Goal: Task Accomplishment & Management: Manage account settings

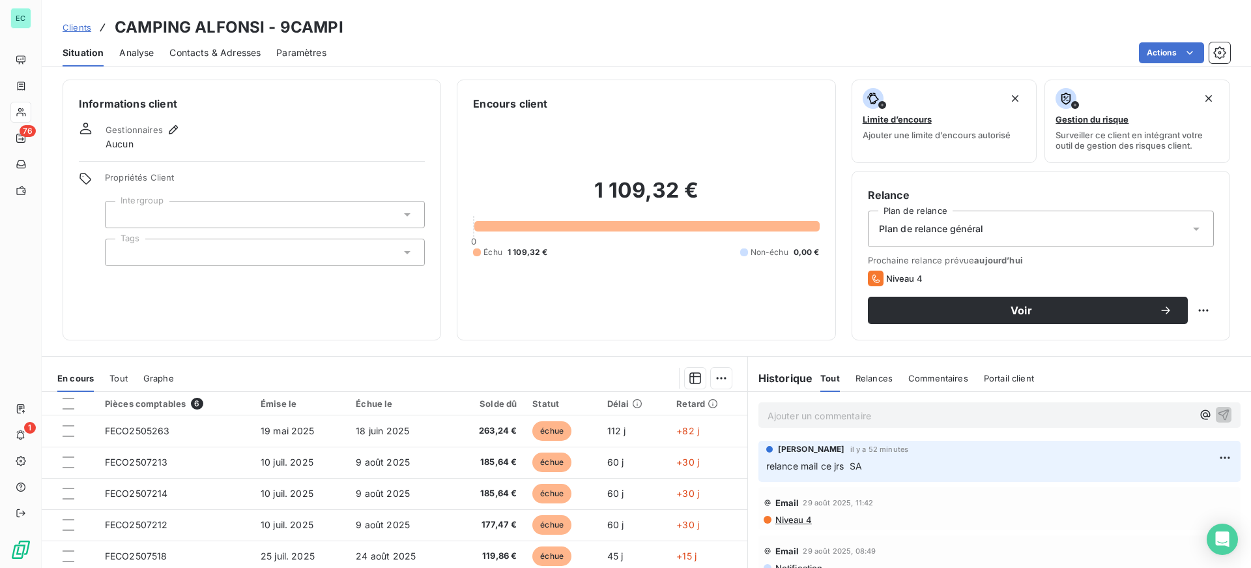
click at [78, 33] on link "Clients" at bounding box center [77, 27] width 29 height 13
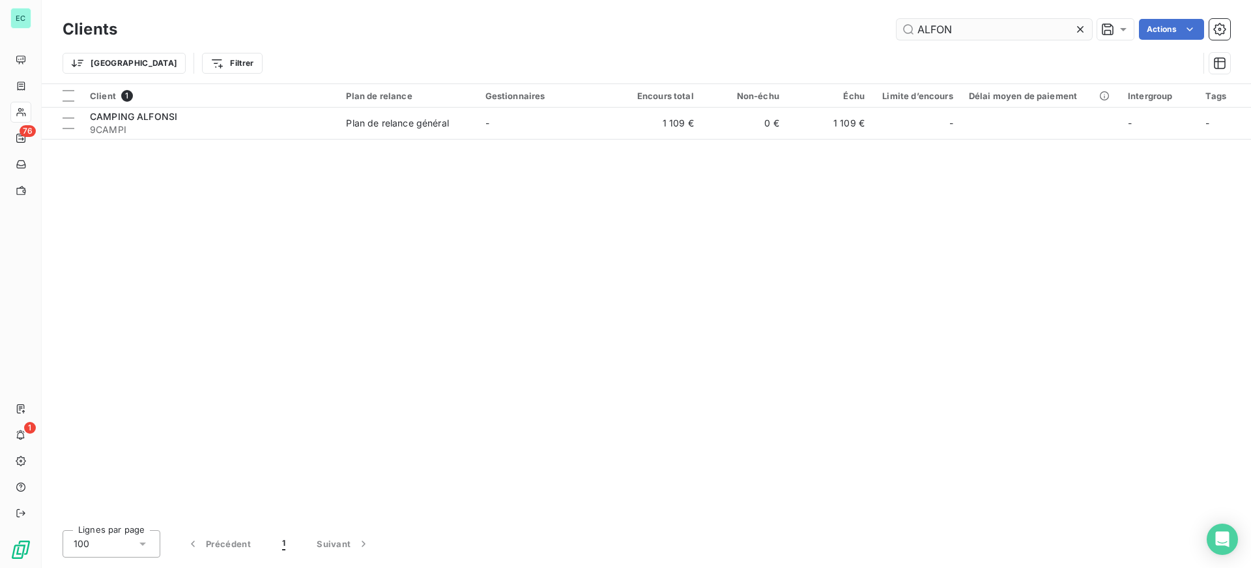
click at [959, 33] on input "ALFON" at bounding box center [994, 29] width 195 height 21
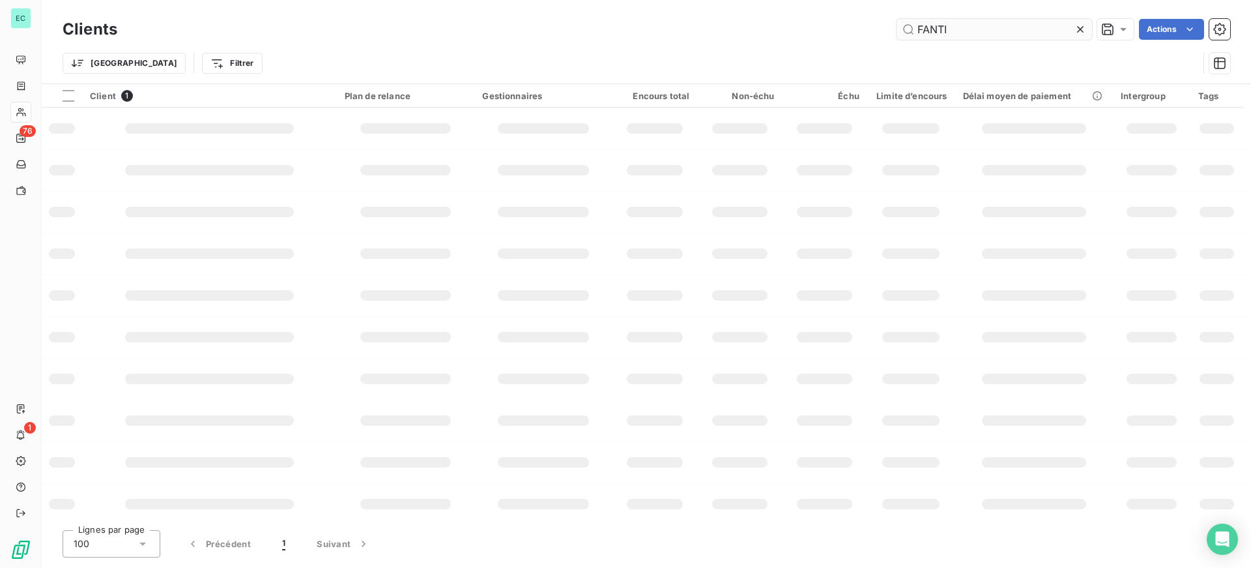
type input "FANTI"
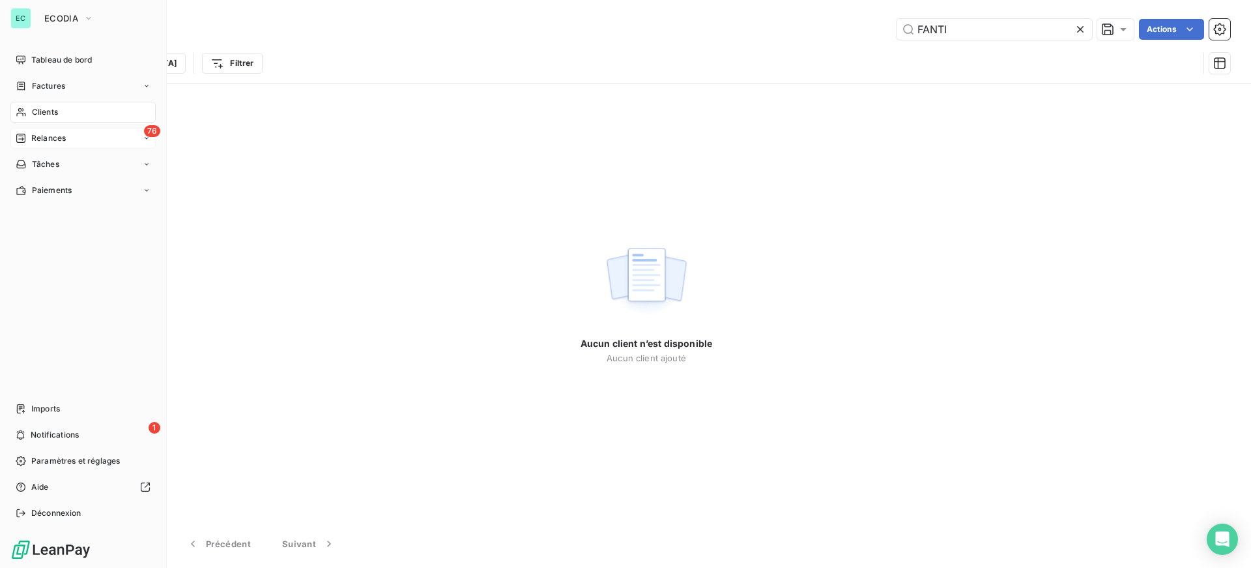
click at [85, 145] on div "76 Relances" at bounding box center [82, 138] width 145 height 21
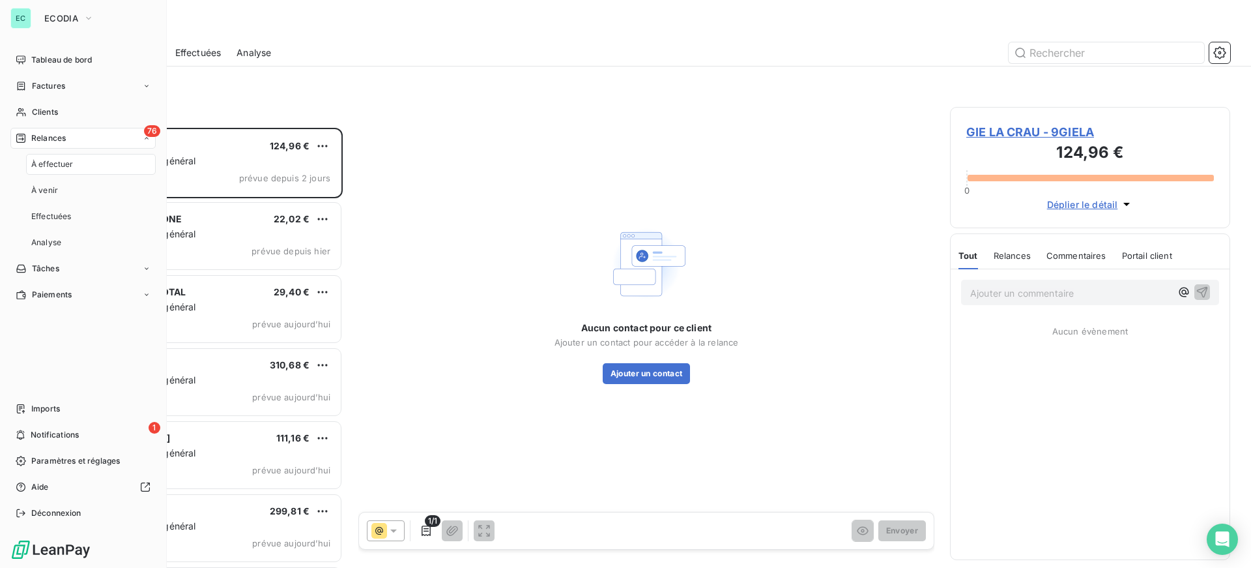
scroll to position [430, 270]
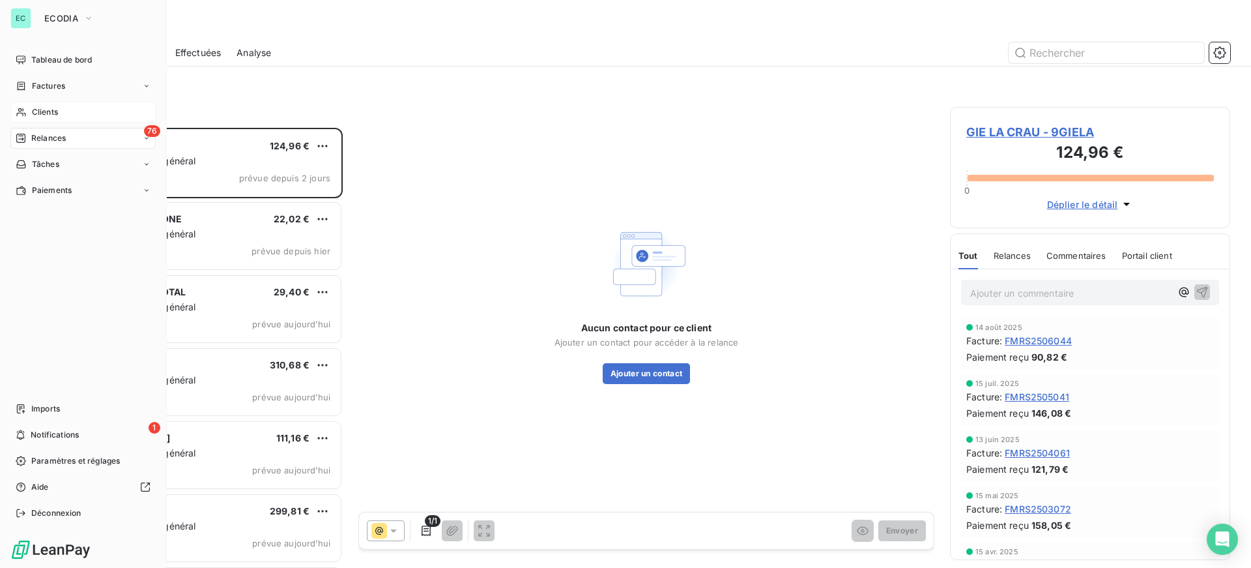
click at [42, 119] on div "Clients" at bounding box center [82, 112] width 145 height 21
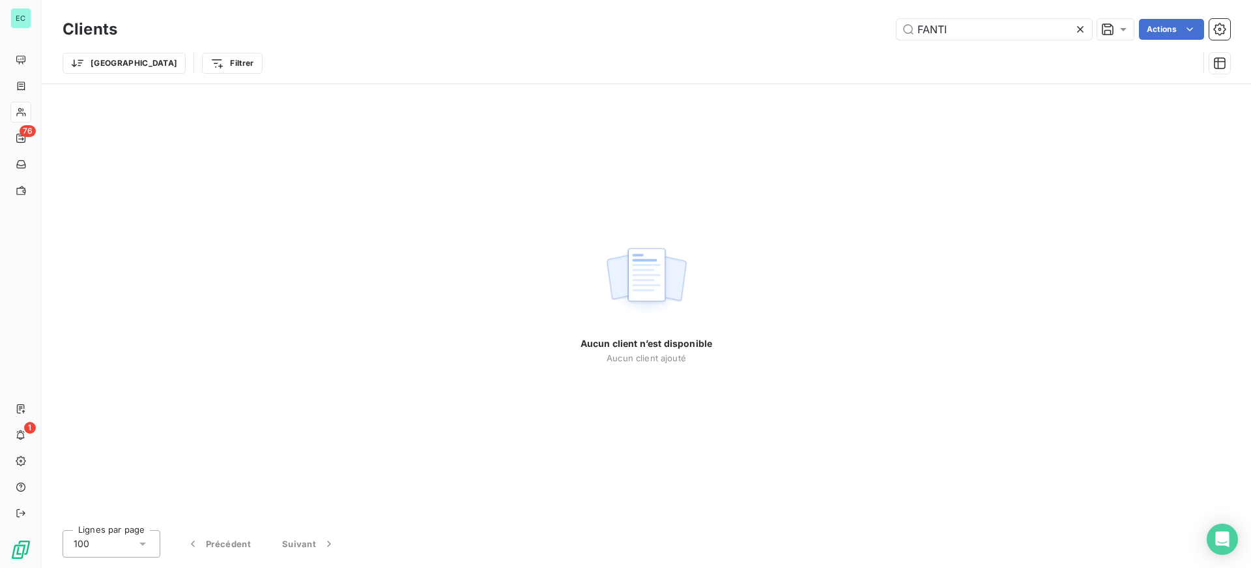
drag, startPoint x: 972, startPoint y: 31, endPoint x: 53, endPoint y: 31, distance: 918.8
click at [149, 31] on div "FANTI Actions" at bounding box center [681, 29] width 1097 height 21
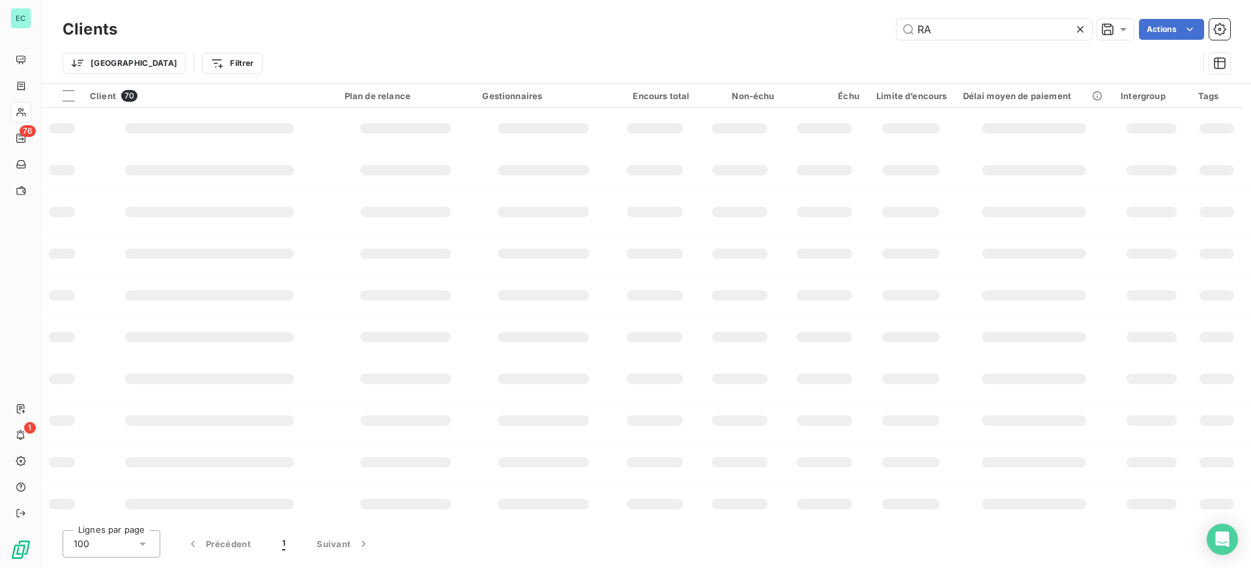
type input "R"
type input "RANO"
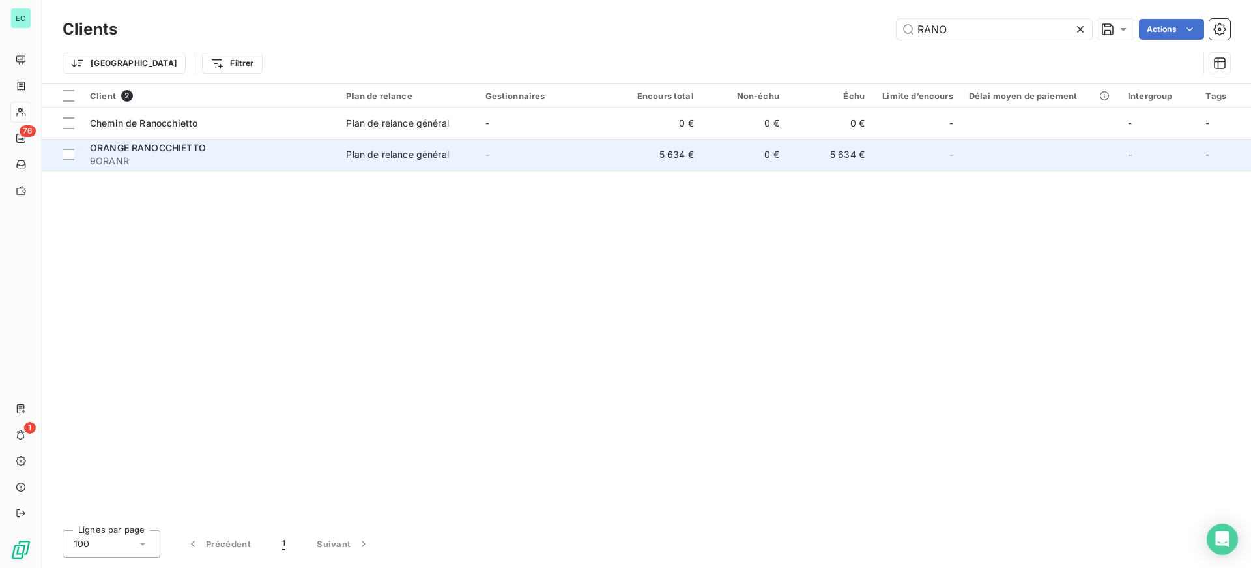
click at [656, 156] on td "5 634 €" at bounding box center [658, 154] width 85 height 31
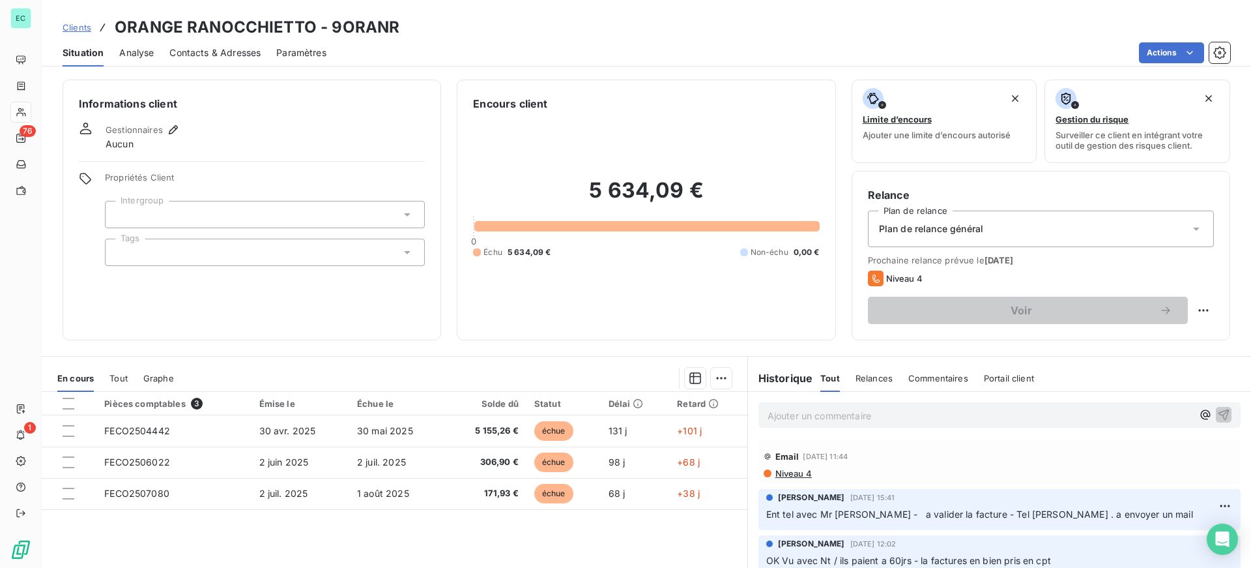
click at [859, 416] on p "Ajouter un commentaire ﻿" at bounding box center [980, 415] width 425 height 16
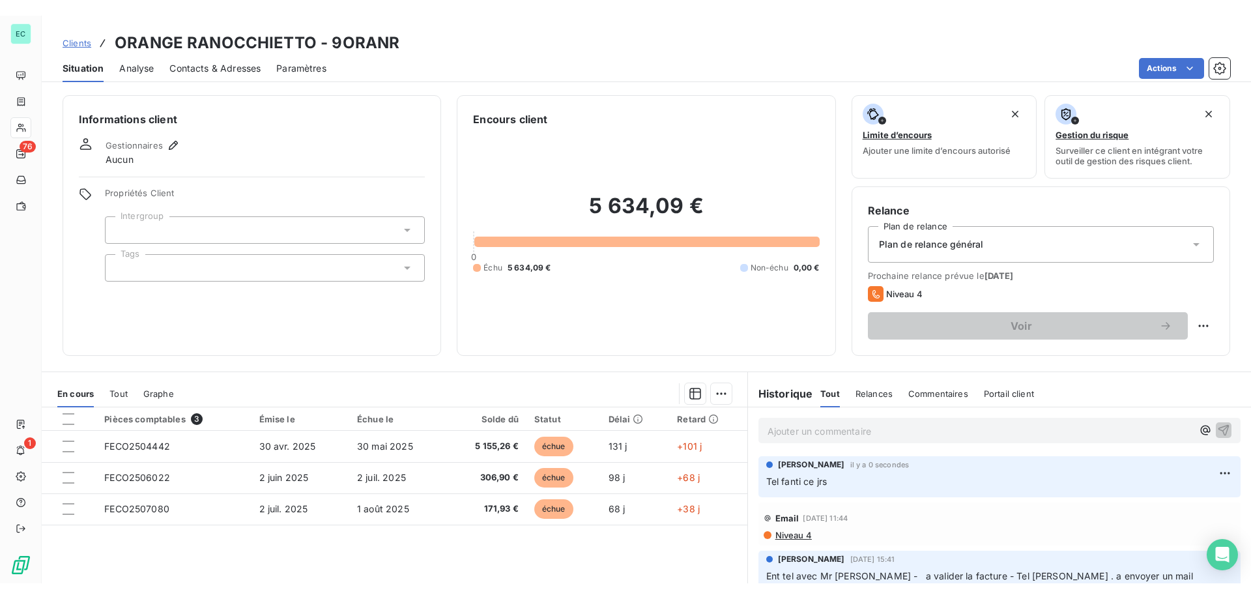
scroll to position [114, 0]
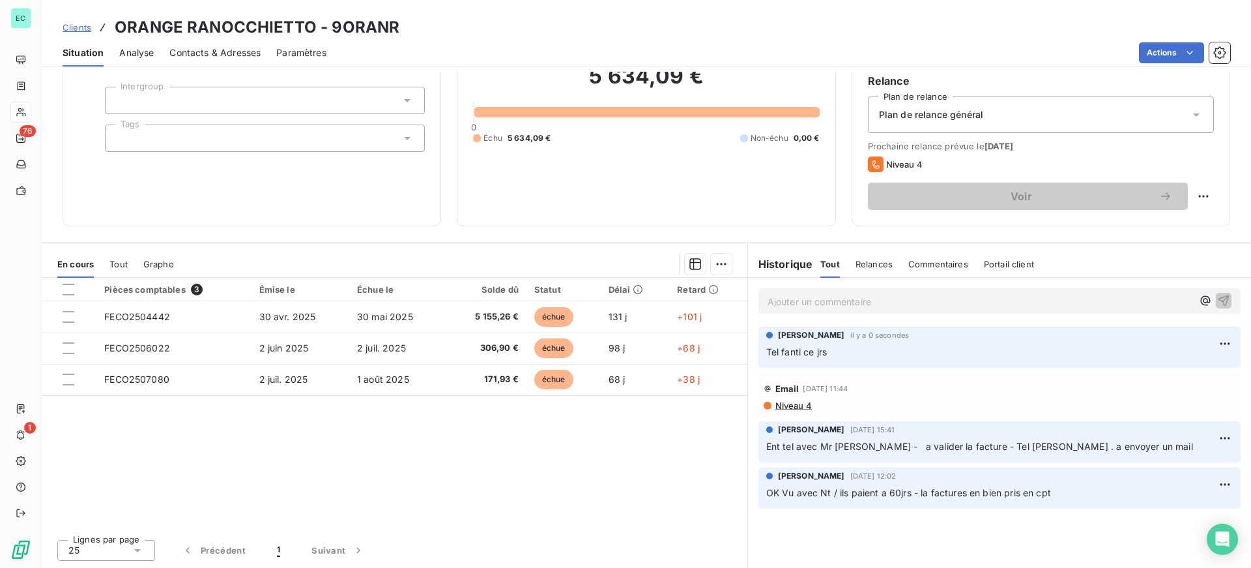
click at [836, 301] on p "Ajouter un commentaire ﻿" at bounding box center [980, 301] width 425 height 16
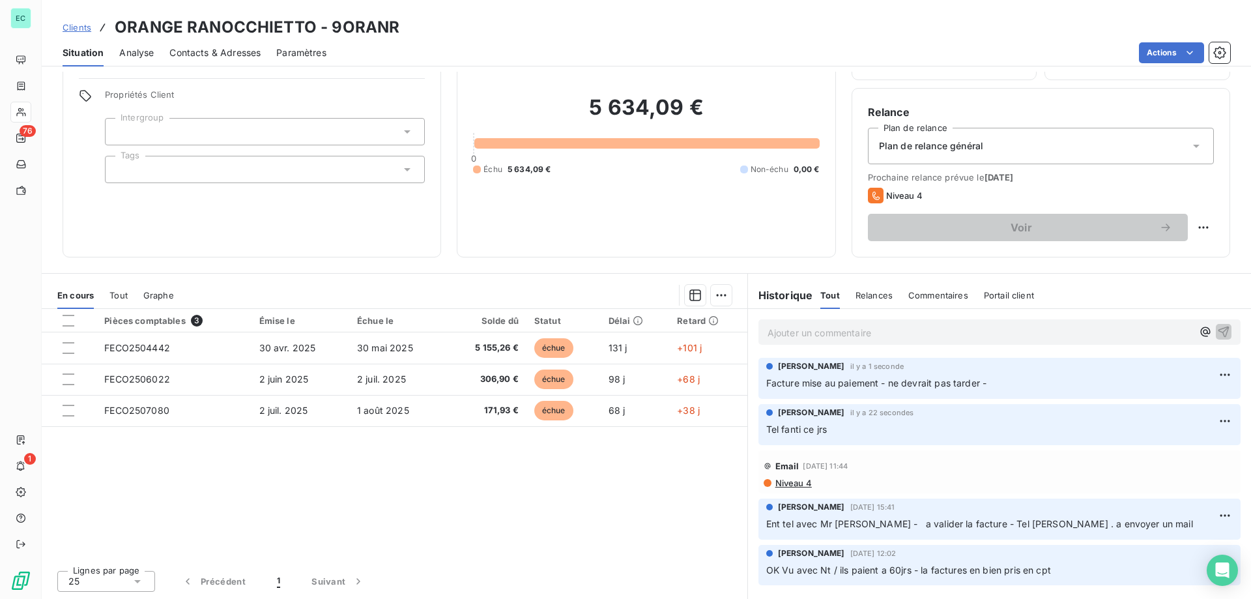
scroll to position [83, 0]
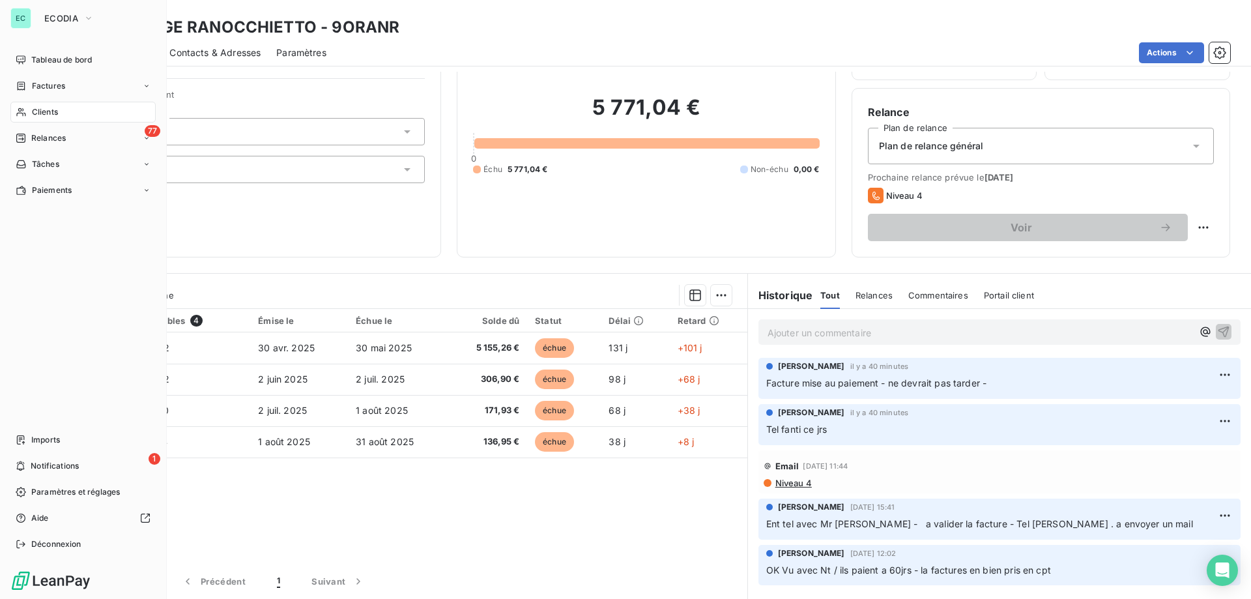
click at [37, 142] on span "Relances" at bounding box center [48, 138] width 35 height 12
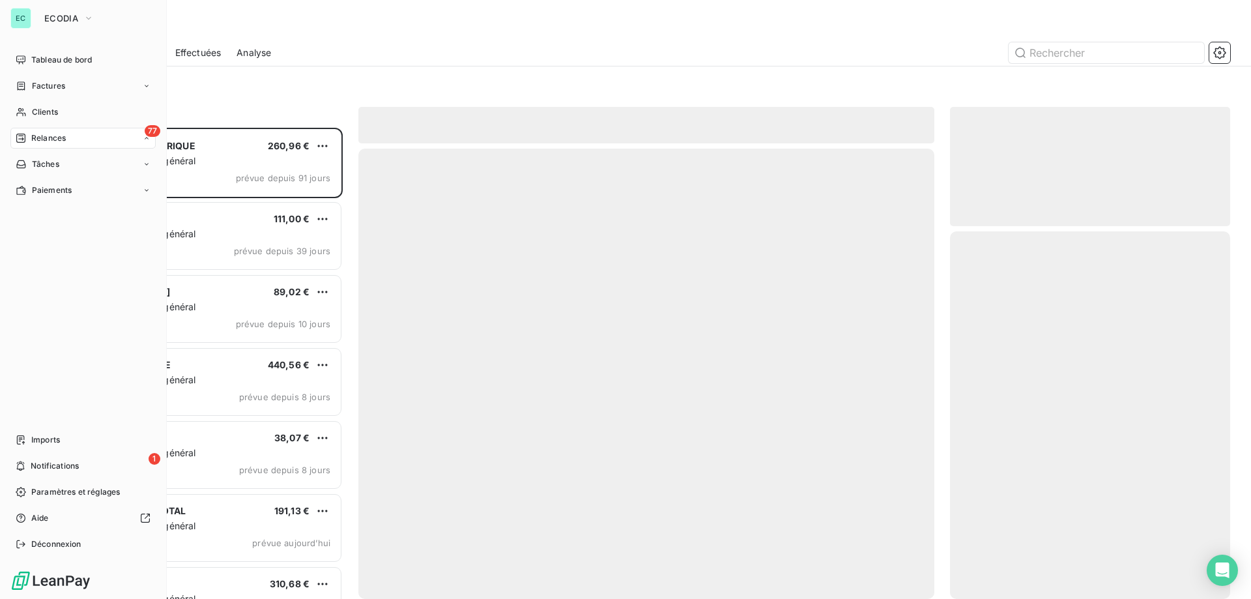
scroll to position [461, 270]
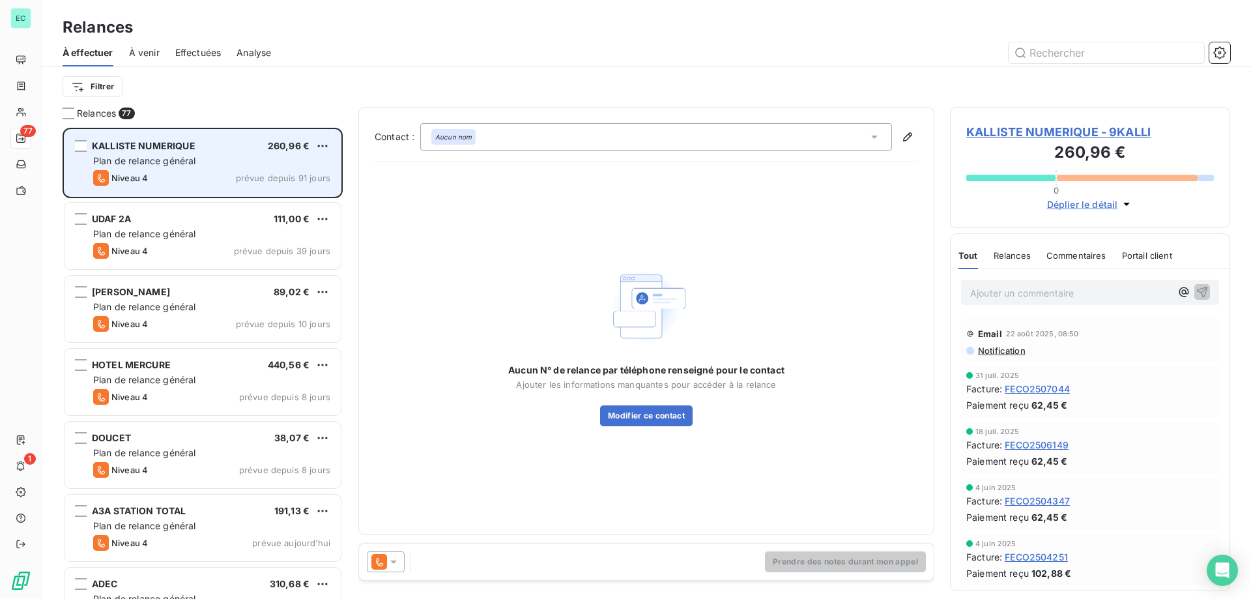
click at [255, 167] on div "Plan de relance général" at bounding box center [211, 160] width 237 height 13
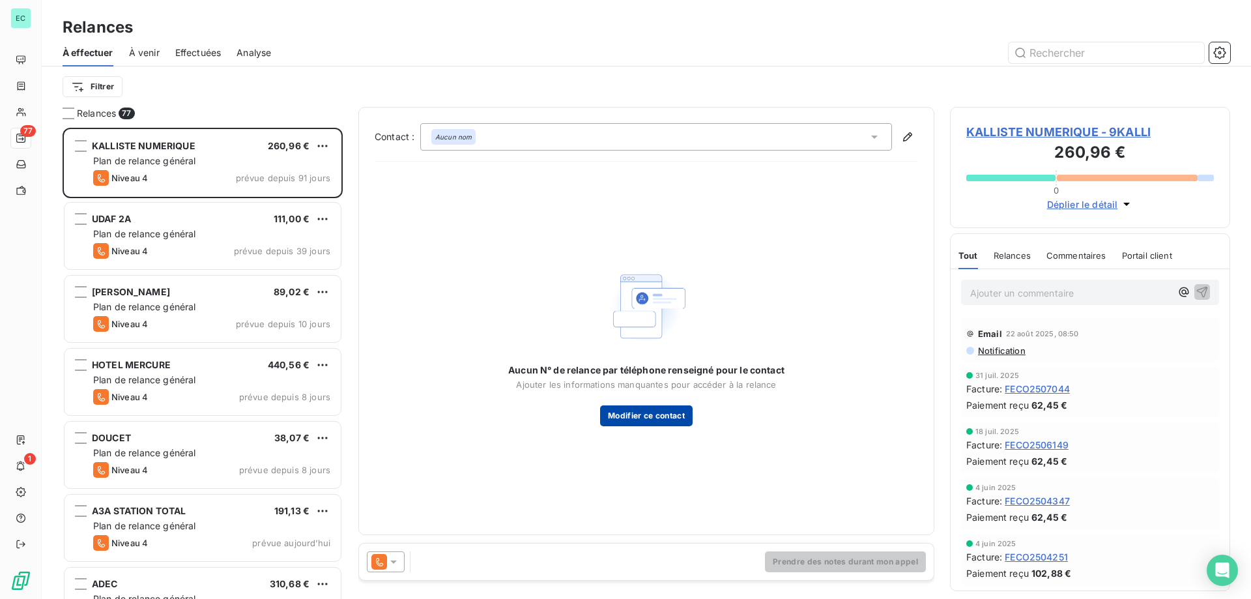
click at [655, 412] on button "Modifier ce contact" at bounding box center [646, 415] width 93 height 21
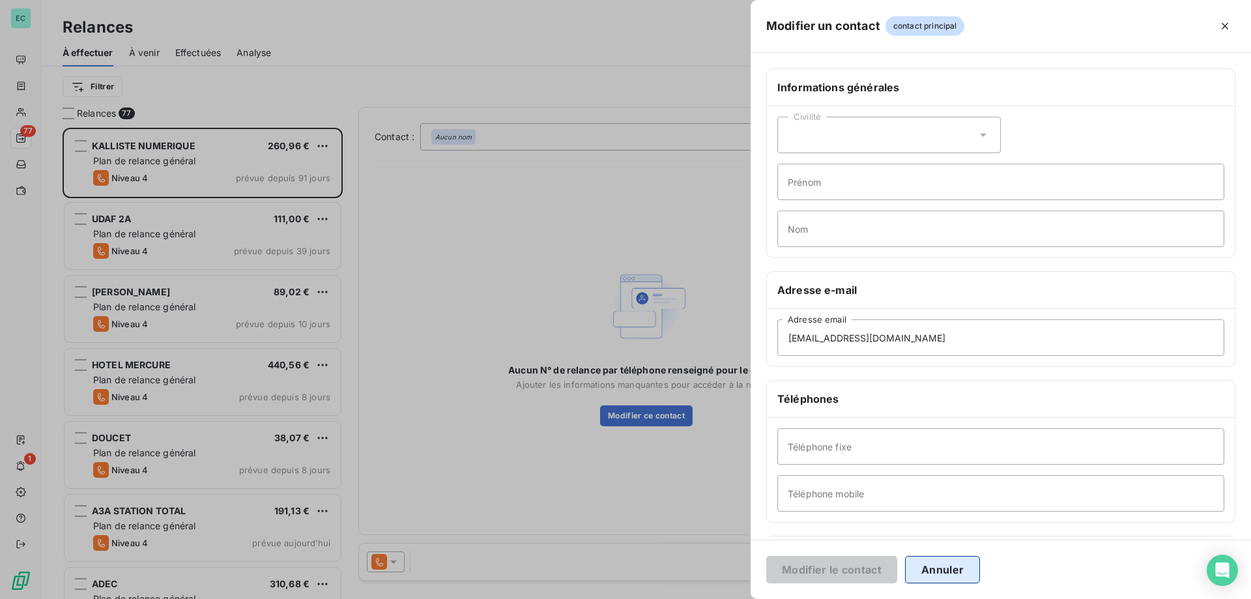
click at [942, 567] on button "Annuler" at bounding box center [942, 569] width 75 height 27
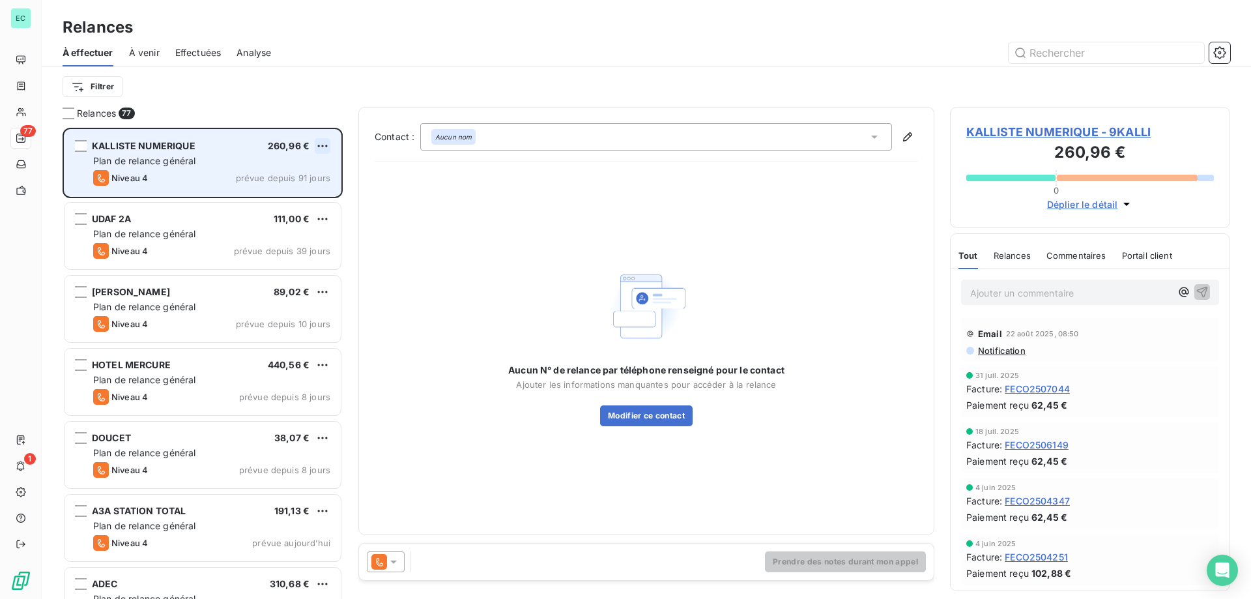
click at [329, 143] on html "EC 77 1 Relances À effectuer À venir Effectuées Analyse Filtrer Relances 77 KAL…" at bounding box center [625, 299] width 1251 height 599
click at [281, 194] on div "Passer cette action" at bounding box center [266, 195] width 117 height 21
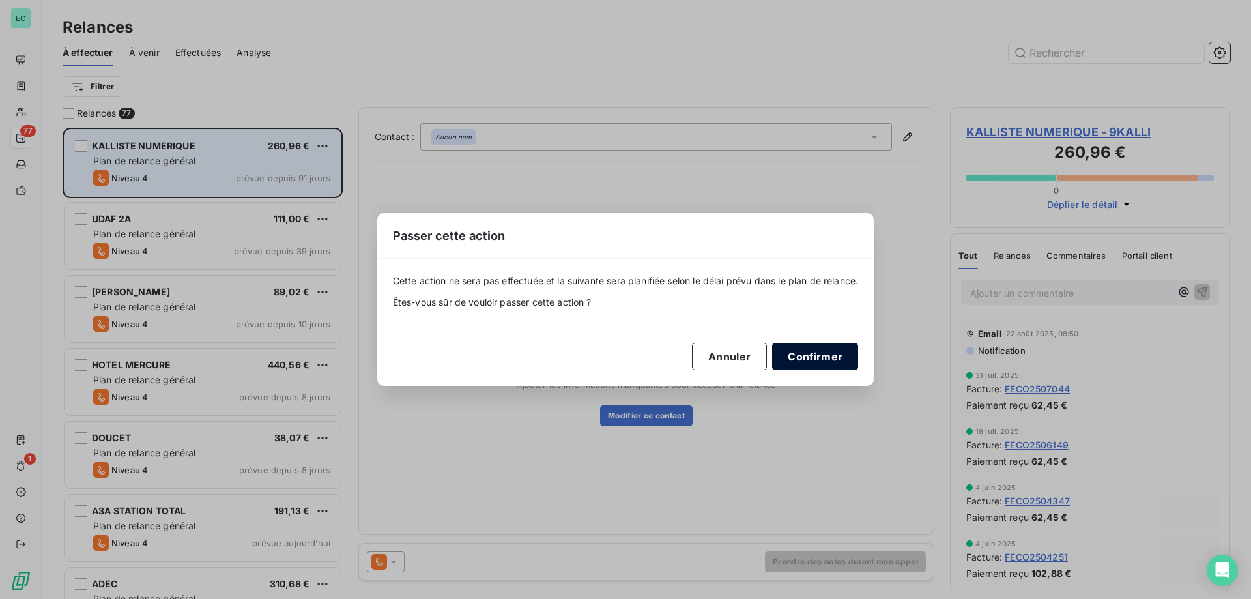
click at [819, 358] on button "Confirmer" at bounding box center [815, 356] width 86 height 27
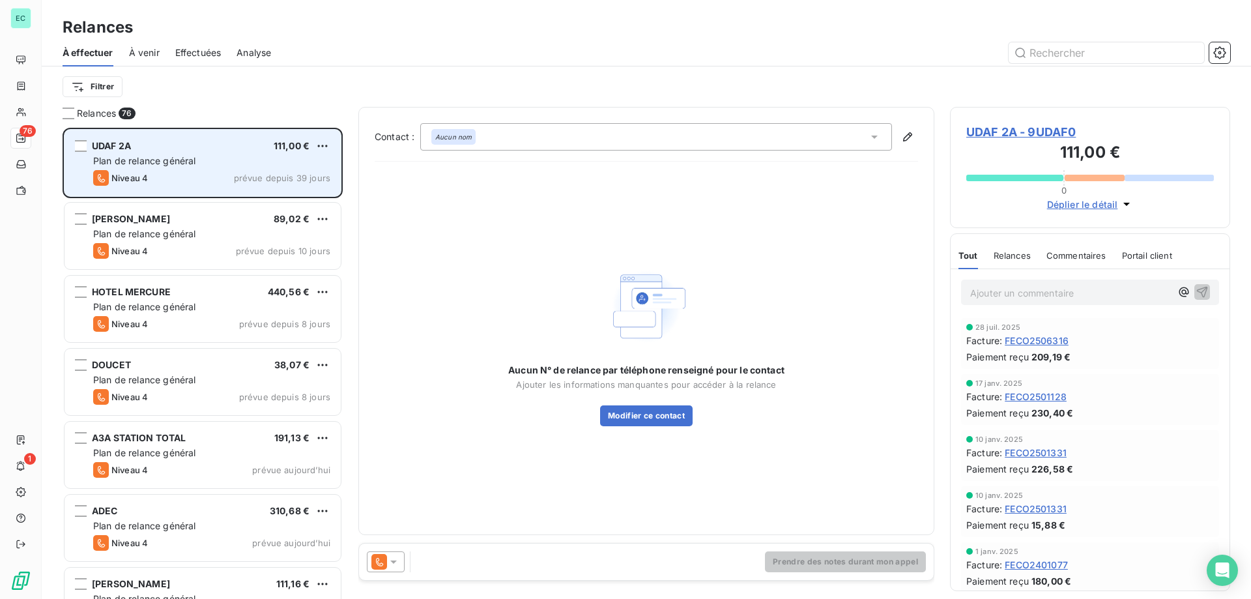
drag, startPoint x: 202, startPoint y: 111, endPoint x: 189, endPoint y: 111, distance: 13.0
click at [197, 111] on div "Relances 76" at bounding box center [203, 113] width 280 height 13
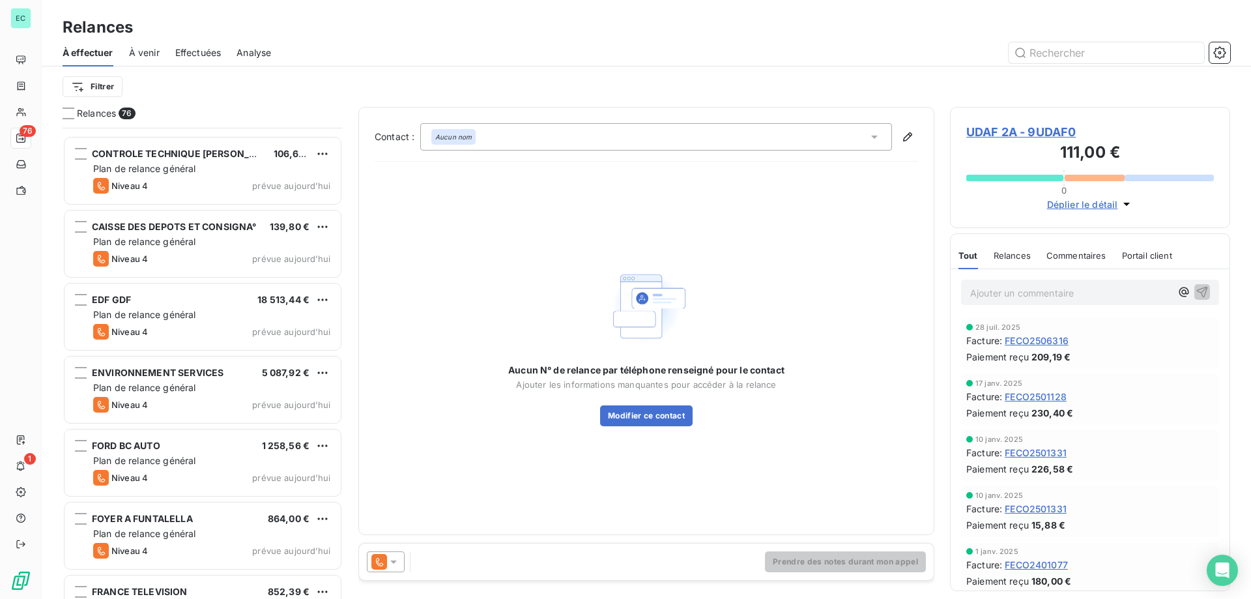
scroll to position [2281, 0]
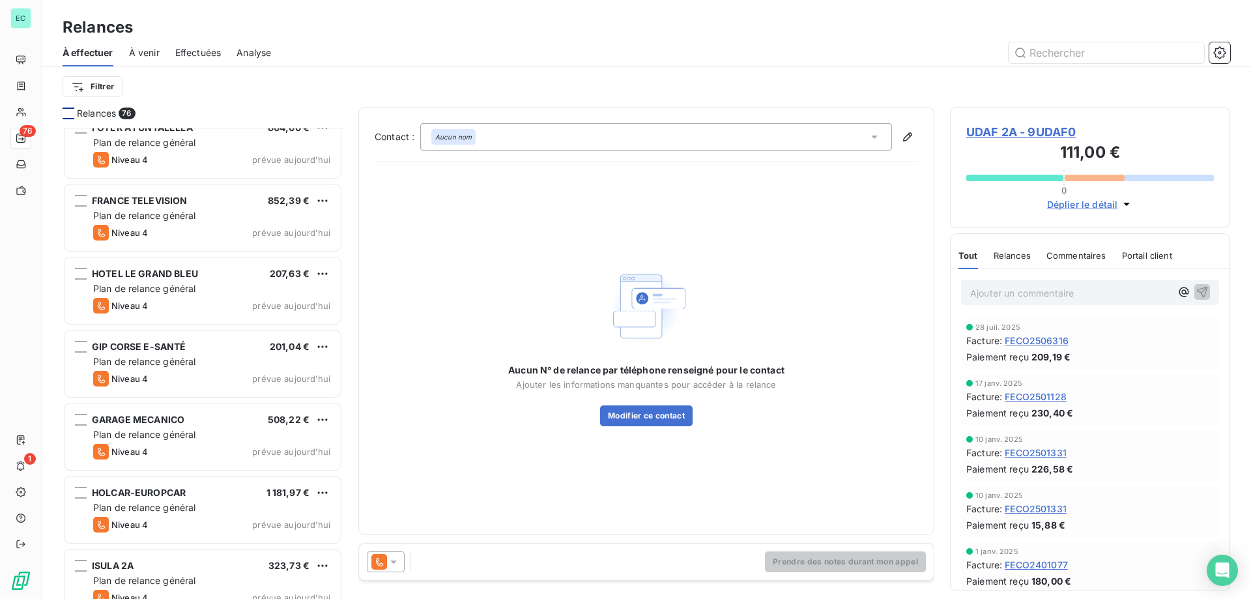
click at [69, 114] on div at bounding box center [69, 114] width 12 height 12
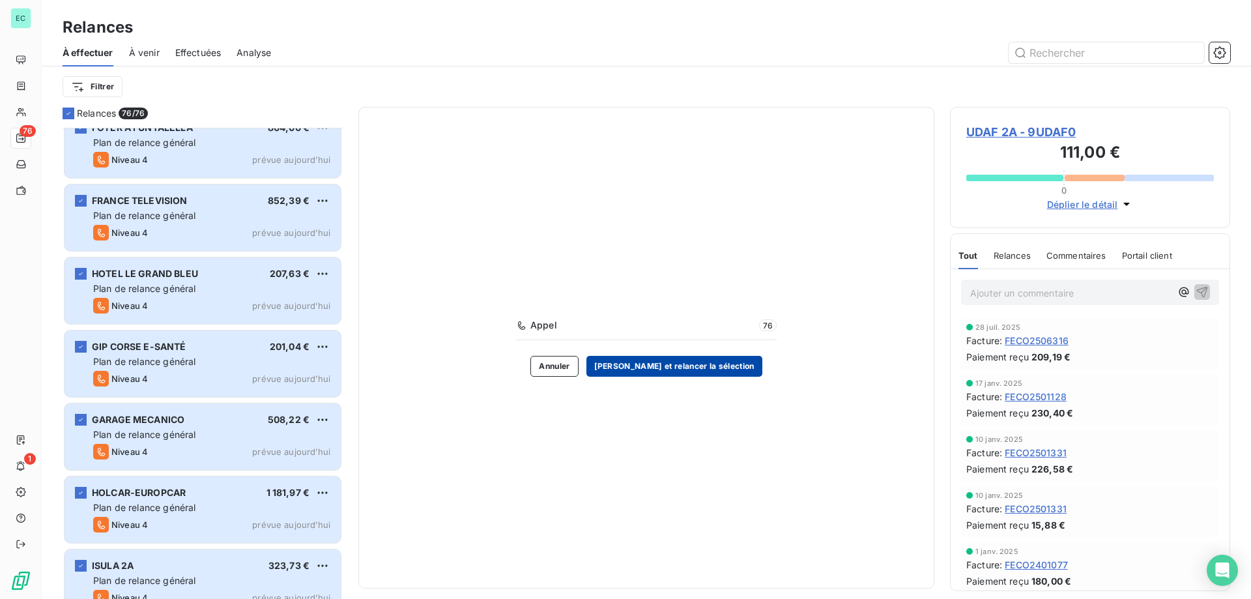
click at [641, 369] on button "[PERSON_NAME] et relancer la sélection" at bounding box center [674, 366] width 176 height 21
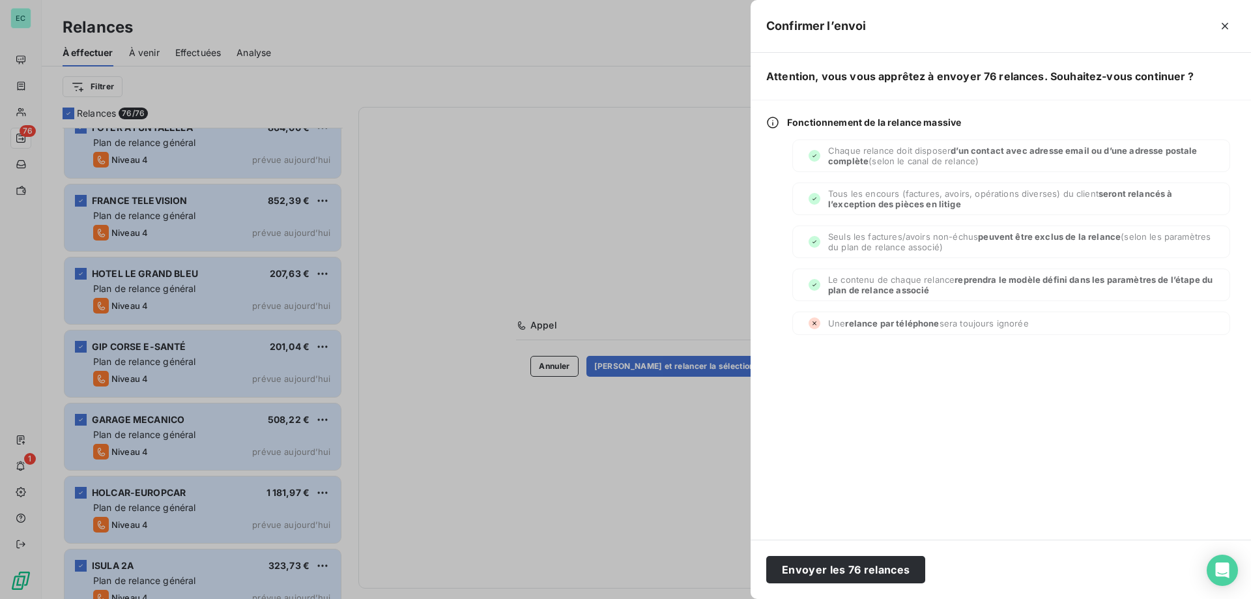
click at [646, 255] on div at bounding box center [625, 299] width 1251 height 599
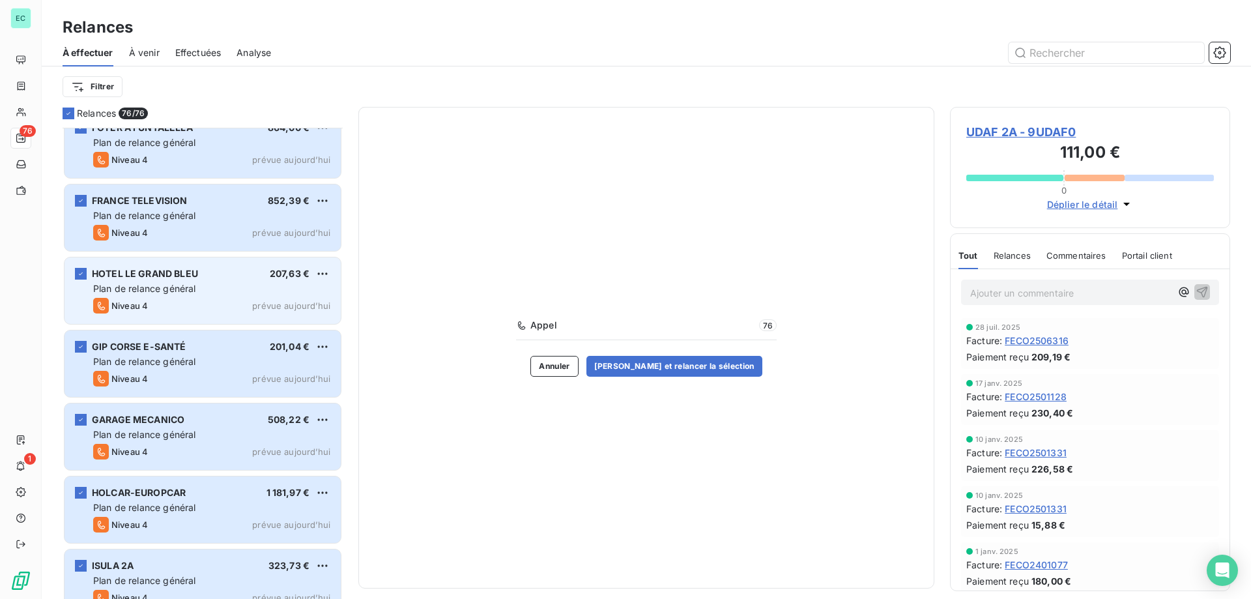
click at [165, 287] on span "Plan de relance général" at bounding box center [144, 288] width 102 height 11
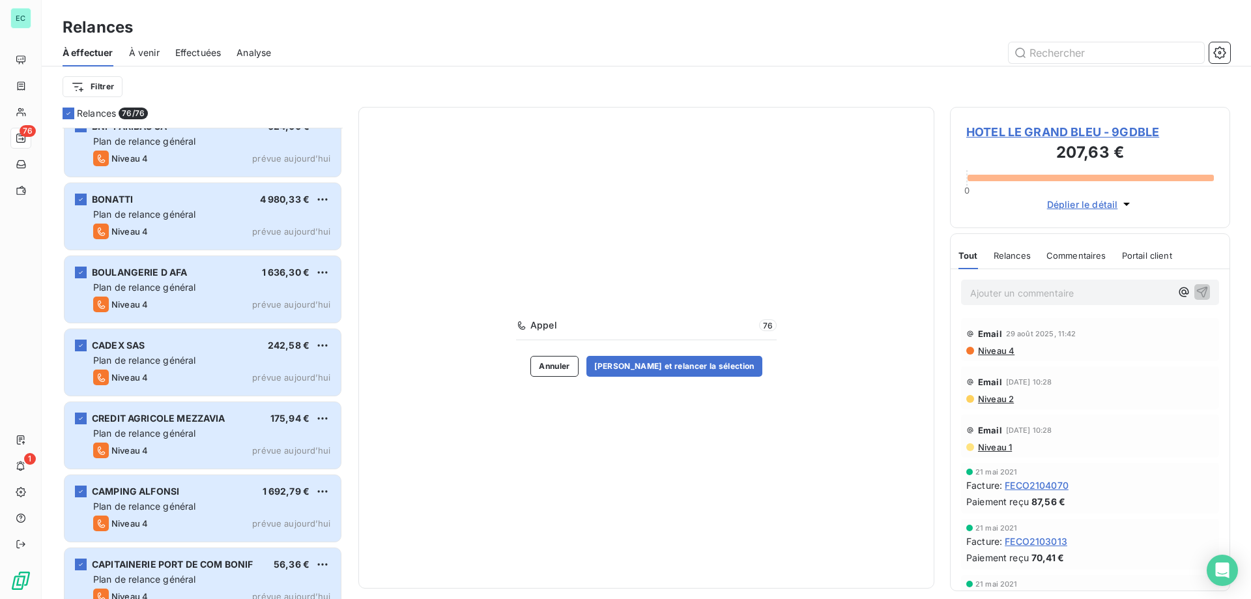
scroll to position [978, 0]
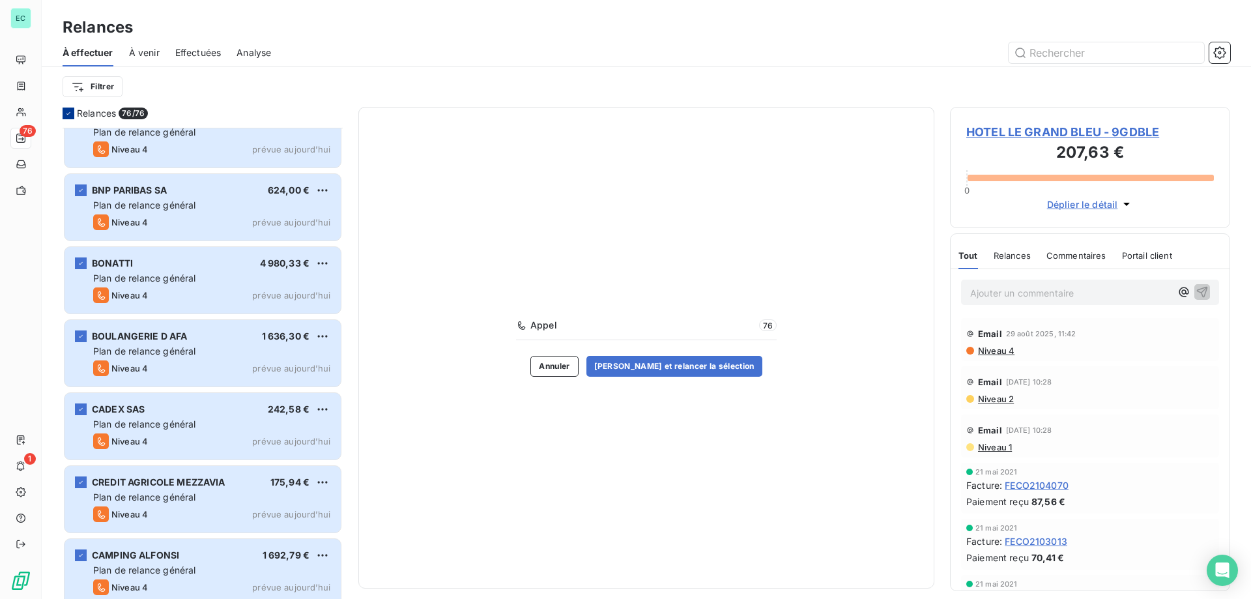
click at [69, 114] on icon at bounding box center [69, 113] width 8 height 8
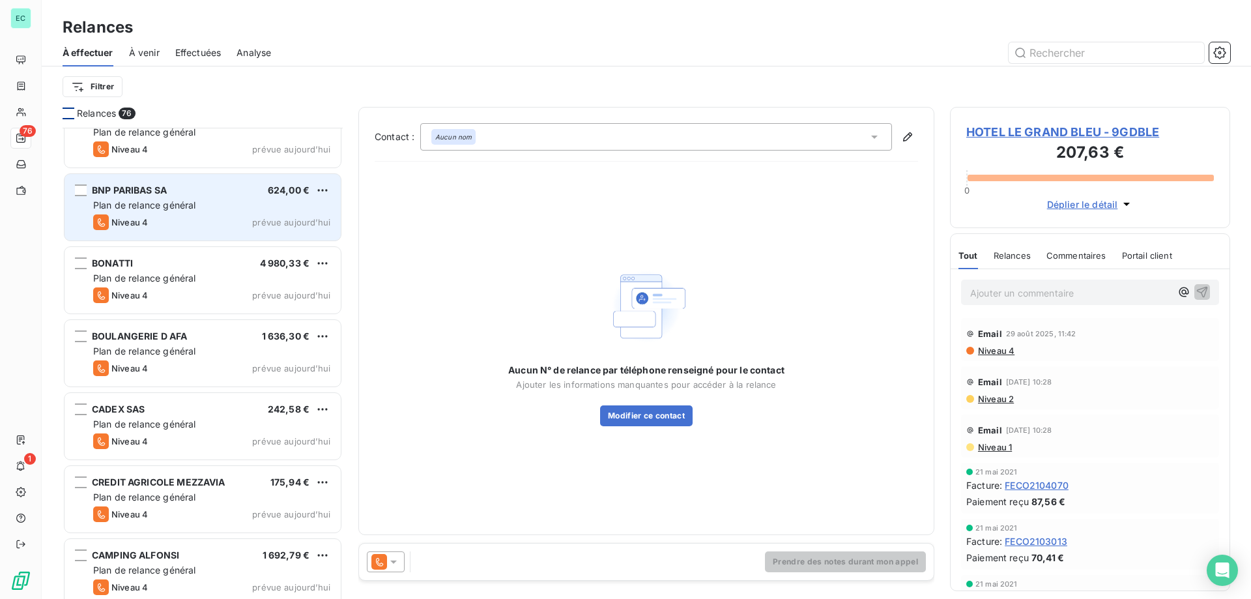
click at [240, 191] on div "BNP PARIBAS SA 624,00 €" at bounding box center [211, 190] width 237 height 12
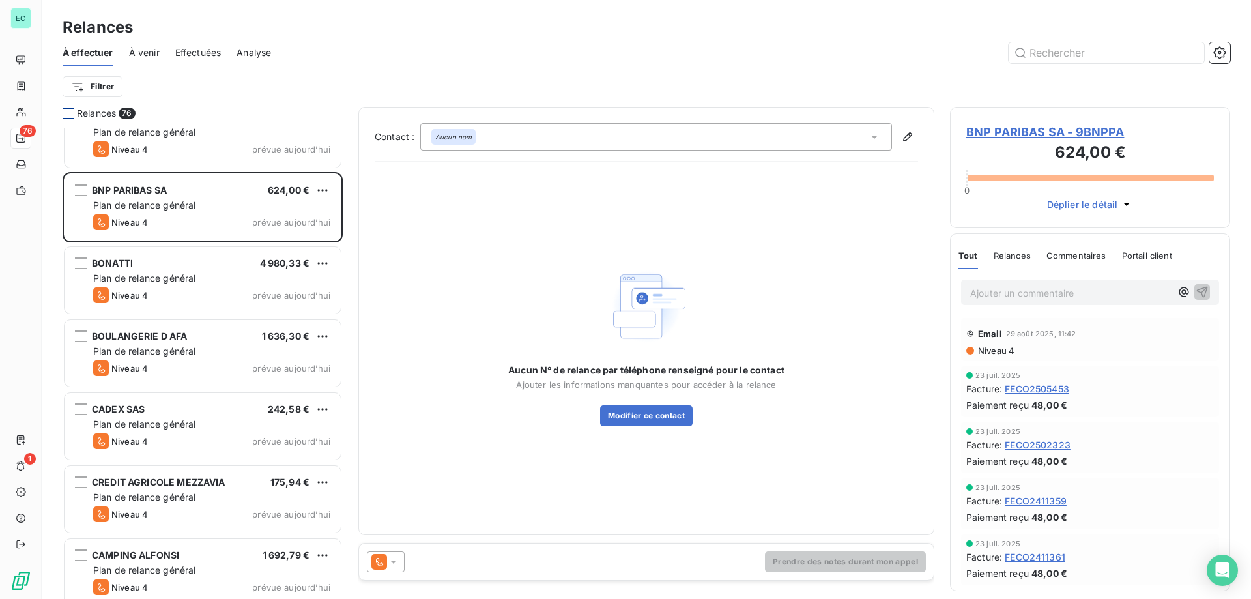
click at [397, 561] on icon at bounding box center [393, 561] width 13 height 13
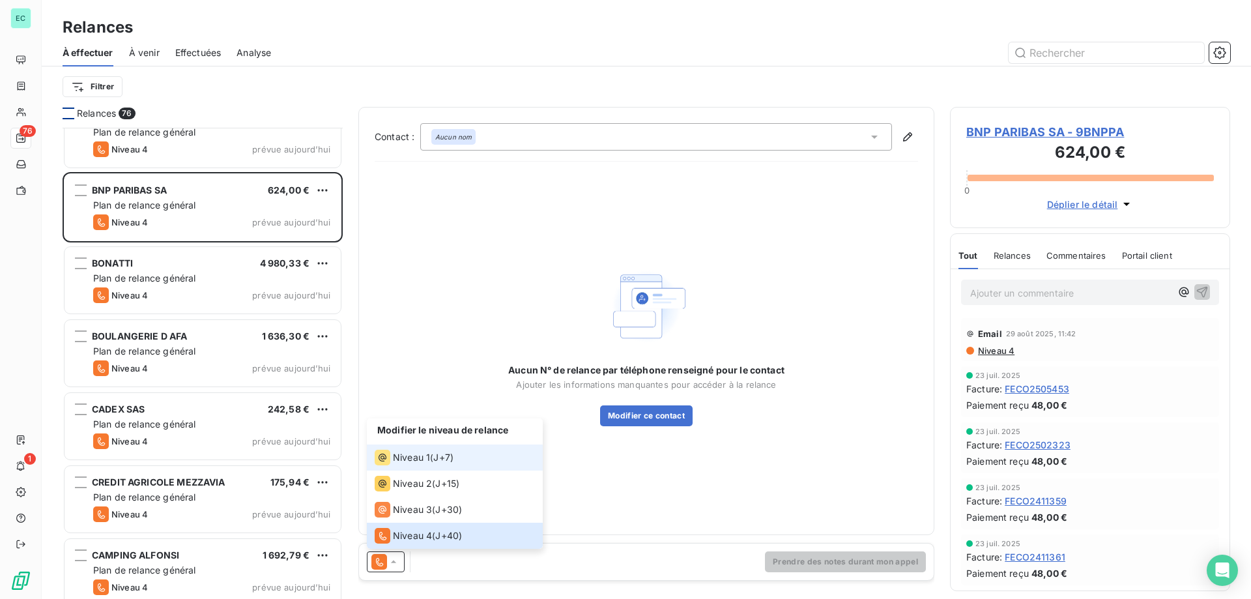
click at [427, 461] on span "Niveau 1" at bounding box center [411, 457] width 37 height 13
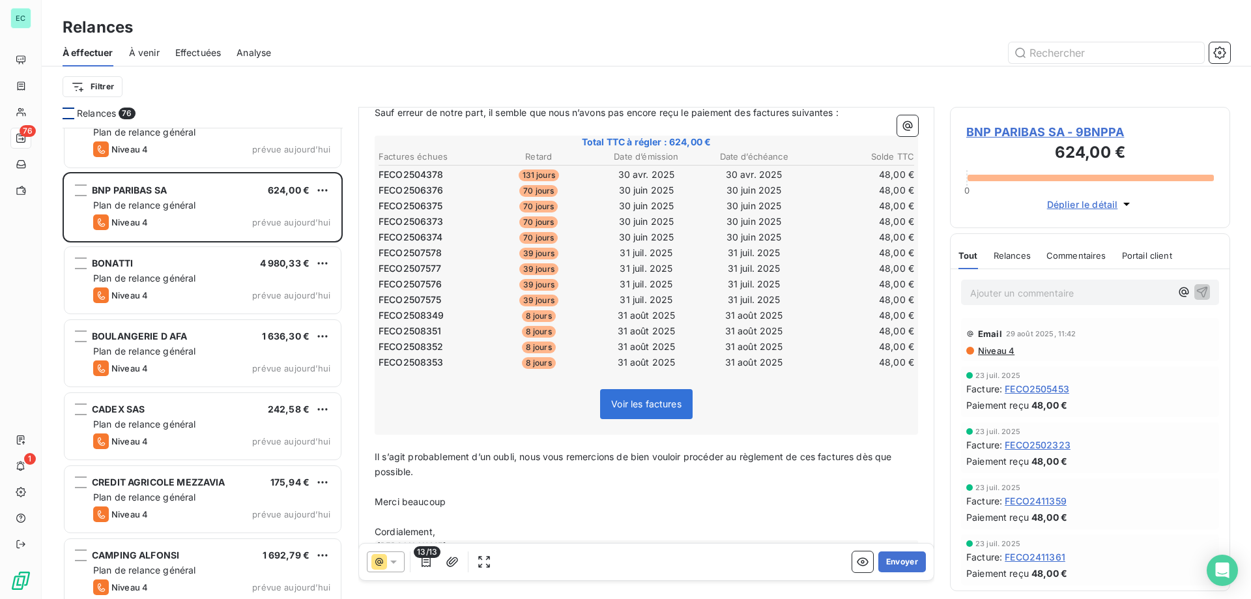
scroll to position [212, 0]
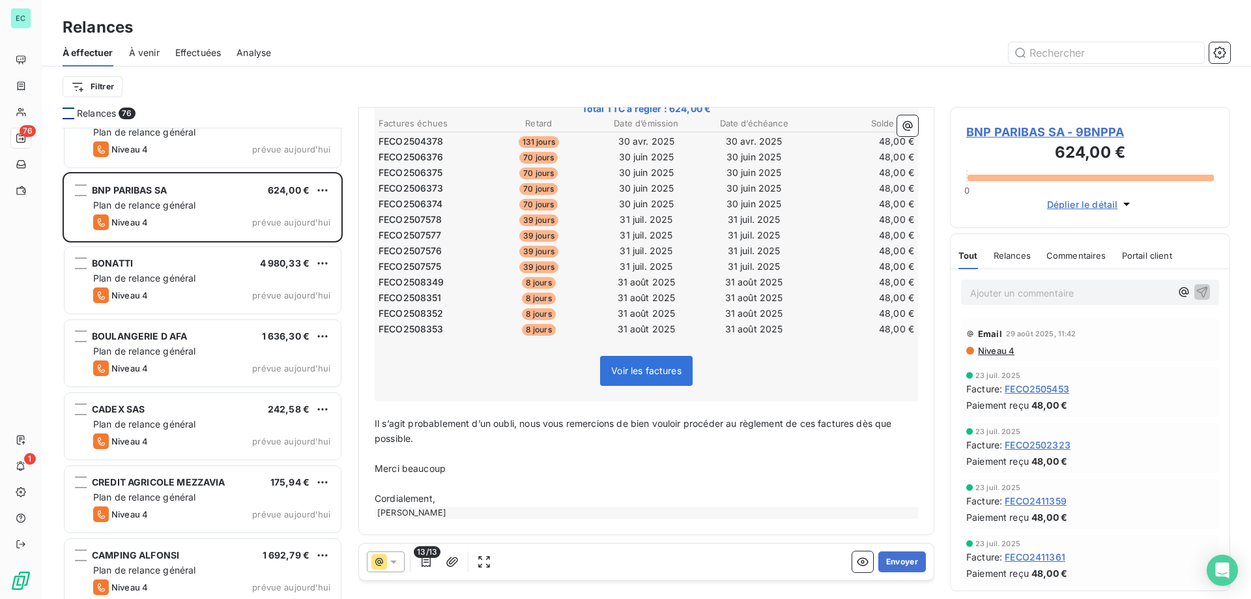
click at [390, 563] on icon at bounding box center [393, 561] width 13 height 13
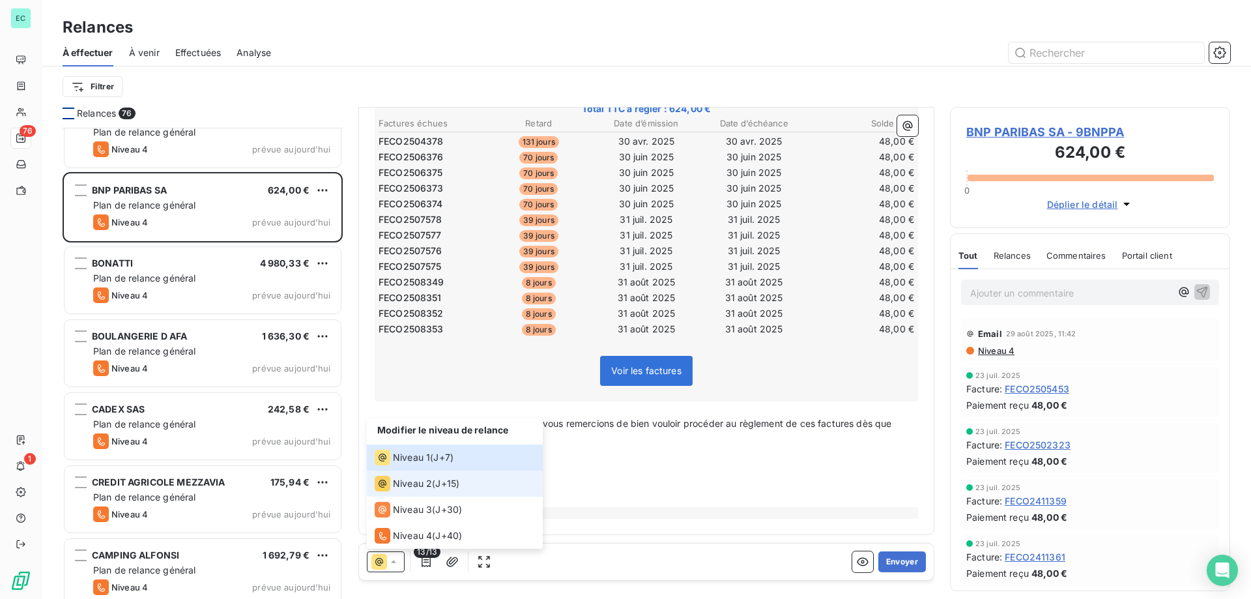
click at [405, 477] on span "Niveau 2" at bounding box center [412, 483] width 39 height 13
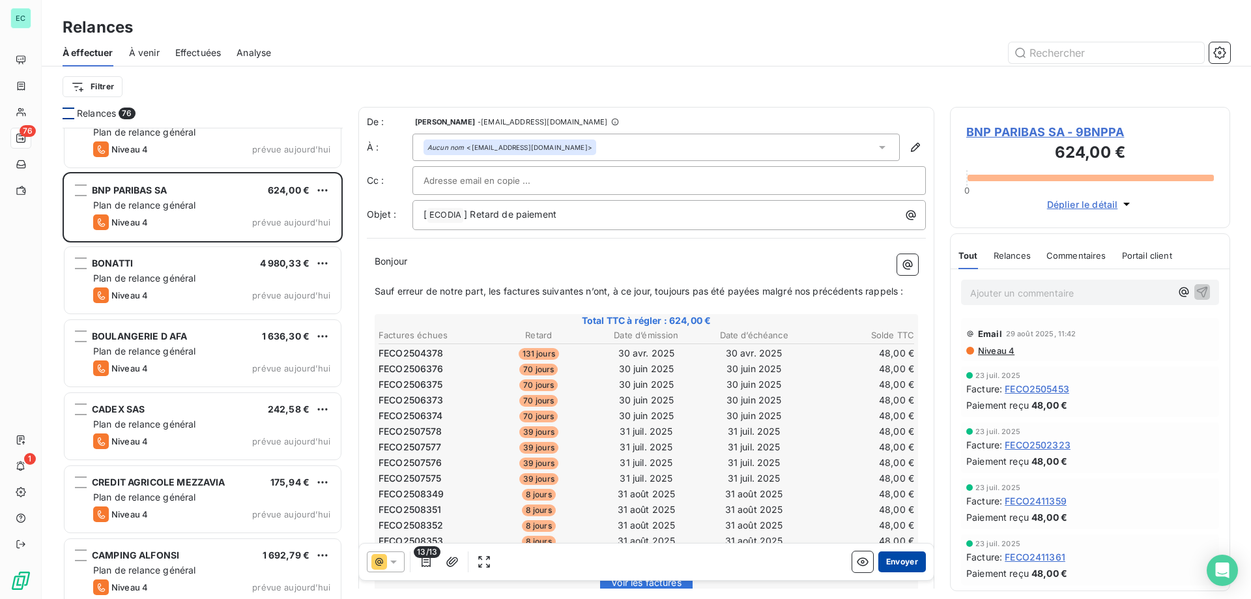
click at [897, 558] on button "Envoyer" at bounding box center [902, 561] width 48 height 21
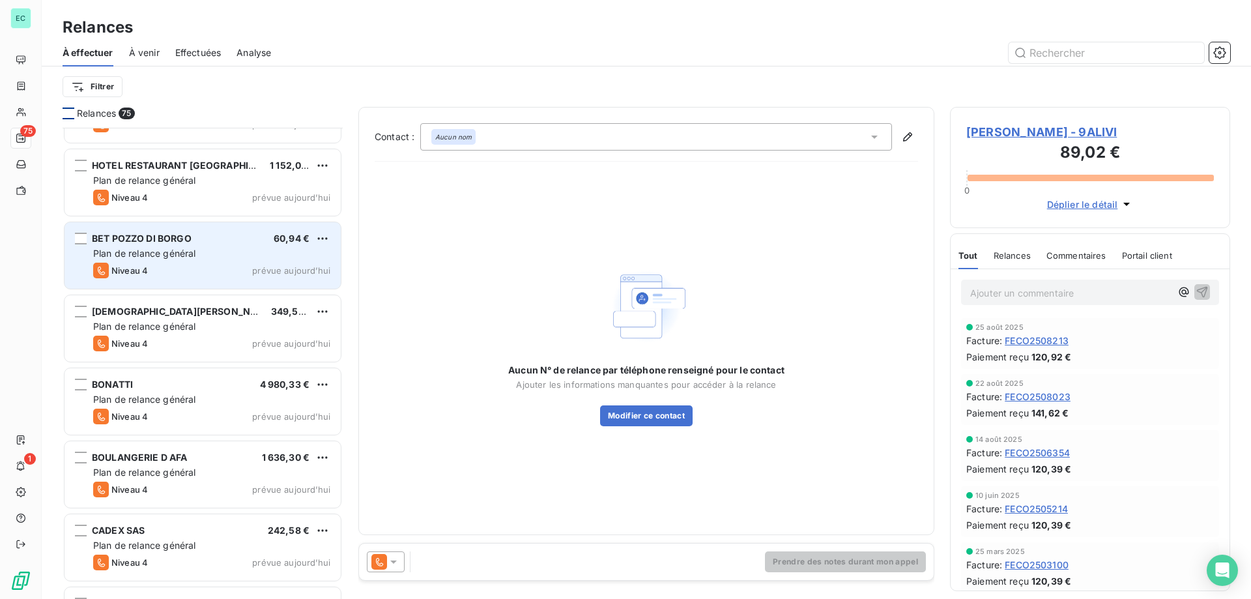
scroll to position [783, 0]
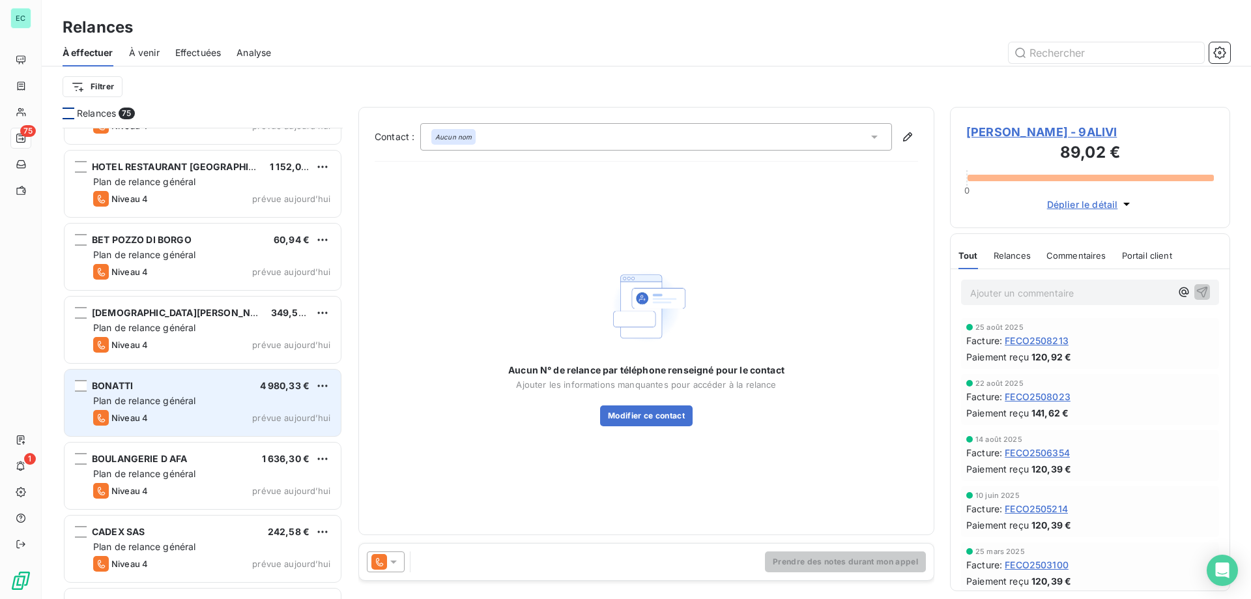
click at [243, 376] on div "BONATTI 4 980,33 € Plan de relance général [PERSON_NAME] 4 prévue [DATE]" at bounding box center [203, 402] width 276 height 66
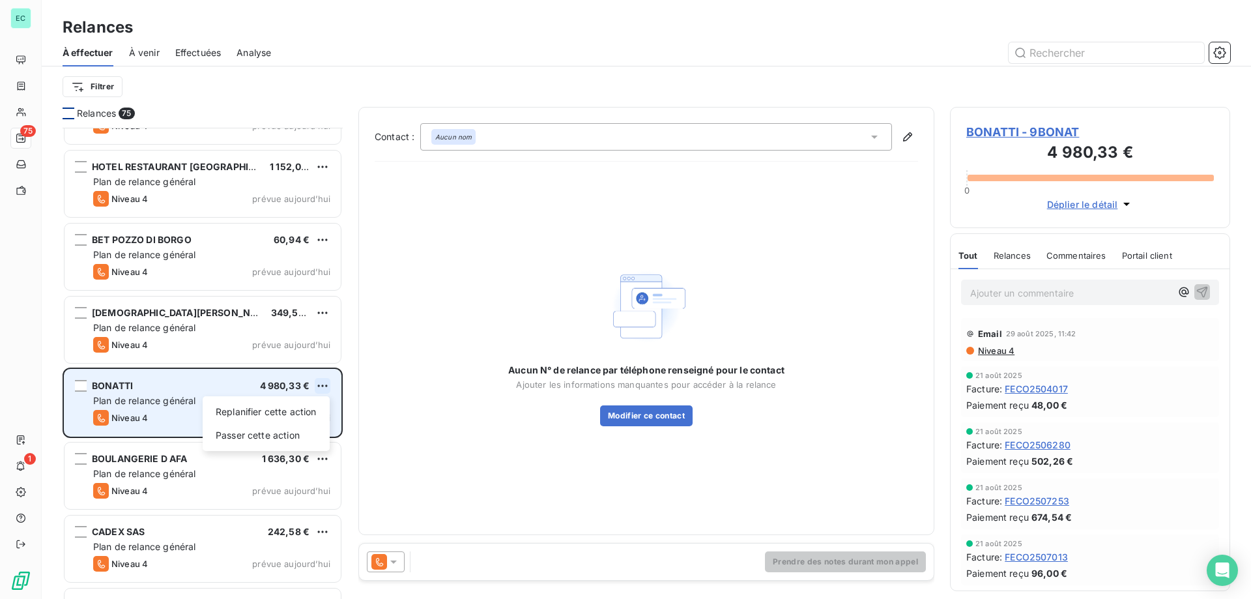
click at [328, 385] on html "EC 75 1 Relances À effectuer À venir Effectuées Analyse Filtrer Relances 75 UDA…" at bounding box center [625, 299] width 1251 height 599
click at [244, 432] on div "Passer cette action" at bounding box center [266, 435] width 117 height 21
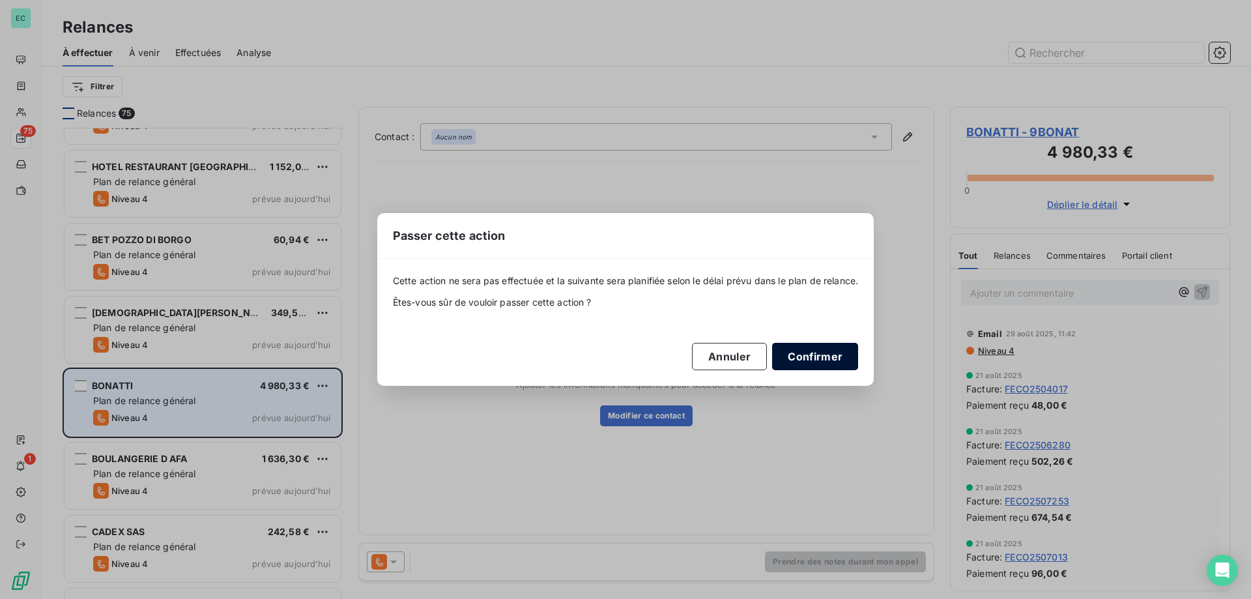
click at [811, 351] on button "Confirmer" at bounding box center [815, 356] width 86 height 27
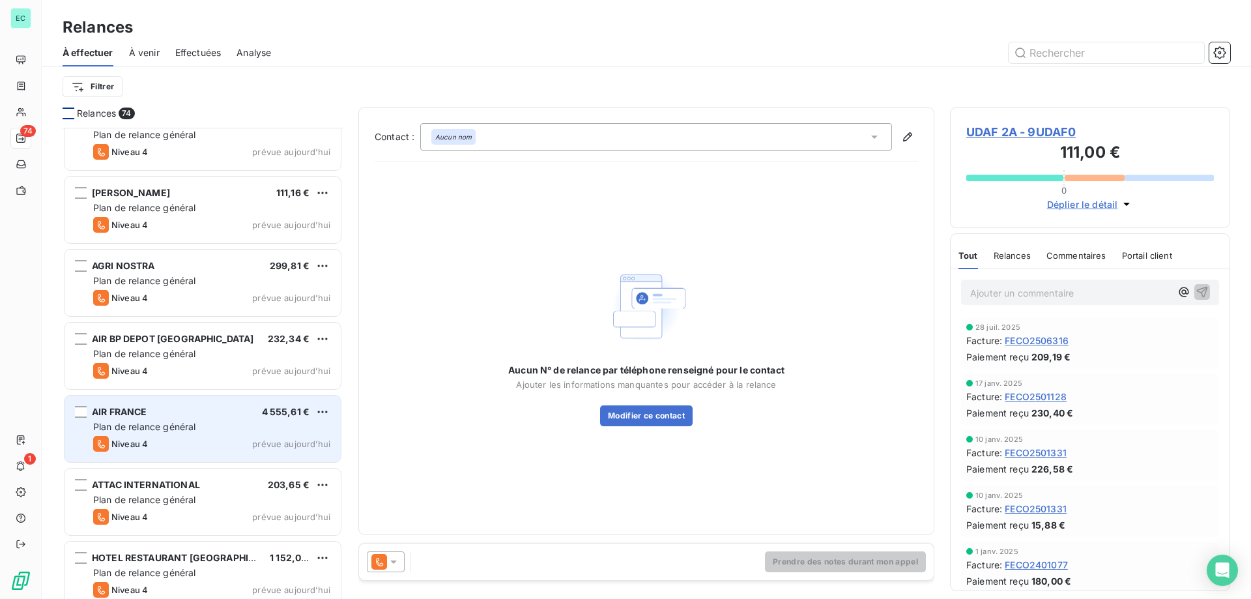
scroll to position [522, 0]
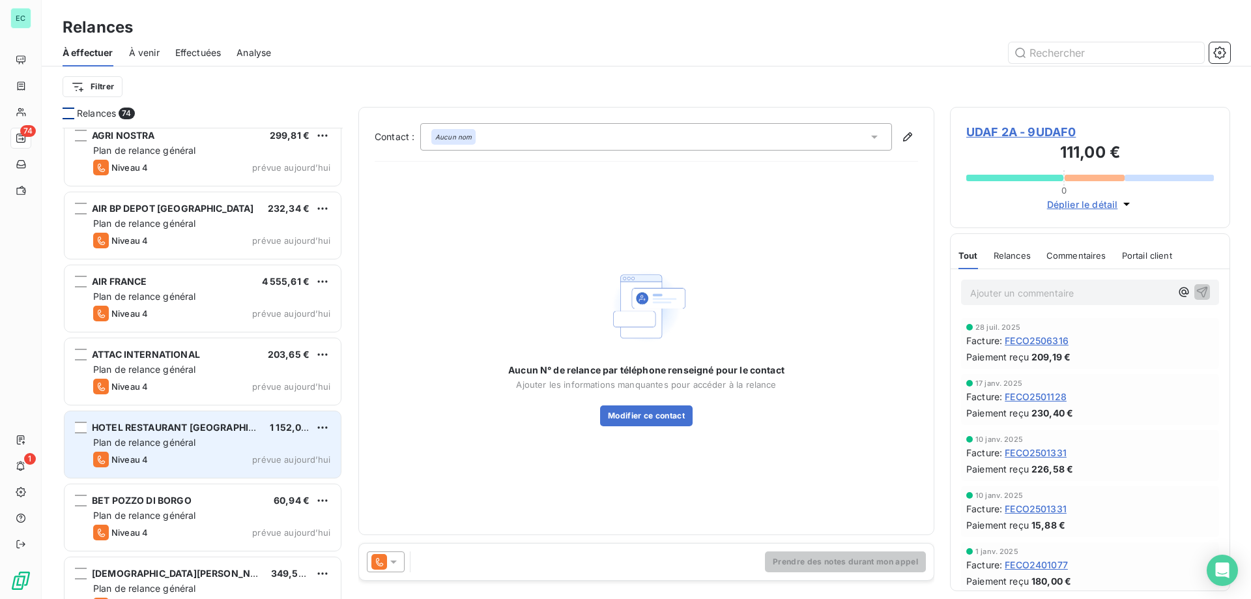
click at [237, 420] on div "HOTEL RESTAURANT BARTACCIA 1 152,00 € Plan de relance général [PERSON_NAME] 4 p…" at bounding box center [203, 444] width 276 height 66
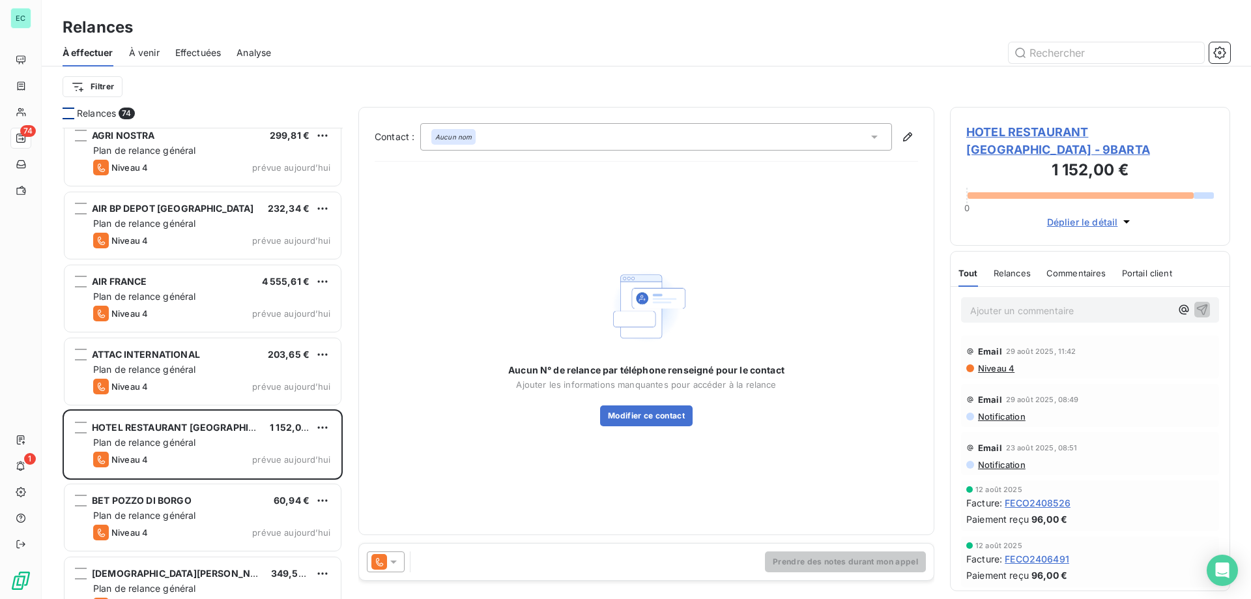
click at [392, 566] on icon at bounding box center [393, 561] width 13 height 13
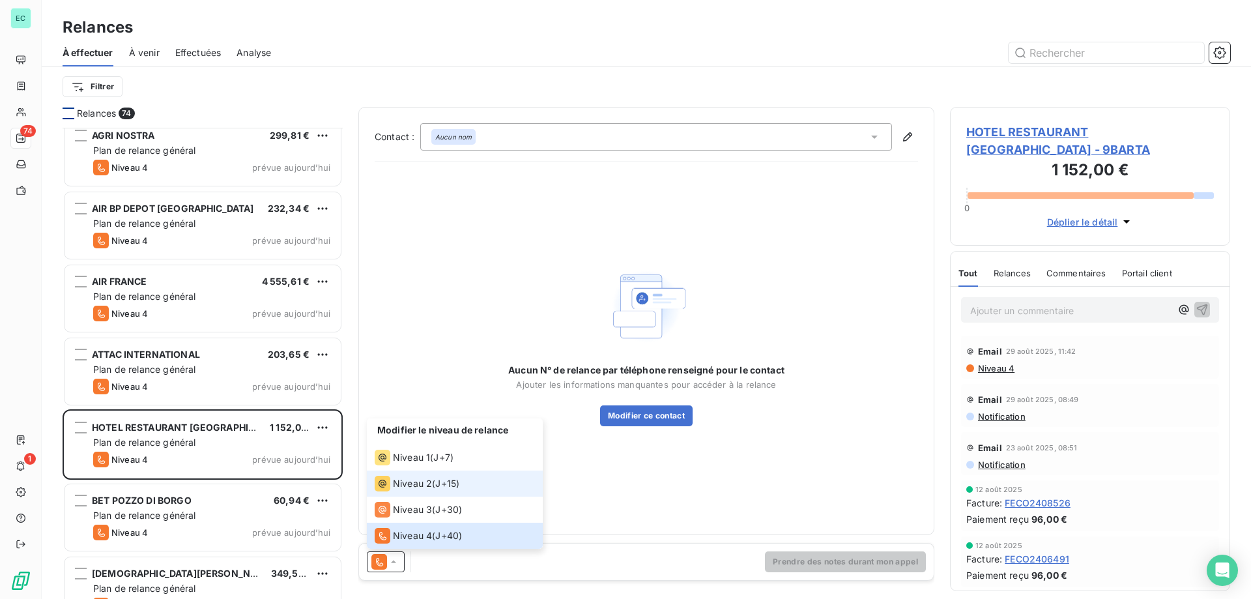
click at [419, 485] on span "Niveau 2" at bounding box center [412, 483] width 39 height 13
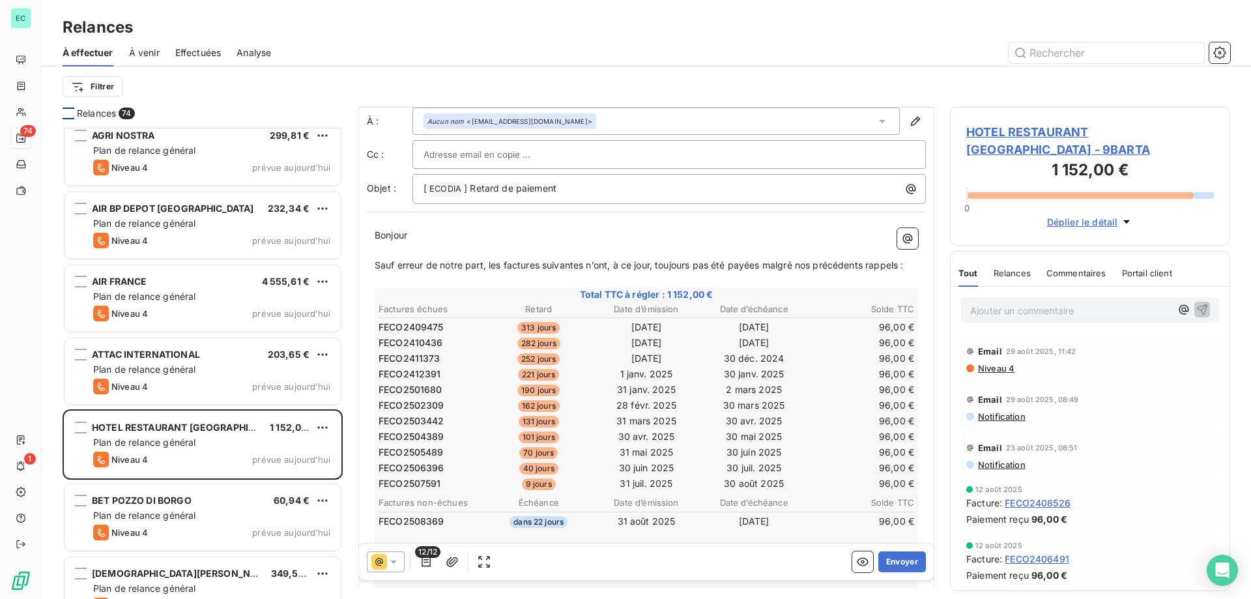
scroll to position [66, 0]
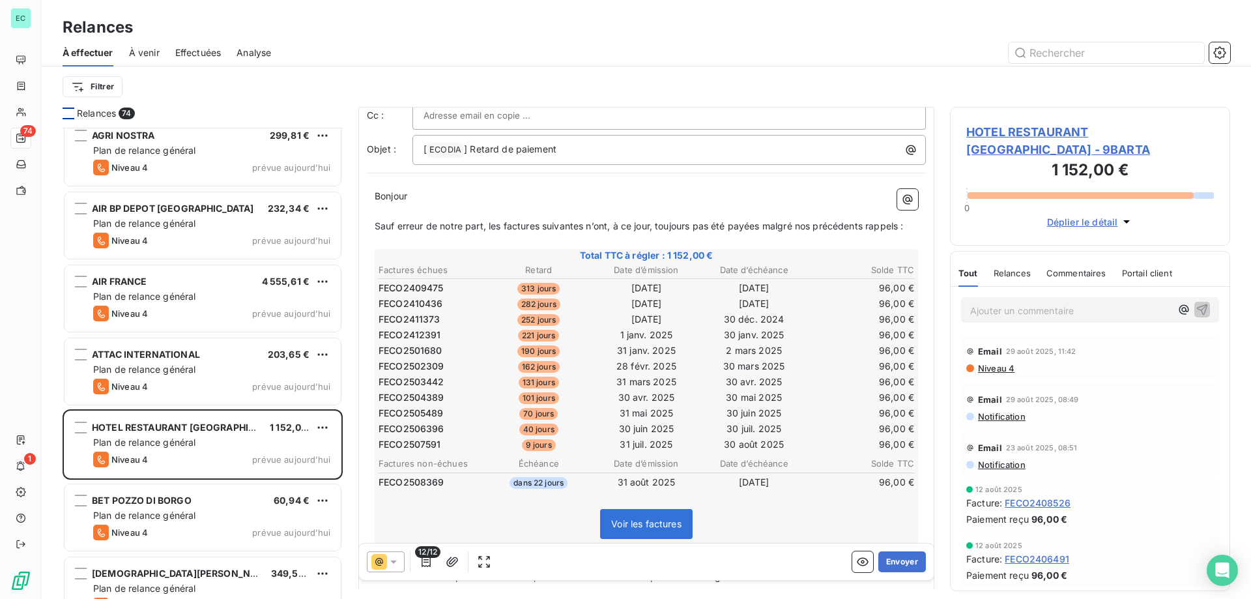
click at [393, 565] on icon at bounding box center [393, 561] width 13 height 13
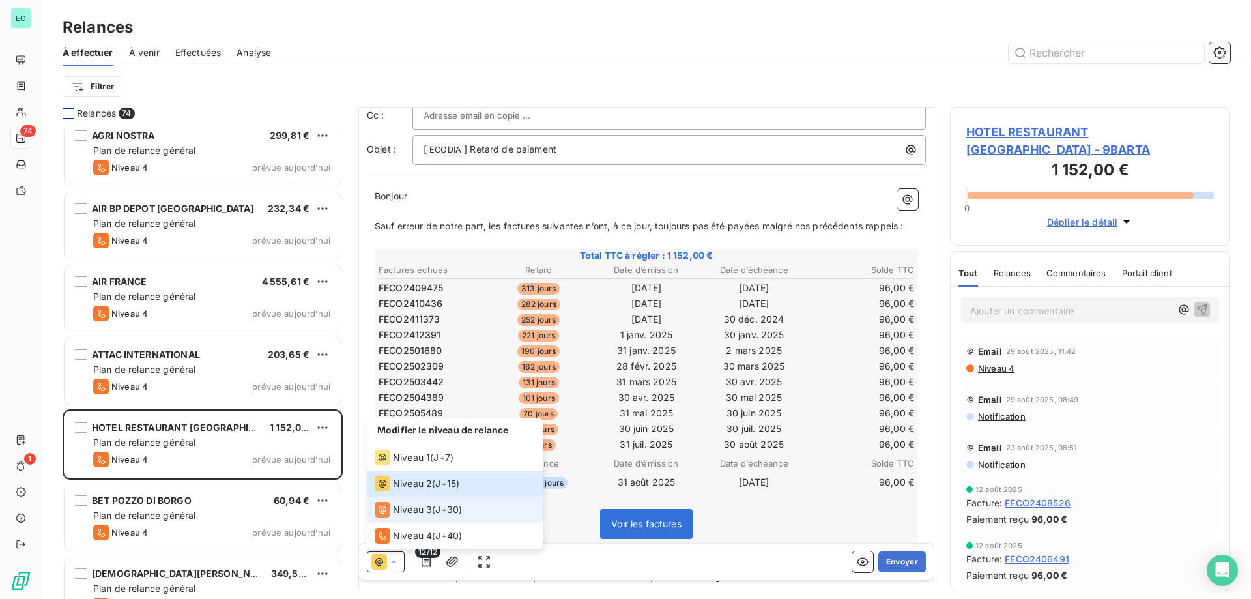
click at [409, 506] on span "Niveau 3" at bounding box center [412, 509] width 39 height 13
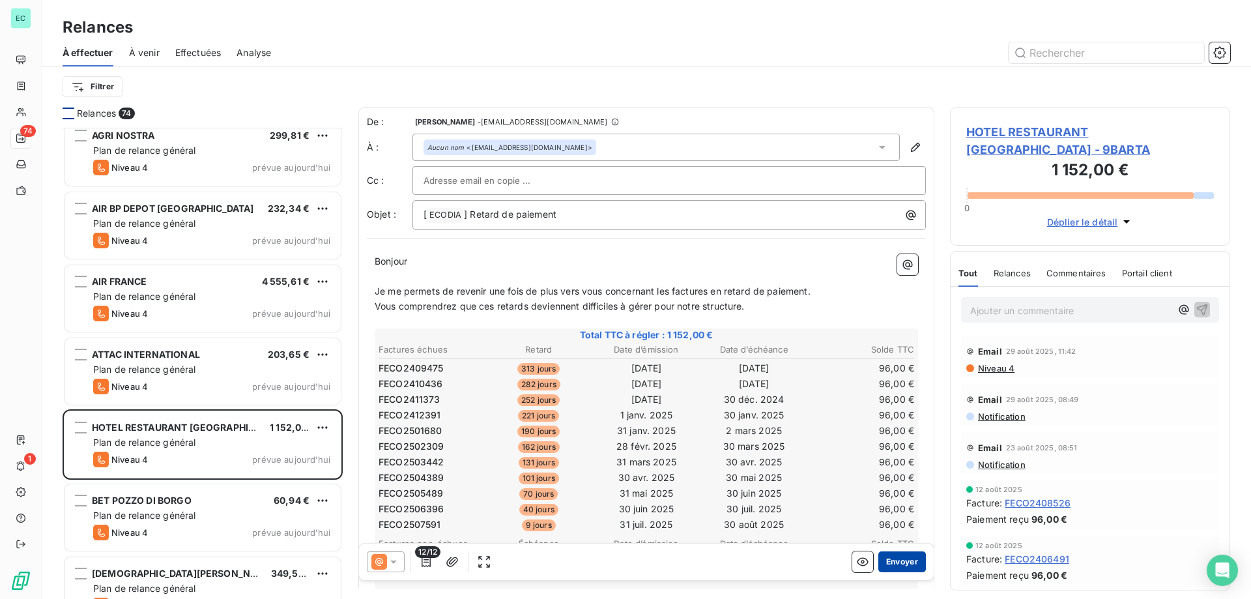
click at [900, 556] on button "Envoyer" at bounding box center [902, 561] width 48 height 21
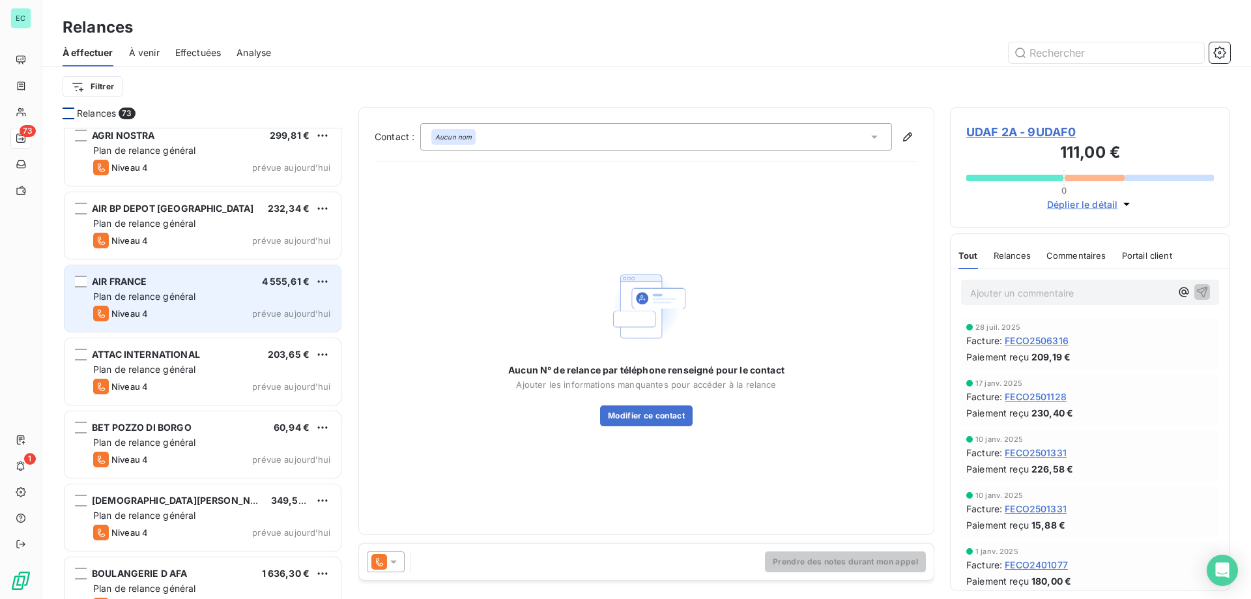
click at [193, 304] on div "AIR FRANCE 4 555,61 € Plan de relance général [PERSON_NAME] 4 prévue [DATE]" at bounding box center [203, 298] width 276 height 66
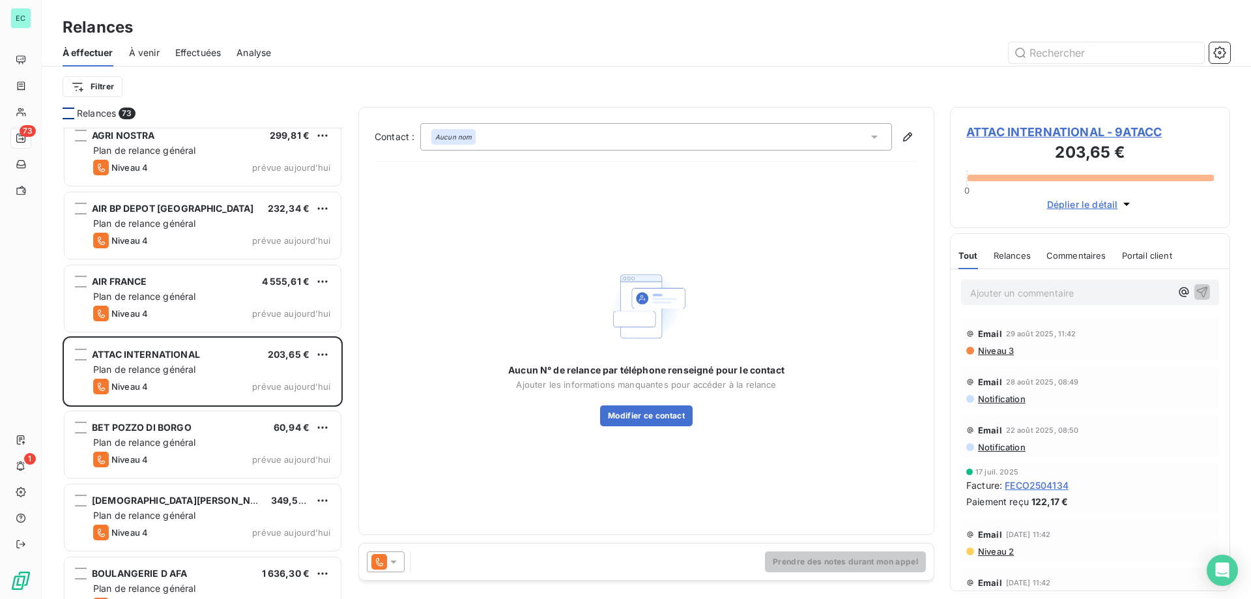
click at [396, 565] on icon at bounding box center [393, 561] width 13 height 13
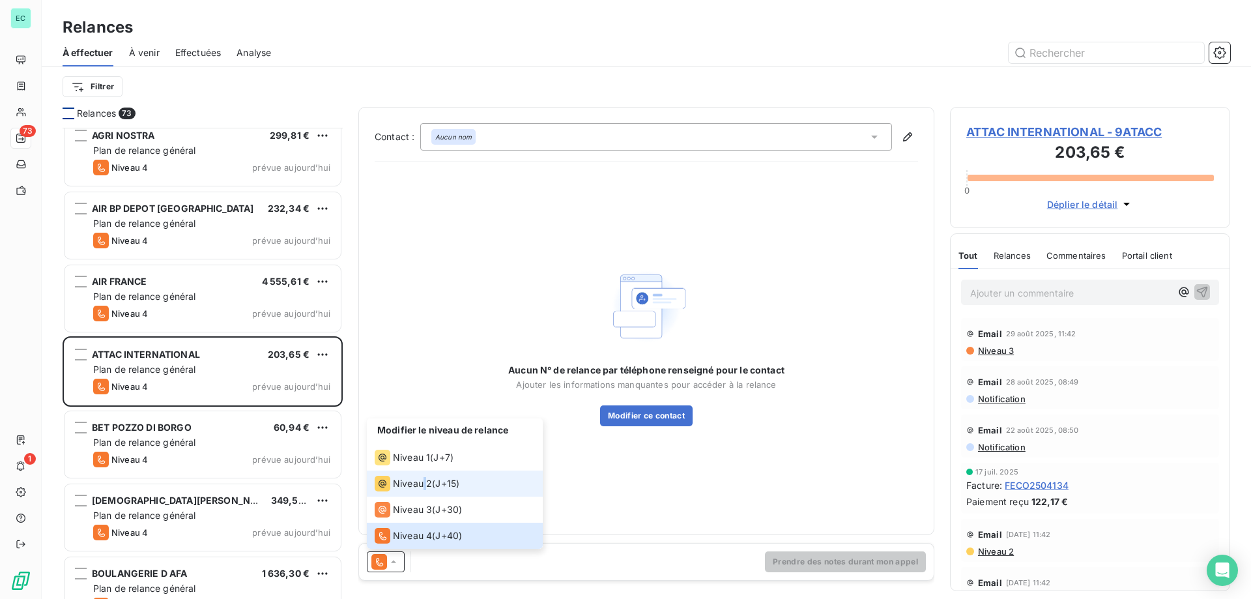
click at [425, 486] on span "Niveau 2" at bounding box center [412, 483] width 39 height 13
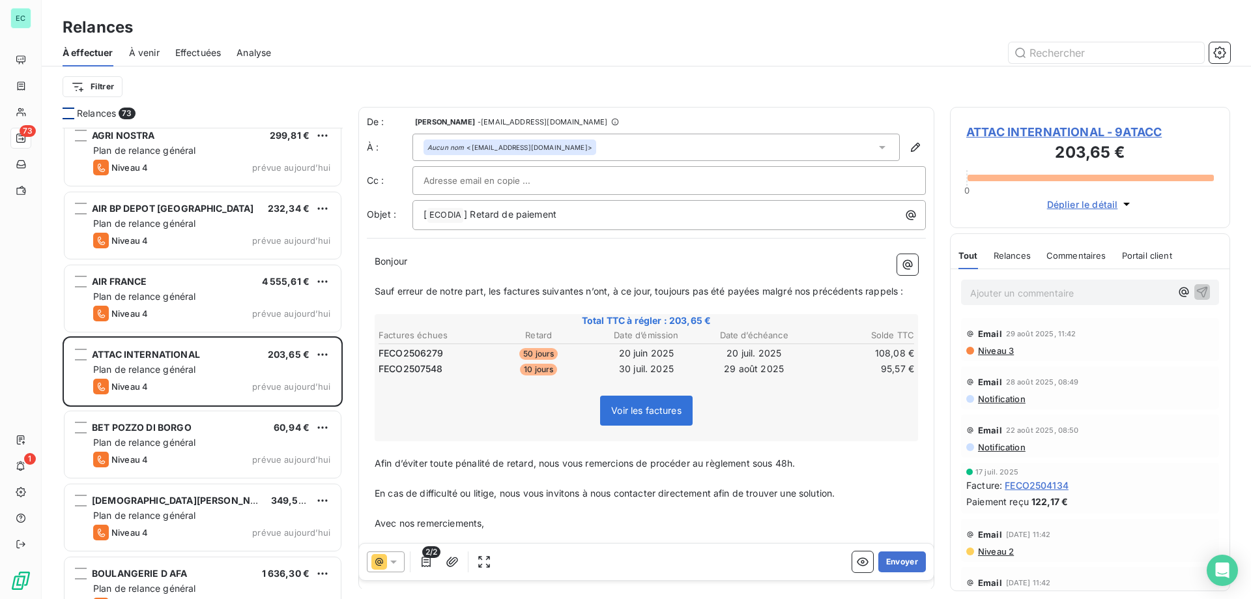
click at [399, 564] on icon at bounding box center [393, 561] width 13 height 13
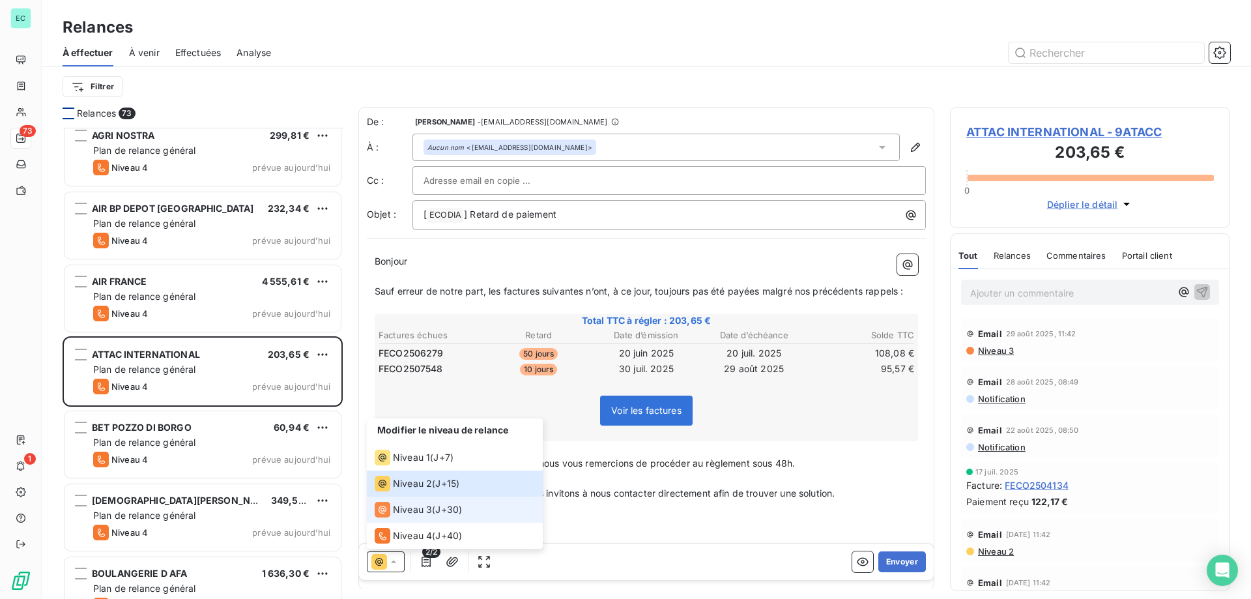
click at [428, 503] on span "Niveau 3" at bounding box center [412, 509] width 39 height 13
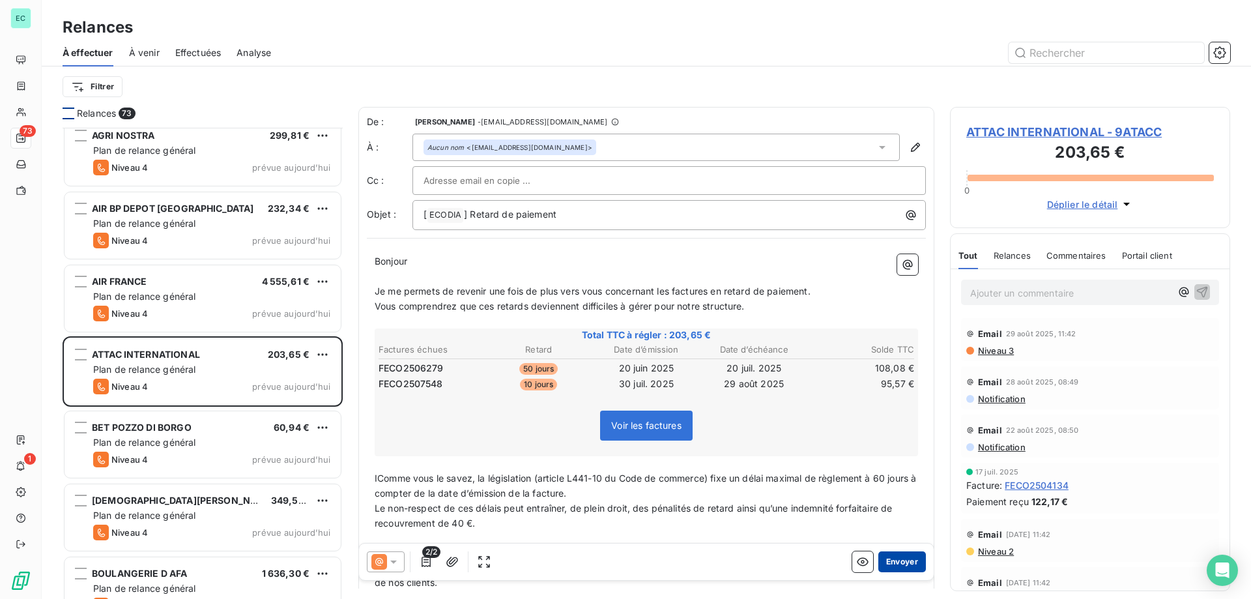
click at [893, 558] on button "Envoyer" at bounding box center [902, 561] width 48 height 21
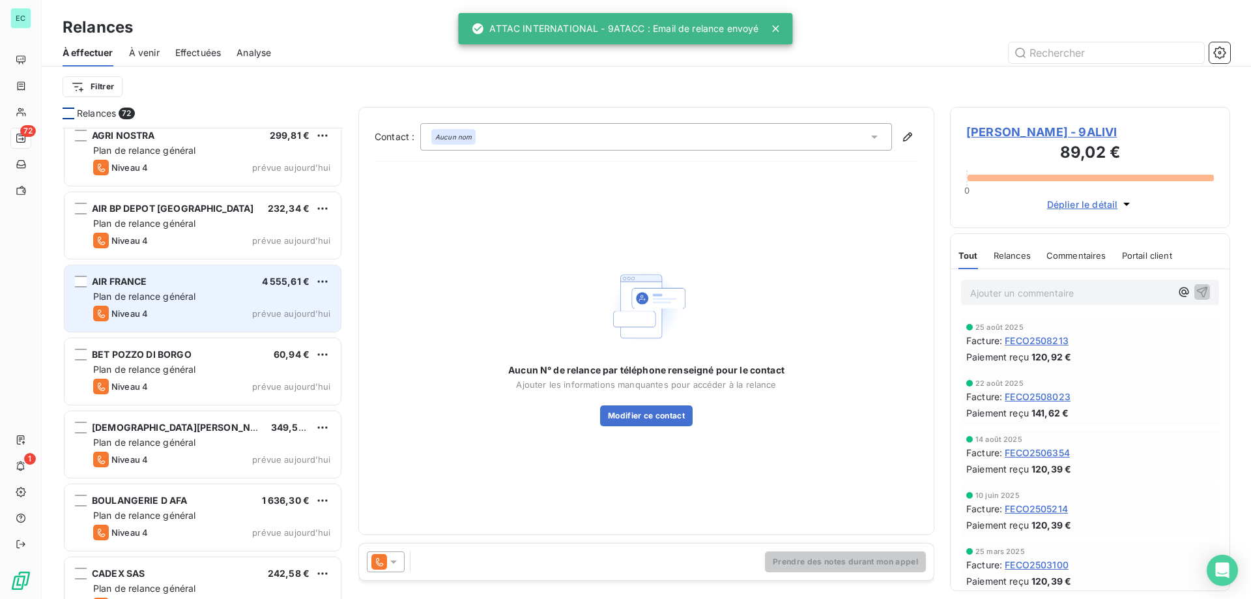
click at [239, 296] on div "Plan de relance général" at bounding box center [211, 296] width 237 height 13
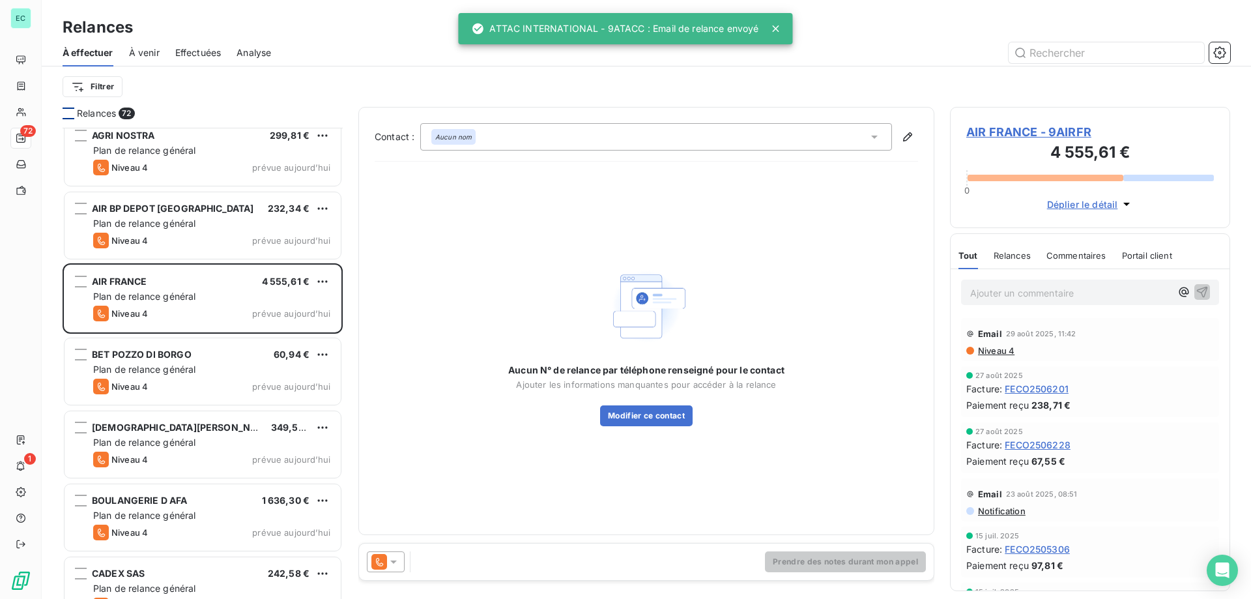
click at [393, 565] on icon at bounding box center [393, 561] width 13 height 13
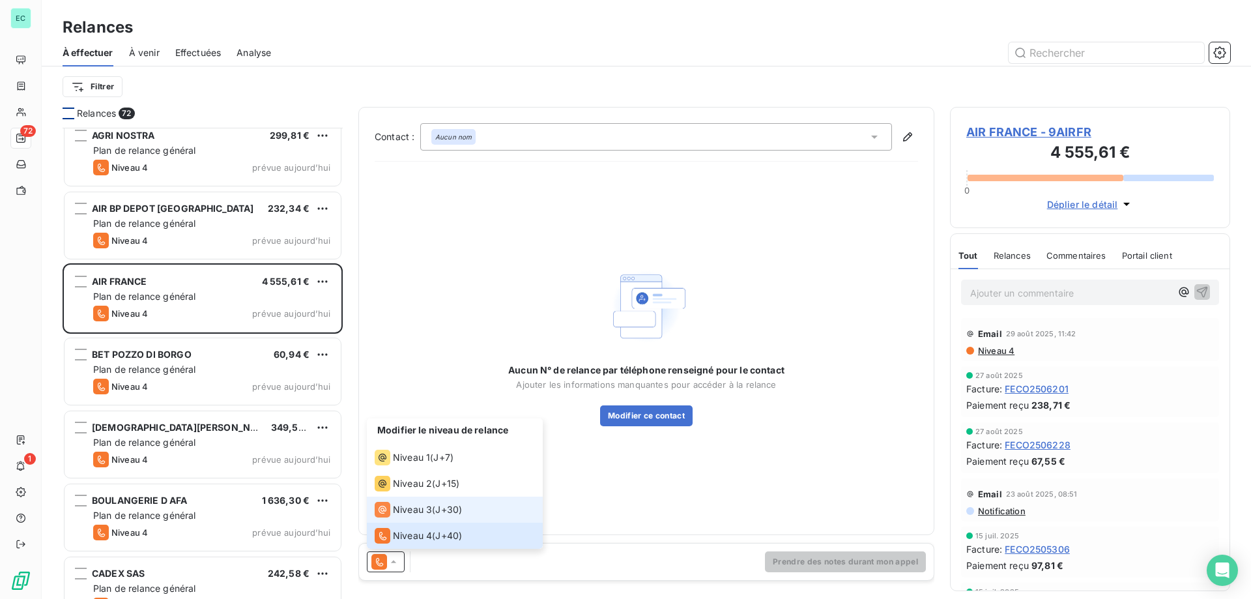
click at [407, 509] on span "Niveau 3" at bounding box center [412, 509] width 39 height 13
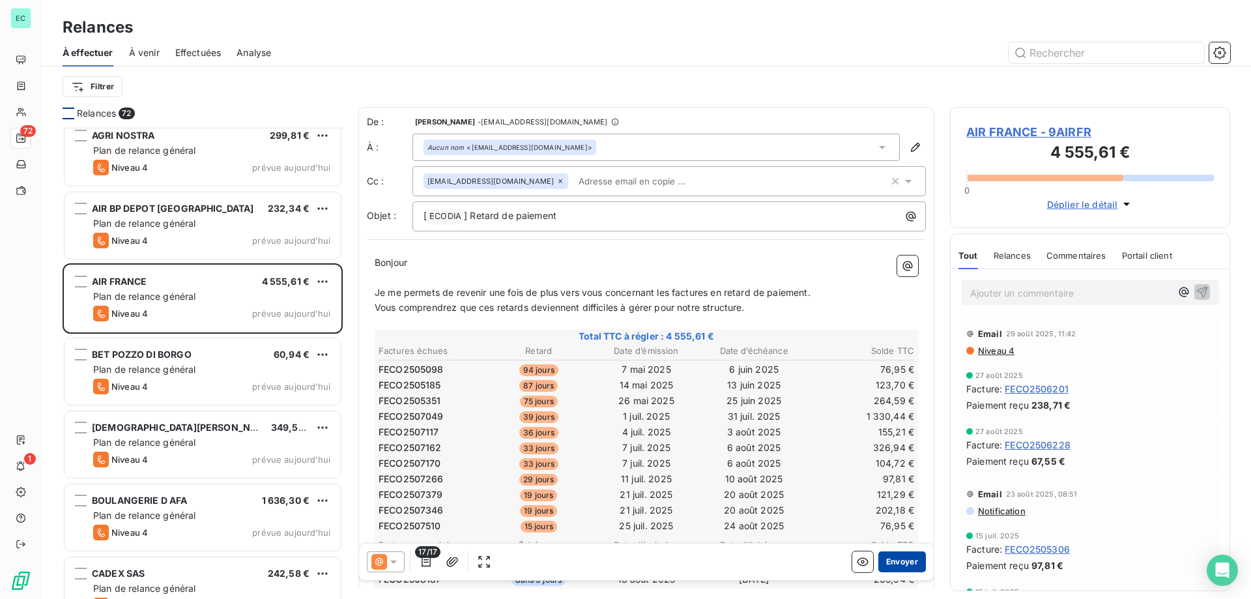
click at [903, 567] on button "Envoyer" at bounding box center [902, 561] width 48 height 21
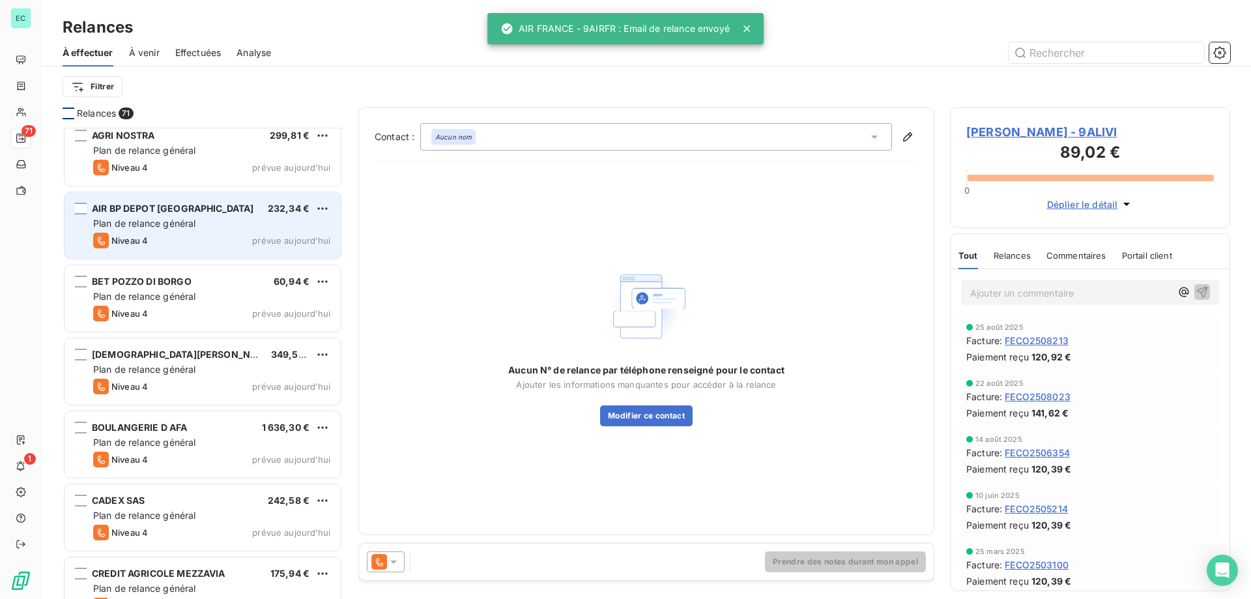
drag, startPoint x: 238, startPoint y: 226, endPoint x: 246, endPoint y: 227, distance: 8.6
click at [246, 227] on div "Plan de relance général" at bounding box center [211, 223] width 237 height 13
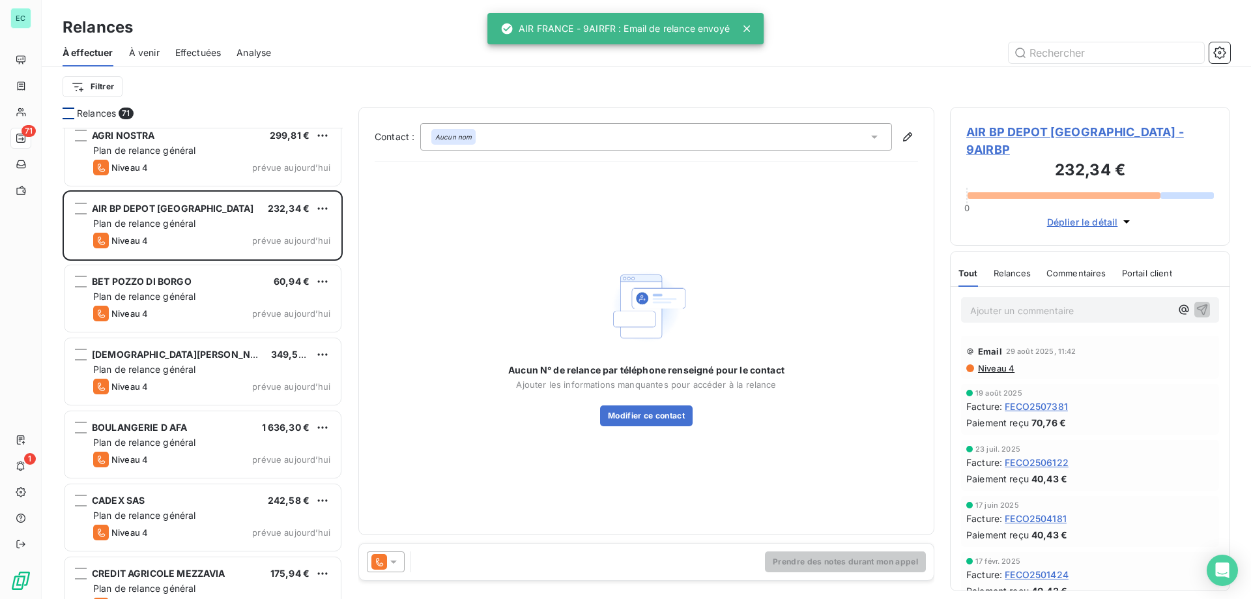
click at [388, 566] on icon at bounding box center [393, 561] width 13 height 13
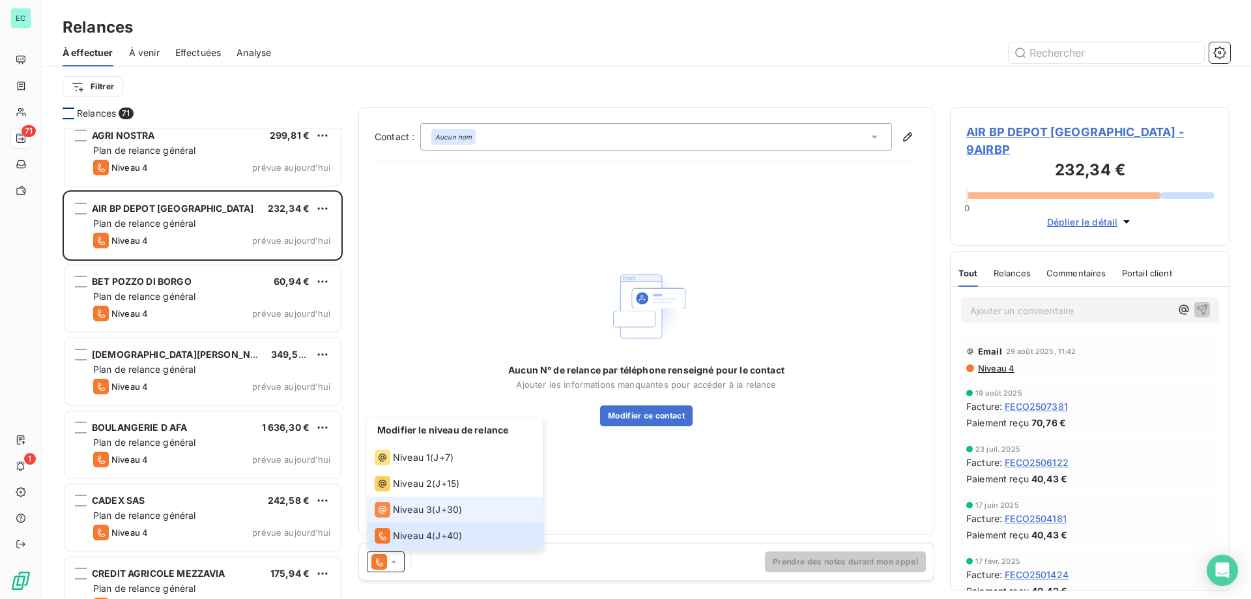
click at [447, 503] on span "J+30 )" at bounding box center [448, 509] width 27 height 13
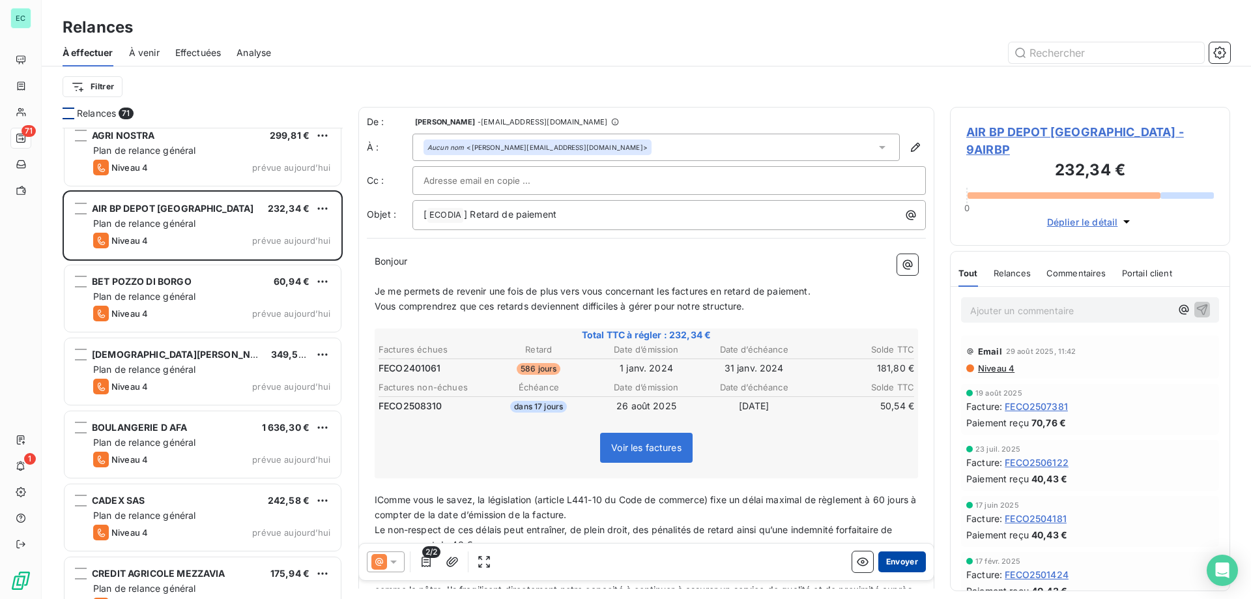
click at [899, 562] on button "Envoyer" at bounding box center [902, 561] width 48 height 21
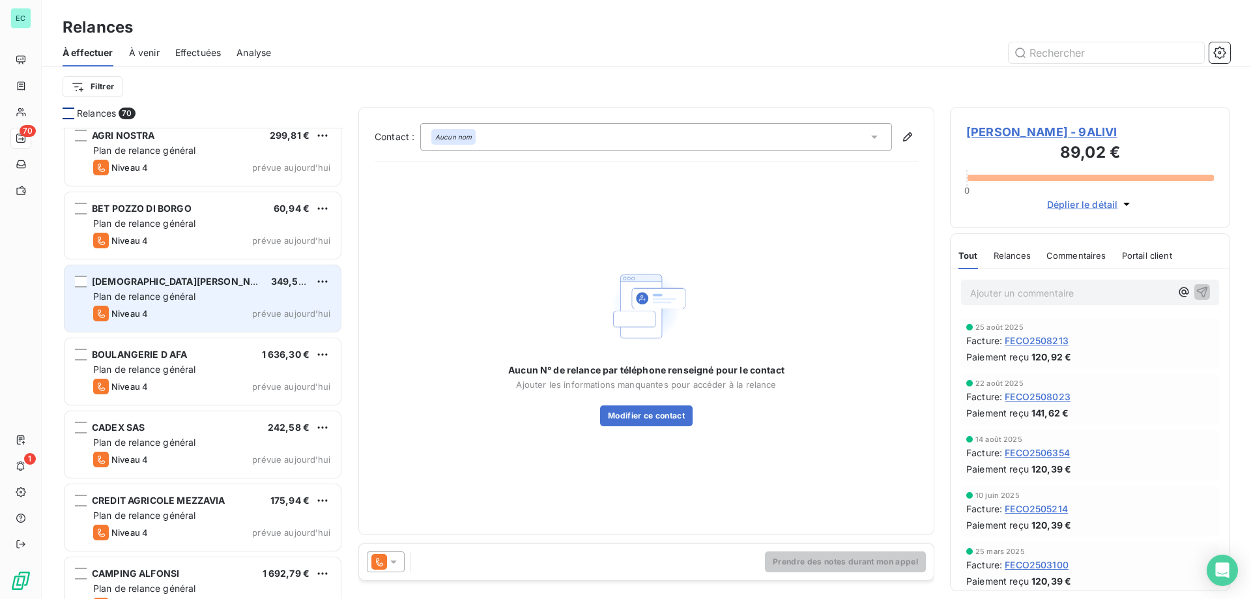
click at [190, 306] on div "Niveau 4 prévue aujourd’hui" at bounding box center [211, 314] width 237 height 16
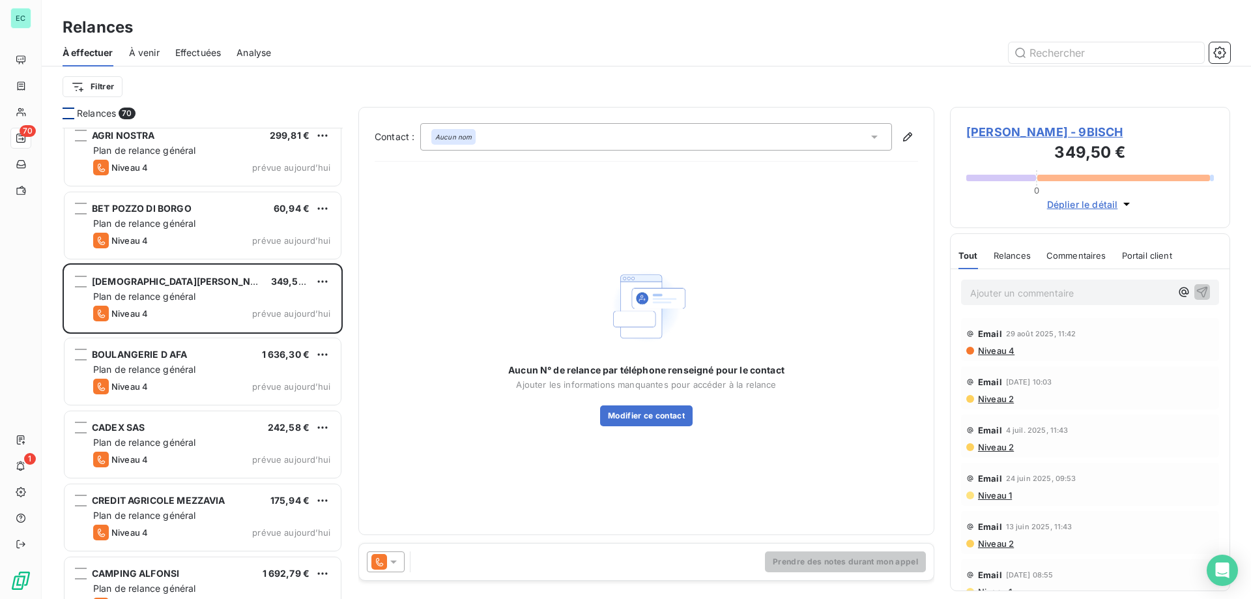
click at [396, 566] on icon at bounding box center [393, 561] width 13 height 13
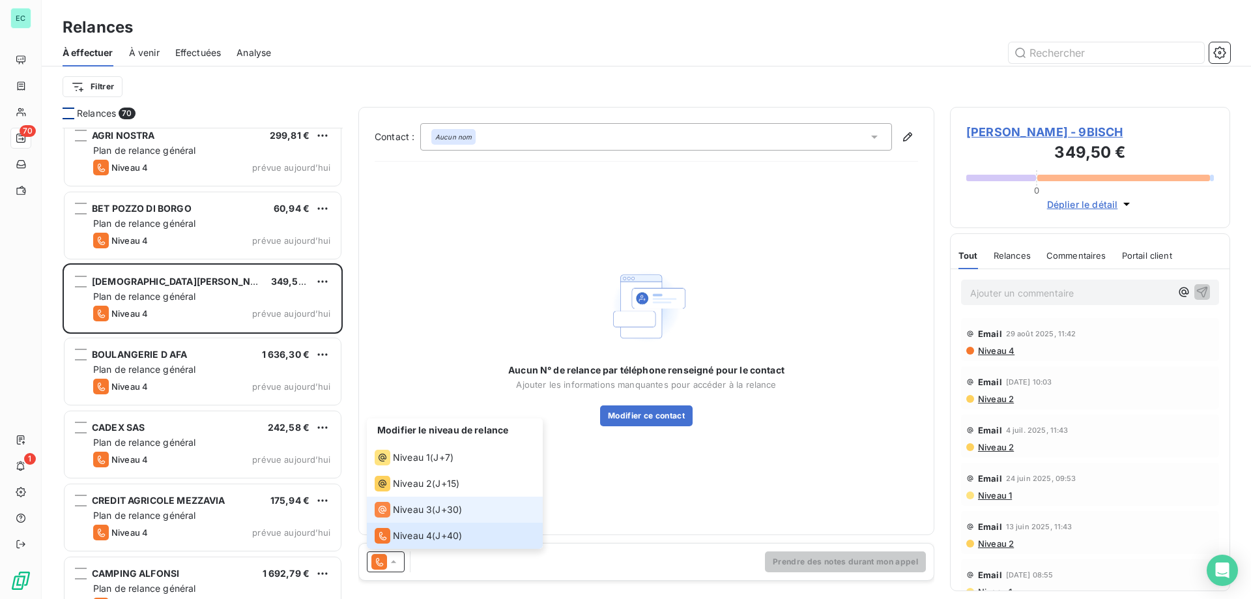
click at [405, 497] on li "Niveau 3 ( J+30 )" at bounding box center [455, 510] width 176 height 26
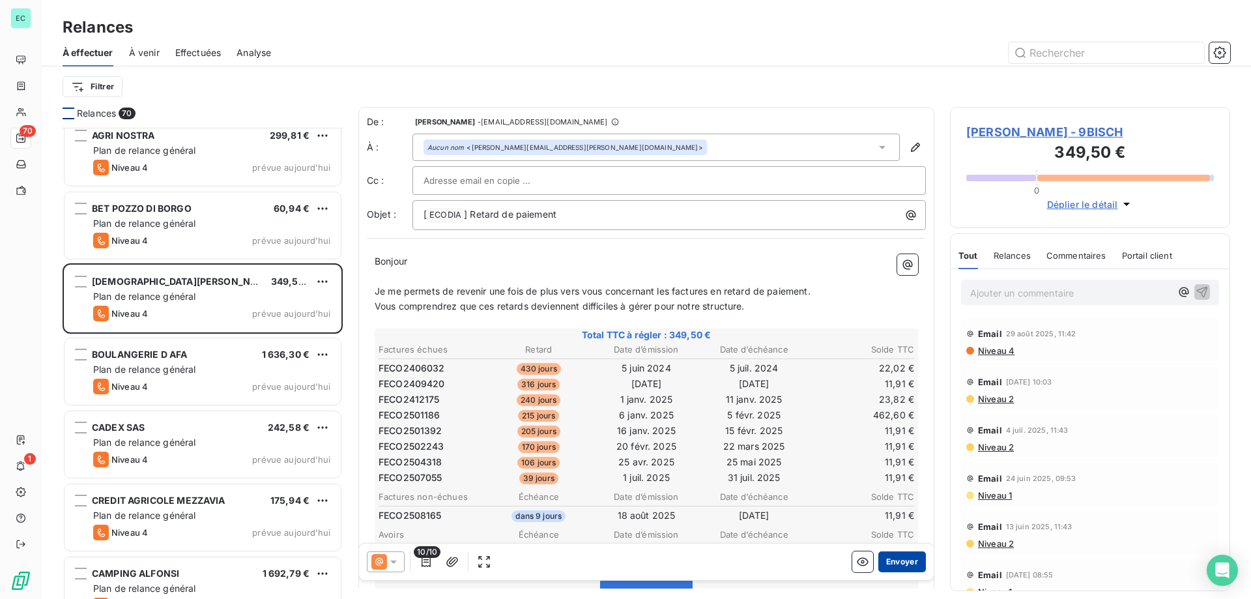
click at [908, 566] on button "Envoyer" at bounding box center [902, 561] width 48 height 21
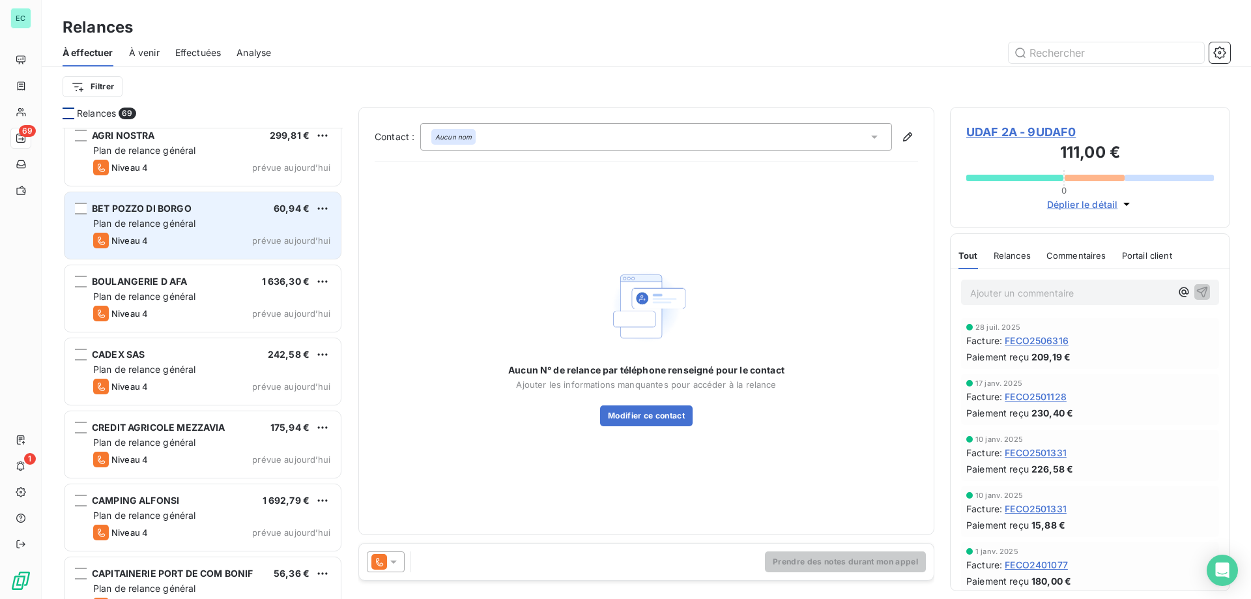
click at [212, 228] on div "Plan de relance général" at bounding box center [211, 223] width 237 height 13
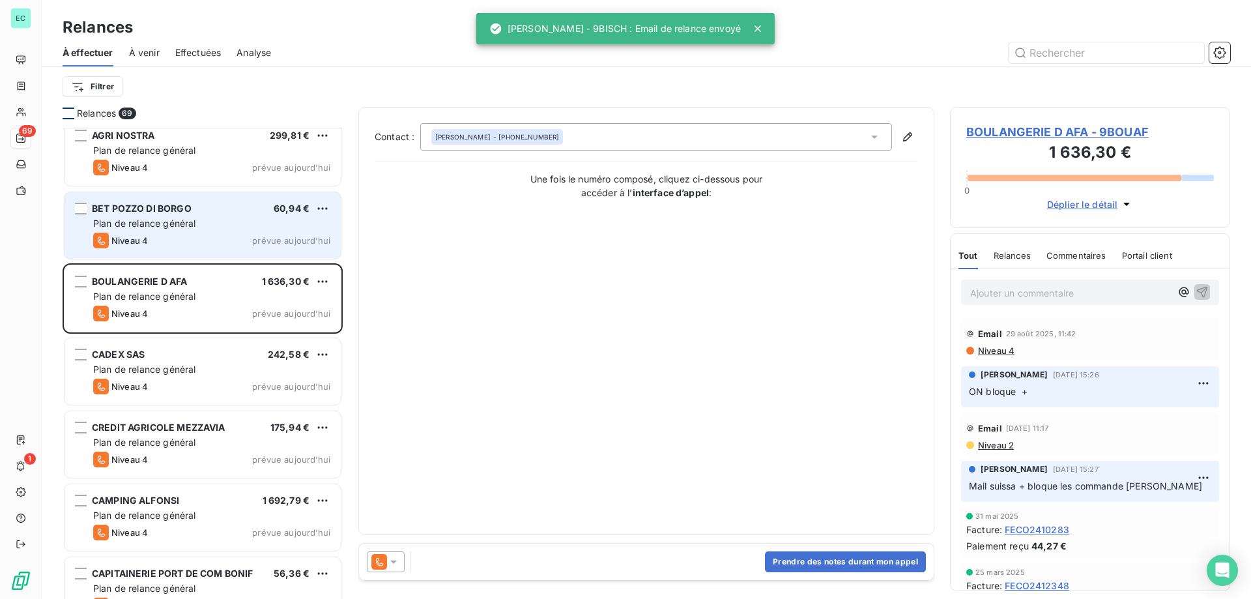
click at [332, 203] on div "BET POZZO DI BORGO 60,94 € Plan de relance général [PERSON_NAME] 4 prévue [DATE]" at bounding box center [203, 225] width 276 height 66
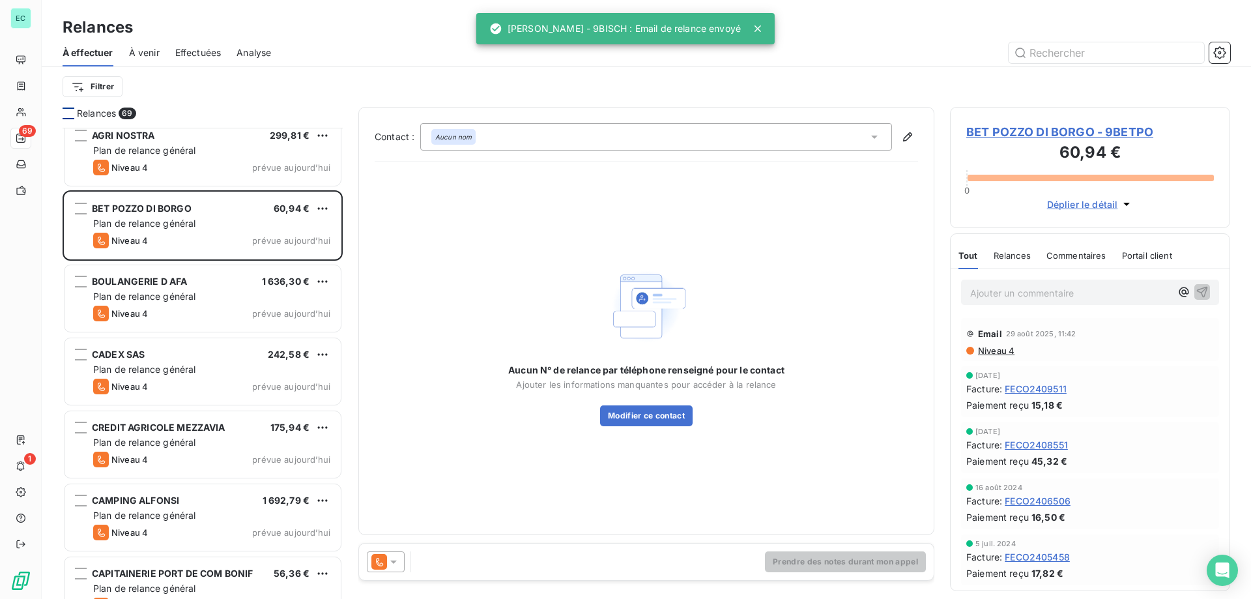
click at [396, 559] on icon at bounding box center [393, 561] width 13 height 13
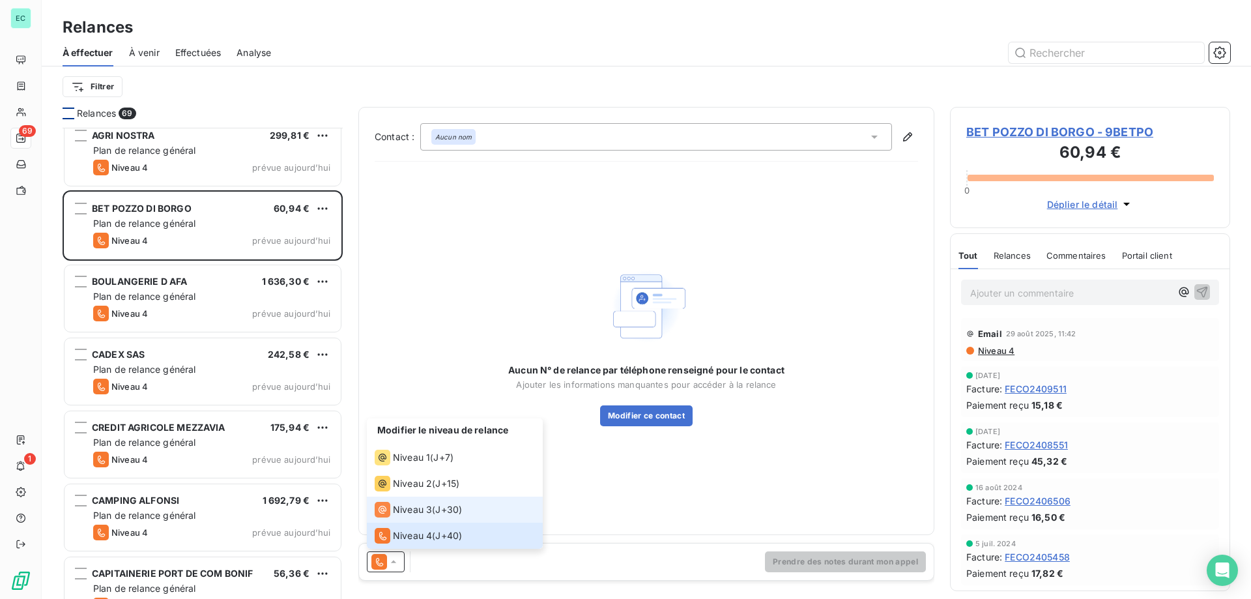
click at [418, 509] on span "Niveau 3" at bounding box center [412, 509] width 39 height 13
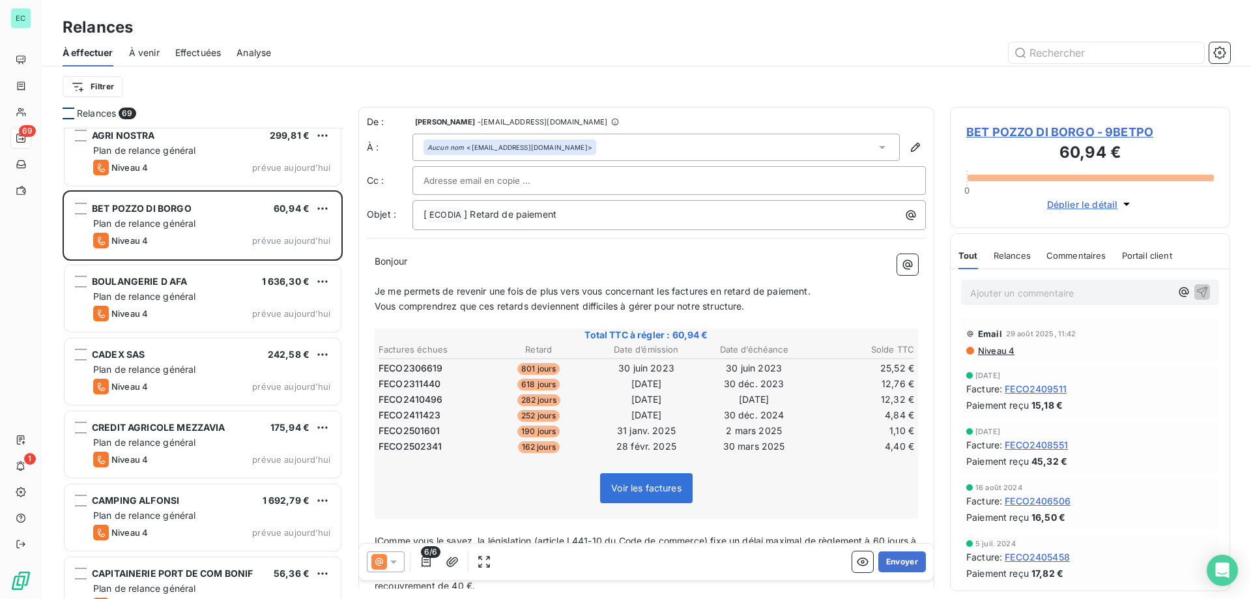
click at [391, 564] on icon at bounding box center [393, 561] width 13 height 13
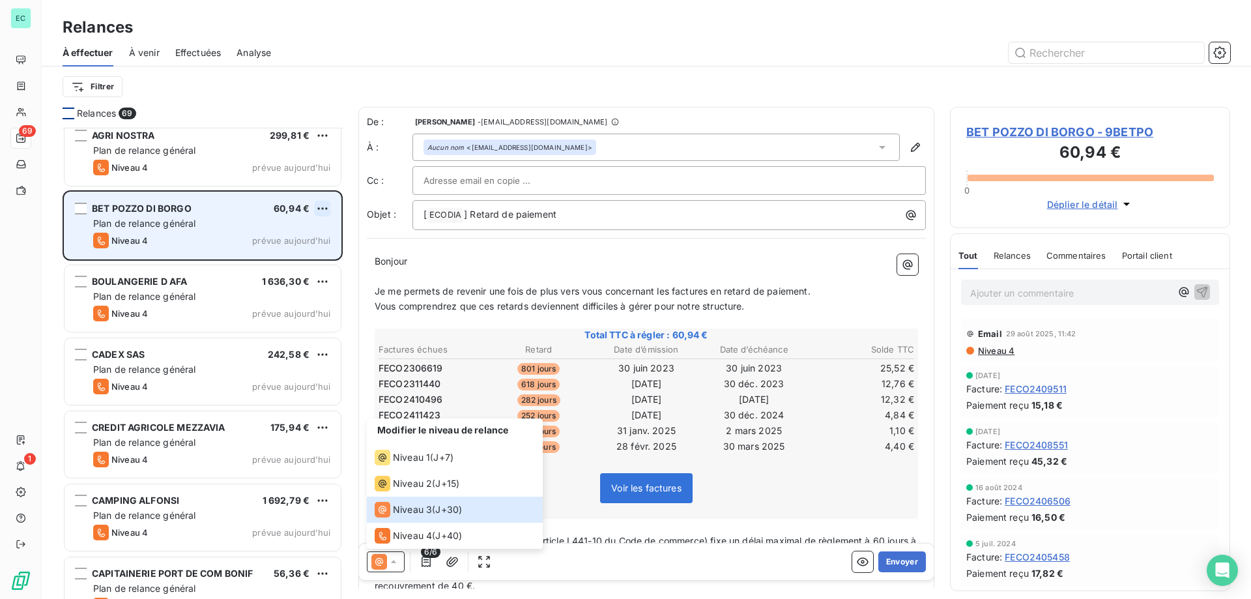
click at [323, 202] on html "EC 69 1 Relances À effectuer À venir Effectuées Analyse Filtrer Relances 69 [PE…" at bounding box center [625, 299] width 1251 height 599
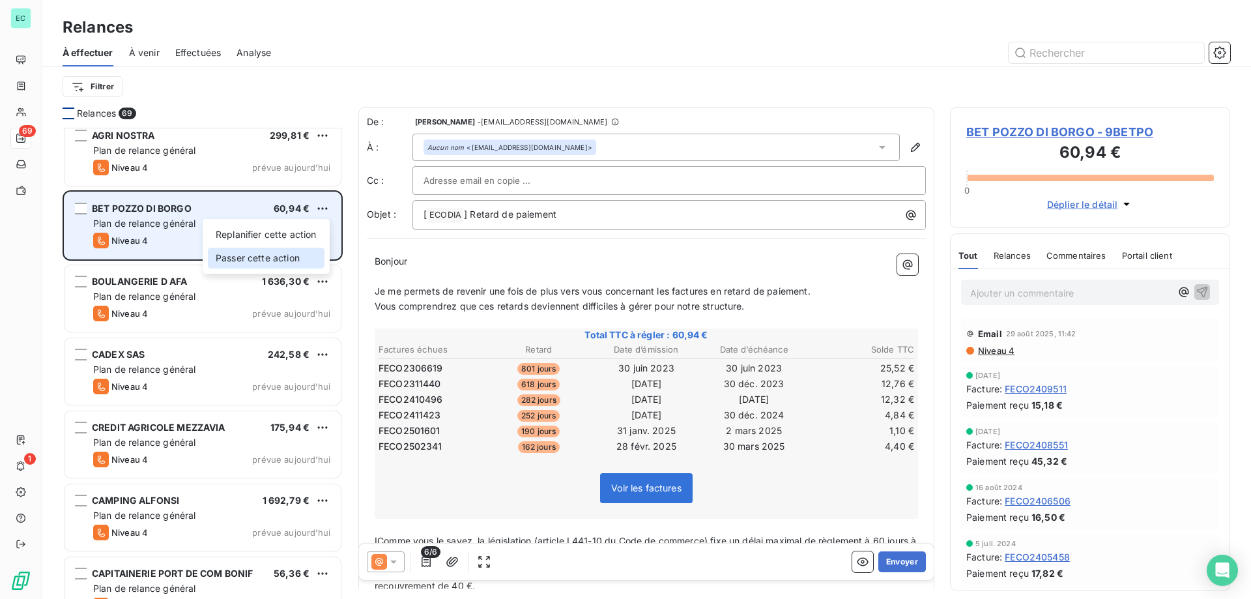
click at [286, 263] on div "Passer cette action" at bounding box center [266, 258] width 117 height 21
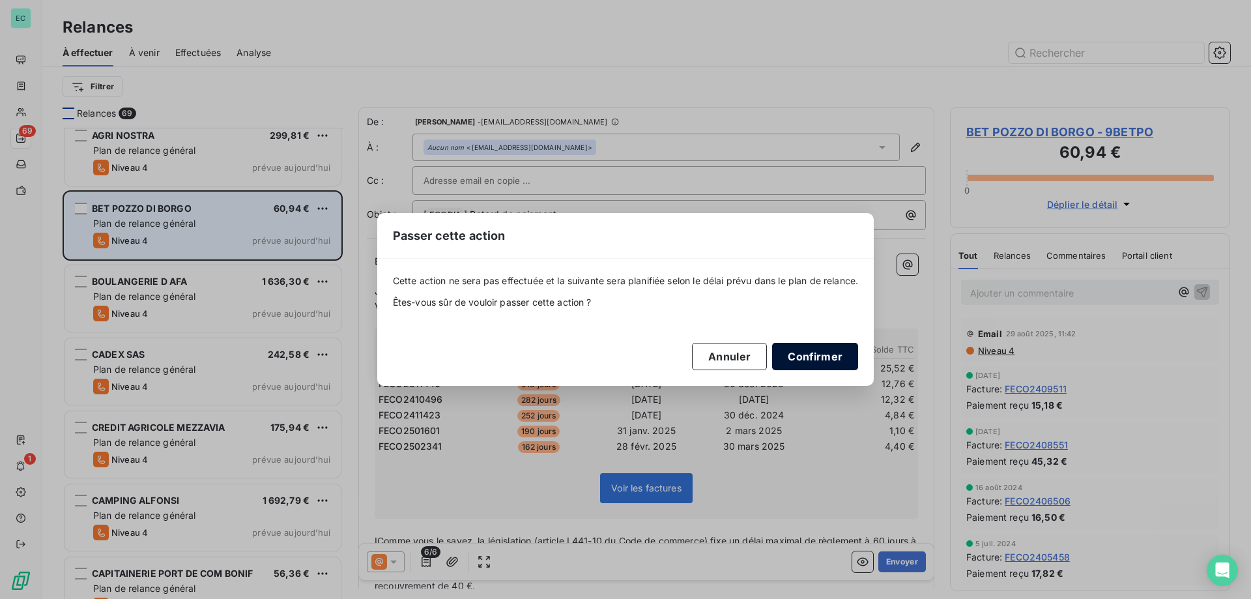
click at [826, 368] on button "Confirmer" at bounding box center [815, 356] width 86 height 27
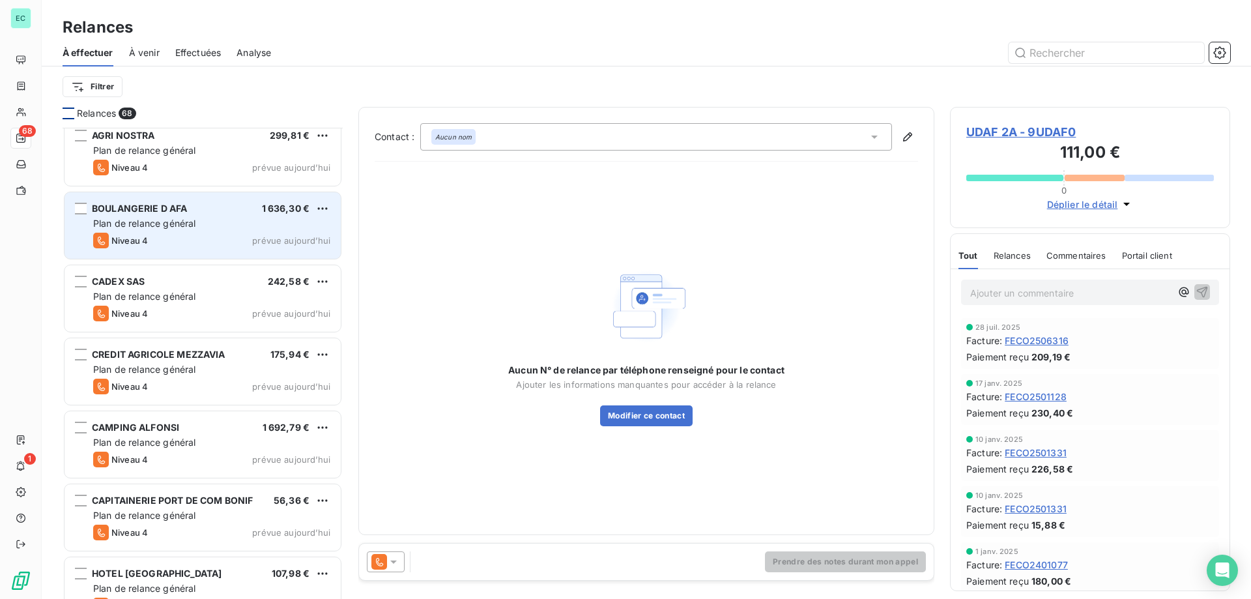
click at [241, 225] on div "Plan de relance général" at bounding box center [211, 223] width 237 height 13
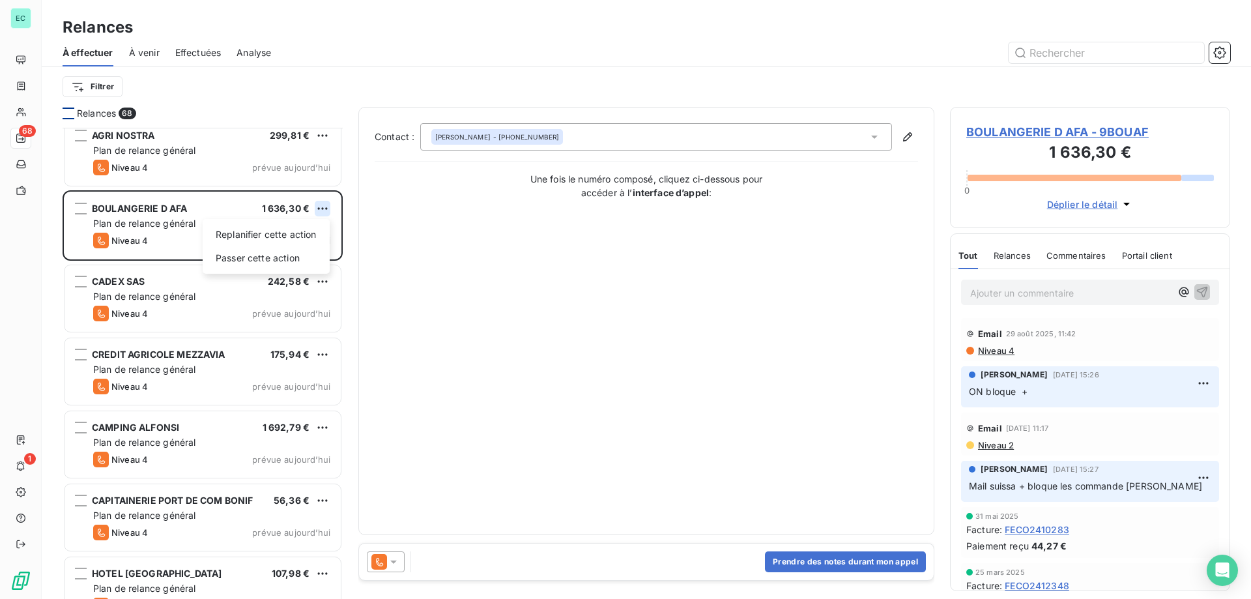
click at [323, 207] on html "EC 68 1 Relances À effectuer À venir Effectuées Analyse Filtrer Relances 68 [PE…" at bounding box center [625, 299] width 1251 height 599
click at [742, 368] on html "EC 68 1 Relances À effectuer À venir Effectuées Analyse Filtrer Relances 68 [PE…" at bounding box center [625, 299] width 1251 height 599
click at [1027, 298] on p "Ajouter un commentaire ﻿" at bounding box center [1070, 293] width 201 height 16
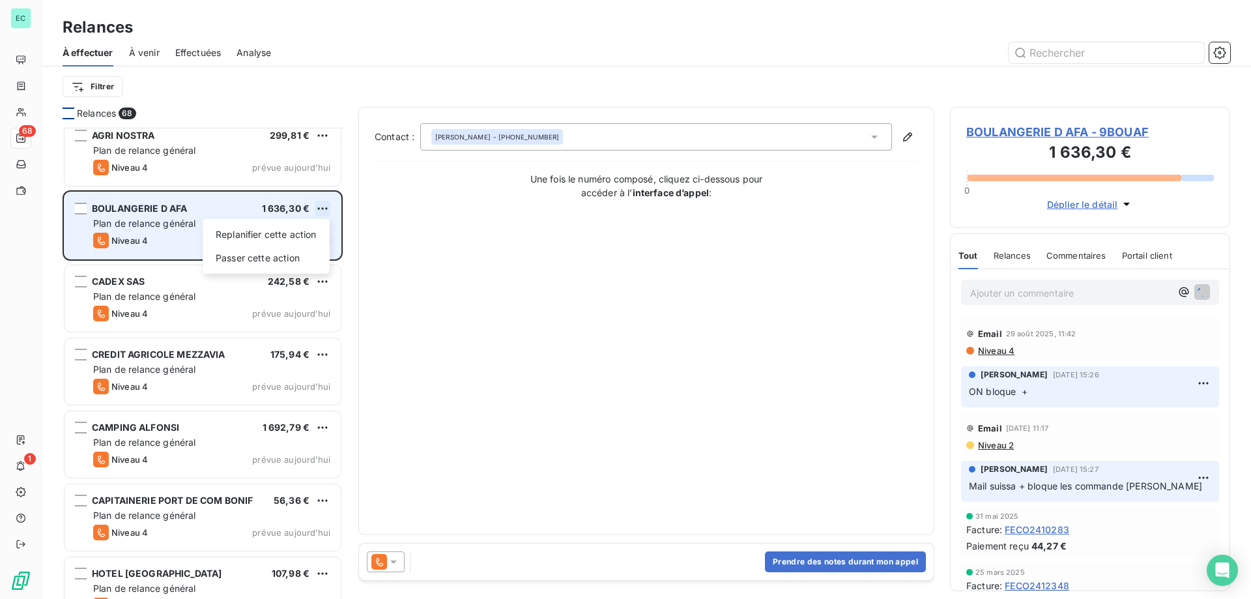
click at [324, 213] on html "EC 68 1 Relances À effectuer À venir Effectuées Analyse Filtrer Relances 68 [PE…" at bounding box center [625, 299] width 1251 height 599
click at [226, 252] on div "Passer cette action" at bounding box center [266, 258] width 117 height 21
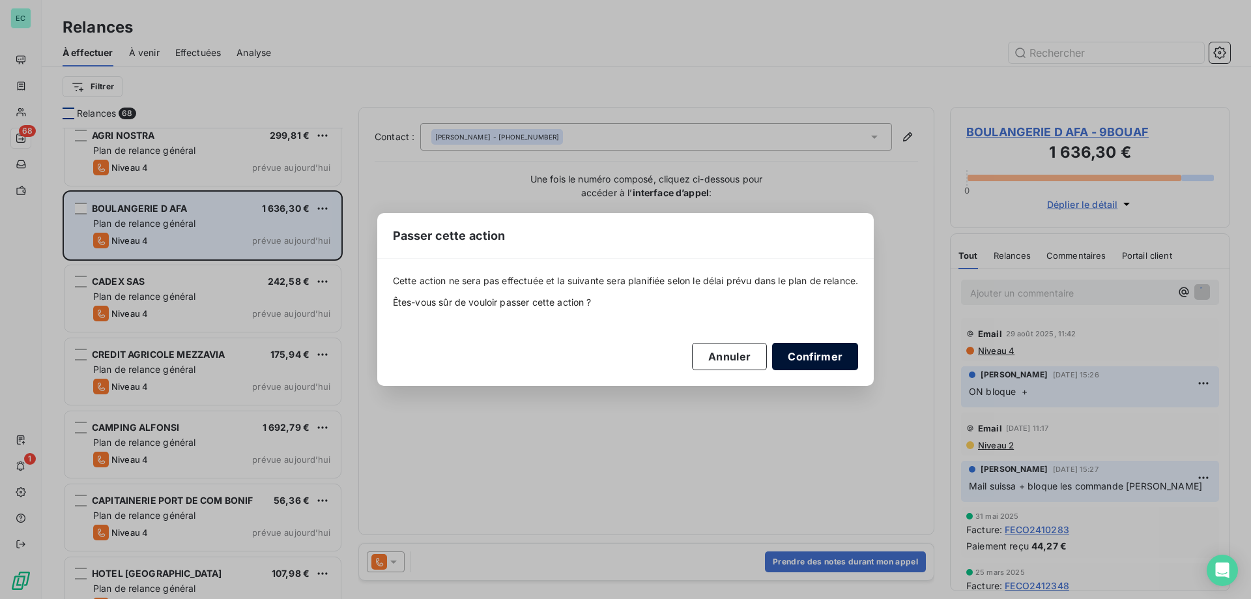
click at [831, 353] on button "Confirmer" at bounding box center [815, 356] width 86 height 27
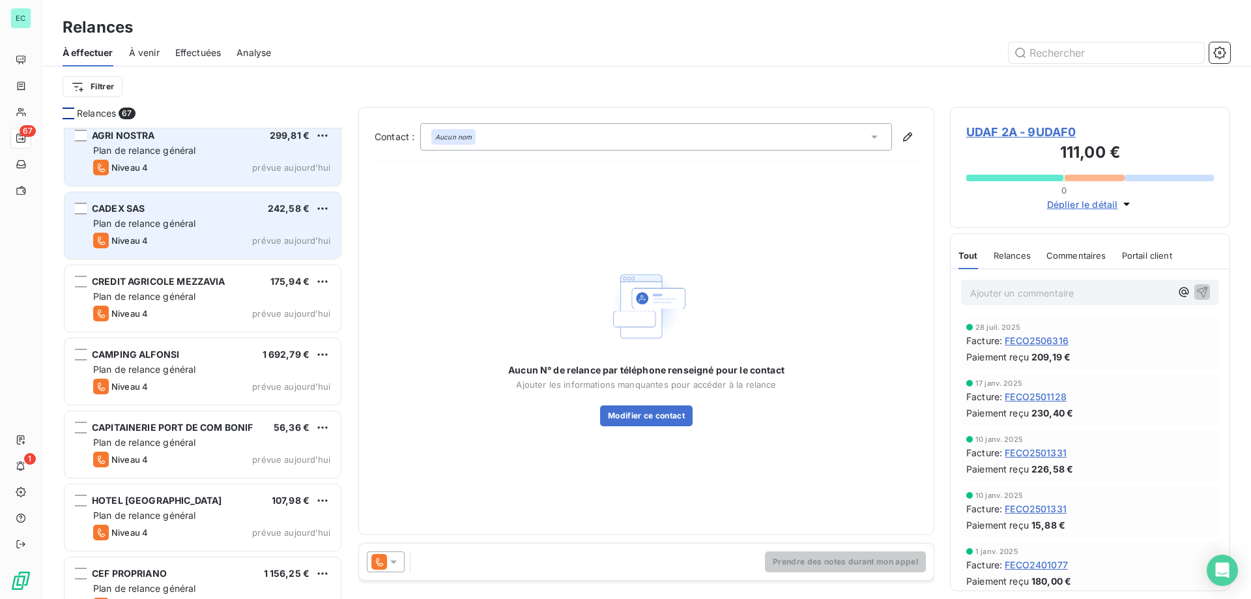
click at [270, 162] on div "Niveau 4 prévue aujourd’hui" at bounding box center [211, 168] width 237 height 16
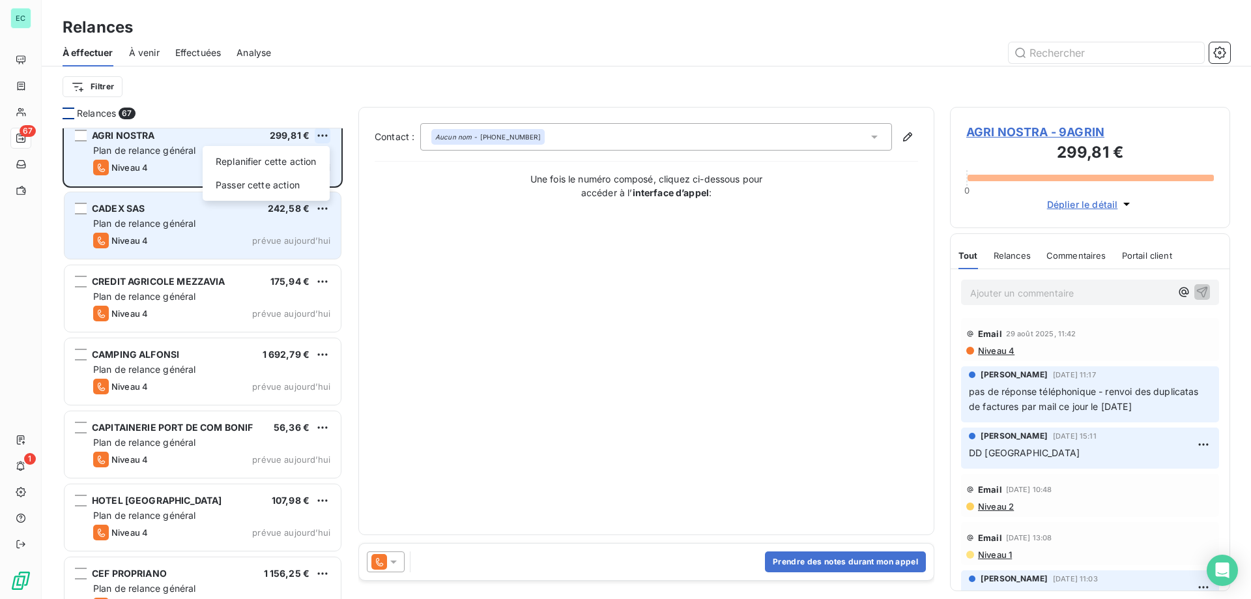
click at [328, 134] on html "EC 67 1 Relances À effectuer À venir Effectuées Analyse Filtrer Relances 67 [PE…" at bounding box center [625, 299] width 1251 height 599
click at [218, 158] on div "Replanifier cette action" at bounding box center [266, 161] width 117 height 21
select select "8"
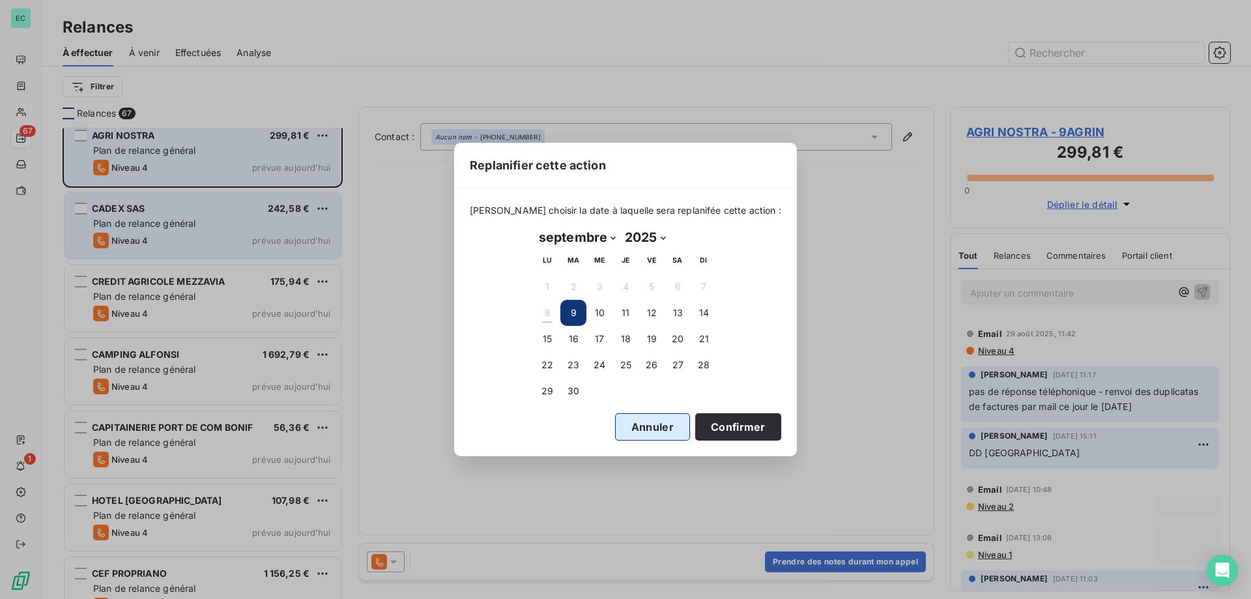
click at [619, 419] on button "Annuler" at bounding box center [652, 426] width 75 height 27
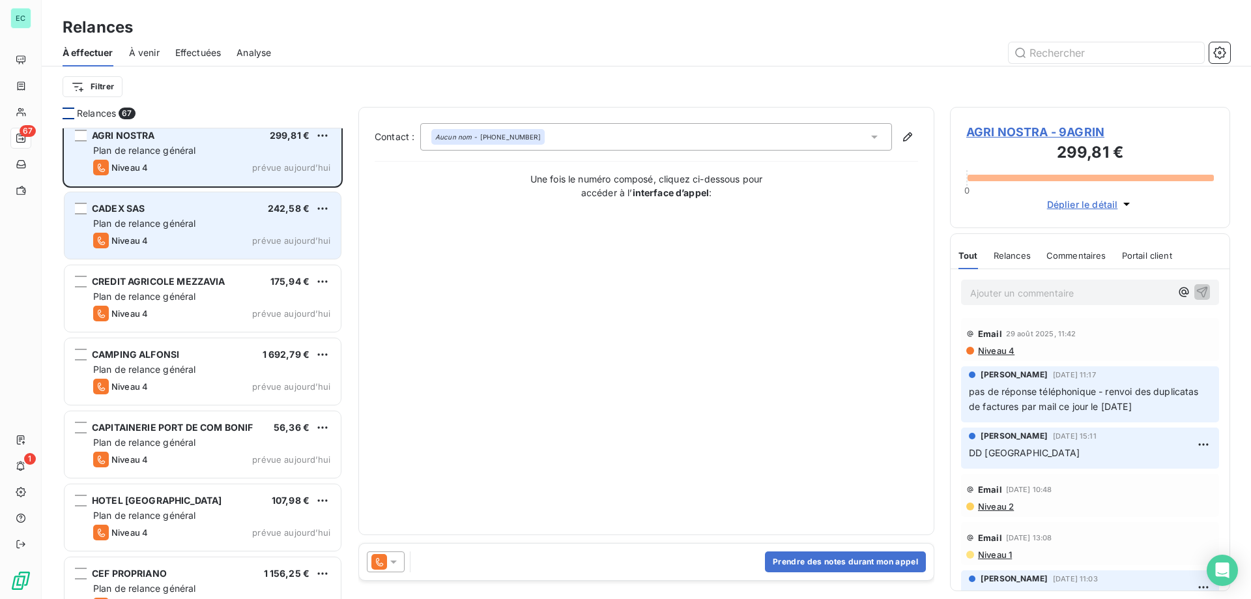
drag, startPoint x: 371, startPoint y: 562, endPoint x: 380, endPoint y: 562, distance: 9.1
click at [371, 562] on div at bounding box center [386, 561] width 38 height 21
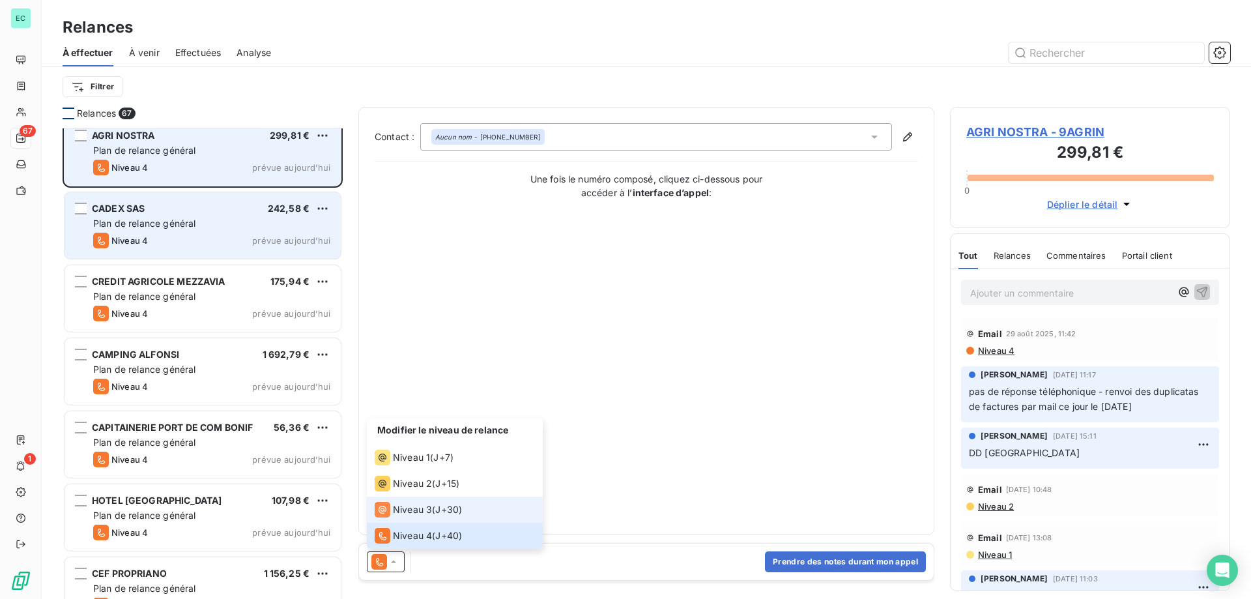
click at [417, 506] on span "Niveau 3" at bounding box center [412, 509] width 39 height 13
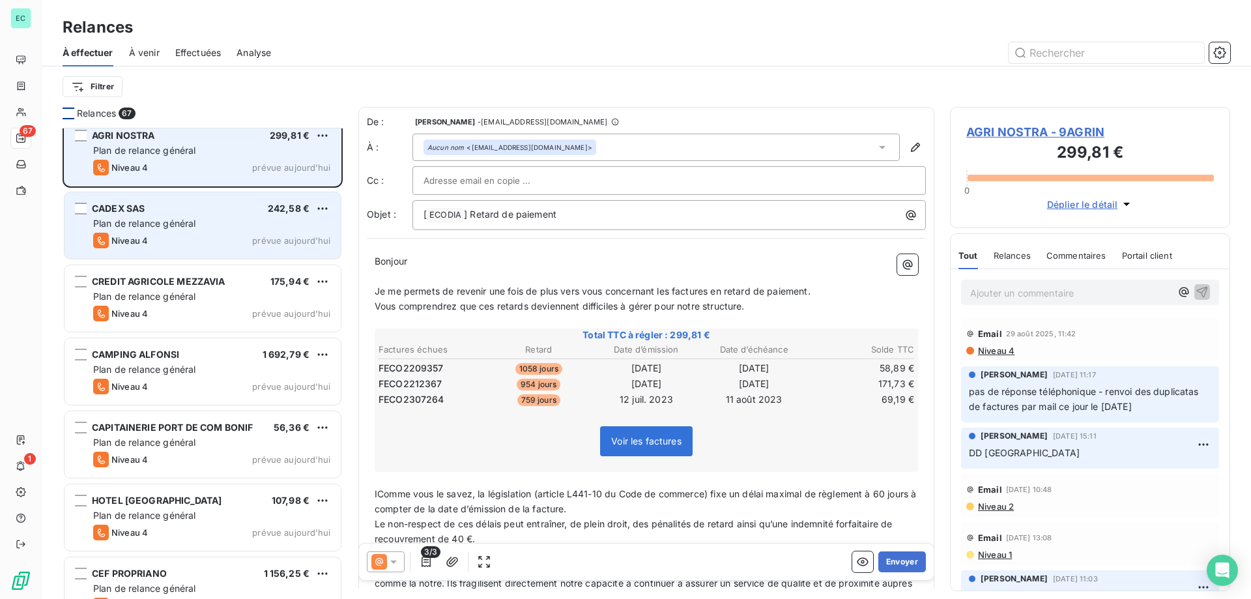
click at [917, 564] on div "3/3 Envoyer" at bounding box center [646, 561] width 575 height 36
click at [894, 567] on button "Envoyer" at bounding box center [902, 561] width 48 height 21
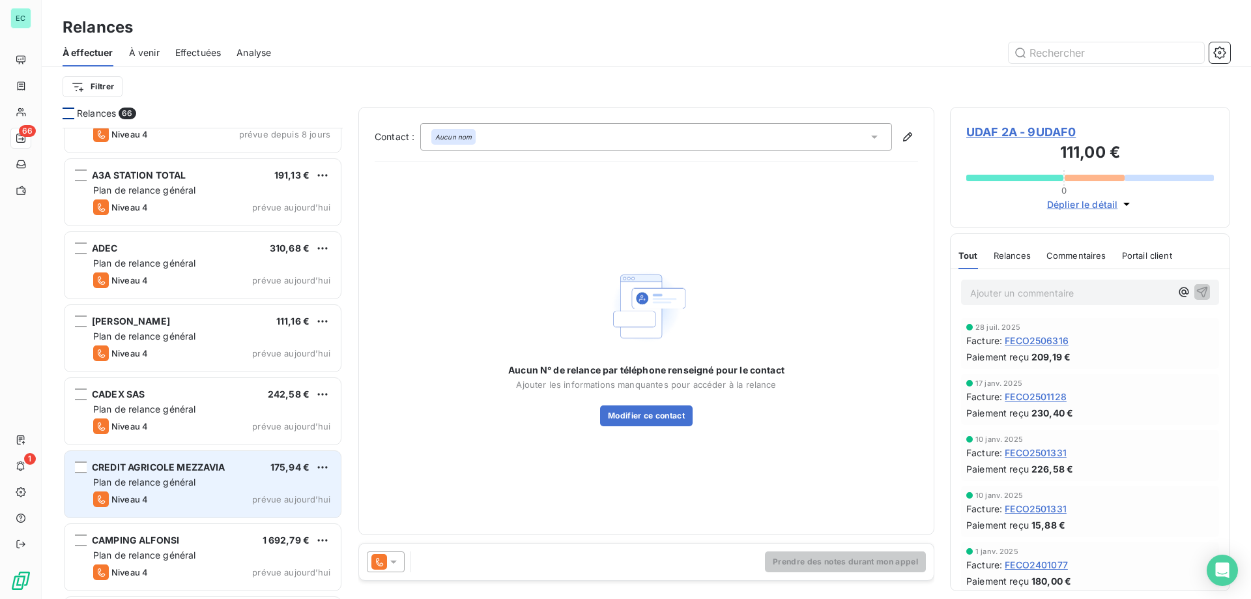
scroll to position [261, 0]
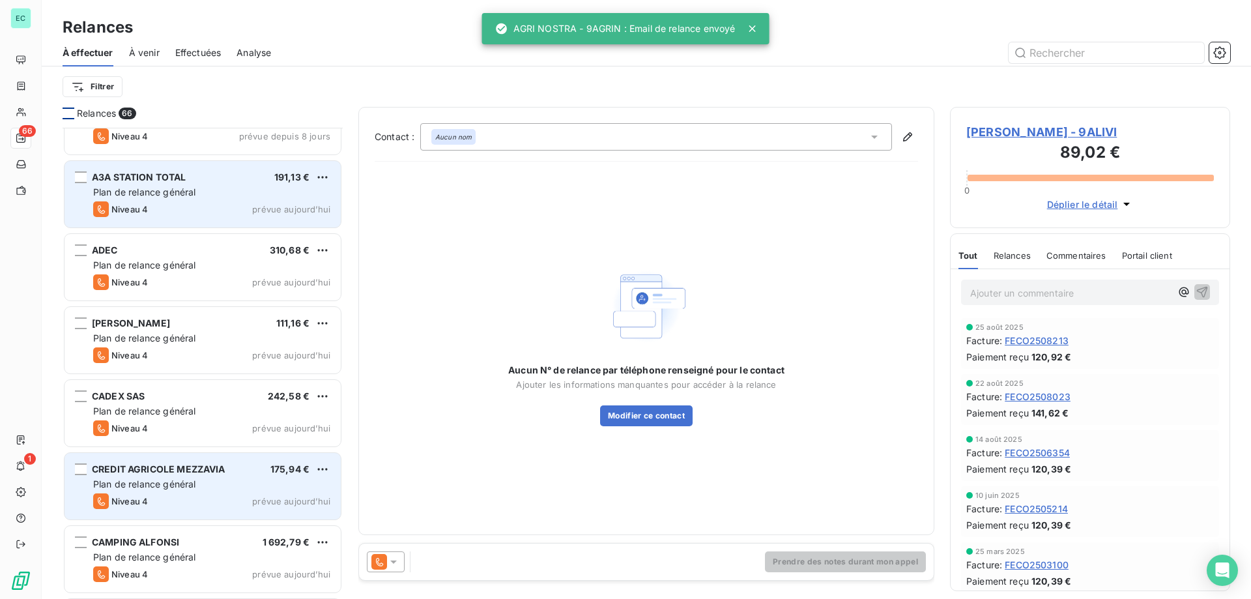
click at [233, 184] on div "A3A STATION TOTAL 191,13 € Plan de relance général [PERSON_NAME] 4 prévue [DATE]" at bounding box center [203, 194] width 276 height 66
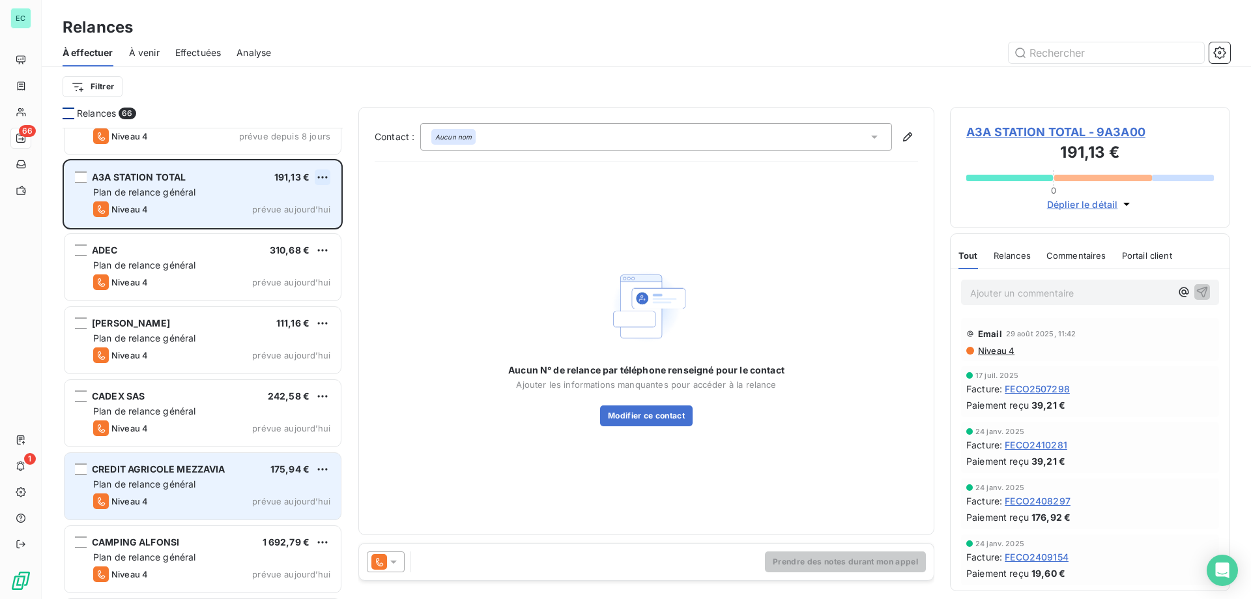
click at [326, 177] on html "EC 66 1 Relances À effectuer À venir Effectuées Analyse Filtrer Relances 66 UDA…" at bounding box center [625, 299] width 1251 height 599
click at [261, 233] on div "Passer cette action" at bounding box center [266, 226] width 117 height 21
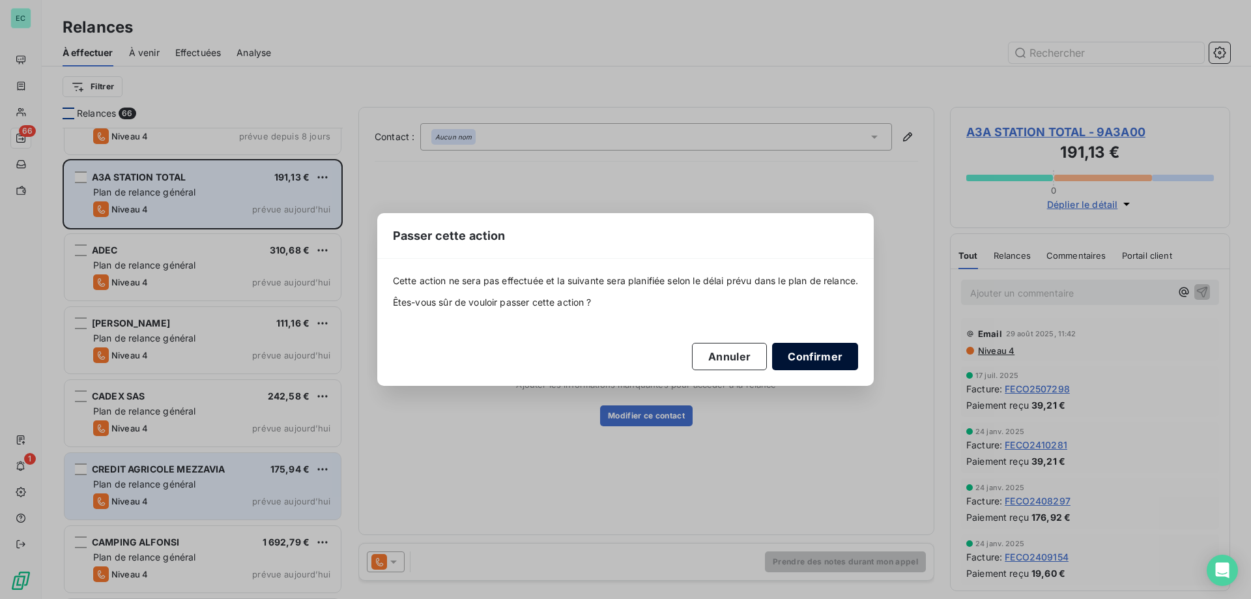
click at [807, 353] on button "Confirmer" at bounding box center [815, 356] width 86 height 27
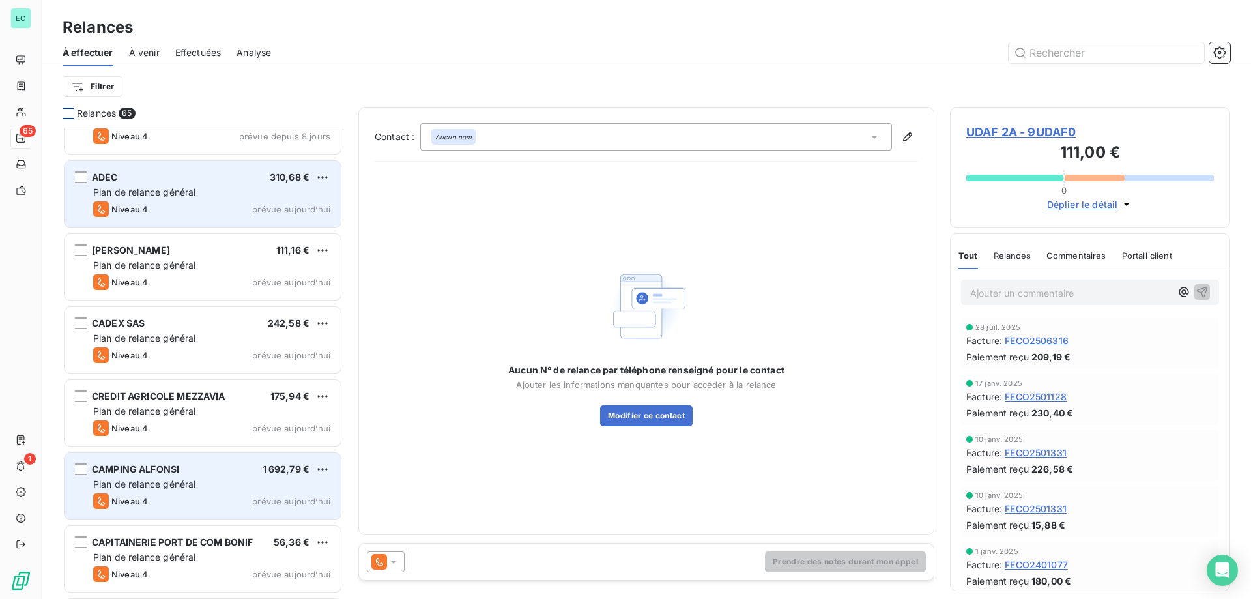
click at [313, 396] on div "CREDIT AGRICOLE MEZZAVIA 175,94 €" at bounding box center [211, 396] width 237 height 12
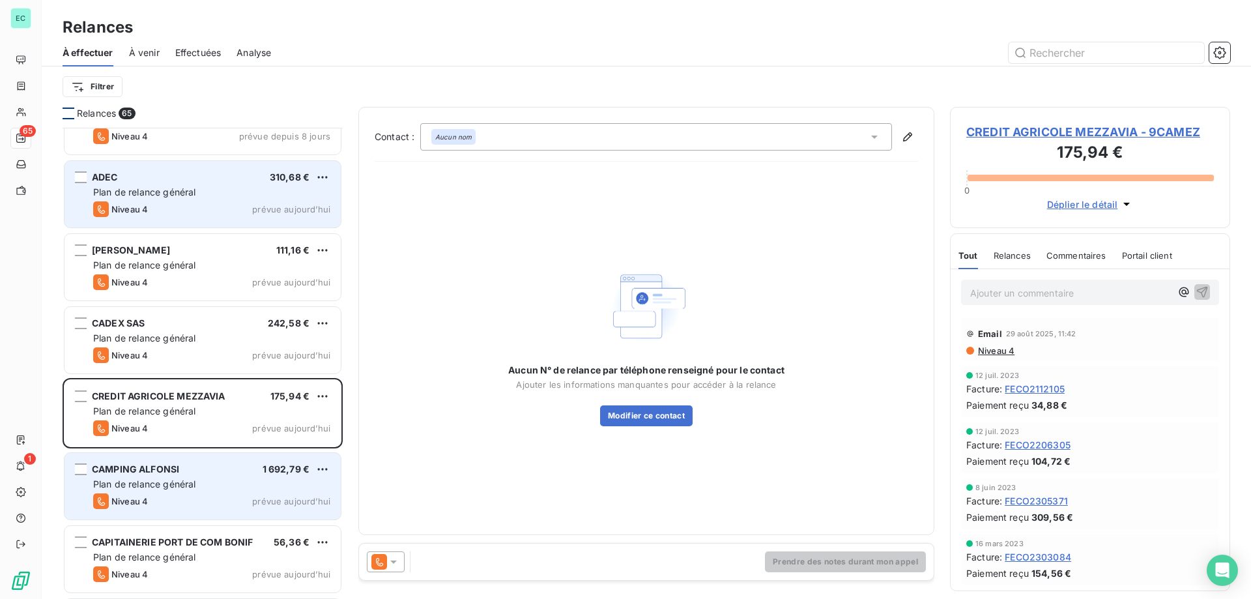
click at [306, 499] on span "prévue aujourd’hui" at bounding box center [291, 501] width 78 height 10
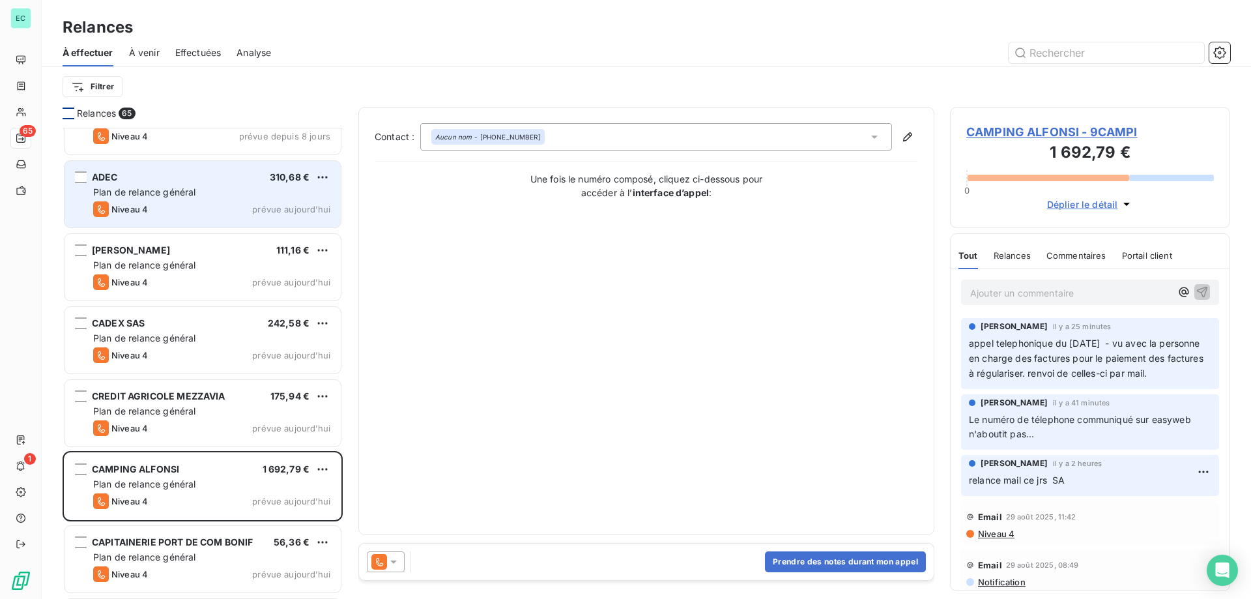
click at [386, 559] on icon at bounding box center [379, 562] width 16 height 16
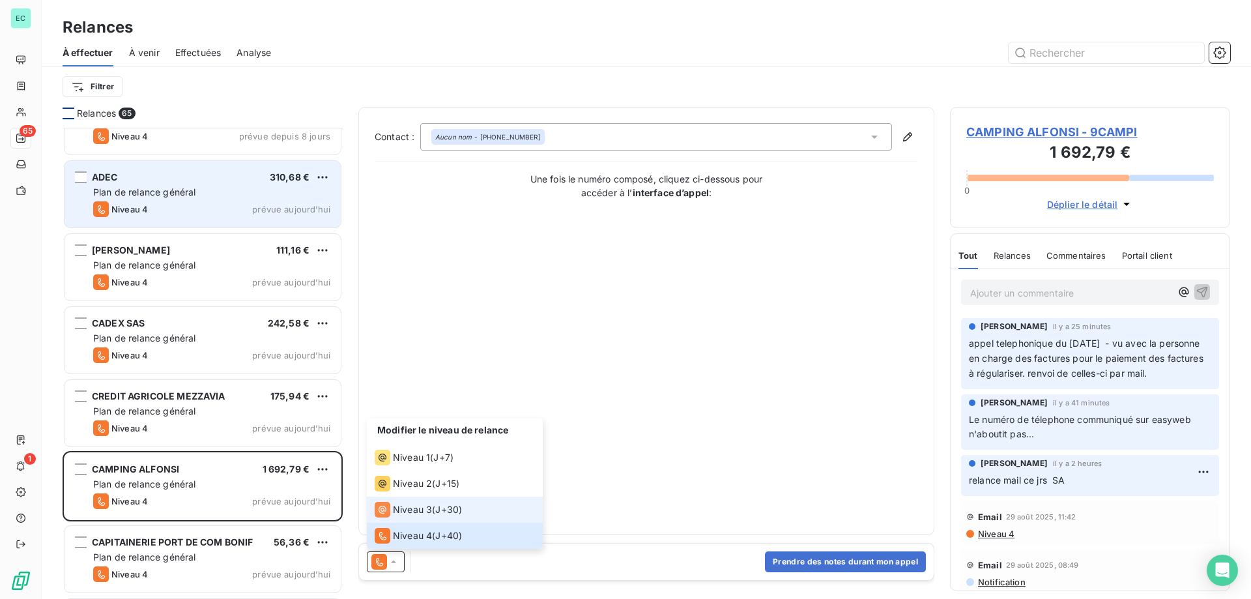
click at [417, 508] on span "Niveau 3" at bounding box center [412, 509] width 39 height 13
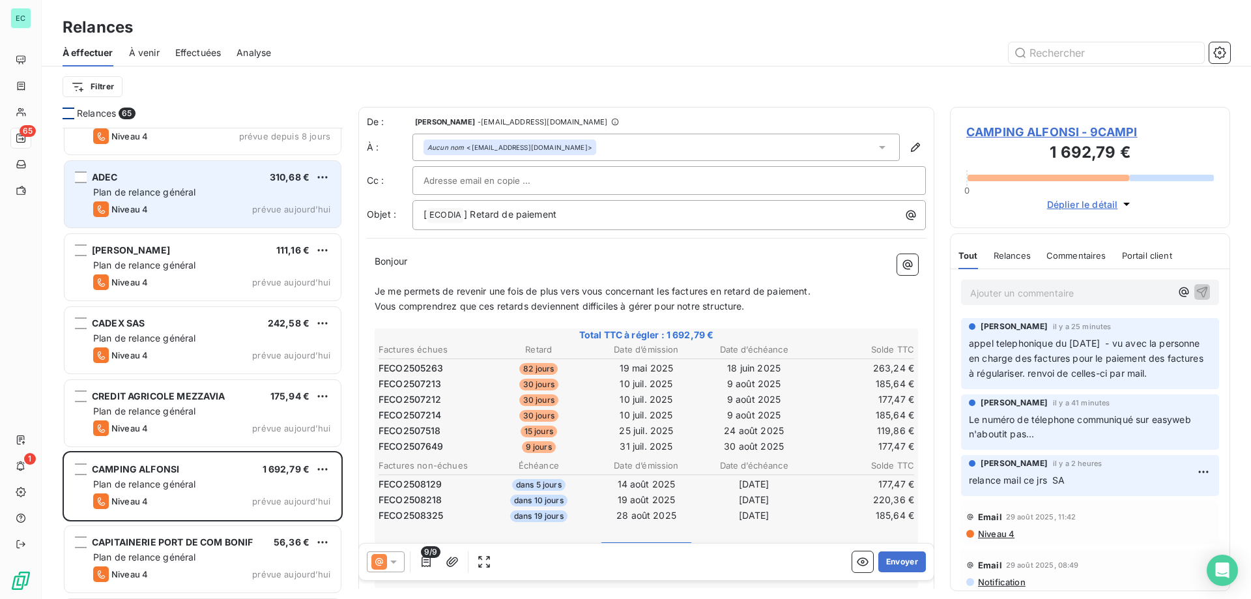
click at [395, 566] on icon at bounding box center [393, 561] width 13 height 13
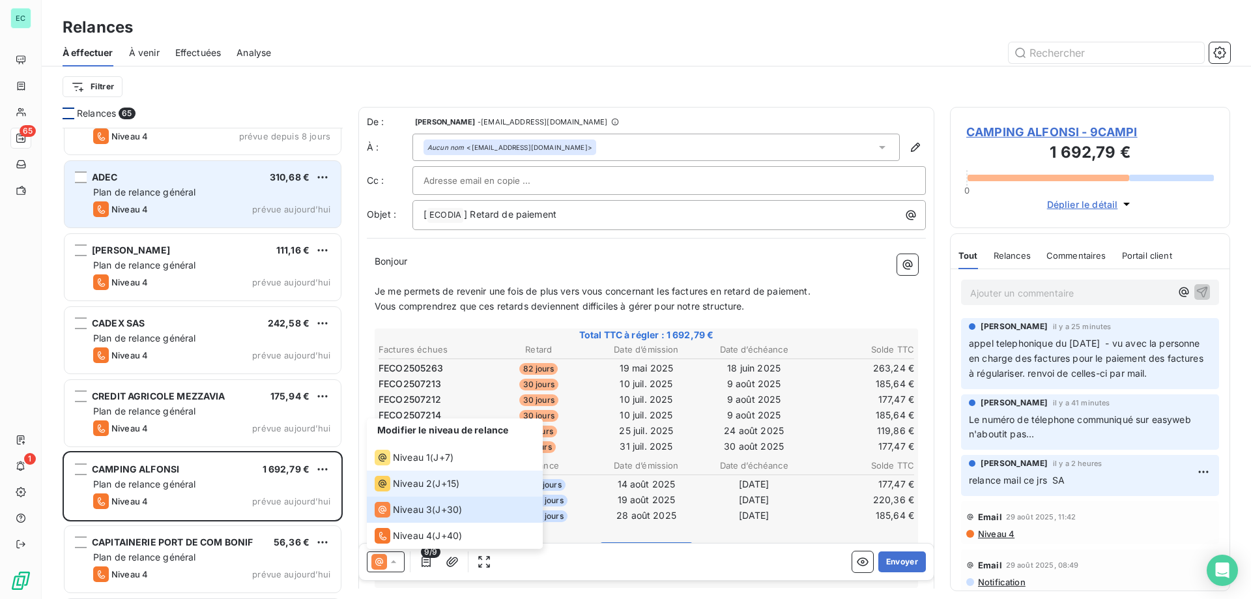
click at [432, 489] on div "Niveau 2 ( J+15 )" at bounding box center [417, 484] width 85 height 16
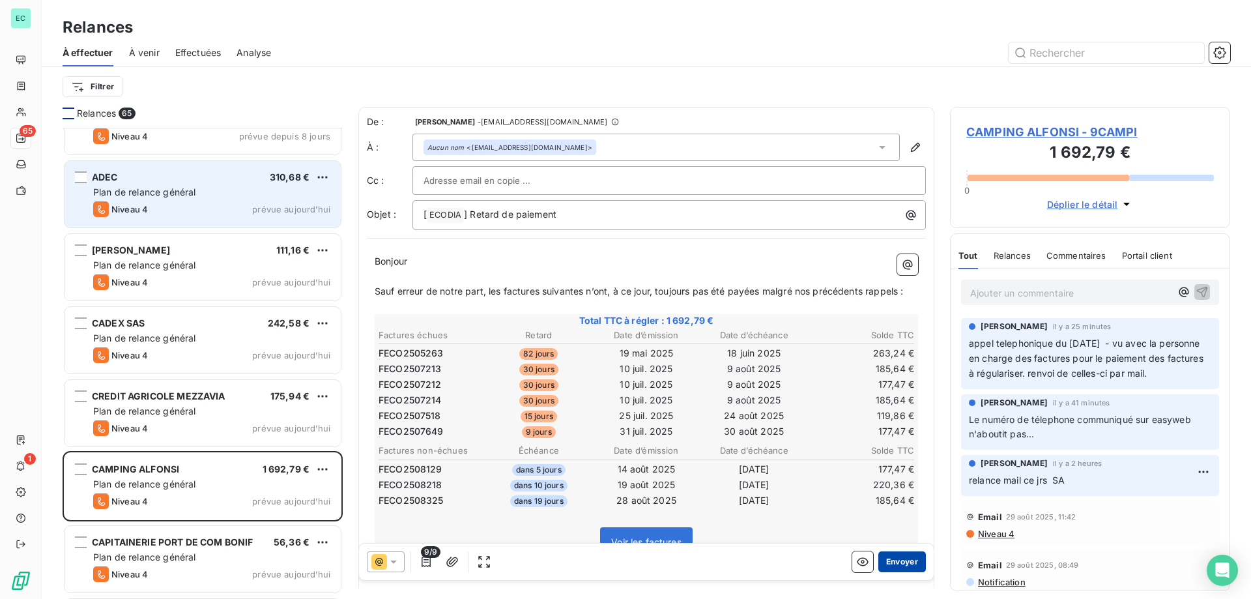
click at [895, 561] on button "Envoyer" at bounding box center [902, 561] width 48 height 21
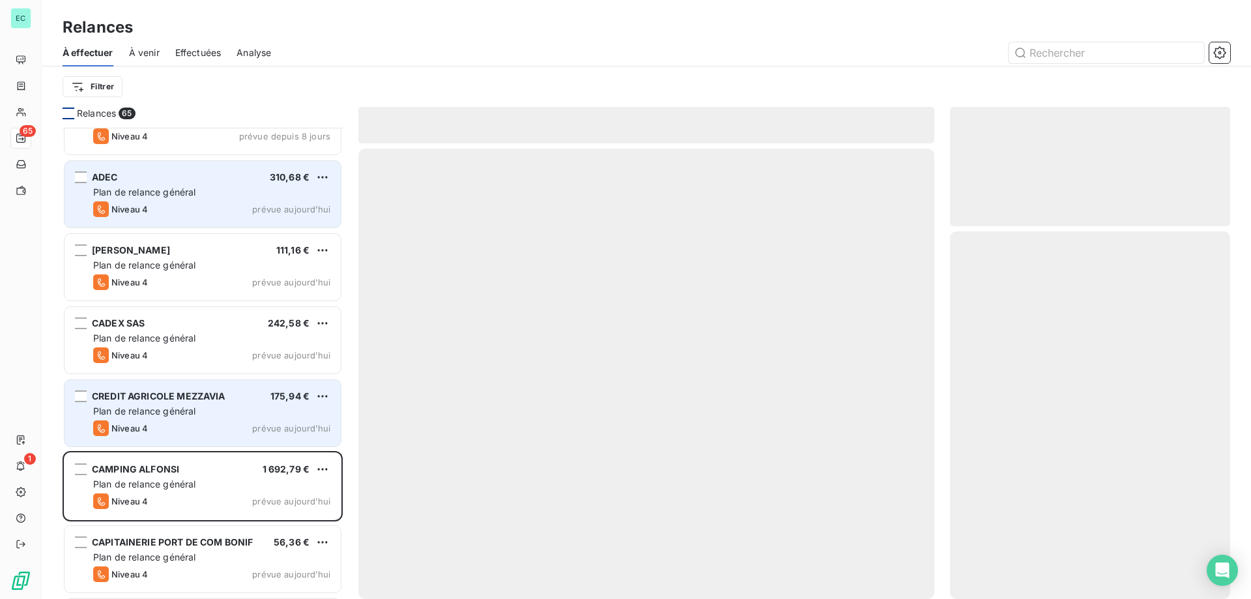
click at [249, 405] on div "Plan de relance général" at bounding box center [211, 411] width 237 height 13
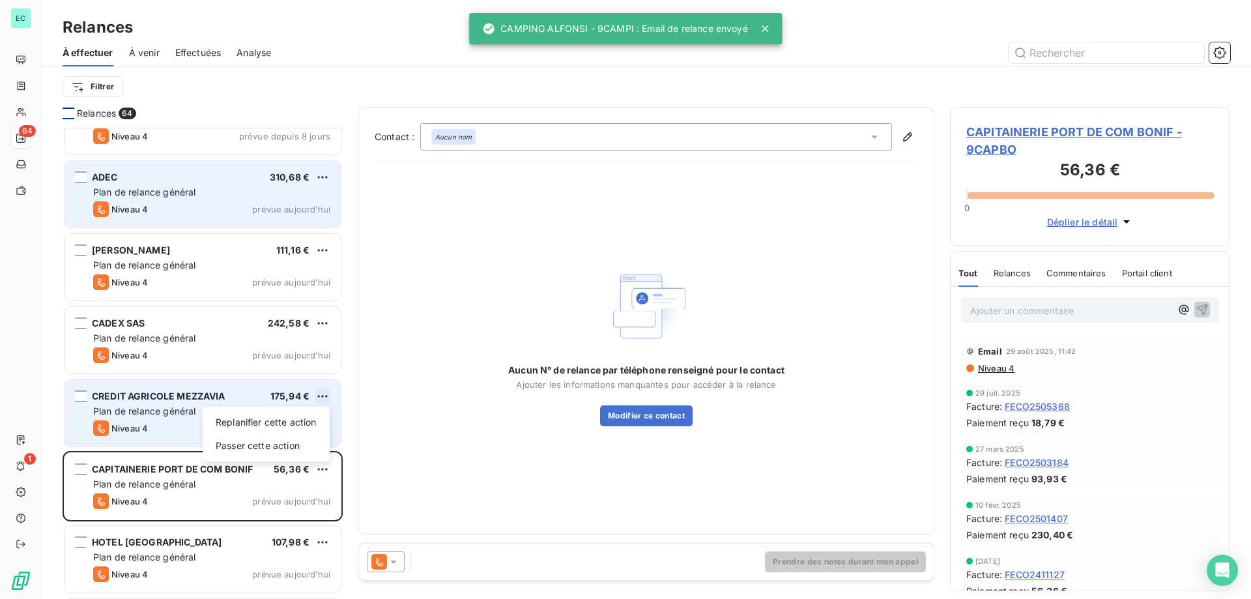
click at [328, 403] on html "EC 64 1 Relances À effectuer À venir Effectuées Analyse Filtrer Relances 64 UDA…" at bounding box center [625, 299] width 1251 height 599
click at [265, 452] on div "Passer cette action" at bounding box center [266, 445] width 117 height 21
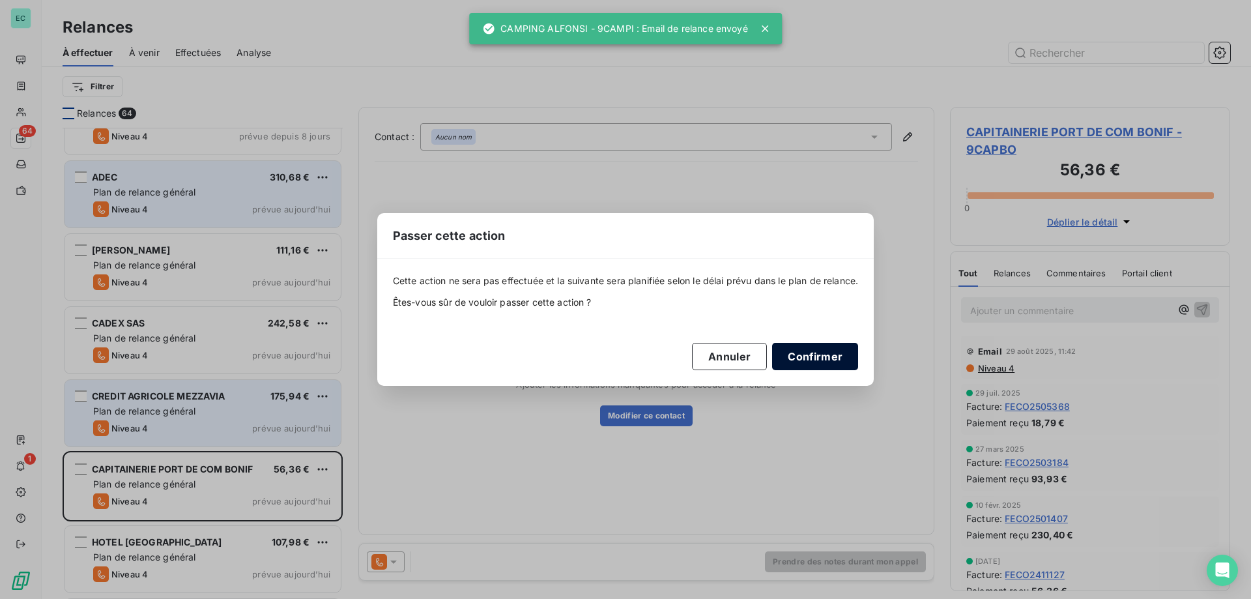
click at [813, 357] on button "Confirmer" at bounding box center [815, 356] width 86 height 27
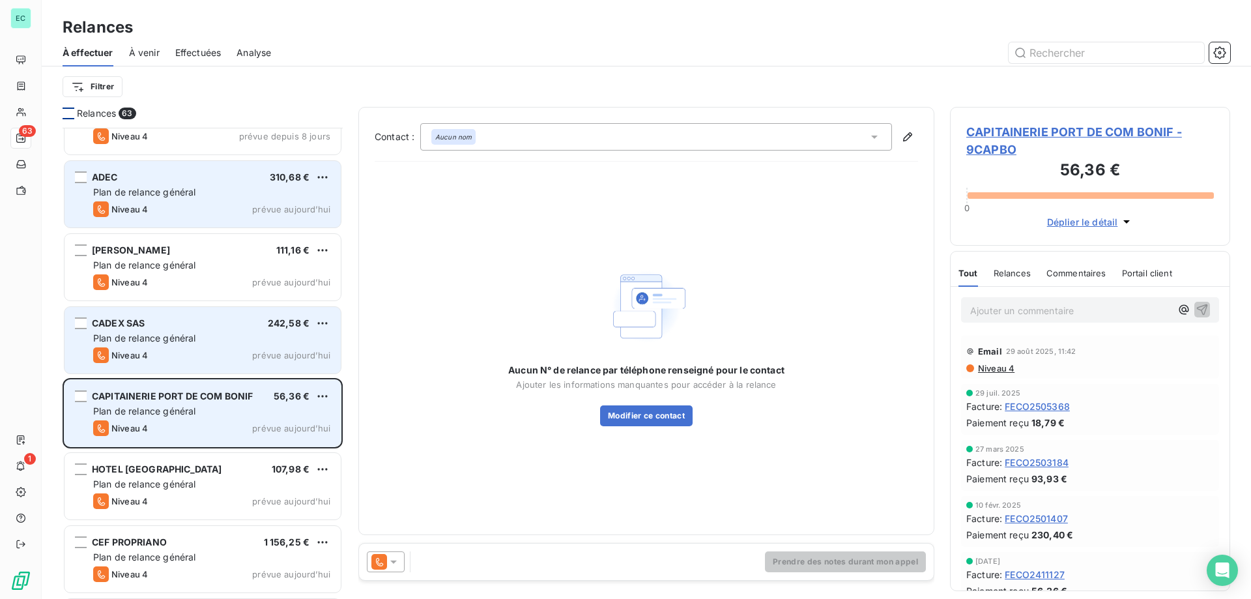
click at [202, 343] on div "Plan de relance général" at bounding box center [211, 338] width 237 height 13
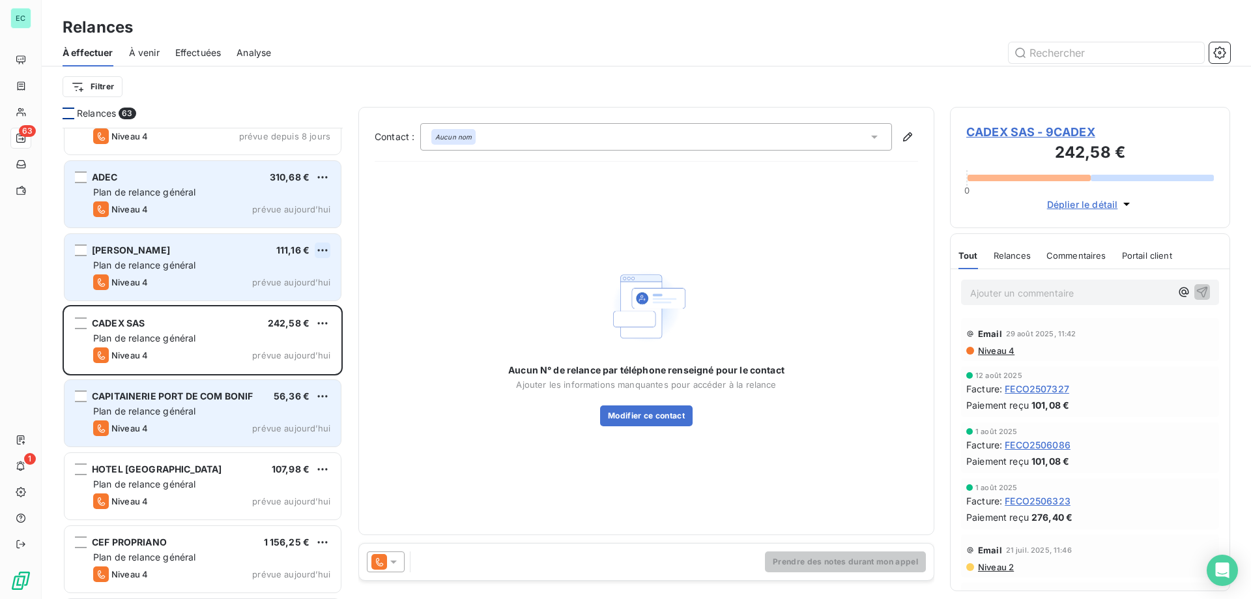
click at [328, 252] on html "EC 63 1 Relances À effectuer À venir Effectuées Analyse Filtrer Relances 63 UDA…" at bounding box center [625, 299] width 1251 height 599
click at [308, 288] on div "Replanifier cette action Passer cette action" at bounding box center [266, 288] width 127 height 55
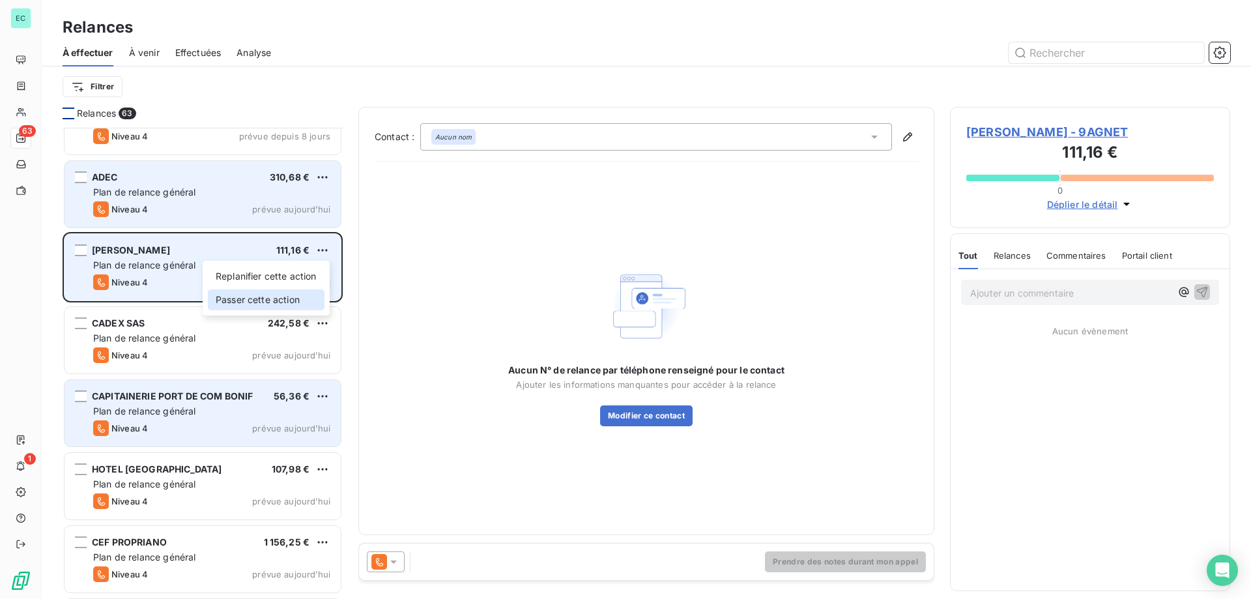
click at [298, 300] on div "Passer cette action" at bounding box center [266, 299] width 117 height 21
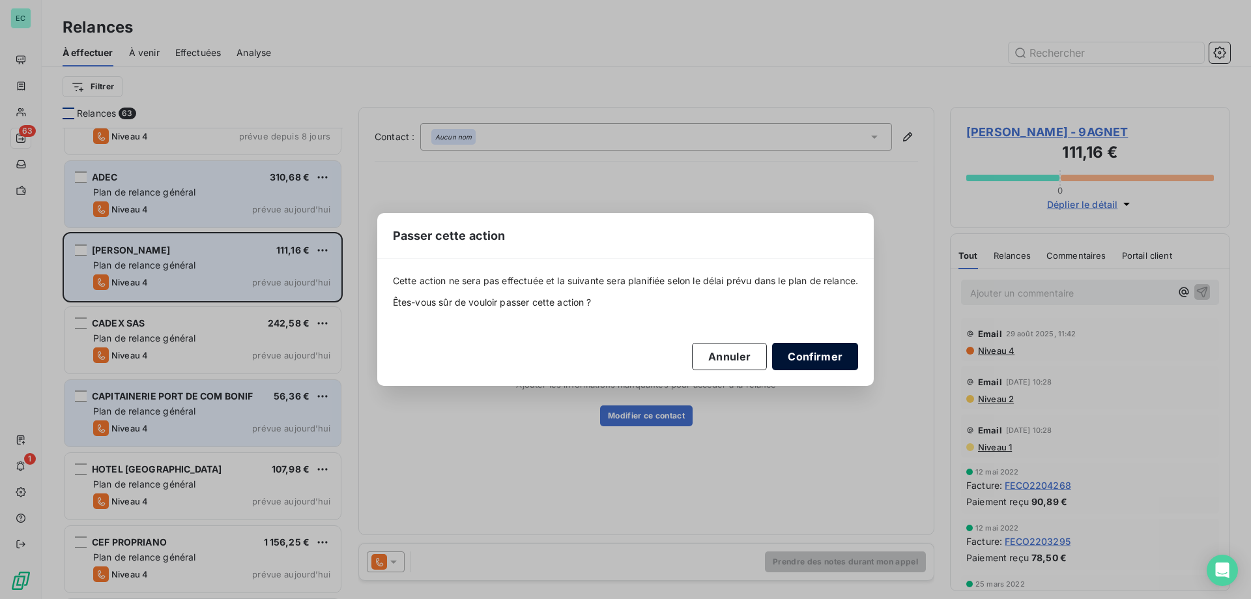
click at [849, 364] on button "Confirmer" at bounding box center [815, 356] width 86 height 27
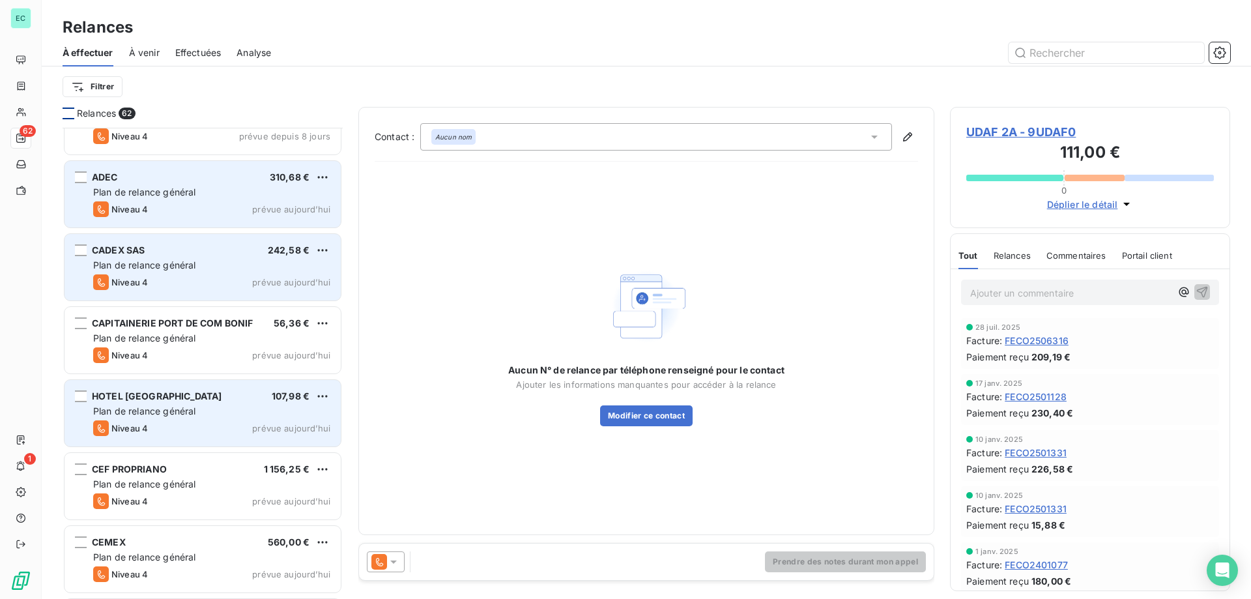
click at [287, 261] on div "Plan de relance général" at bounding box center [211, 265] width 237 height 13
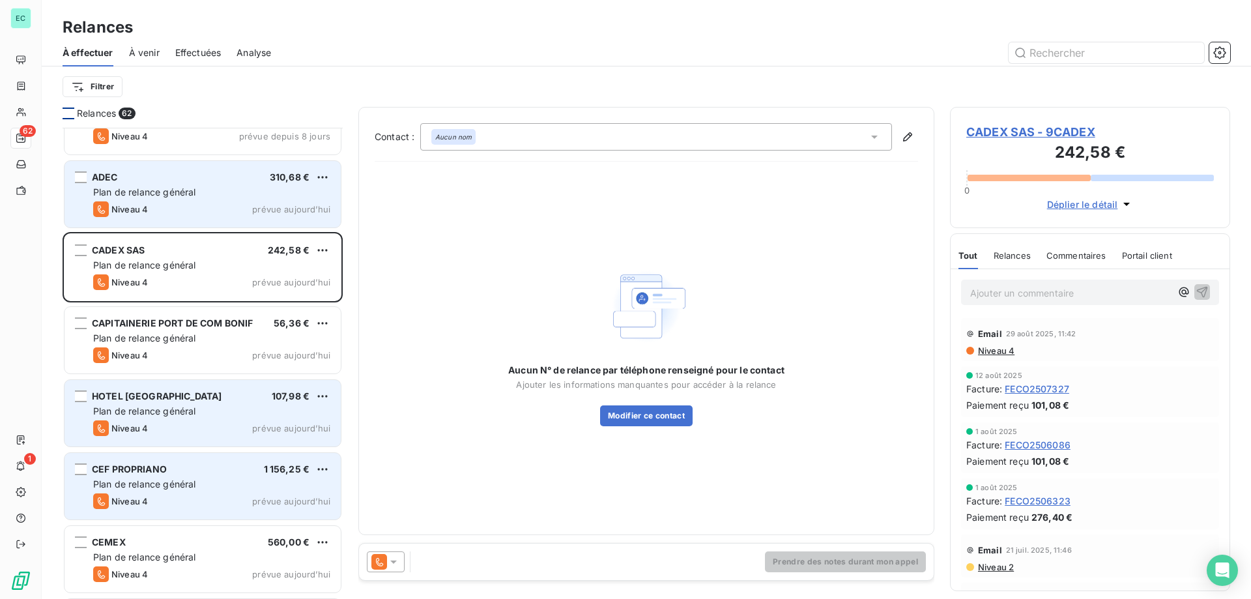
click at [192, 481] on span "Plan de relance général" at bounding box center [144, 483] width 102 height 11
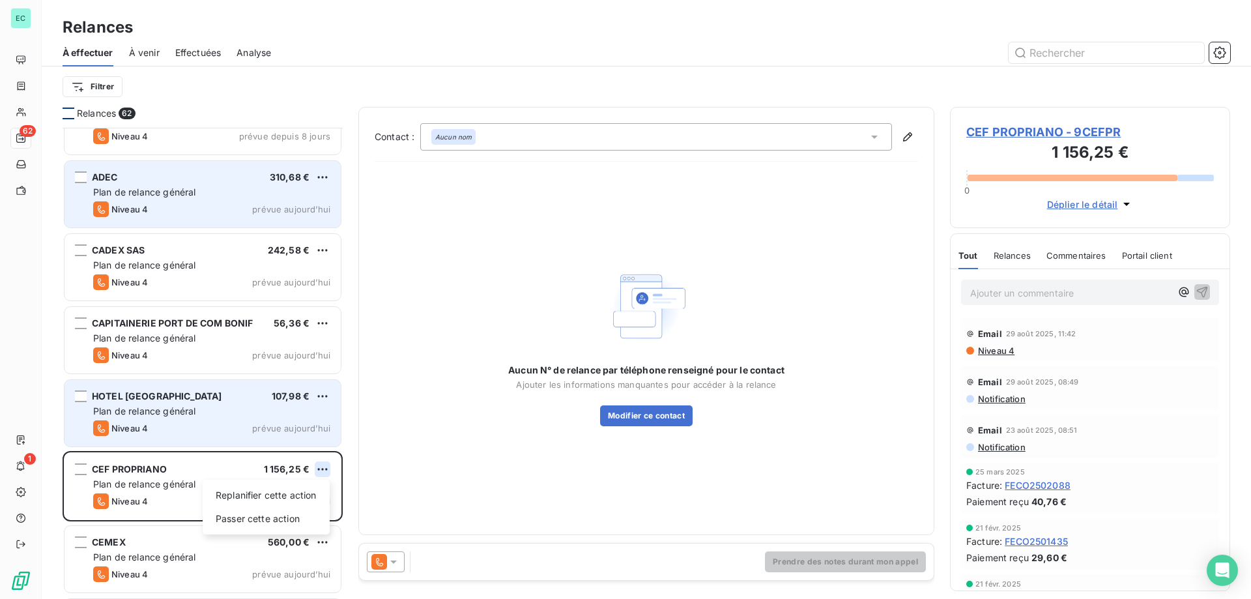
click at [321, 471] on html "EC 62 1 Relances À effectuer À venir Effectuées Analyse Filtrer Relances 62 UDA…" at bounding box center [625, 299] width 1251 height 599
click at [258, 510] on div "Passer cette action" at bounding box center [266, 518] width 117 height 21
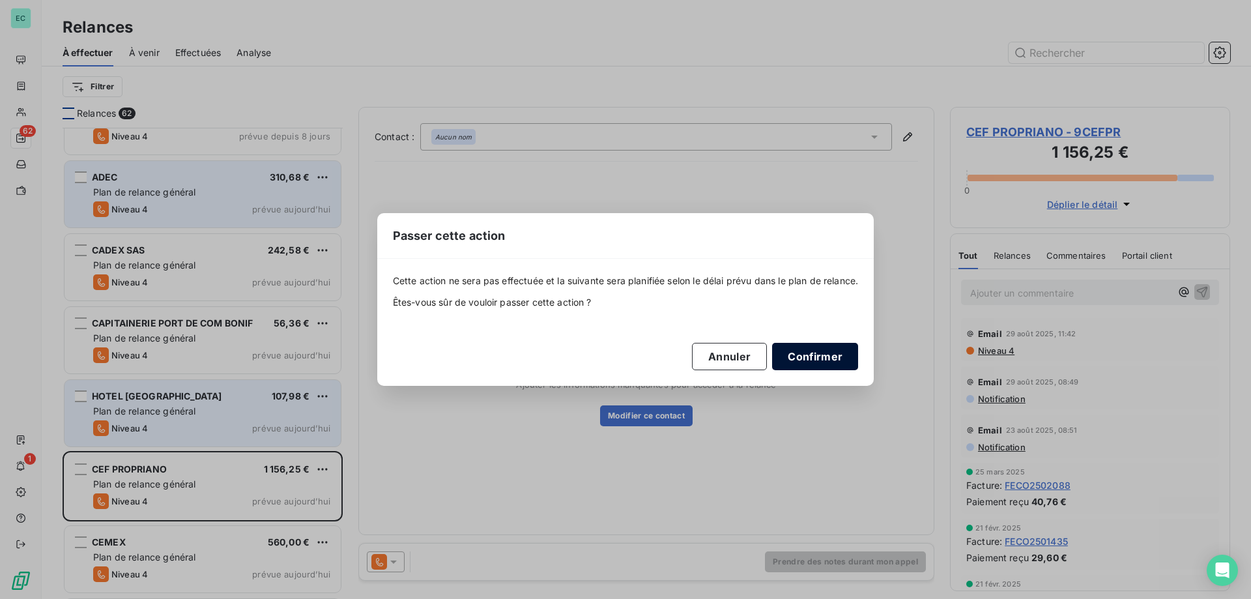
click at [834, 351] on button "Confirmer" at bounding box center [815, 356] width 86 height 27
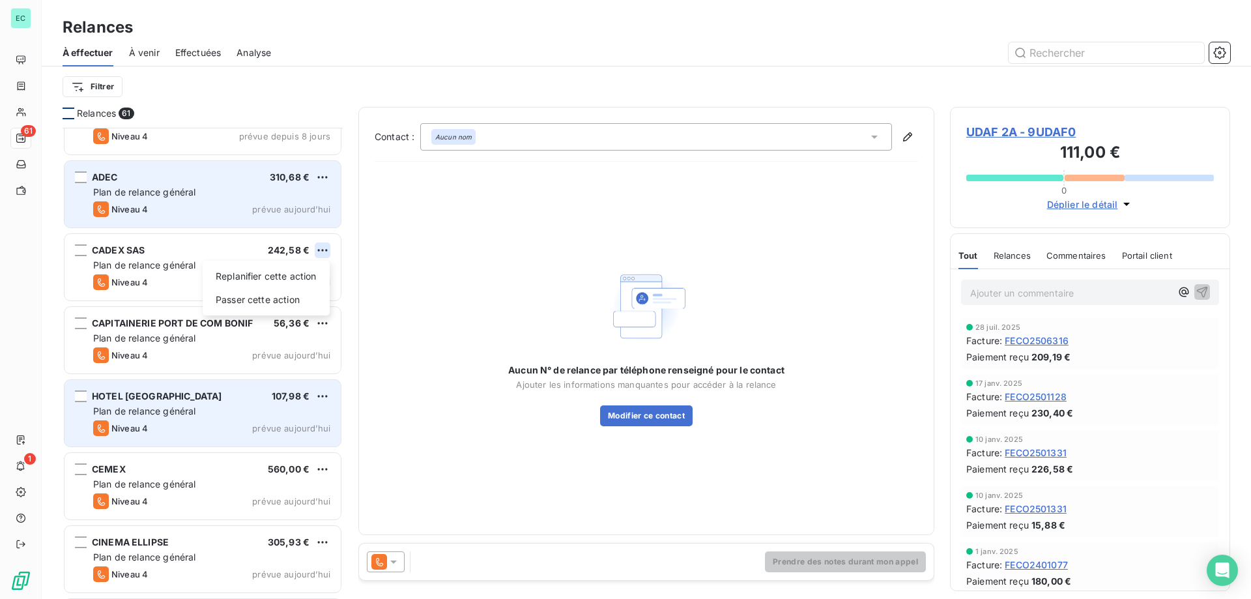
click at [315, 251] on html "EC 61 1 Relances À effectuer À venir Effectuées Analyse Filtrer Relances 61 UDA…" at bounding box center [625, 299] width 1251 height 599
click at [296, 296] on div "Passer cette action" at bounding box center [266, 299] width 117 height 21
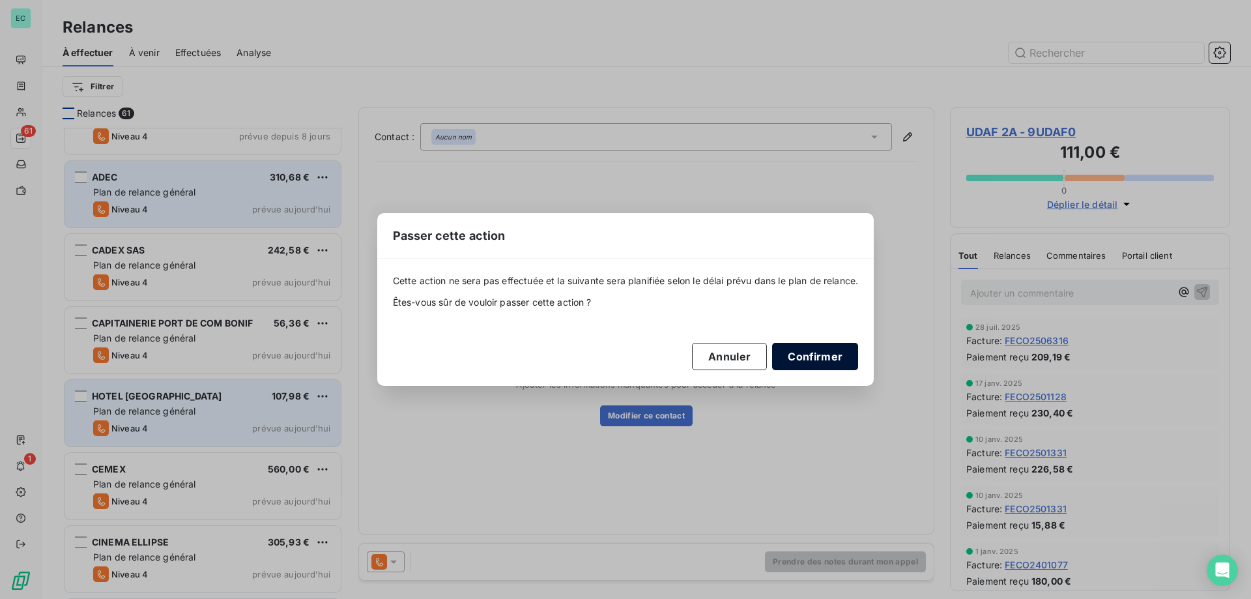
click at [820, 347] on button "Confirmer" at bounding box center [815, 356] width 86 height 27
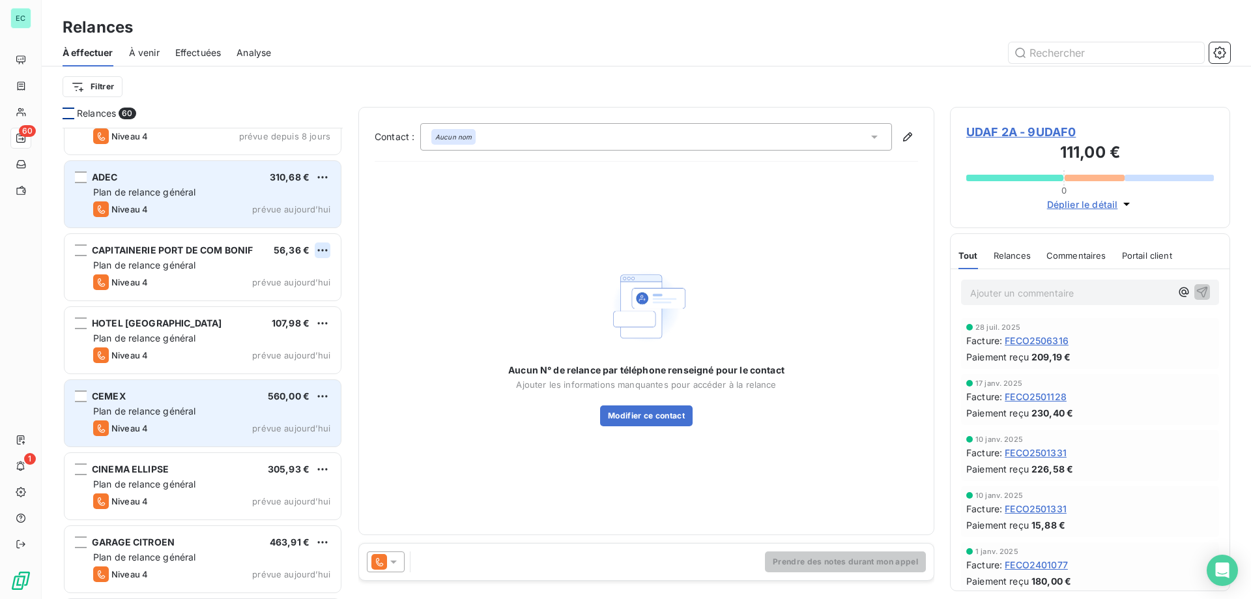
click at [318, 247] on html "EC 60 1 Relances À effectuer À venir Effectuées Analyse Filtrer Relances 60 UDA…" at bounding box center [625, 299] width 1251 height 599
click at [286, 297] on div "Passer cette action" at bounding box center [266, 299] width 117 height 21
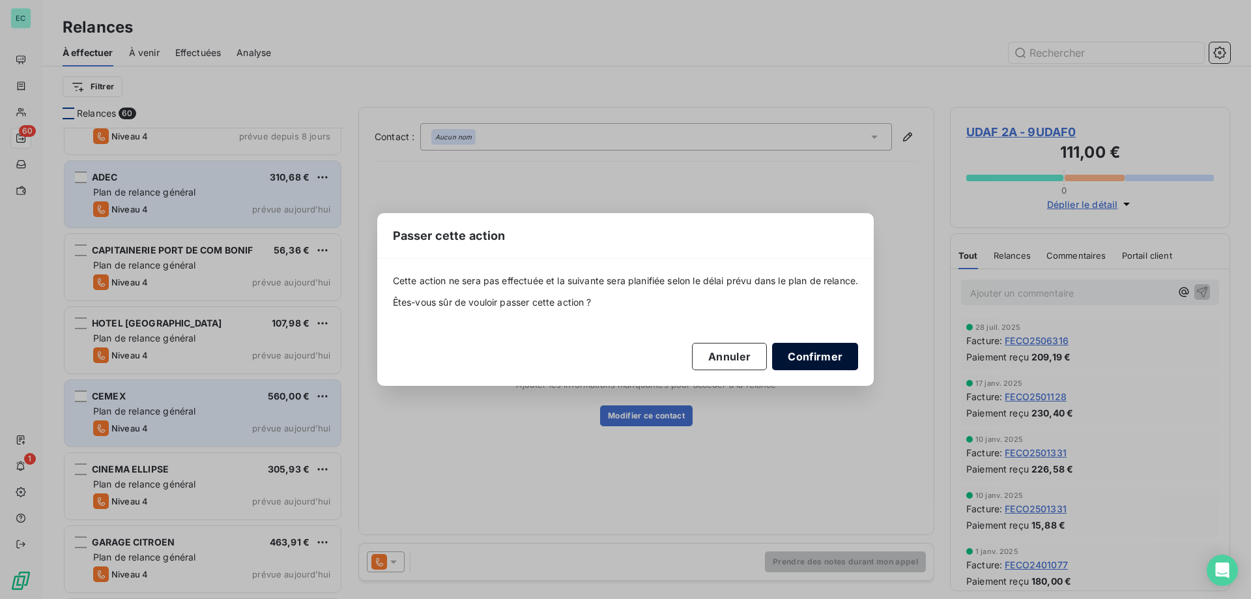
drag, startPoint x: 847, startPoint y: 351, endPoint x: 822, endPoint y: 353, distance: 25.5
click at [843, 351] on button "Confirmer" at bounding box center [815, 356] width 86 height 27
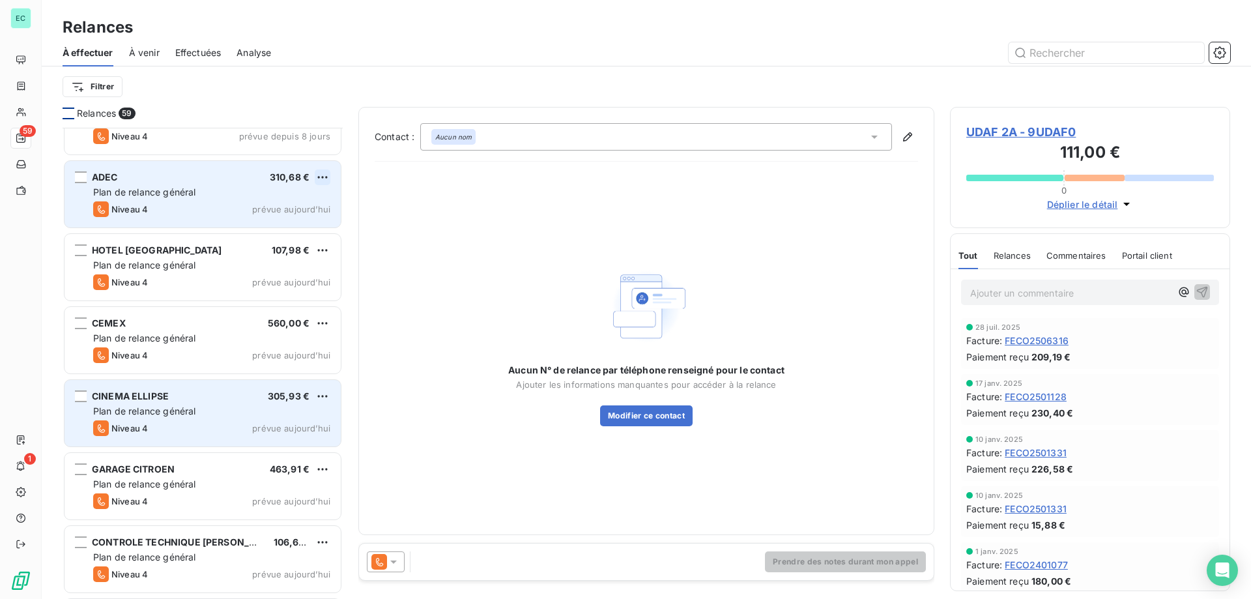
click at [326, 180] on html "EC 59 1 Relances À effectuer À venir Effectuées Analyse Filtrer Relances 59 UDA…" at bounding box center [625, 299] width 1251 height 599
click at [246, 223] on div "Passer cette action" at bounding box center [266, 226] width 117 height 21
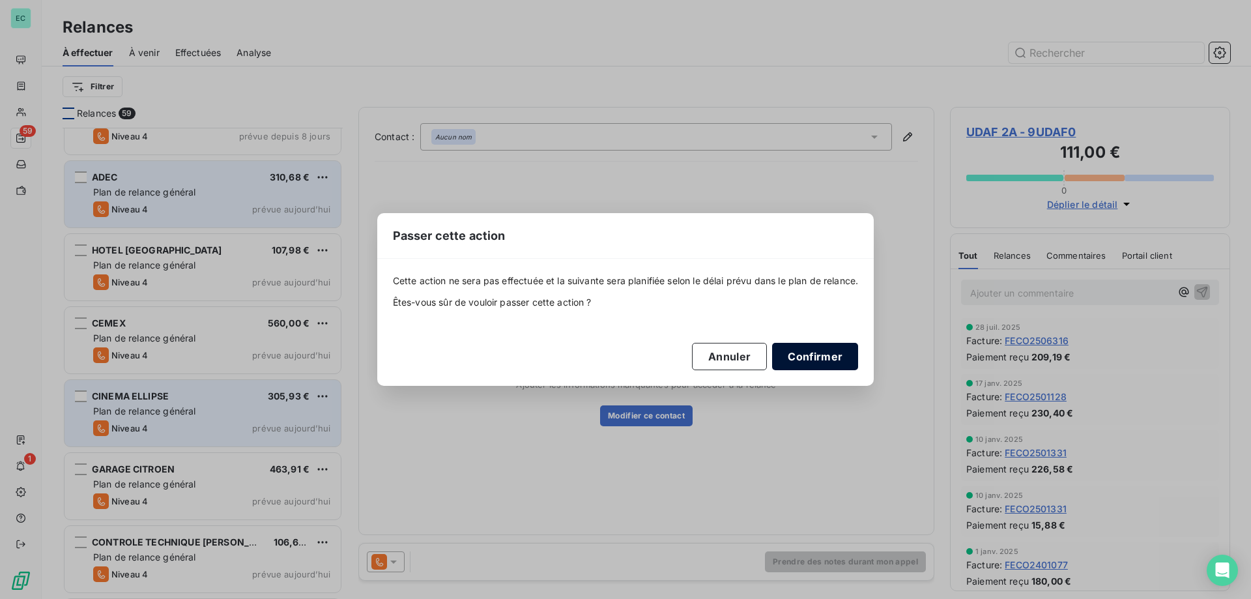
click at [834, 357] on button "Confirmer" at bounding box center [815, 356] width 86 height 27
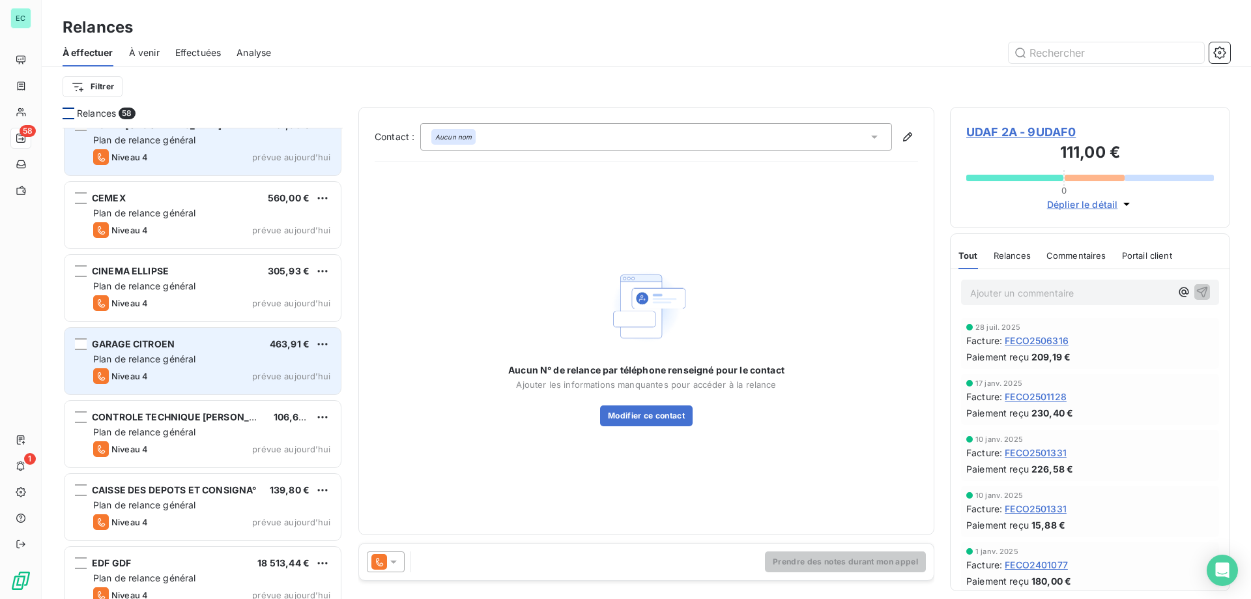
scroll to position [326, 0]
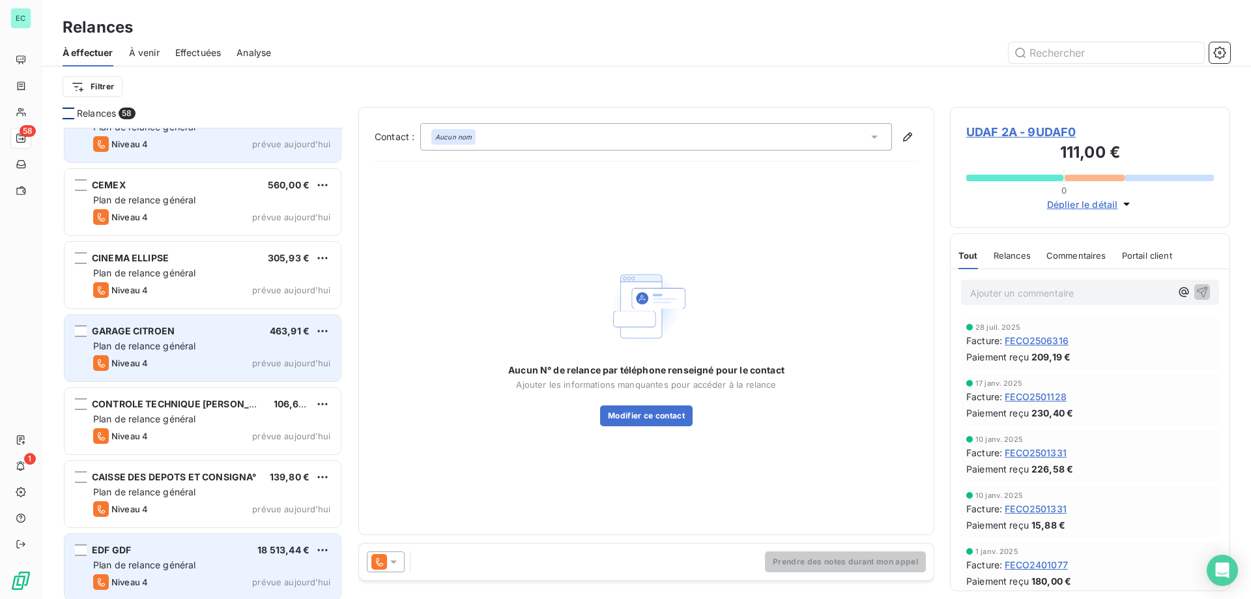
click at [223, 562] on div "Plan de relance général" at bounding box center [211, 564] width 237 height 13
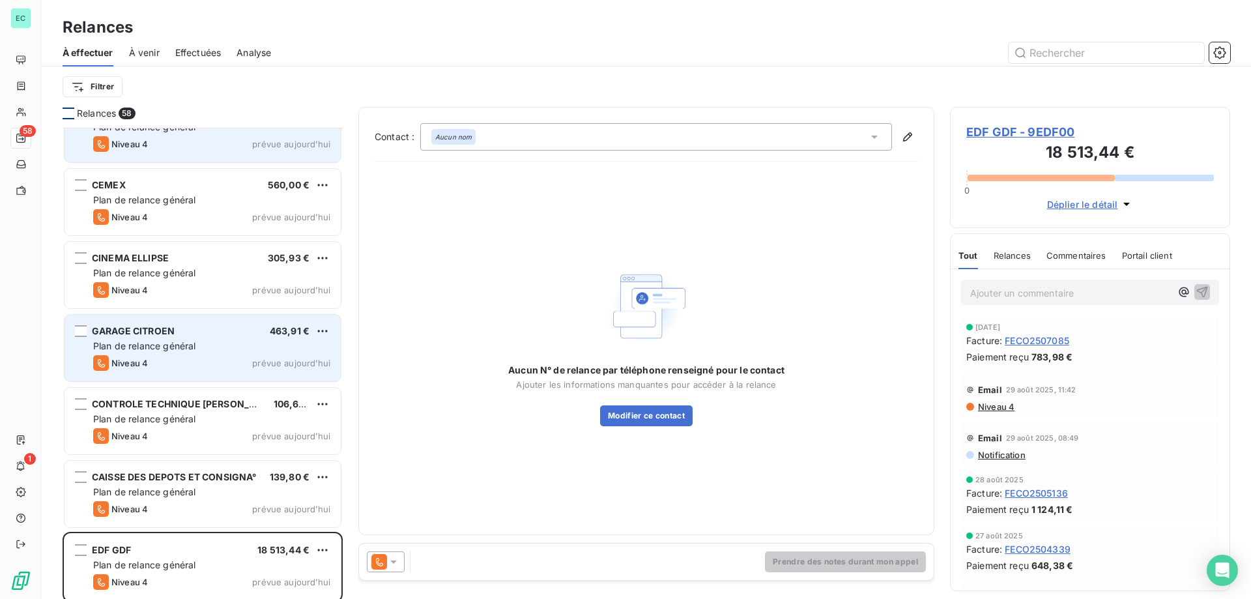
click at [400, 560] on div at bounding box center [386, 561] width 38 height 21
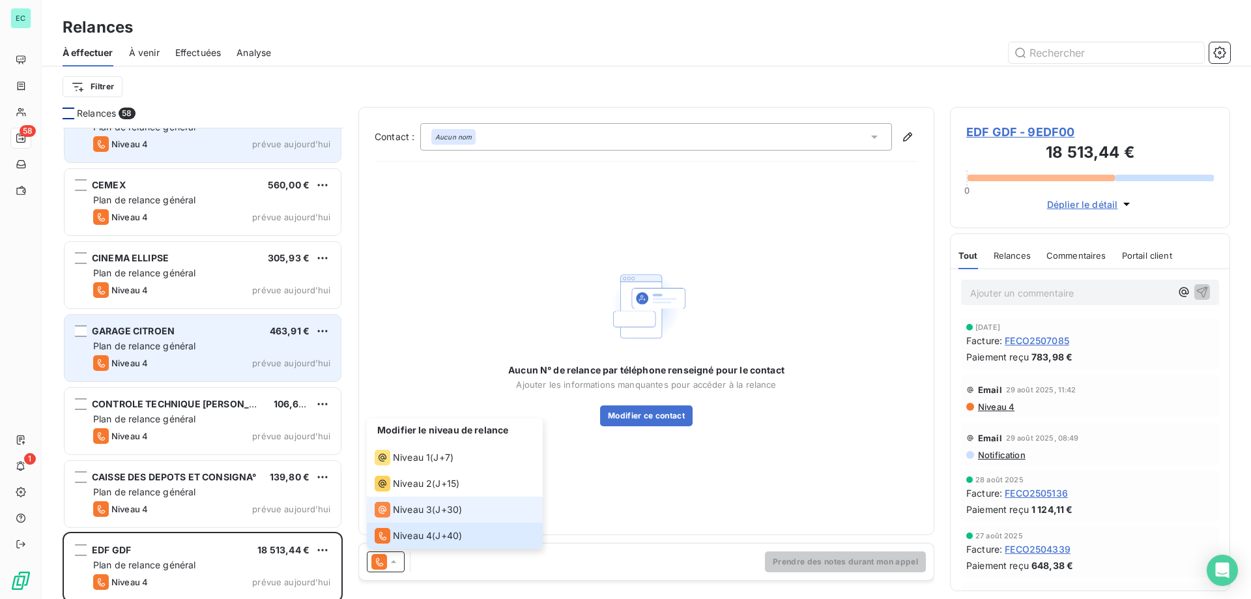
click at [401, 507] on span "Niveau 3" at bounding box center [412, 509] width 39 height 13
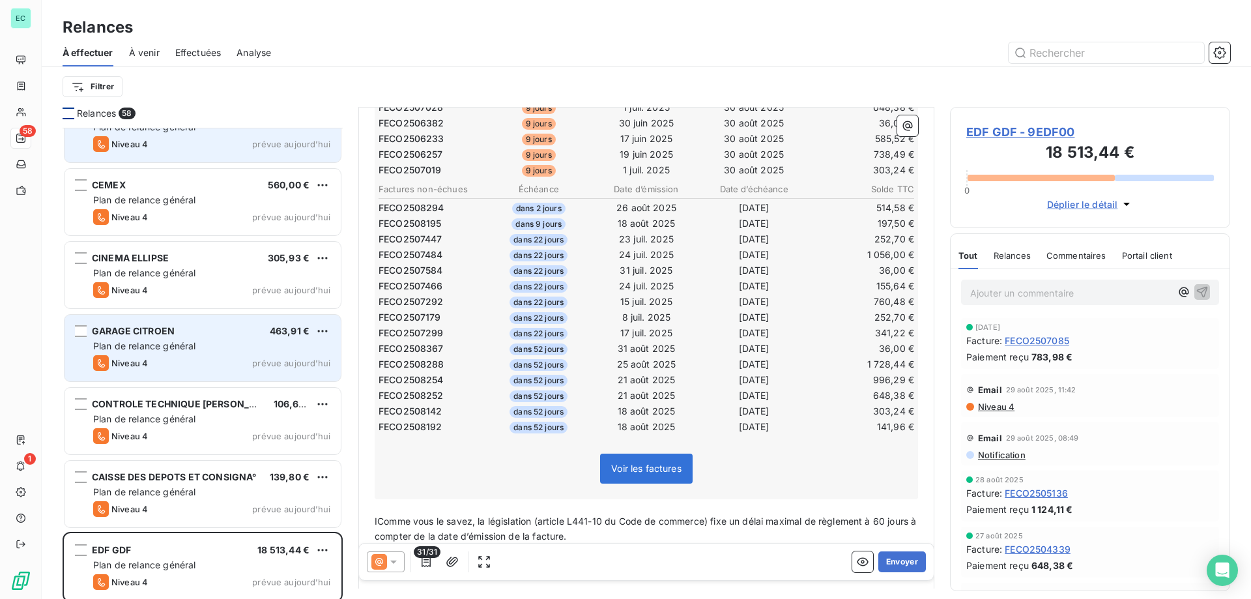
scroll to position [522, 0]
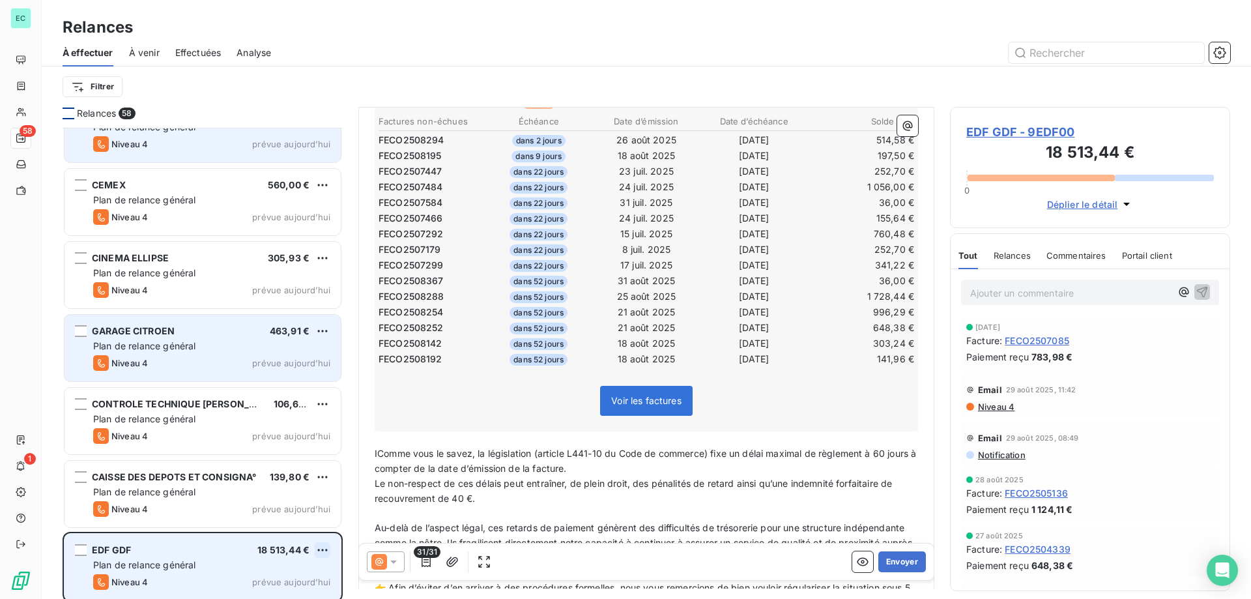
click at [318, 551] on html "EC 58 1 Relances À effectuer À venir Effectuées Analyse Filtrer Relances 58 DOU…" at bounding box center [625, 299] width 1251 height 599
click at [308, 521] on div "Passer cette action" at bounding box center [266, 523] width 117 height 21
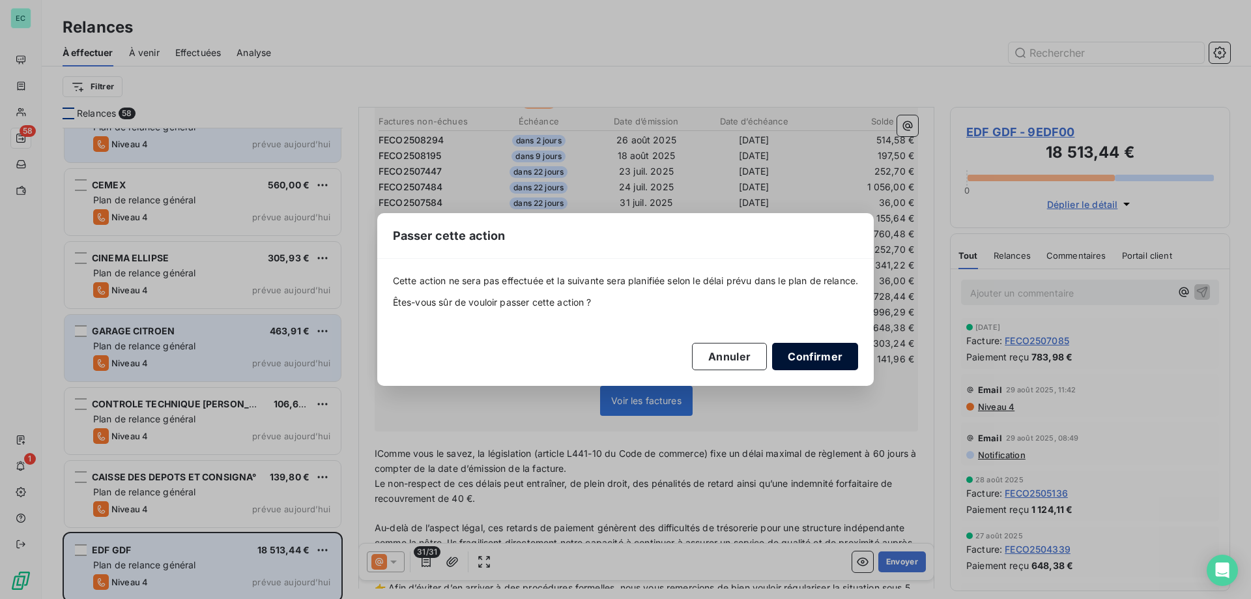
click at [848, 354] on button "Confirmer" at bounding box center [815, 356] width 86 height 27
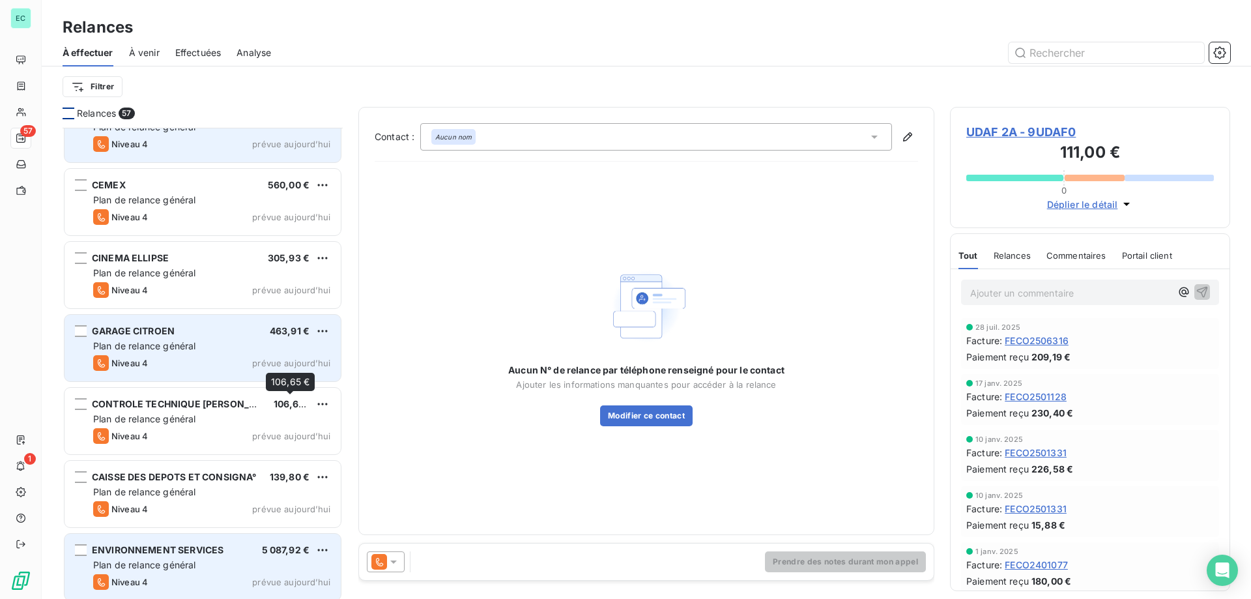
click at [295, 405] on span "106,65 €" at bounding box center [294, 403] width 40 height 11
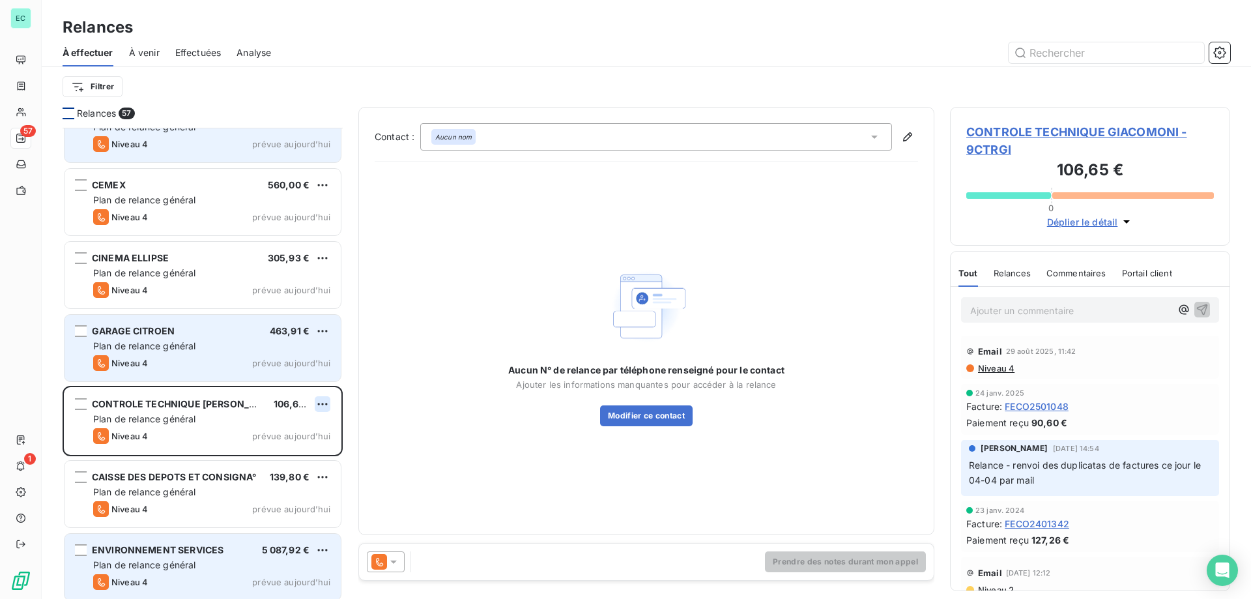
click at [322, 409] on html "EC 57 1 Relances À effectuer À venir Effectuées Analyse Filtrer Relances 57 DOU…" at bounding box center [625, 299] width 1251 height 599
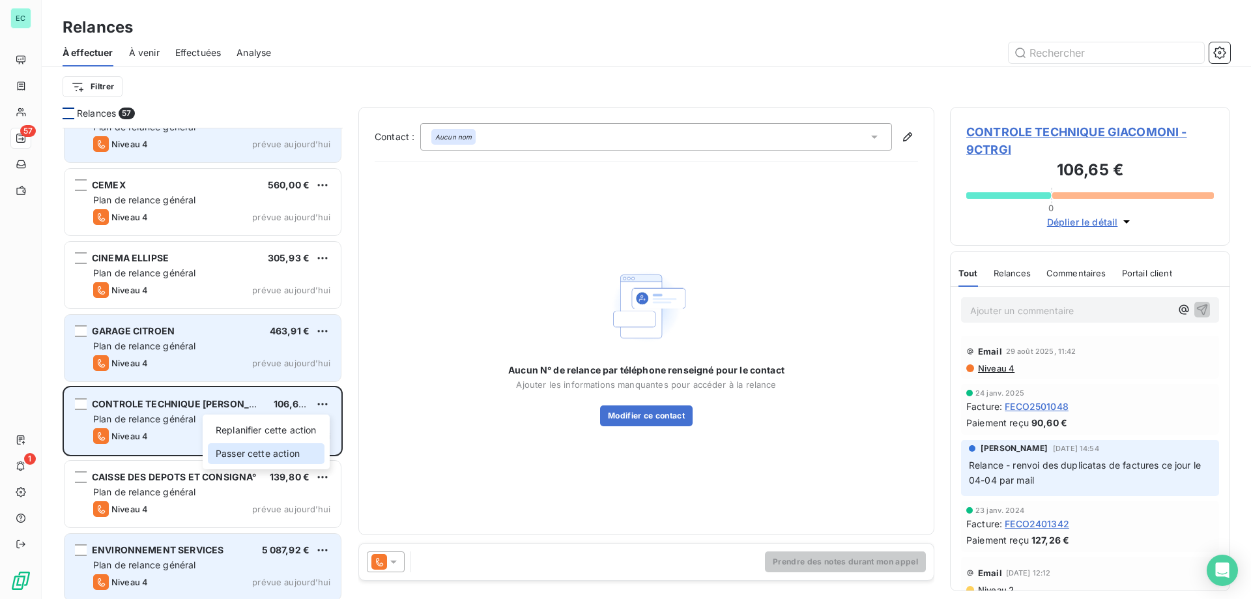
click at [248, 453] on div "Passer cette action" at bounding box center [266, 453] width 117 height 21
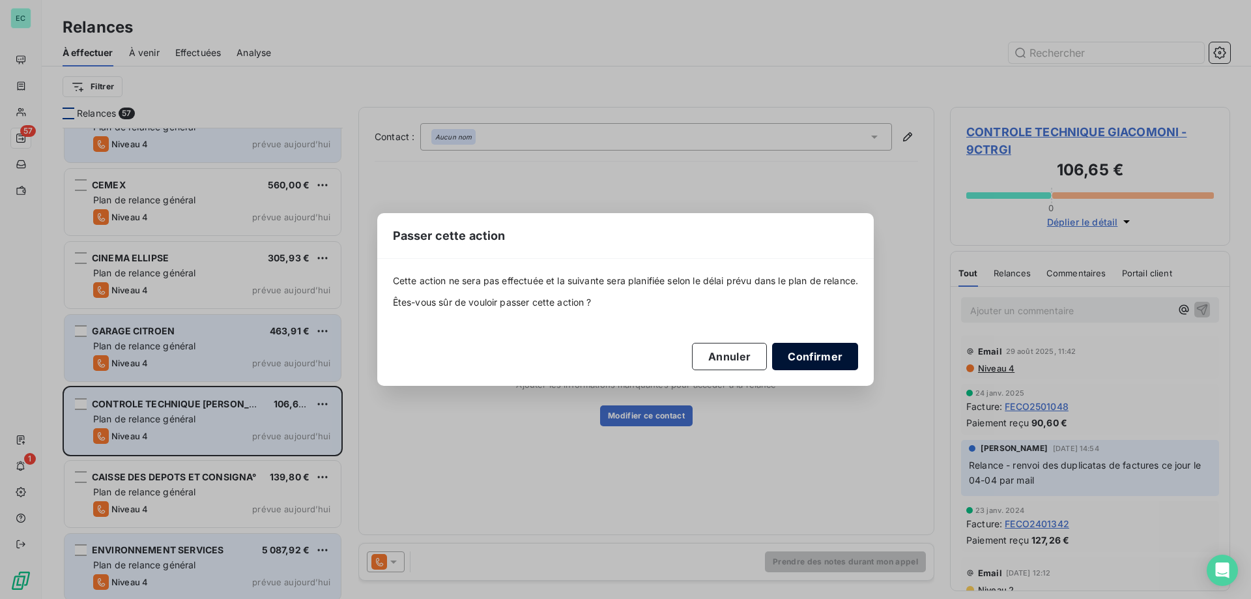
click at [815, 356] on button "Confirmer" at bounding box center [815, 356] width 86 height 27
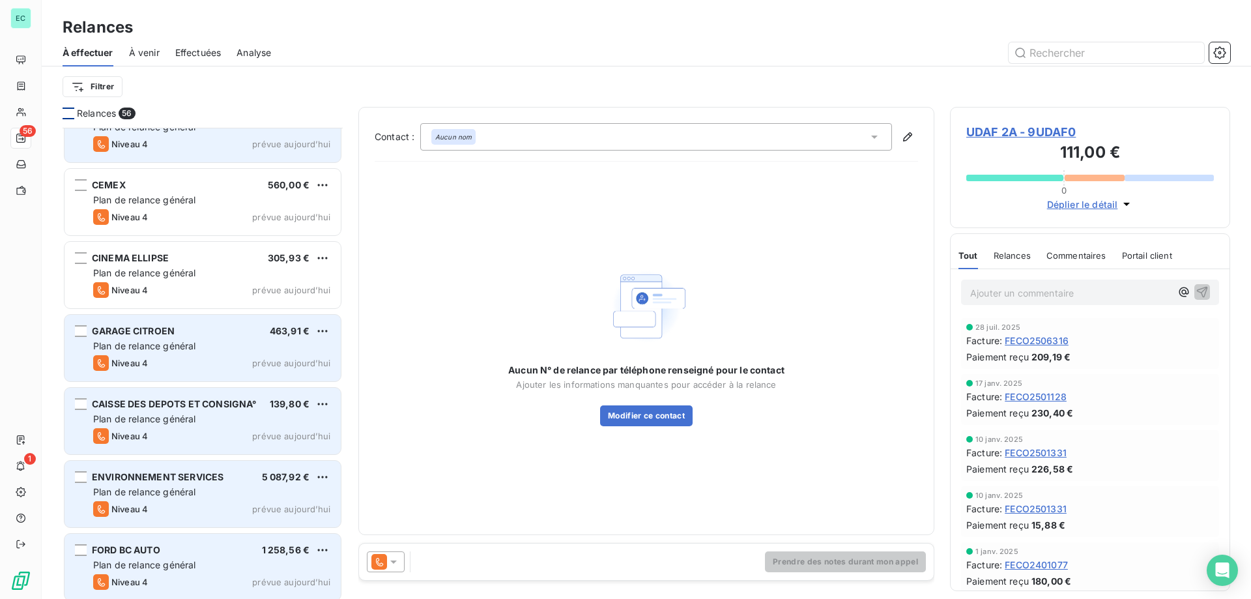
click at [254, 488] on div "Plan de relance général" at bounding box center [211, 491] width 237 height 13
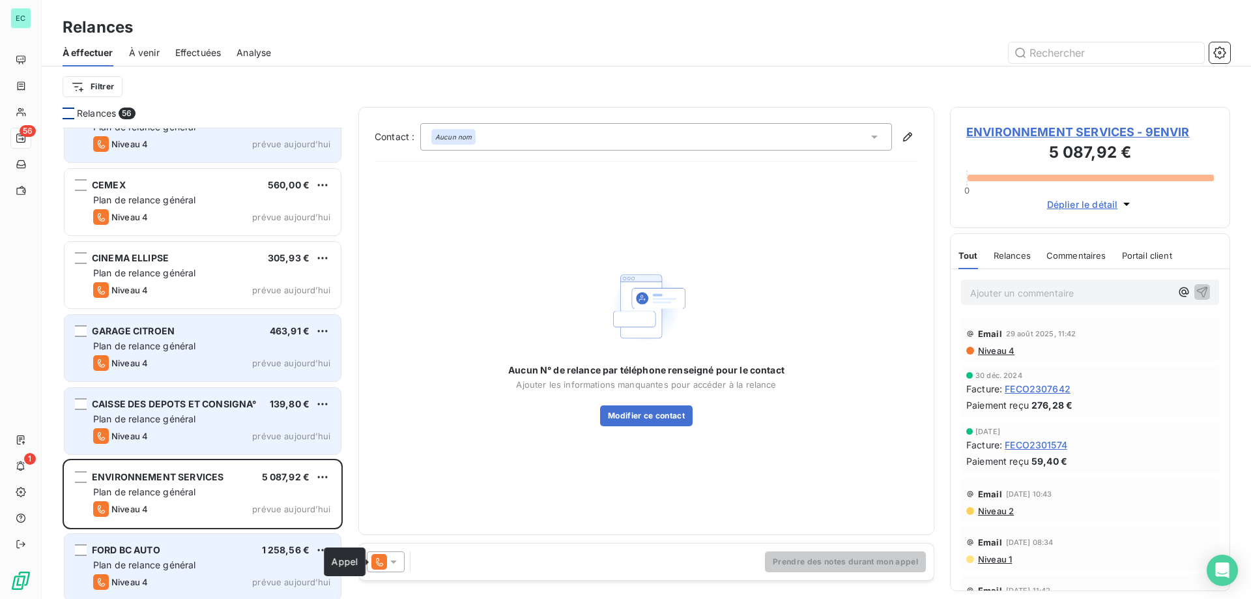
click at [388, 558] on icon at bounding box center [393, 561] width 13 height 13
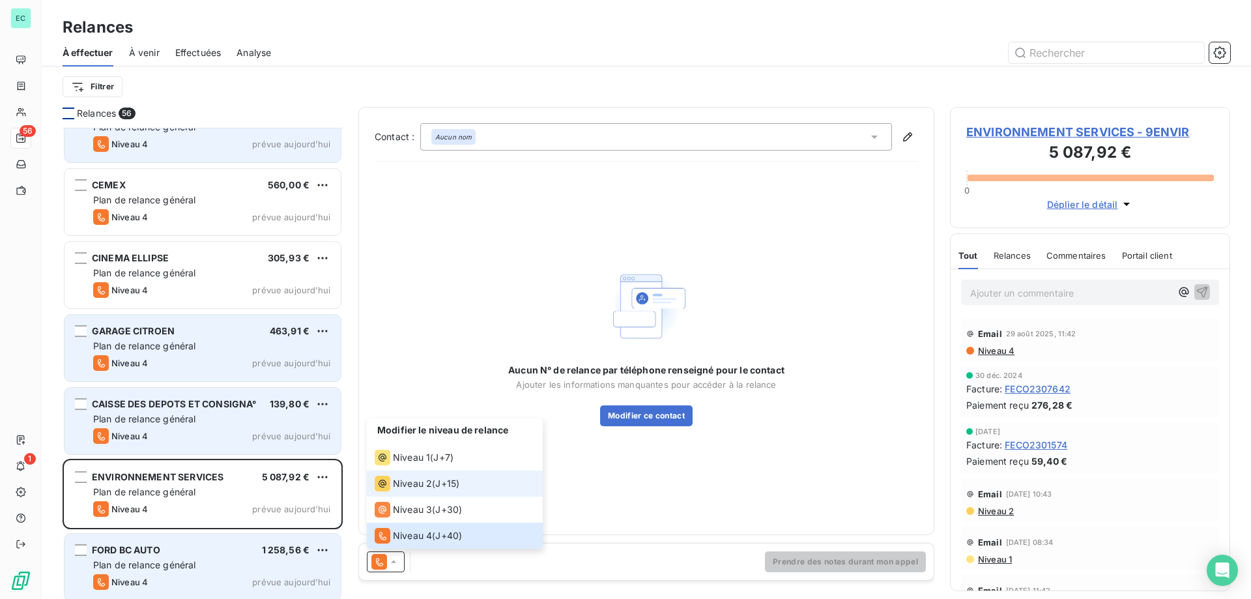
click at [423, 487] on span "Niveau 2" at bounding box center [412, 483] width 39 height 13
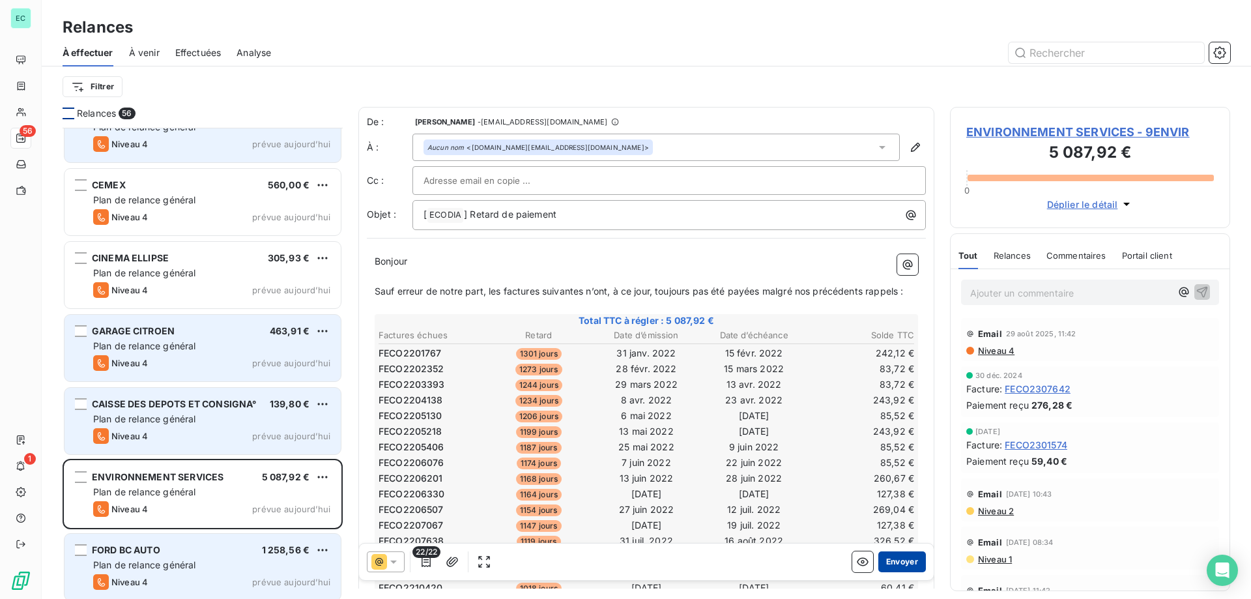
click at [897, 562] on button "Envoyer" at bounding box center [902, 561] width 48 height 21
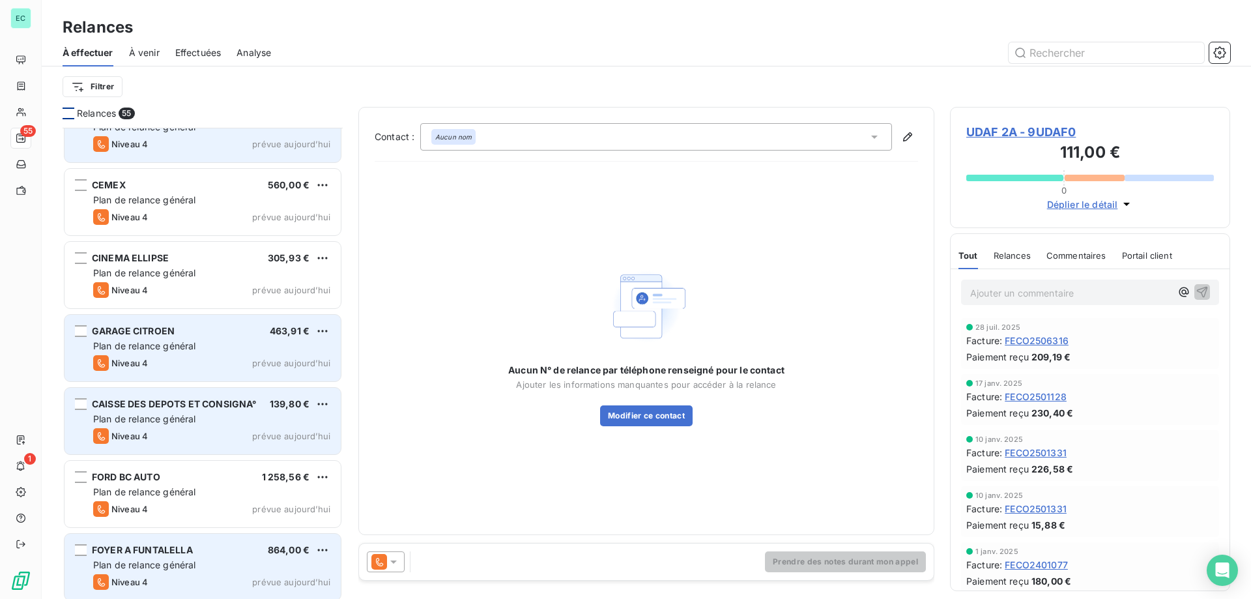
click at [289, 410] on div "139,80 €" at bounding box center [290, 403] width 40 height 13
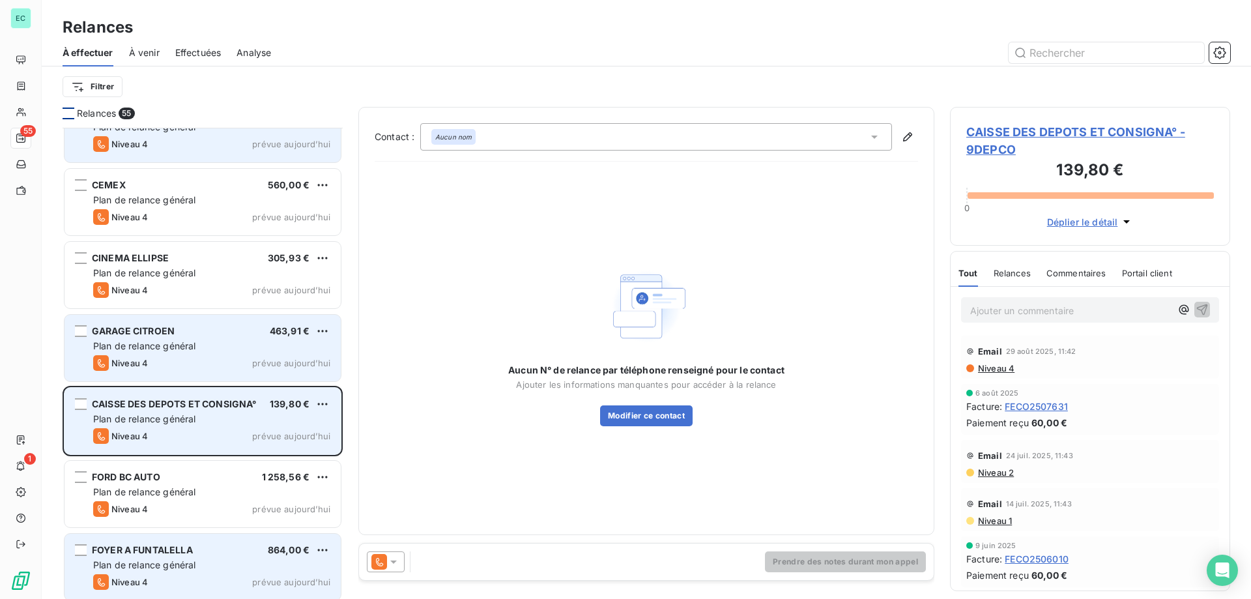
click at [333, 405] on div "CAISSE DES DEPOTS ET CONSIGNA° 139,80 € Plan de relance général Niveau 4 prévue…" at bounding box center [203, 421] width 276 height 66
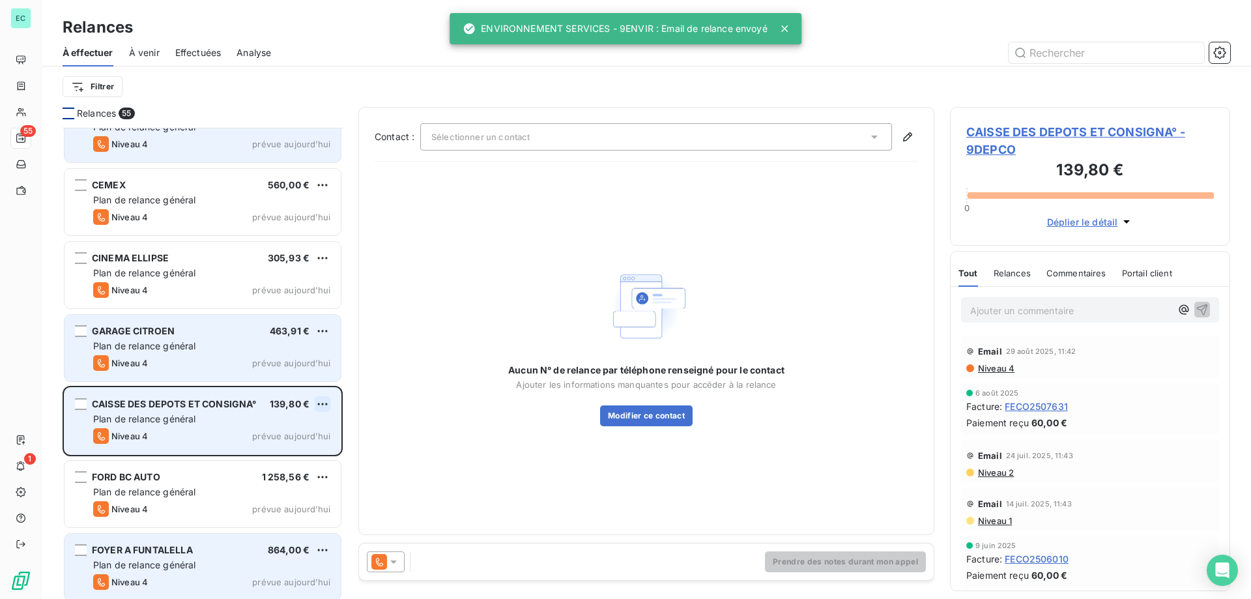
click at [320, 405] on html "EC 55 1 Relances À effectuer À venir Effectuées Analyse Filtrer Relances 55 DOU…" at bounding box center [625, 299] width 1251 height 599
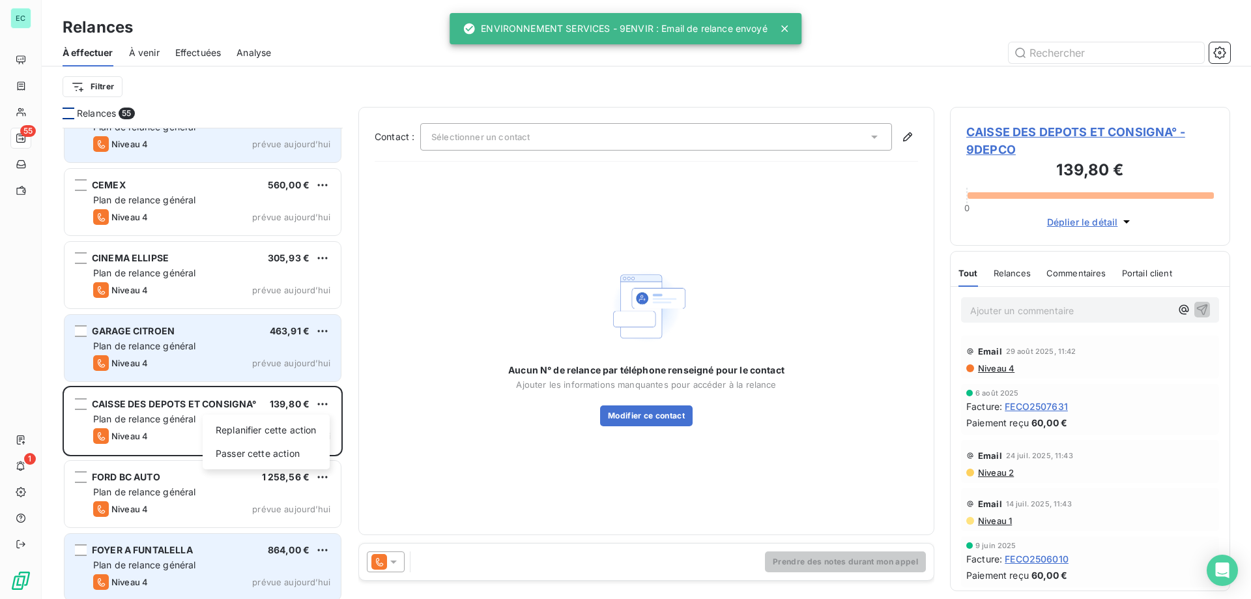
click at [407, 429] on html "EC 55 1 Relances À effectuer À venir Effectuées Analyse Filtrer Relances 55 DOU…" at bounding box center [625, 299] width 1251 height 599
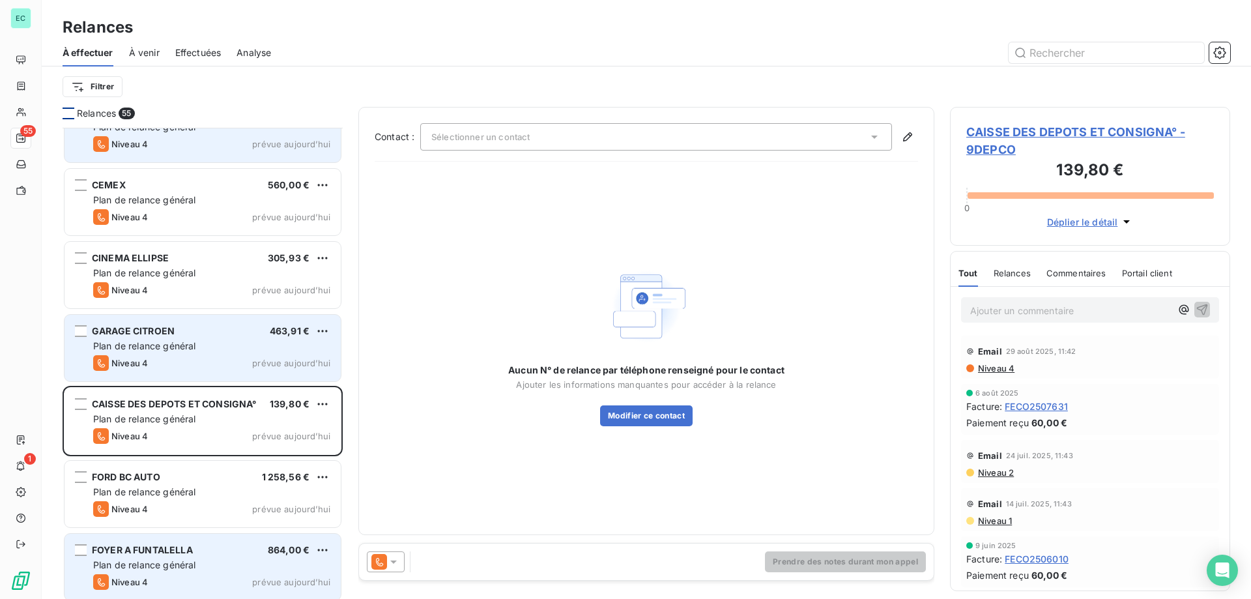
click at [396, 560] on icon at bounding box center [393, 561] width 7 height 3
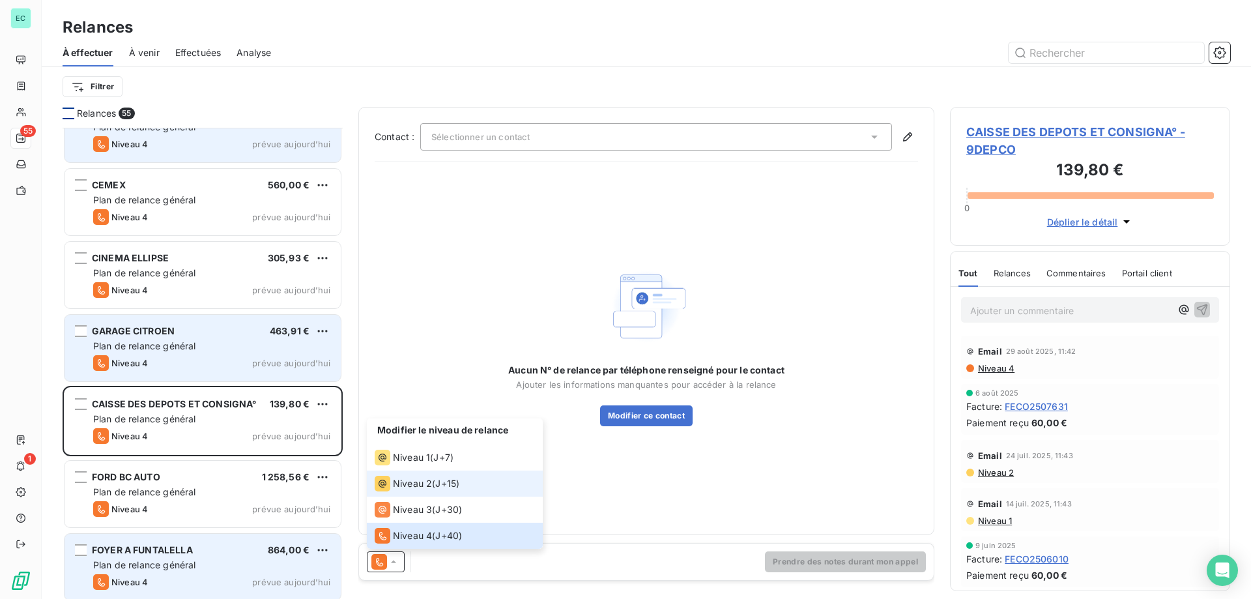
click at [409, 480] on span "Niveau 2" at bounding box center [412, 483] width 39 height 13
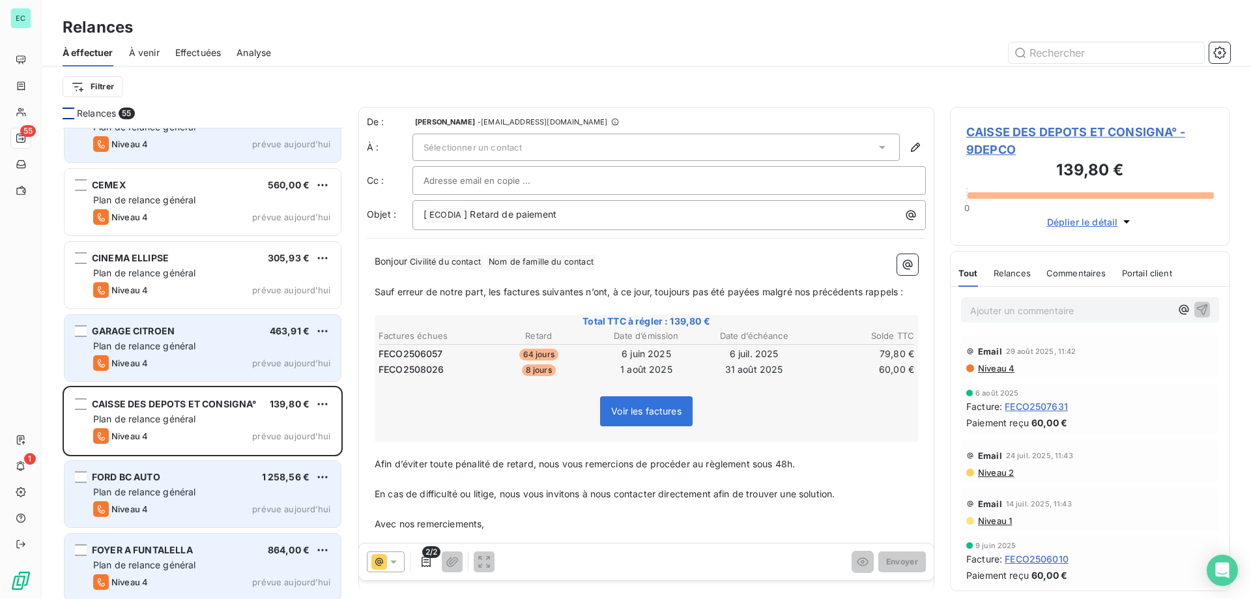
click at [244, 498] on div "FORD BC AUTO 1 258,56 € Plan de relance général [PERSON_NAME] 4 prévue [DATE]" at bounding box center [203, 494] width 276 height 66
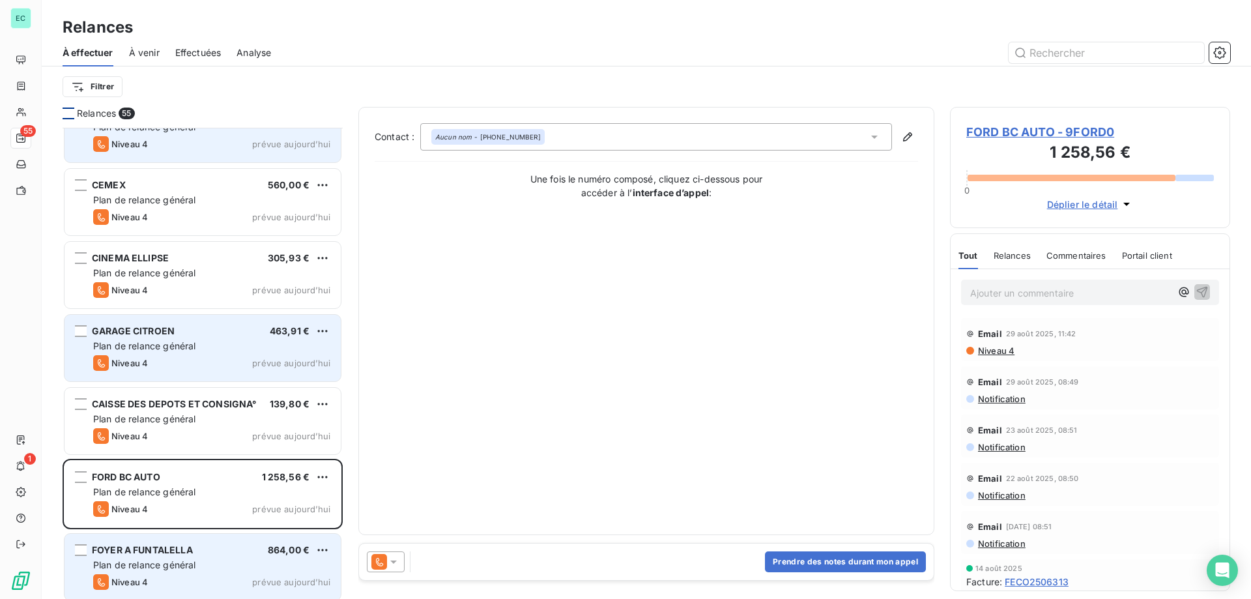
click at [402, 558] on div at bounding box center [386, 561] width 38 height 21
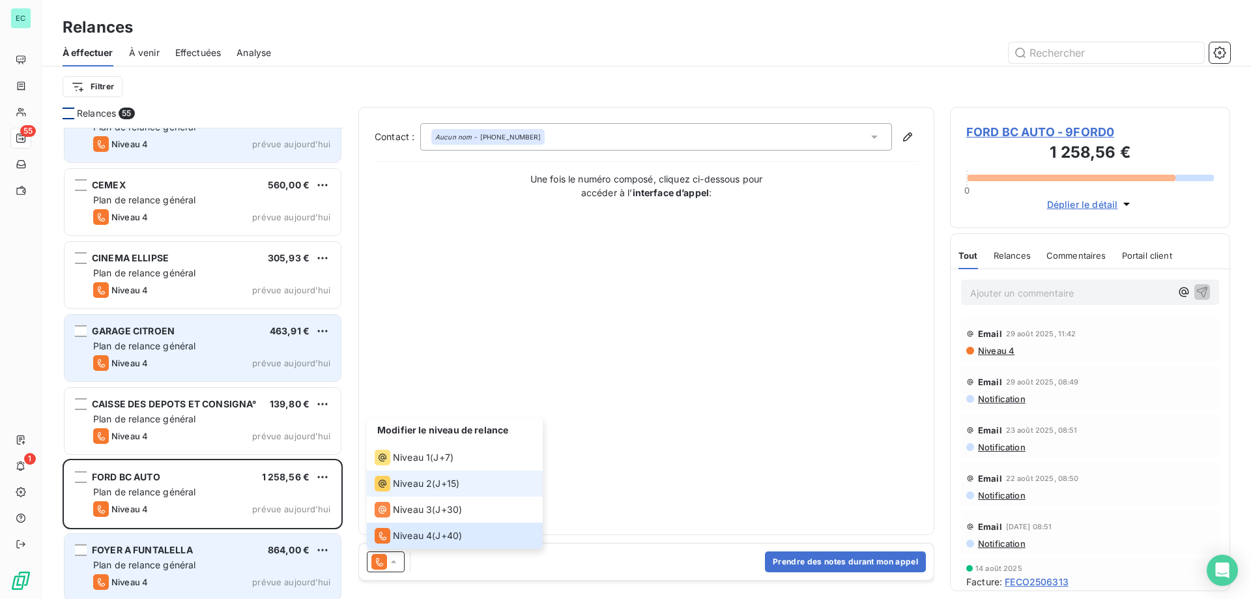
click at [429, 486] on span "Niveau 2" at bounding box center [412, 483] width 39 height 13
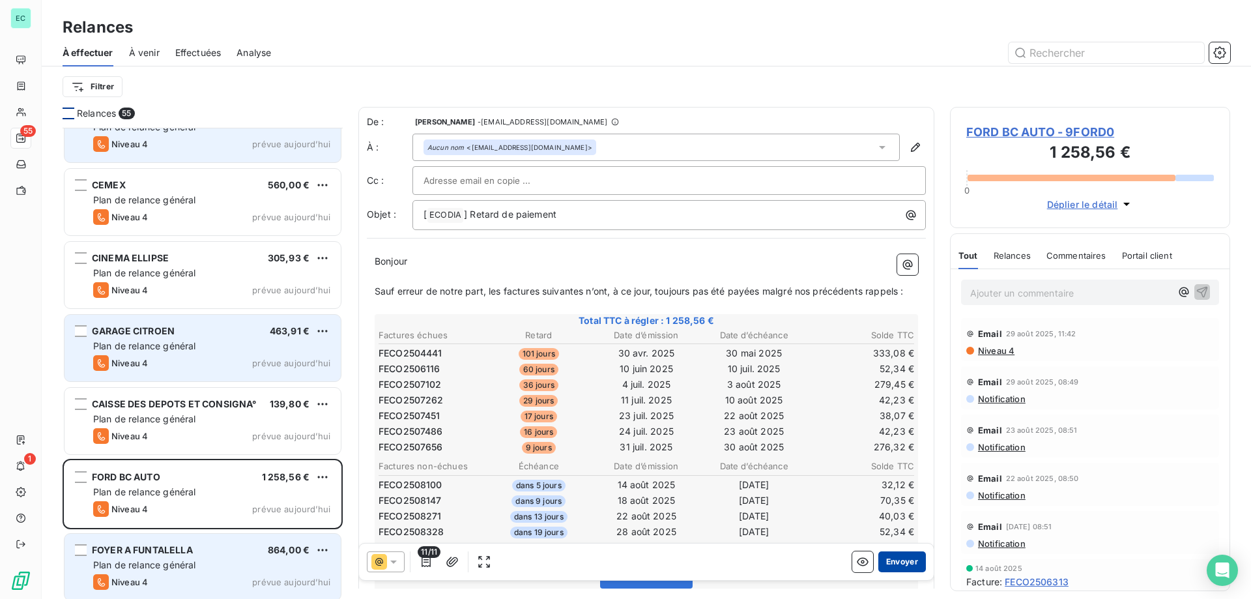
click at [903, 560] on button "Envoyer" at bounding box center [902, 561] width 48 height 21
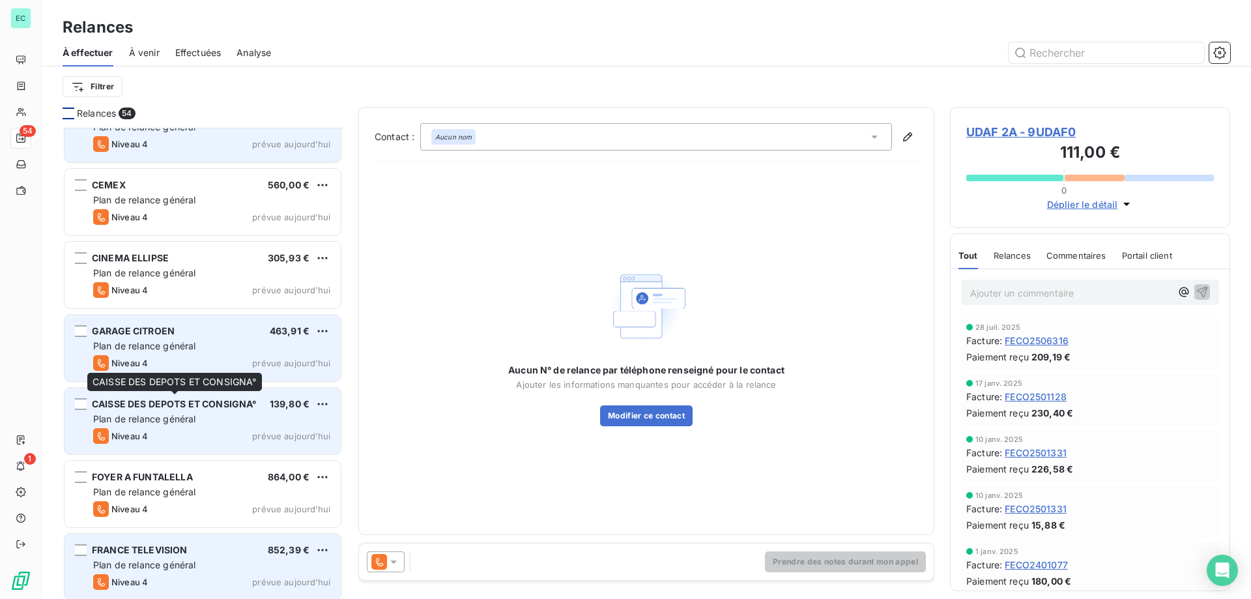
click at [210, 410] on div "CAISSE DES DEPOTS ET CONSIGNA°" at bounding box center [174, 403] width 165 height 13
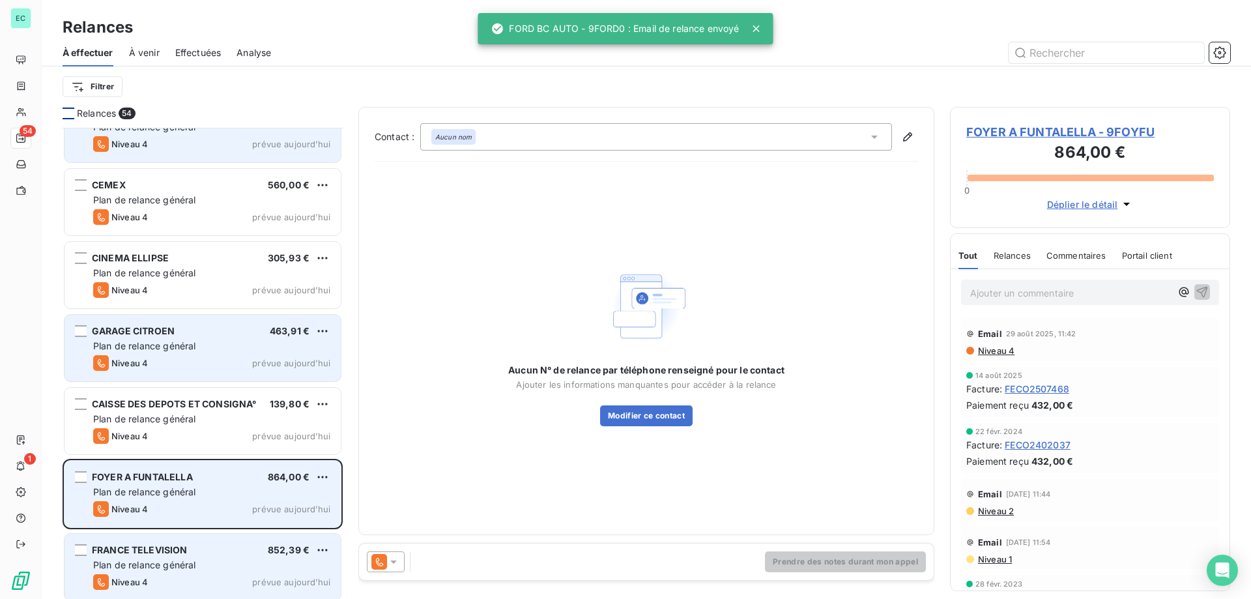
click at [297, 485] on div "FOYER A FUNTALELLA 864,00 € Plan de relance général [PERSON_NAME] 4 prévue [DAT…" at bounding box center [203, 494] width 276 height 66
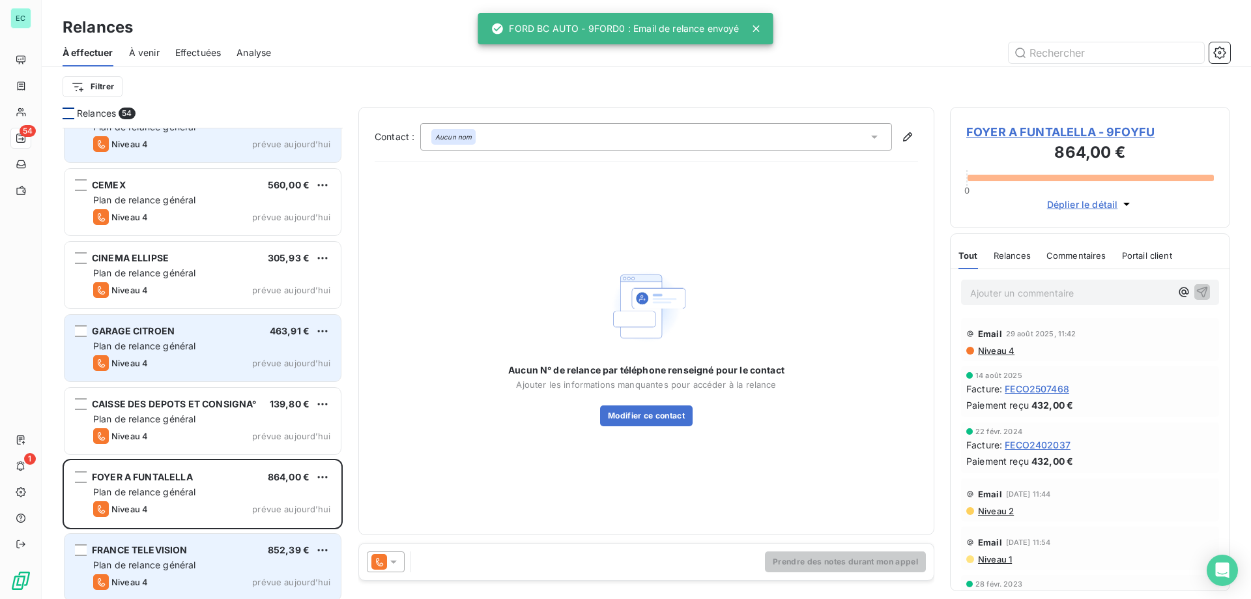
click at [390, 564] on icon at bounding box center [393, 561] width 13 height 13
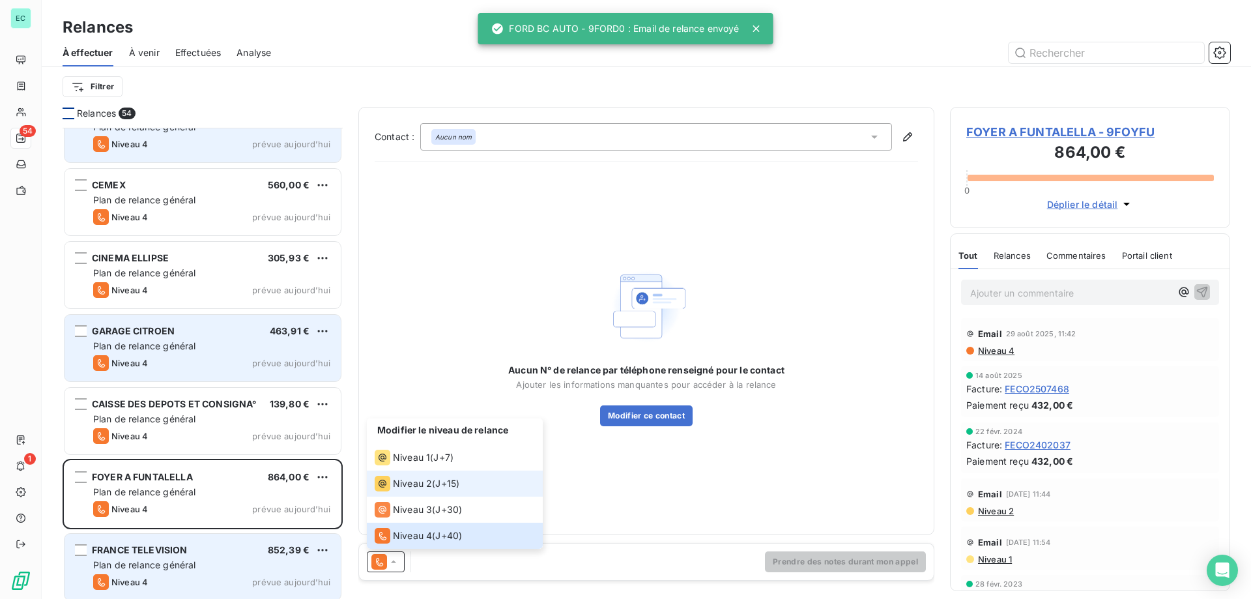
click at [424, 480] on span "Niveau 2" at bounding box center [412, 483] width 39 height 13
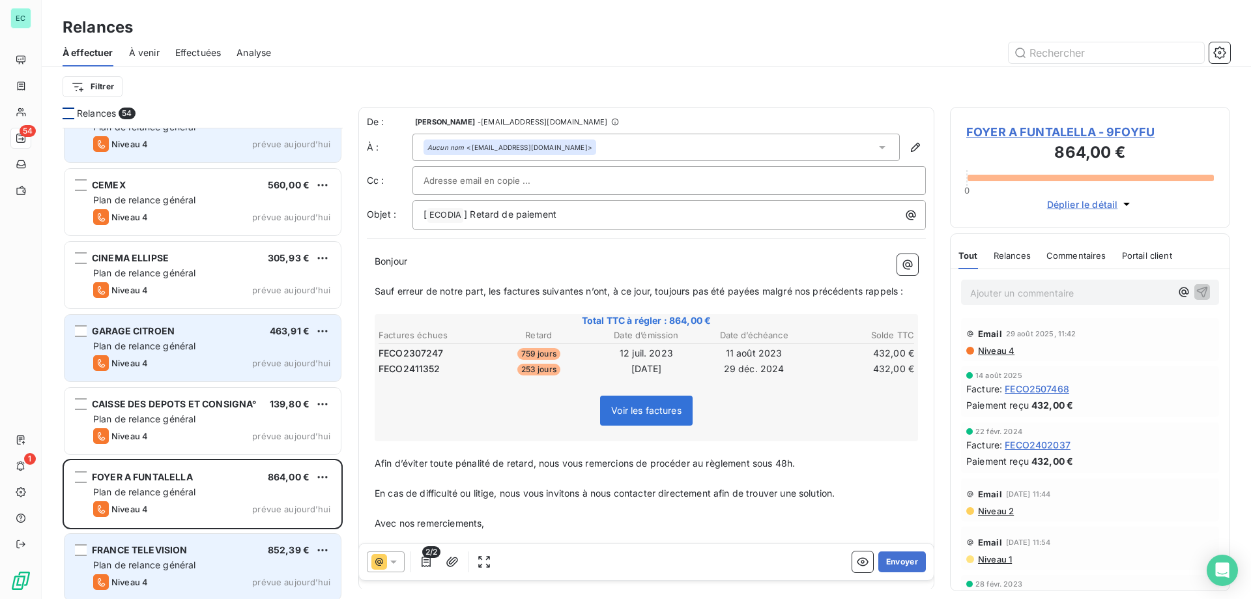
click at [193, 336] on div "GARAGE CITROEN 463,91 €" at bounding box center [211, 331] width 237 height 12
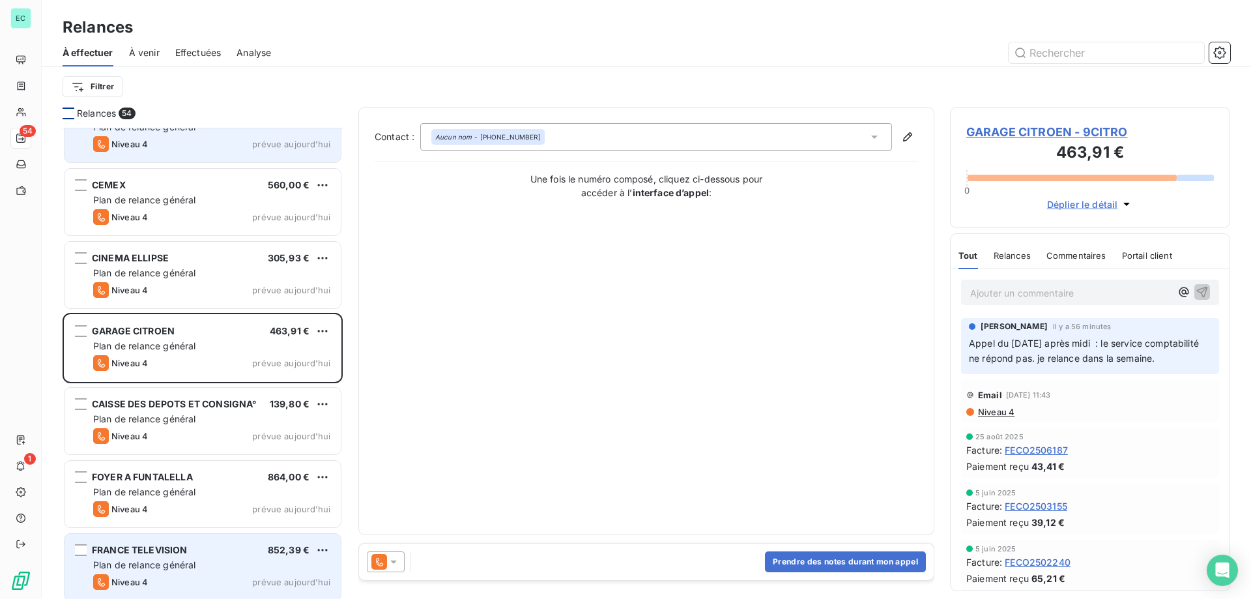
click at [390, 566] on icon at bounding box center [393, 561] width 13 height 13
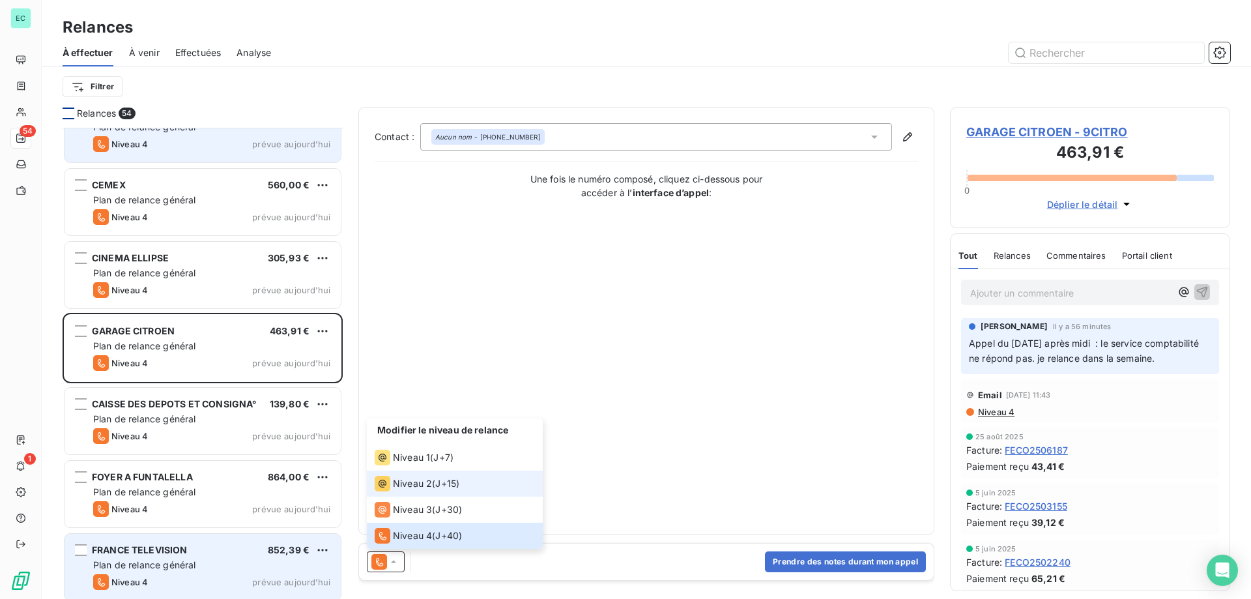
click at [407, 494] on li "Niveau 2 ( J+15 )" at bounding box center [455, 483] width 176 height 26
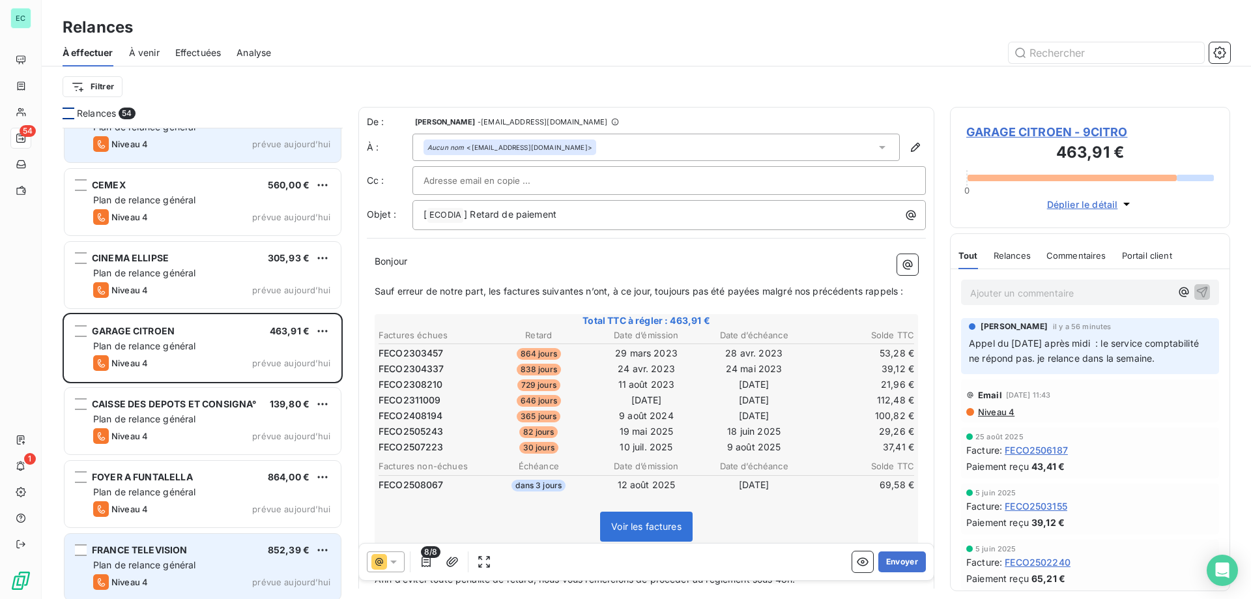
click at [392, 558] on icon at bounding box center [393, 561] width 13 height 13
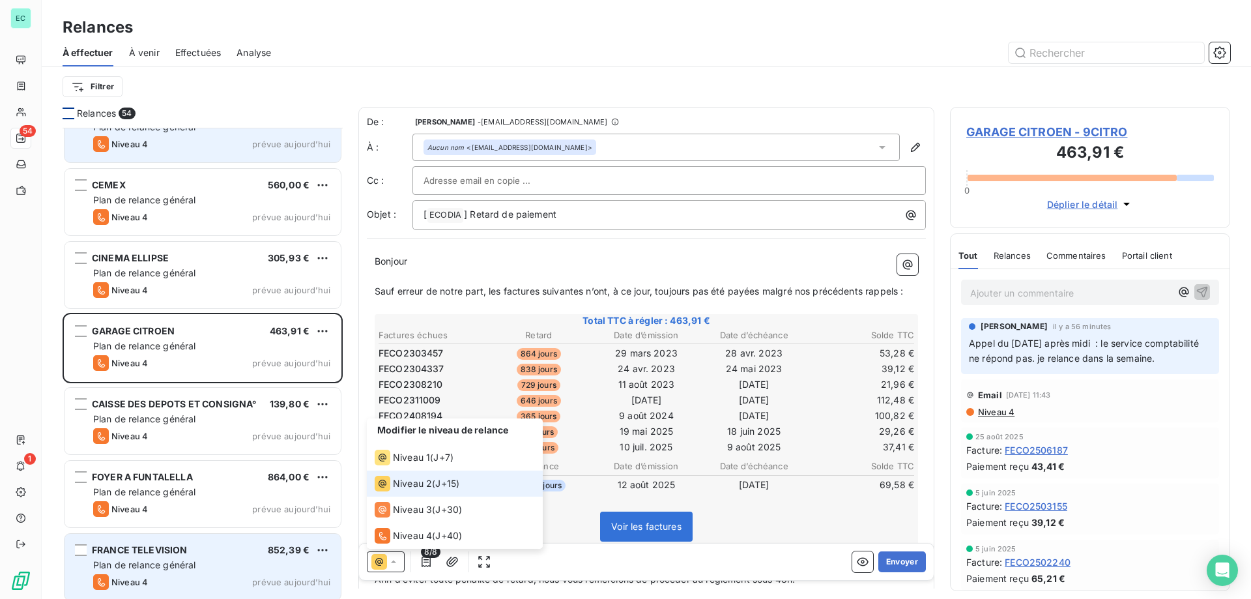
click at [405, 481] on span "Niveau 2" at bounding box center [412, 483] width 39 height 13
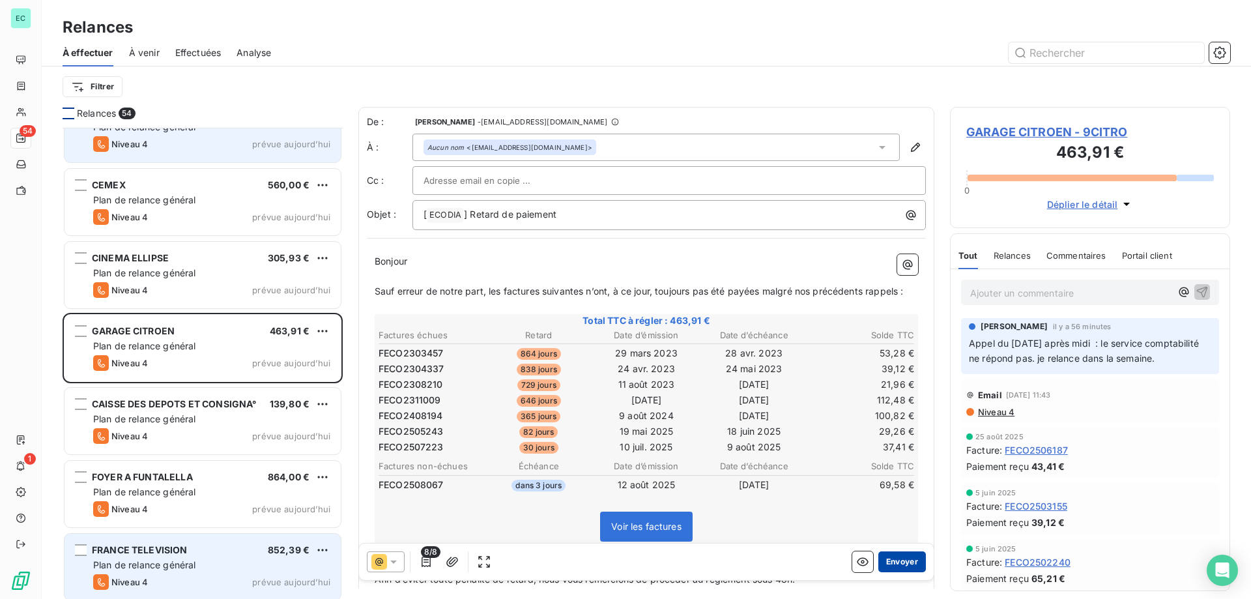
click at [893, 567] on button "Envoyer" at bounding box center [902, 561] width 48 height 21
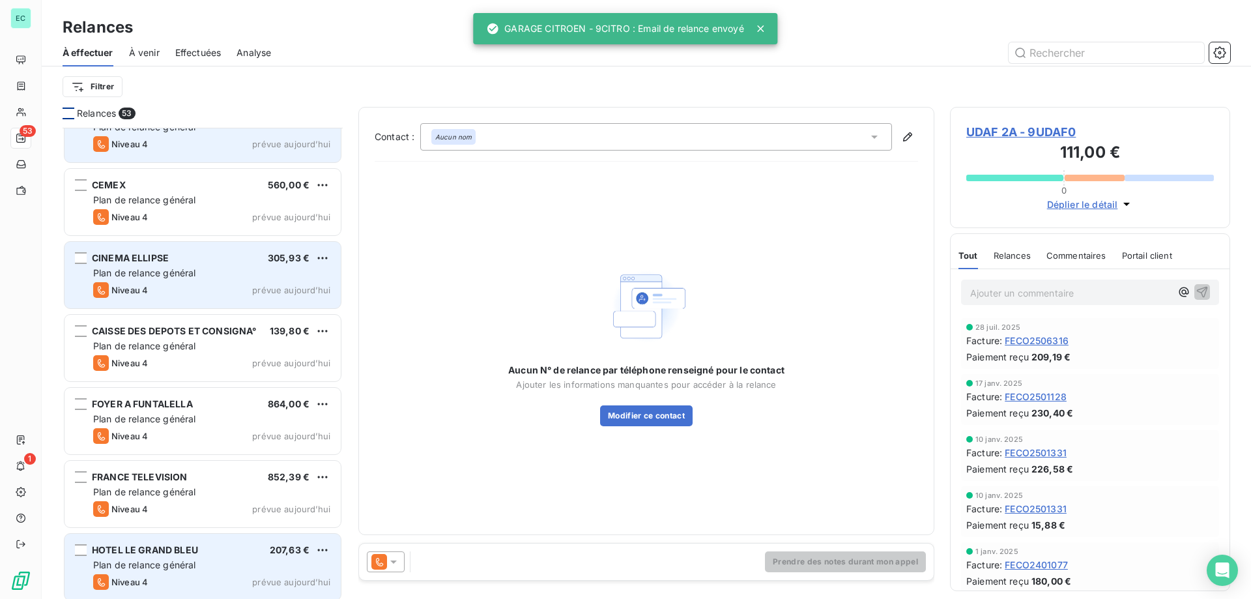
click at [281, 266] on div "CINEMA ELLIPSE 305,93 € Plan de relance général [PERSON_NAME] 4 prévue [DATE]" at bounding box center [203, 275] width 276 height 66
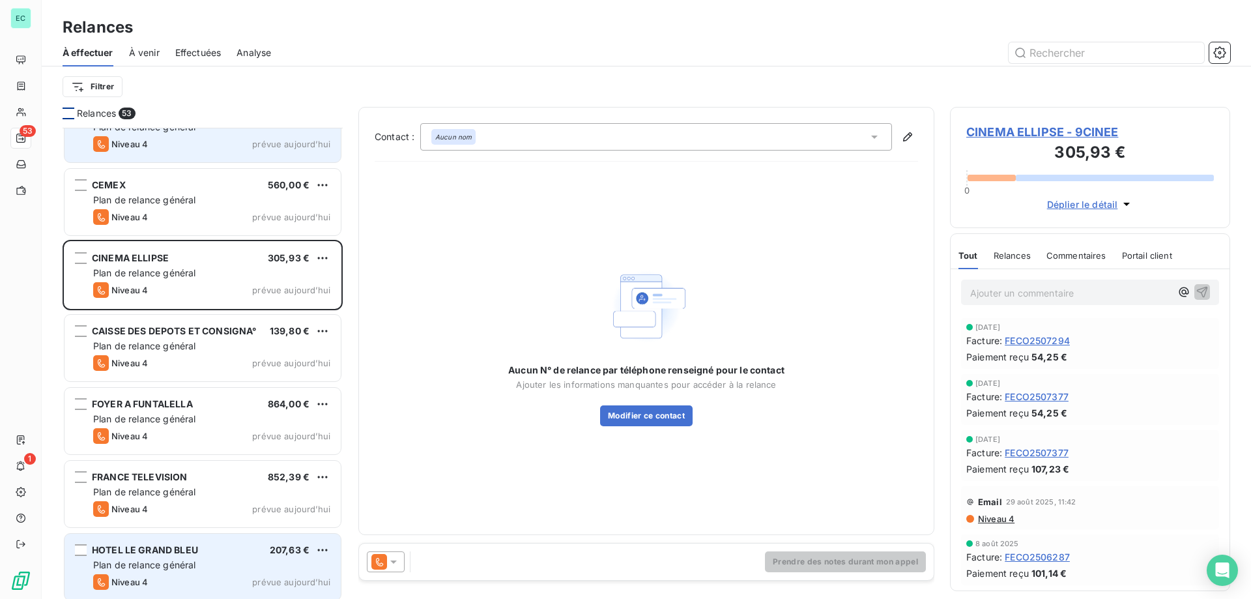
click at [399, 563] on icon at bounding box center [393, 561] width 13 height 13
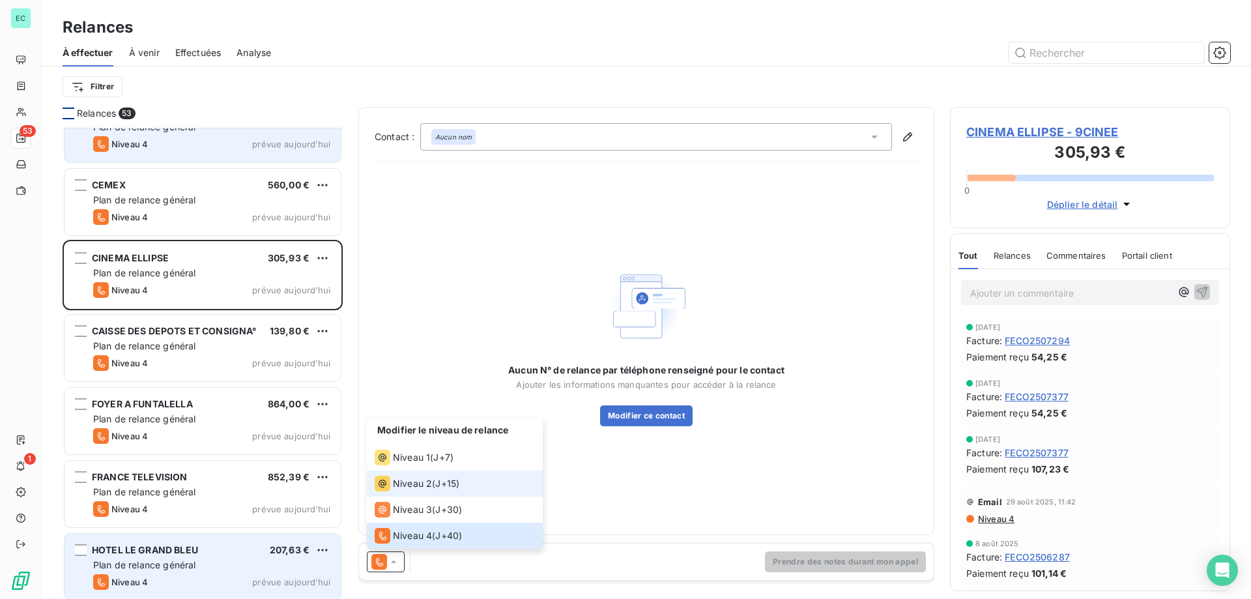
click at [418, 487] on span "Niveau 2" at bounding box center [412, 483] width 39 height 13
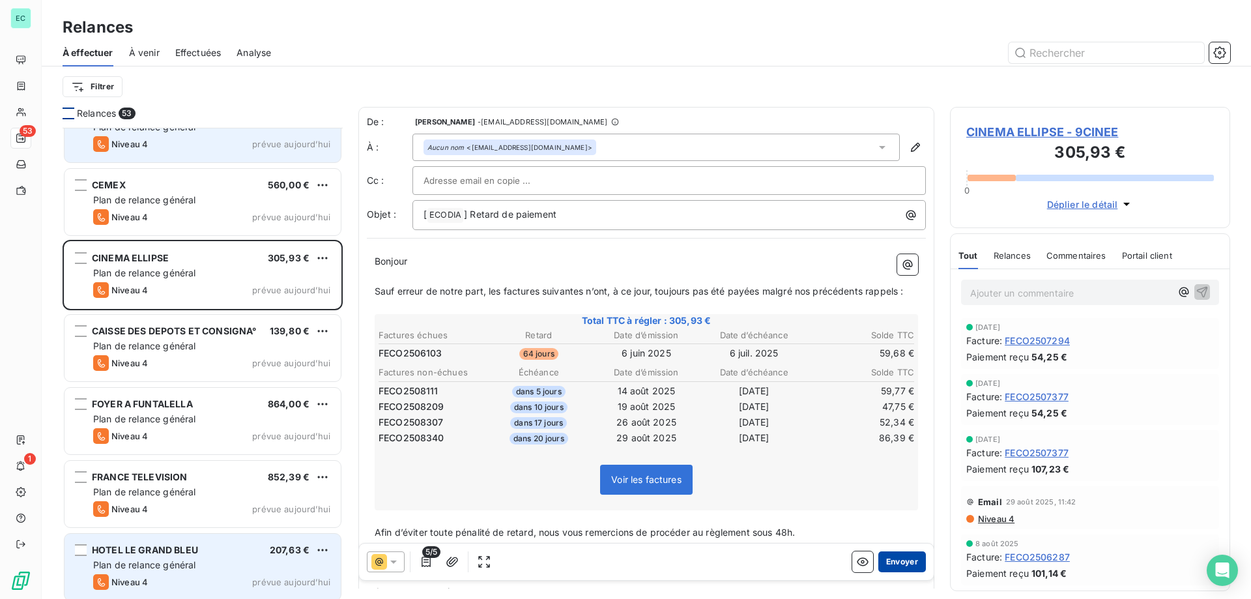
click at [892, 565] on button "Envoyer" at bounding box center [902, 561] width 48 height 21
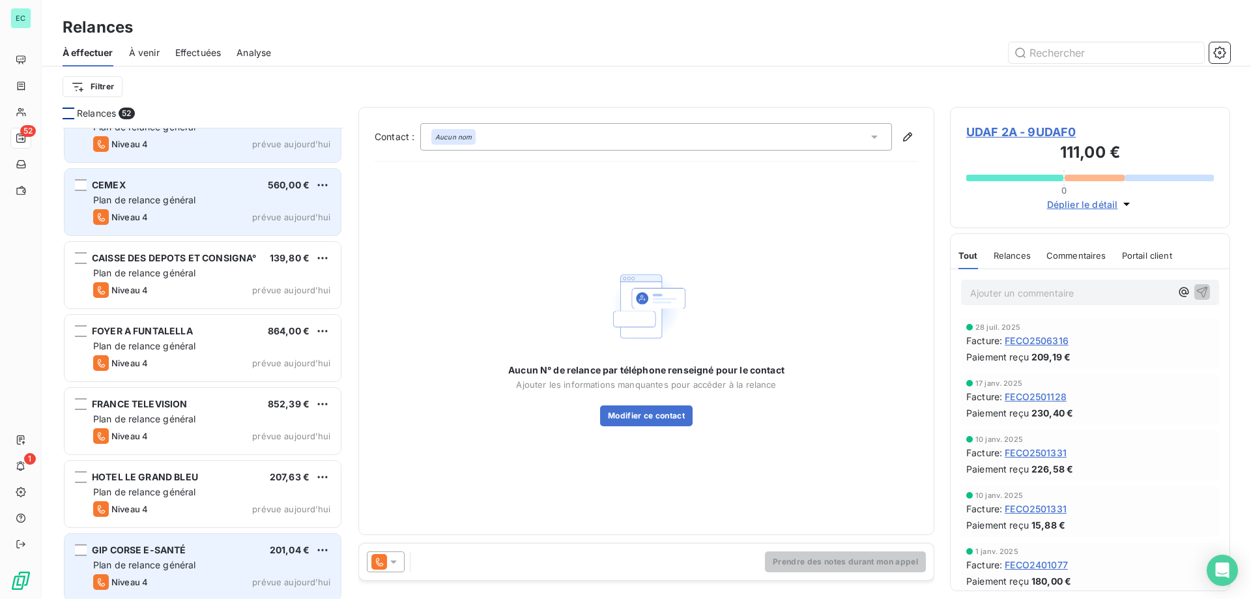
drag, startPoint x: 224, startPoint y: 191, endPoint x: 304, endPoint y: 193, distance: 79.5
click at [269, 193] on div "CEMEX 560,00 € Plan de relance général [PERSON_NAME] 4 prévue [DATE]" at bounding box center [203, 202] width 276 height 66
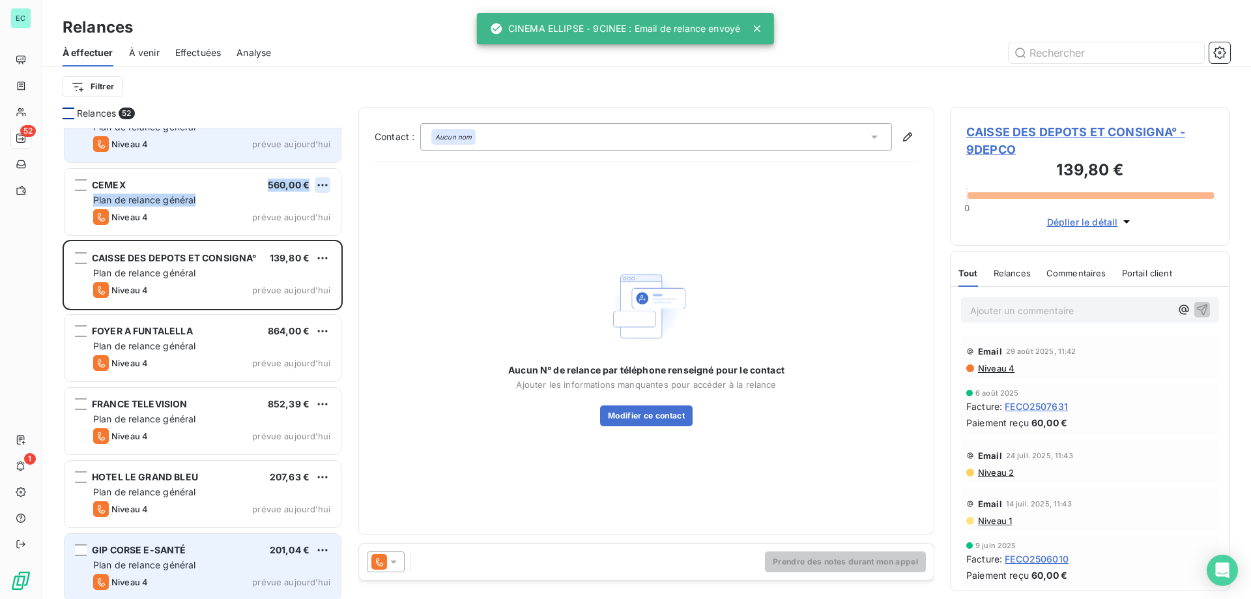
click at [315, 189] on html "EC 52 1 Relances À effectuer À venir Effectuées Analyse Filtrer Relances 52 DOU…" at bounding box center [625, 299] width 1251 height 599
click at [322, 187] on html "EC 52 1 Relances À effectuer À venir Effectuées Analyse Filtrer Relances 52 DOU…" at bounding box center [625, 299] width 1251 height 599
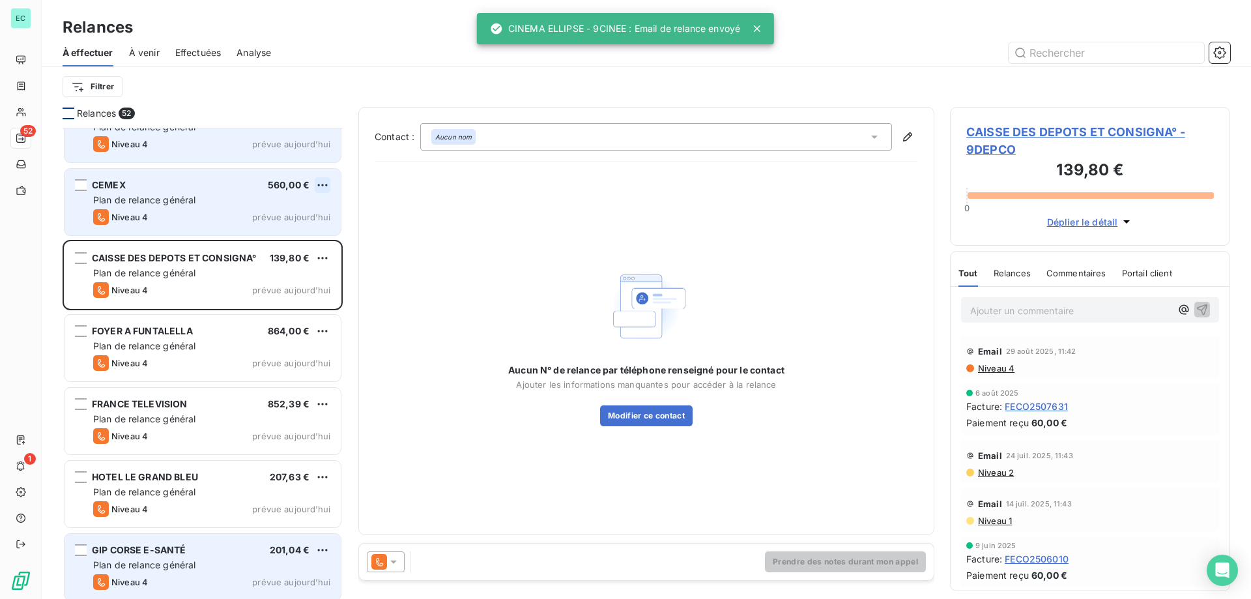
drag, startPoint x: 328, startPoint y: 174, endPoint x: 322, endPoint y: 180, distance: 8.3
click at [324, 175] on div "CEMEX 560,00 € Plan de relance général [PERSON_NAME] 4 prévue [DATE]" at bounding box center [203, 202] width 276 height 66
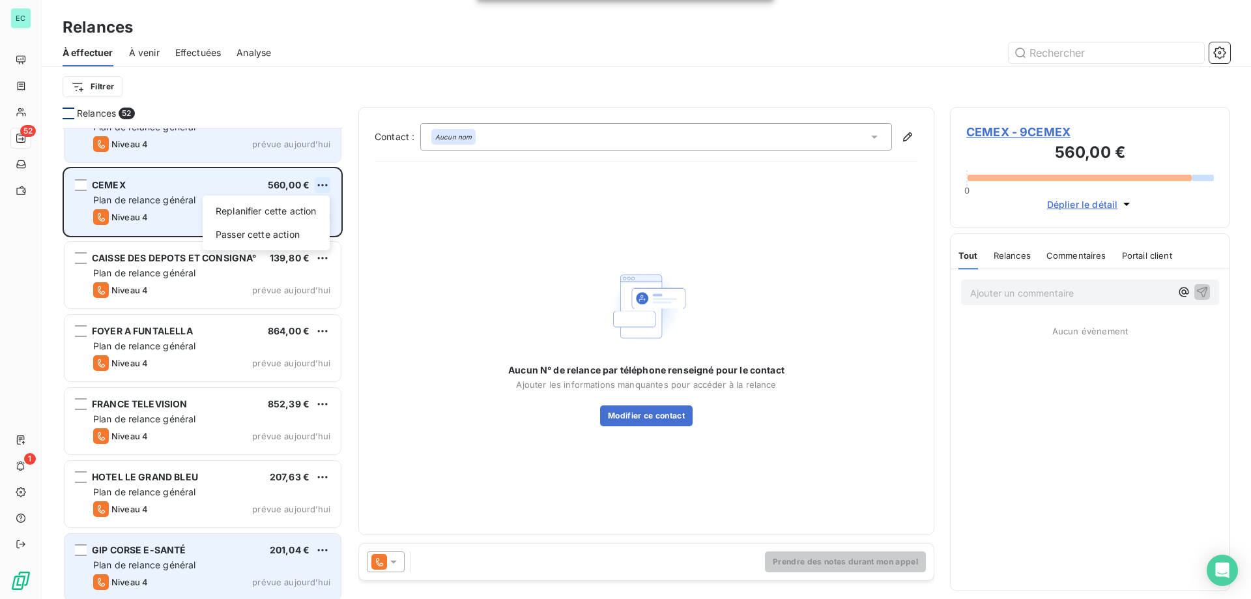
click at [322, 181] on html "EC 52 1 Relances À effectuer À venir Effectuées Analyse Filtrer Relances 52 DOU…" at bounding box center [625, 299] width 1251 height 599
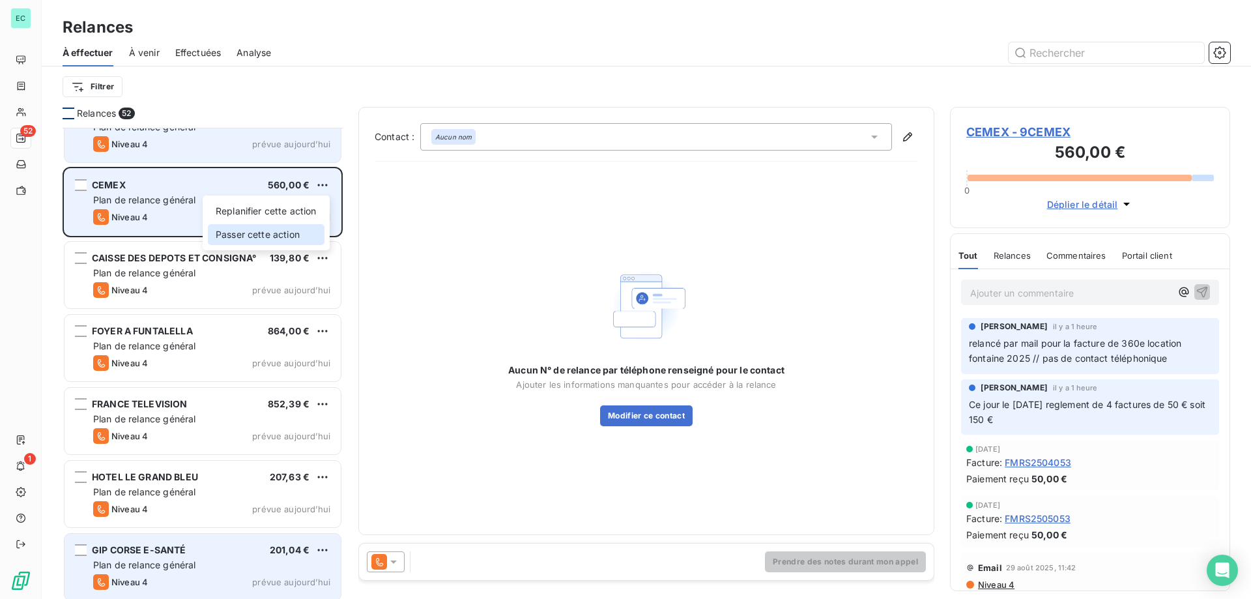
click at [278, 237] on div "Passer cette action" at bounding box center [266, 234] width 117 height 21
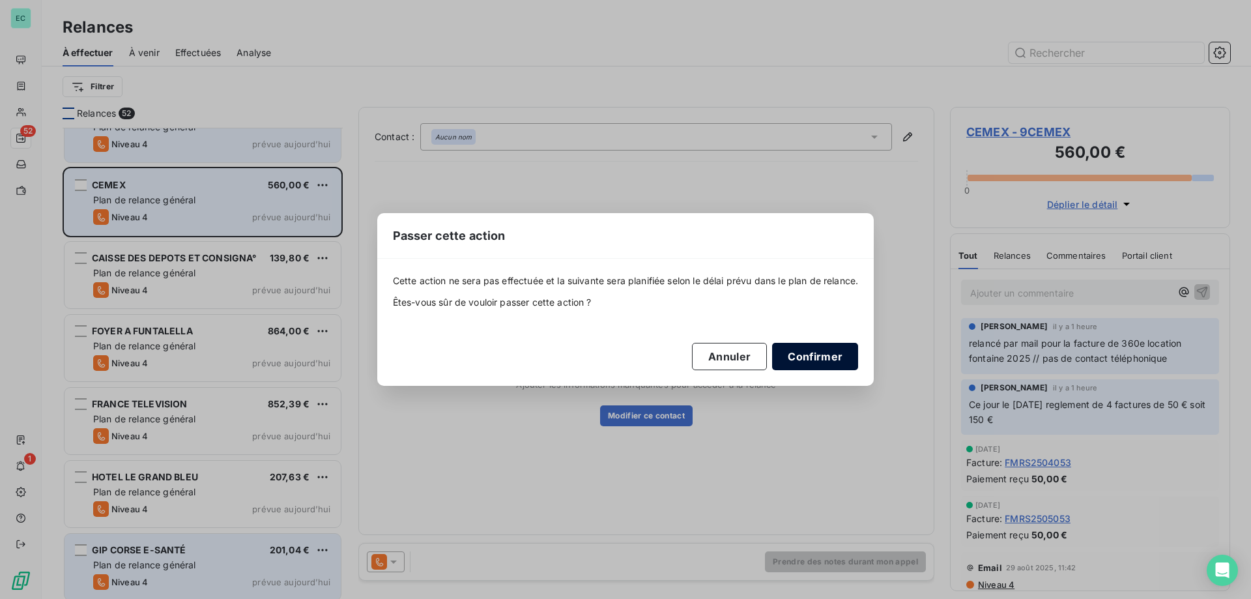
click at [845, 359] on button "Confirmer" at bounding box center [815, 356] width 86 height 27
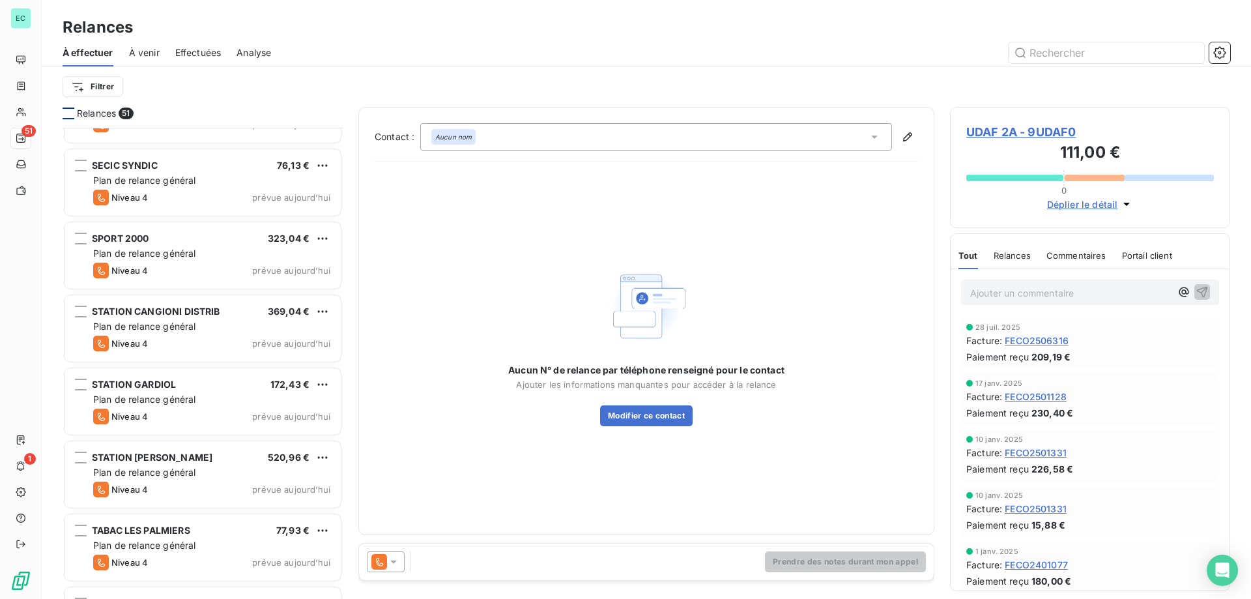
scroll to position [2542, 0]
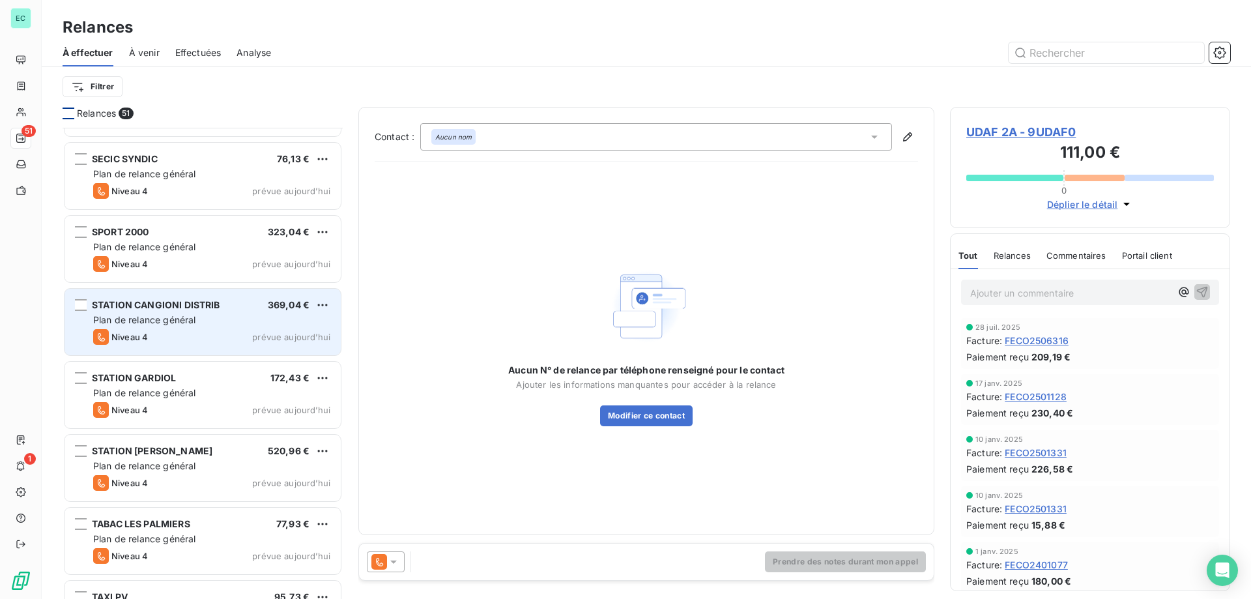
click at [240, 330] on div "Niveau 4 prévue aujourd’hui" at bounding box center [211, 337] width 237 height 16
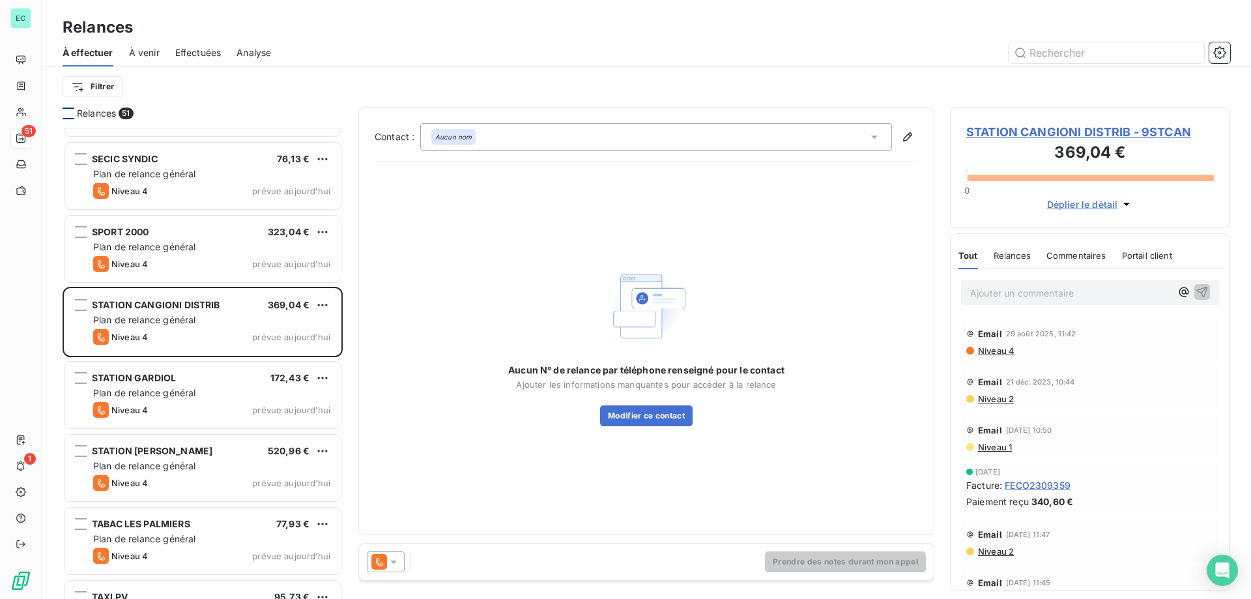
click at [386, 567] on icon at bounding box center [379, 562] width 16 height 16
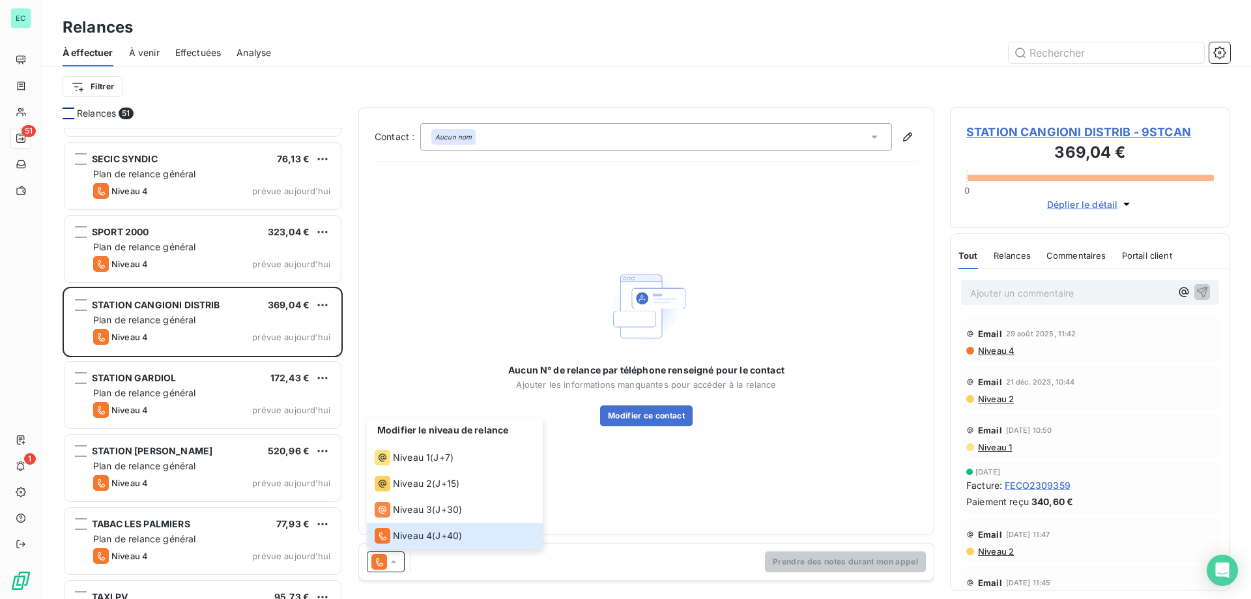
click at [432, 332] on div "Aucun N° de relance par téléphone renseigné pour le contact Ajouter les informa…" at bounding box center [646, 345] width 543 height 347
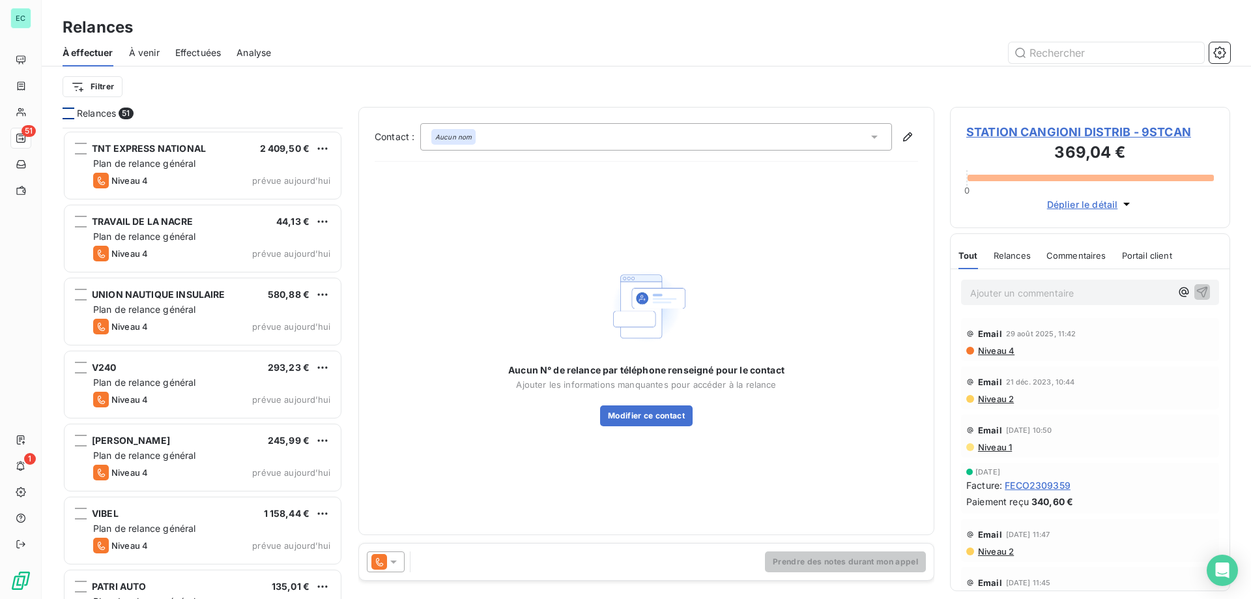
scroll to position [3251, 0]
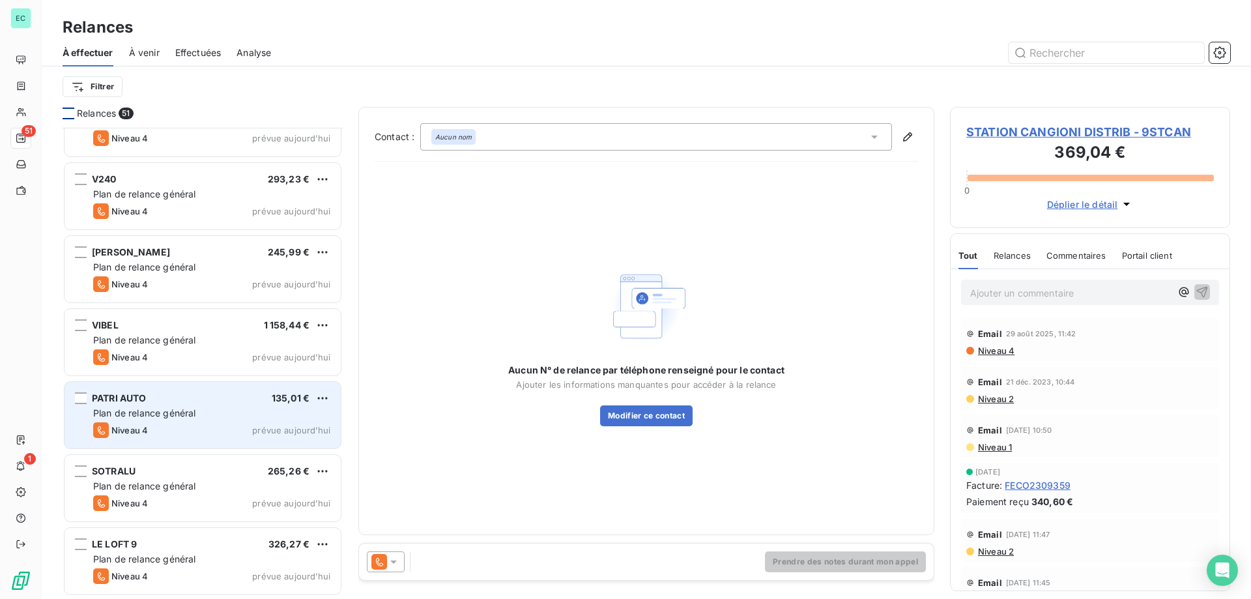
click at [216, 426] on div "Niveau 4 prévue aujourd’hui" at bounding box center [211, 430] width 237 height 16
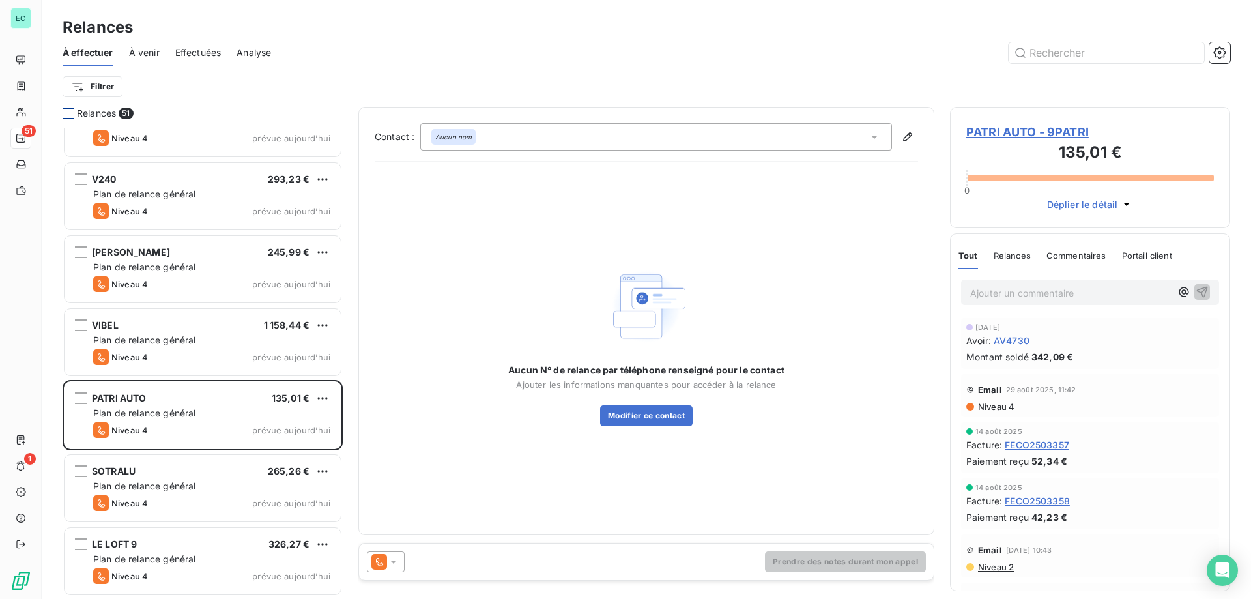
click at [398, 555] on div at bounding box center [386, 561] width 38 height 21
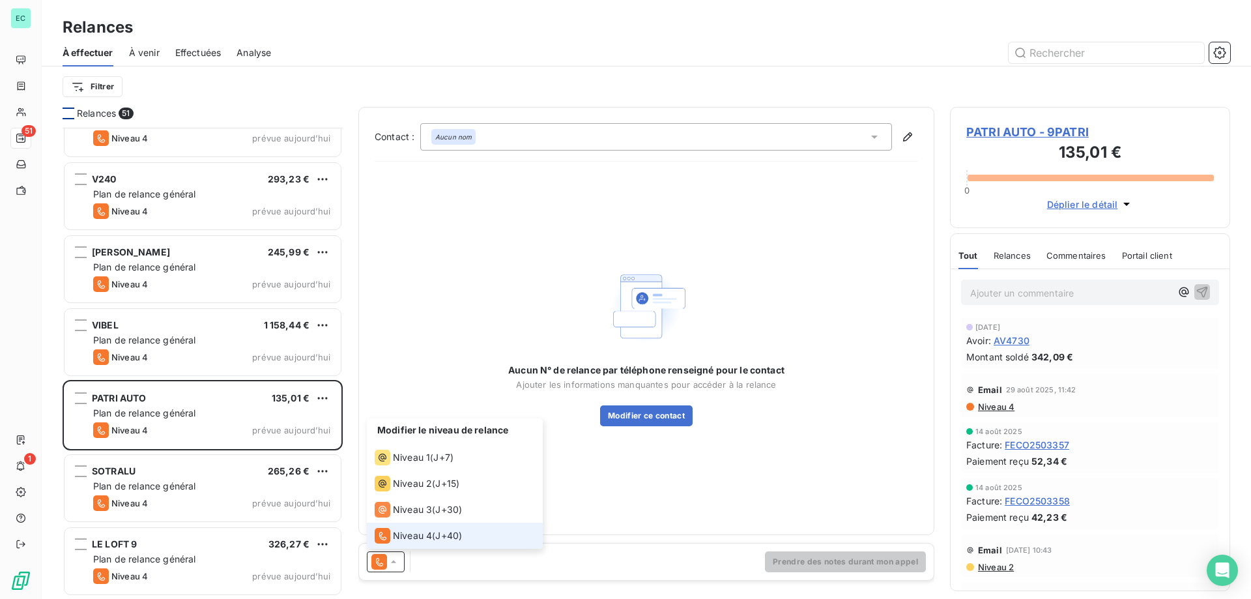
click at [410, 530] on span "Niveau 4" at bounding box center [412, 535] width 39 height 13
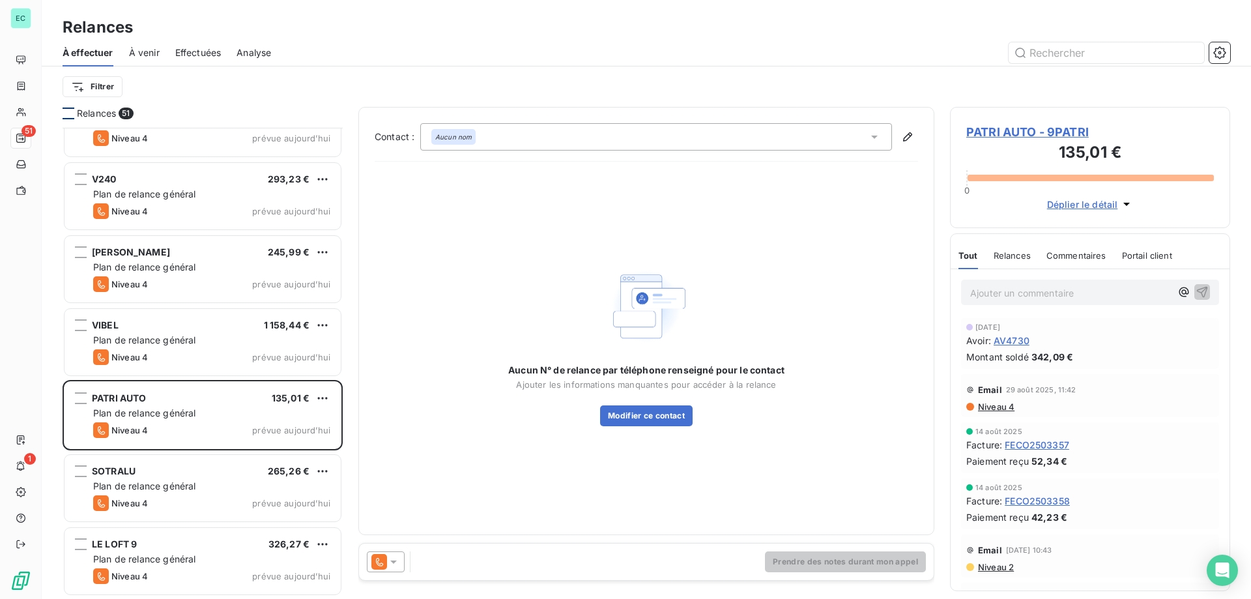
click at [504, 480] on div "Aucun N° de relance par téléphone renseigné pour le contact Ajouter les informa…" at bounding box center [646, 345] width 543 height 347
click at [907, 137] on icon "button" at bounding box center [907, 136] width 13 height 13
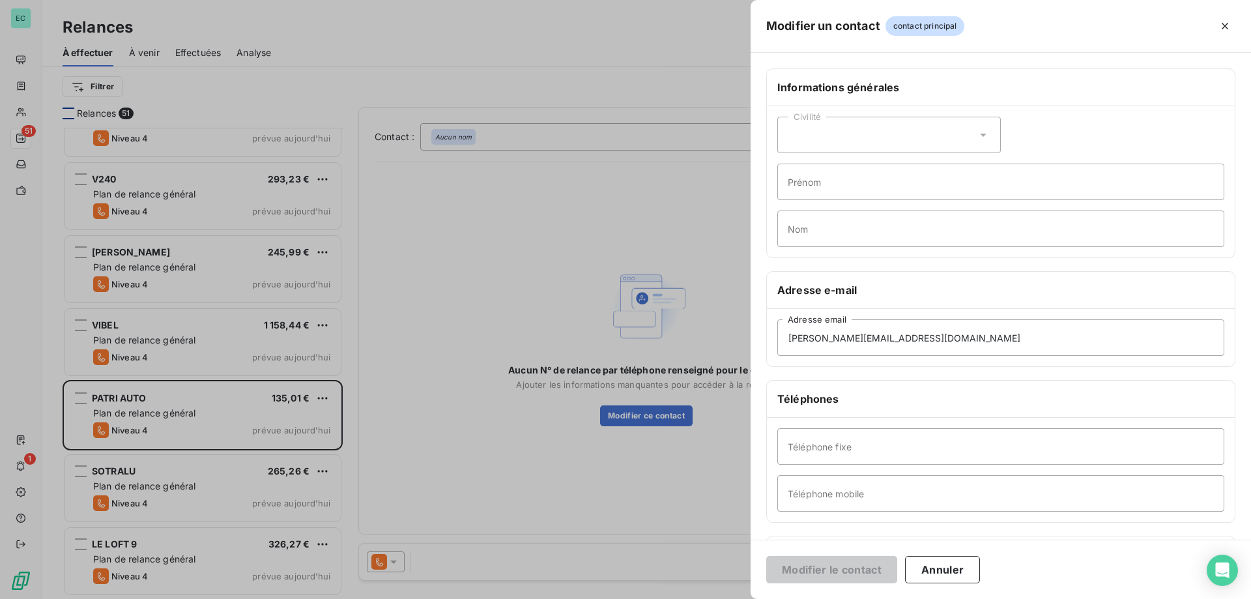
click at [659, 224] on div at bounding box center [625, 299] width 1251 height 599
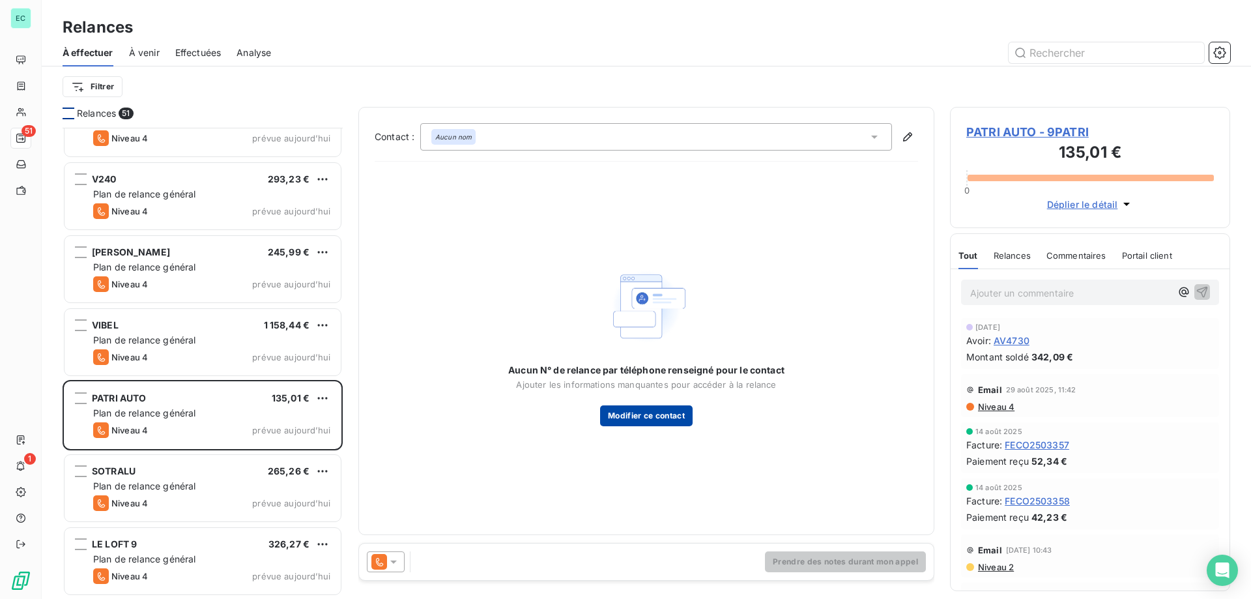
click at [657, 416] on button "Modifier ce contact" at bounding box center [646, 415] width 93 height 21
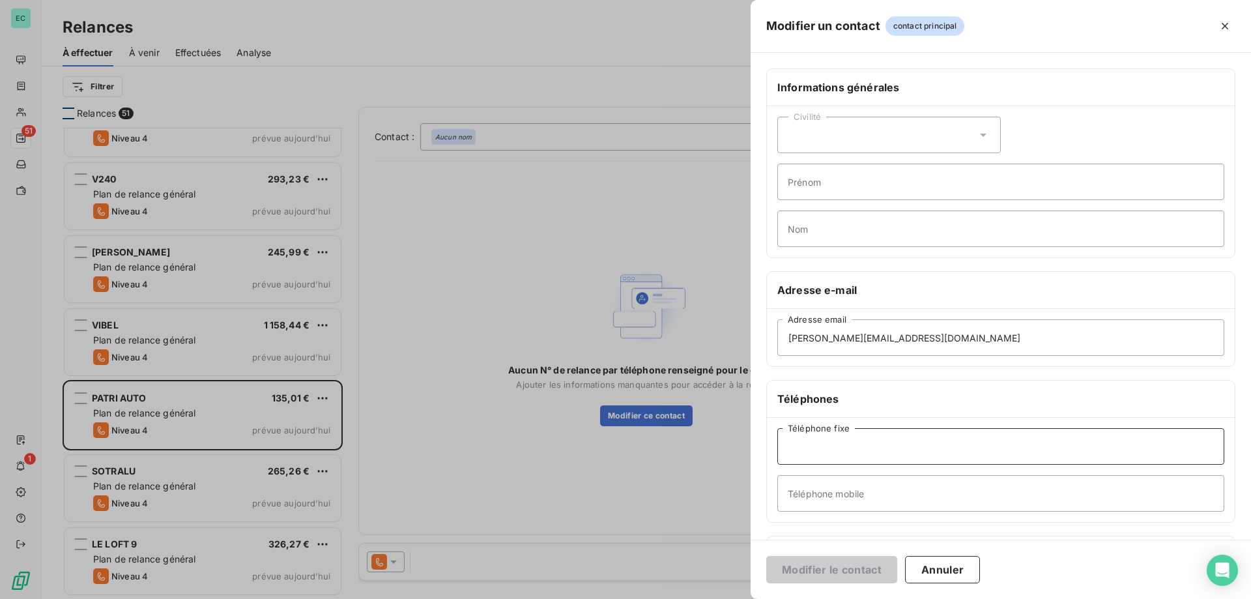
click at [816, 454] on input "Téléphone fixe" at bounding box center [1000, 446] width 447 height 36
type input "0495202222"
click at [811, 562] on button "Modifier le contact" at bounding box center [831, 569] width 131 height 27
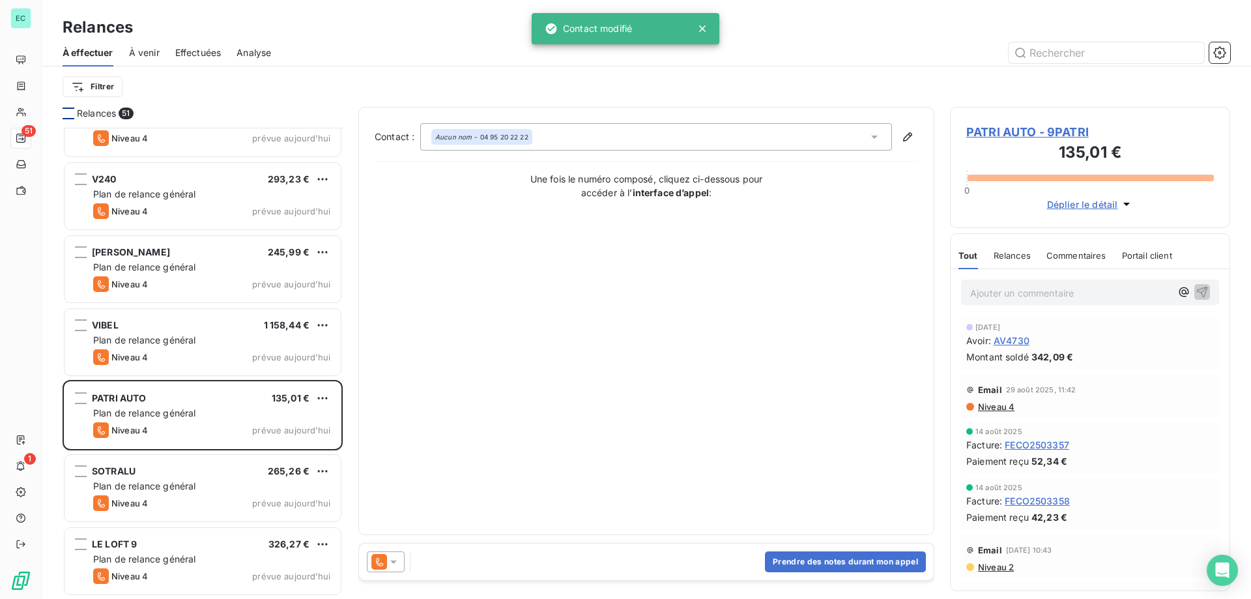
click at [495, 565] on div "Prendre des notes durant mon appel" at bounding box center [646, 561] width 575 height 36
click at [513, 560] on div "Prendre des notes durant mon appel" at bounding box center [646, 561] width 575 height 36
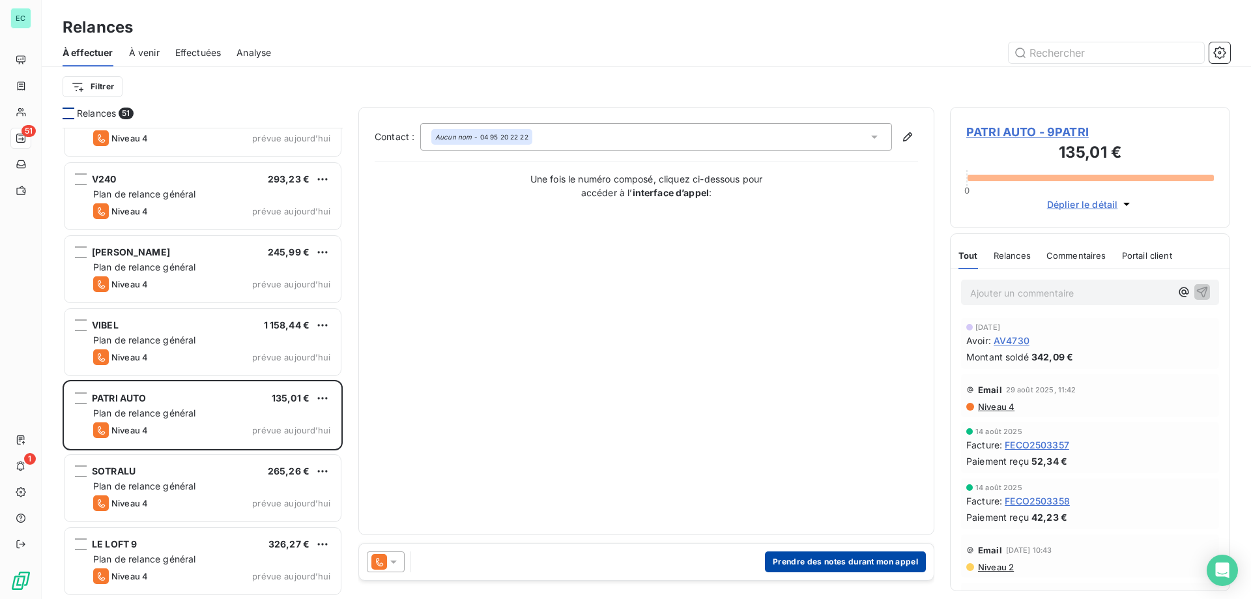
click at [866, 562] on button "Prendre des notes durant mon appel" at bounding box center [845, 561] width 161 height 21
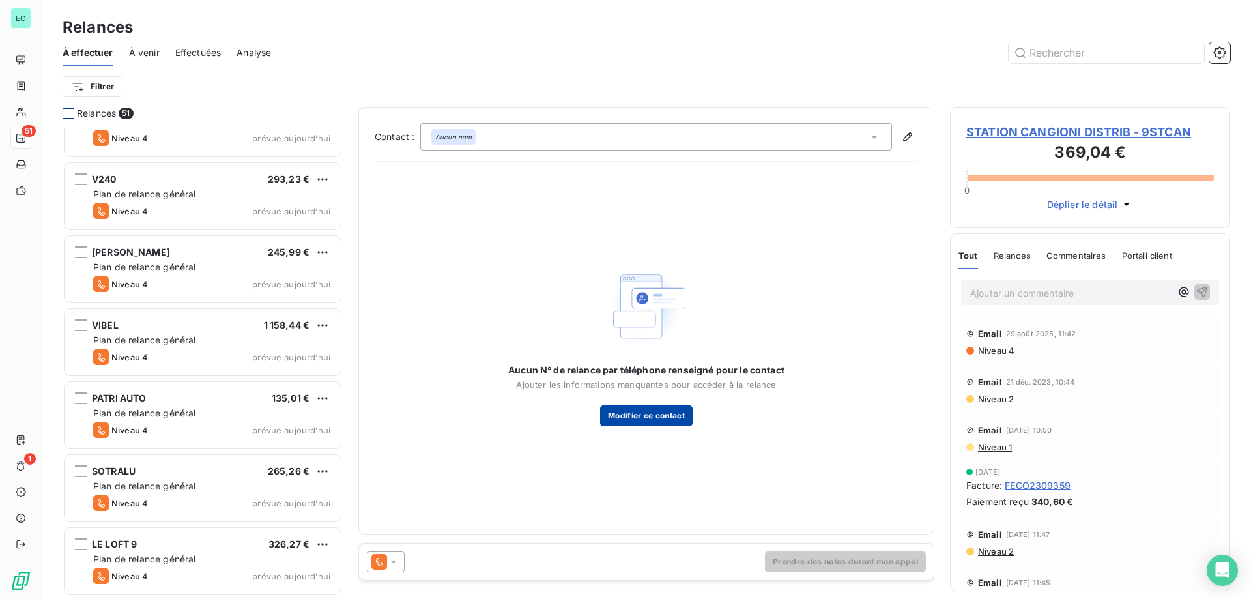
click at [659, 417] on button "Modifier ce contact" at bounding box center [646, 415] width 93 height 21
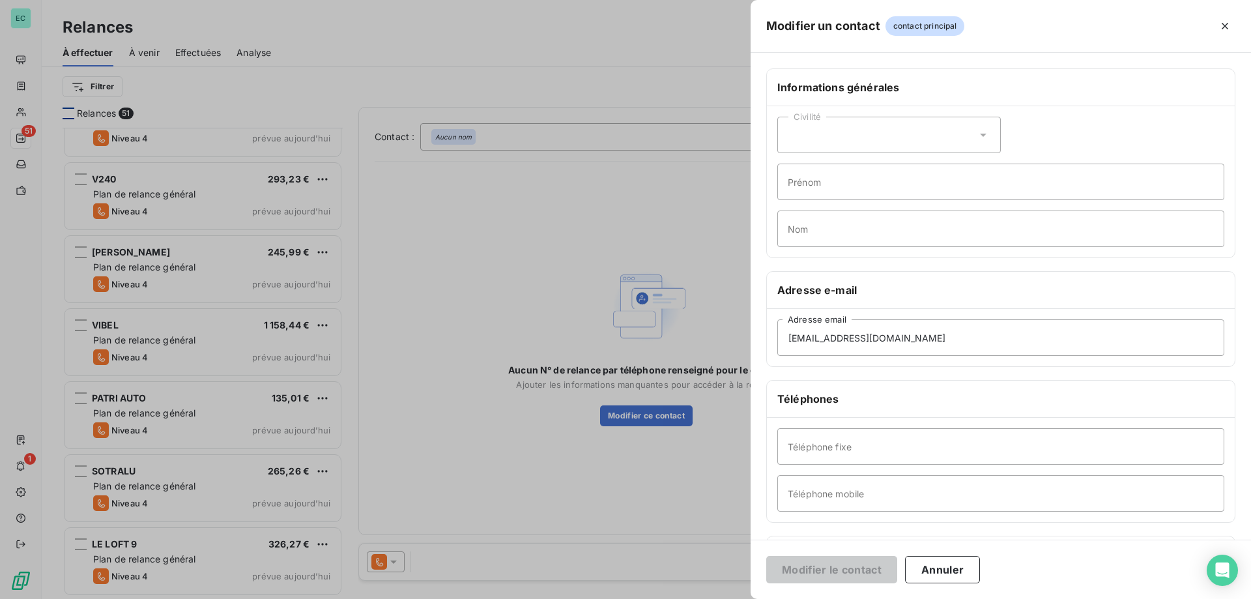
click at [555, 483] on div at bounding box center [625, 299] width 1251 height 599
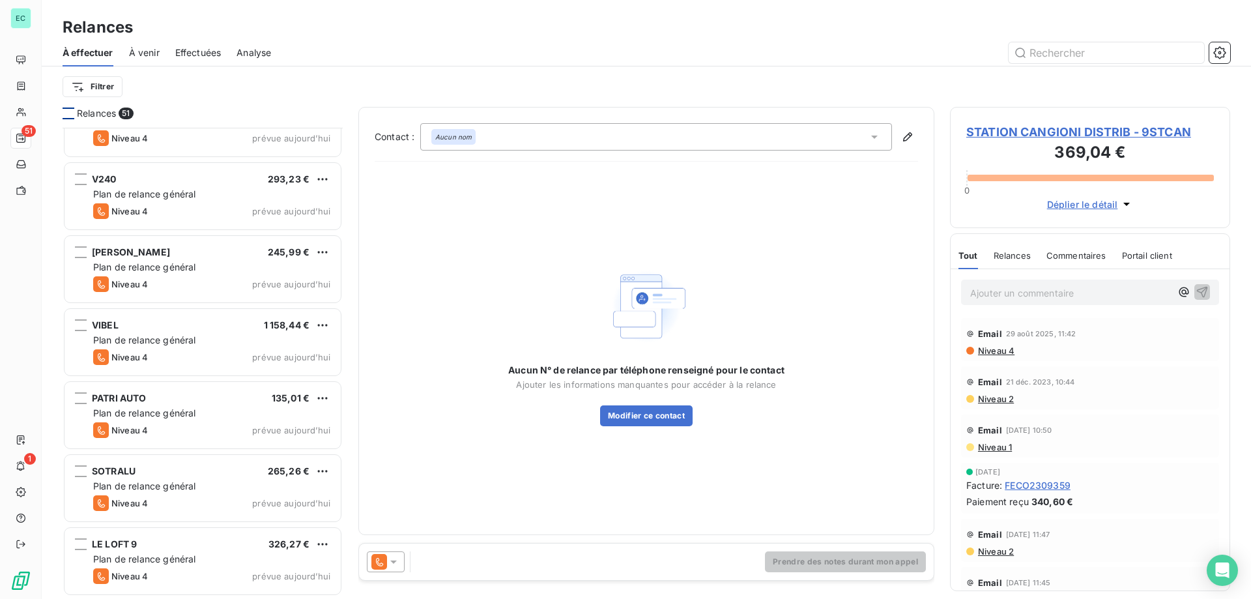
click at [455, 554] on div "Prendre des notes durant mon appel" at bounding box center [646, 561] width 575 height 36
click at [531, 409] on div "Aucun N° de relance par téléphone renseigné pour le contact Ajouter les informa…" at bounding box center [646, 395] width 276 height 63
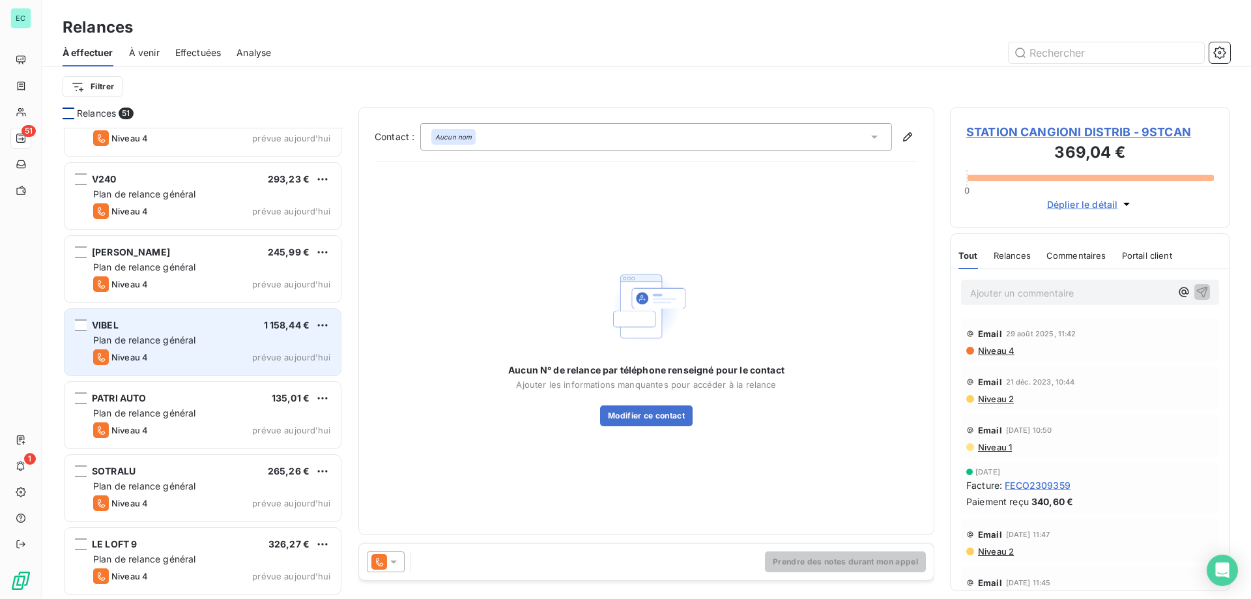
click at [160, 340] on span "Plan de relance général" at bounding box center [144, 339] width 102 height 11
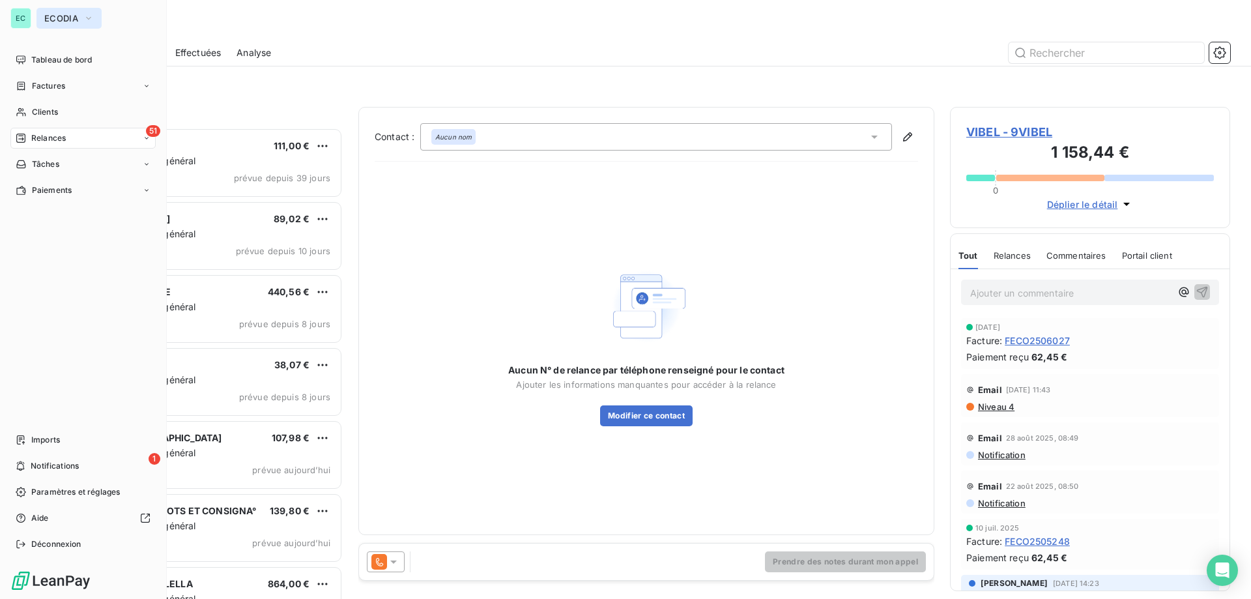
click at [86, 16] on icon "button" at bounding box center [88, 18] width 10 height 13
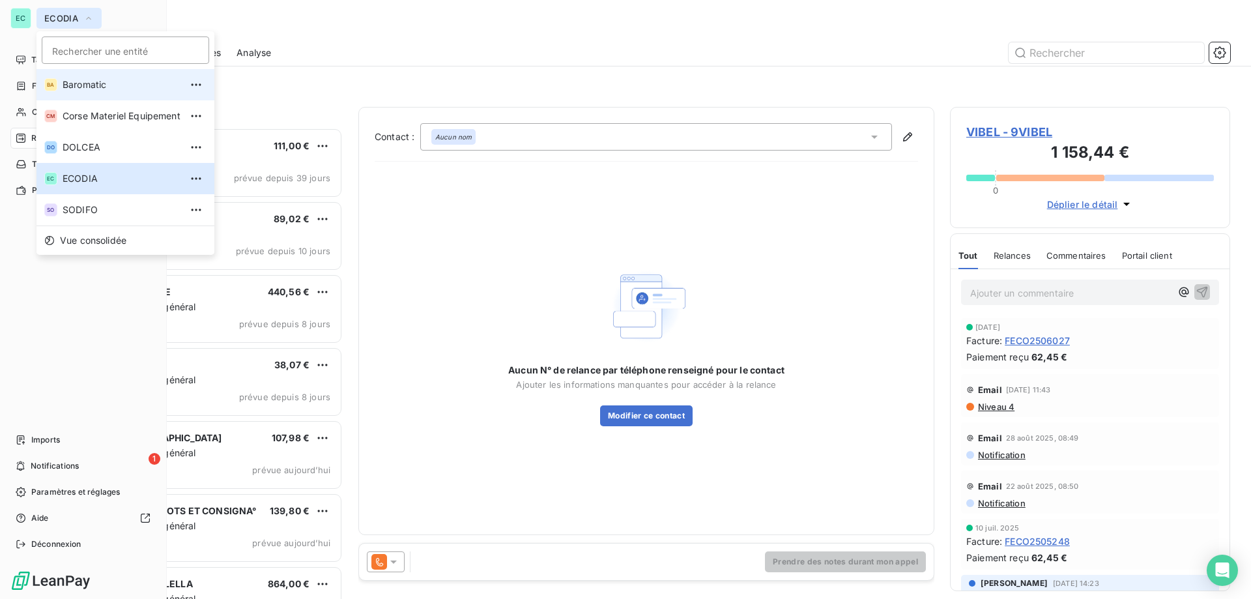
click at [106, 97] on li "BA Baromatic" at bounding box center [125, 84] width 178 height 31
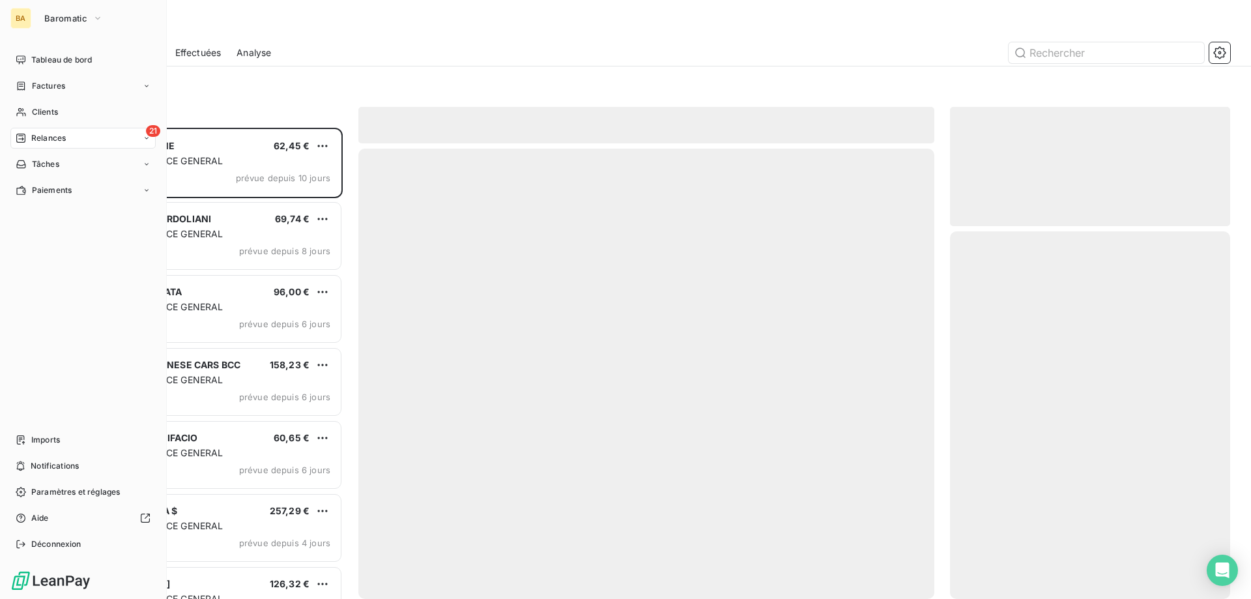
scroll to position [461, 270]
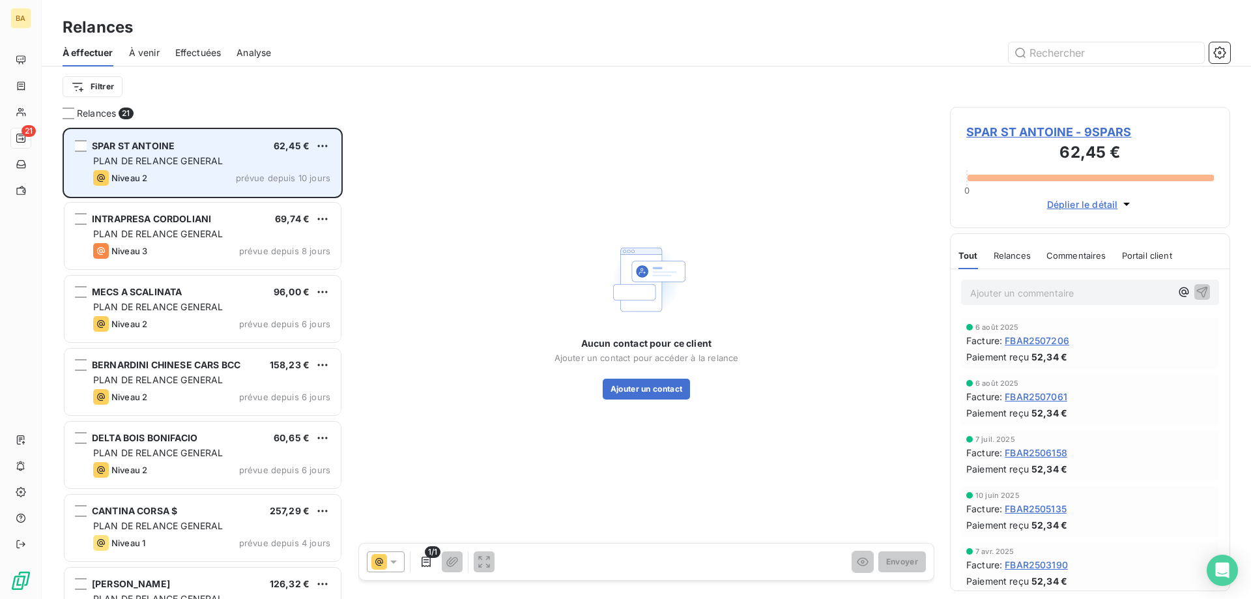
click at [180, 173] on div "Niveau 2 prévue depuis 10 jours" at bounding box center [211, 178] width 237 height 16
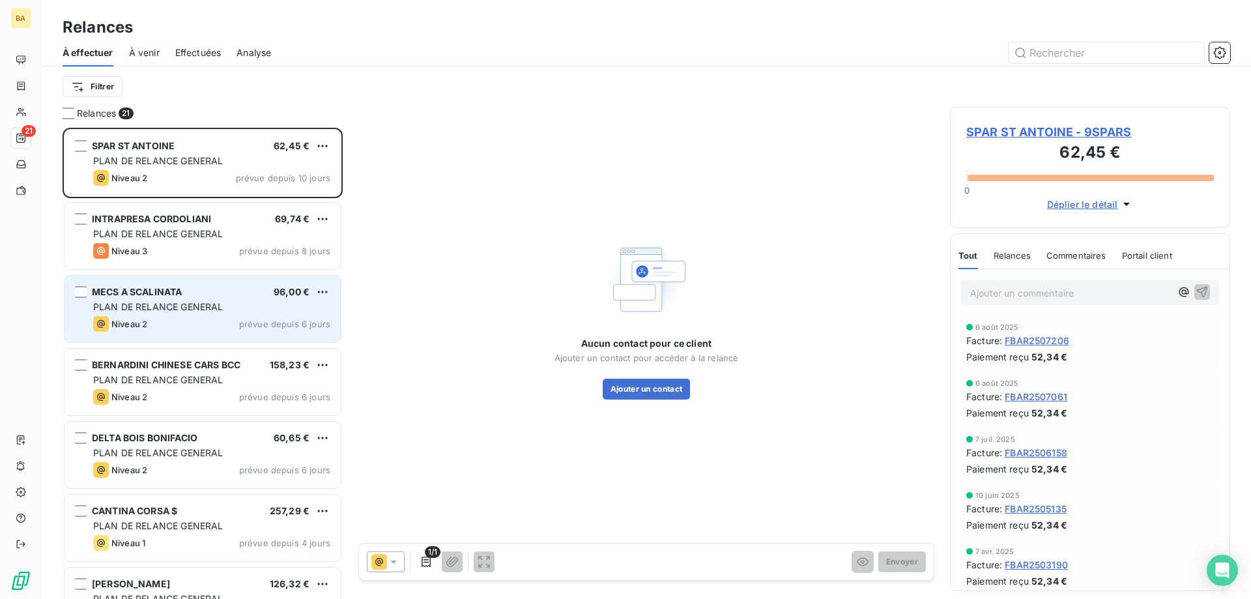
click at [180, 307] on span "PLAN DE RELANCE GENERAL" at bounding box center [158, 306] width 130 height 11
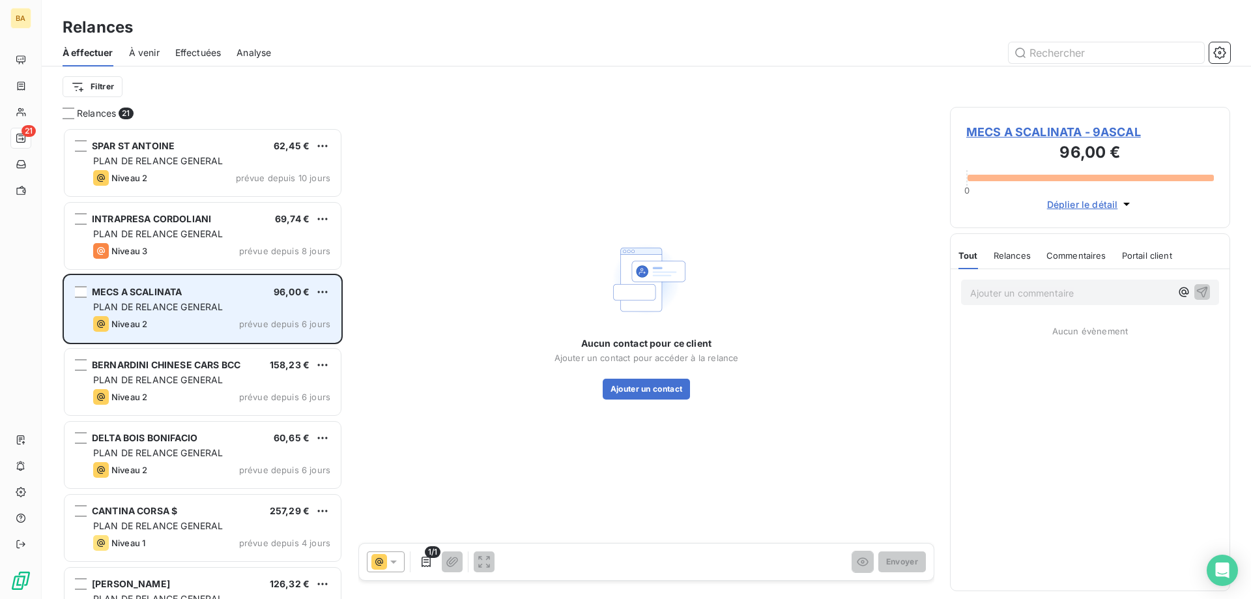
click at [315, 306] on div "PLAN DE RELANCE GENERAL" at bounding box center [211, 306] width 237 height 13
click at [323, 296] on html "BA 21 Relances À effectuer À venir Effectuées Analyse Filtrer Relances 21 SPAR …" at bounding box center [625, 299] width 1251 height 599
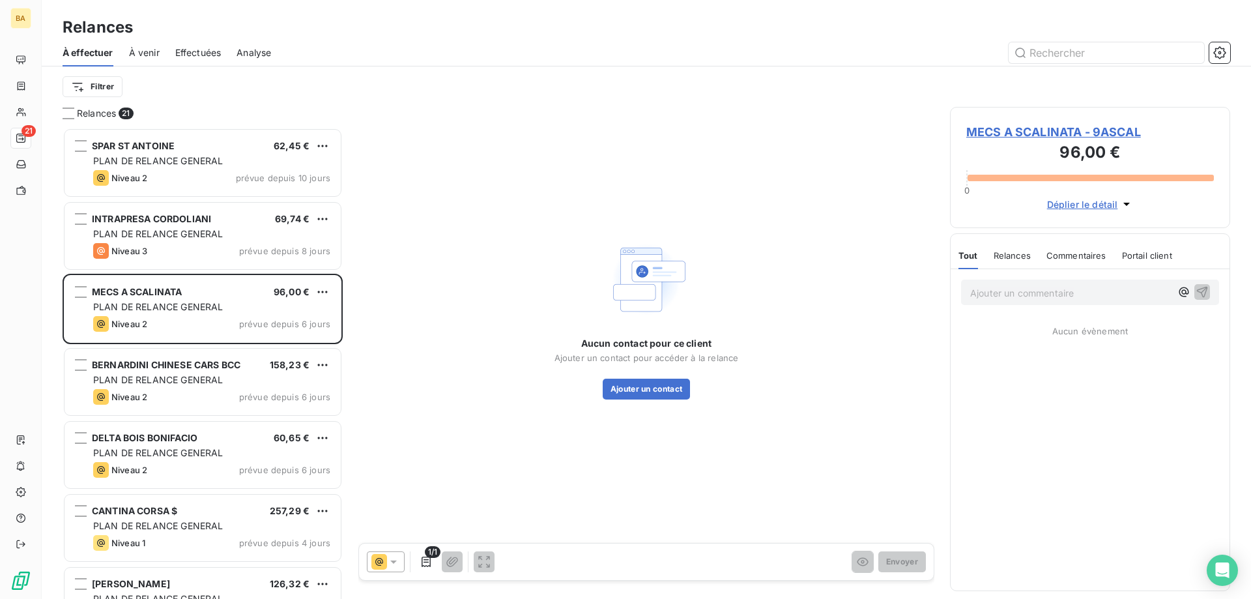
click at [667, 386] on html "BA 21 Relances À effectuer À venir Effectuées Analyse Filtrer Relances 21 SPAR …" at bounding box center [625, 299] width 1251 height 599
click at [641, 388] on button "Ajouter un contact" at bounding box center [647, 389] width 88 height 21
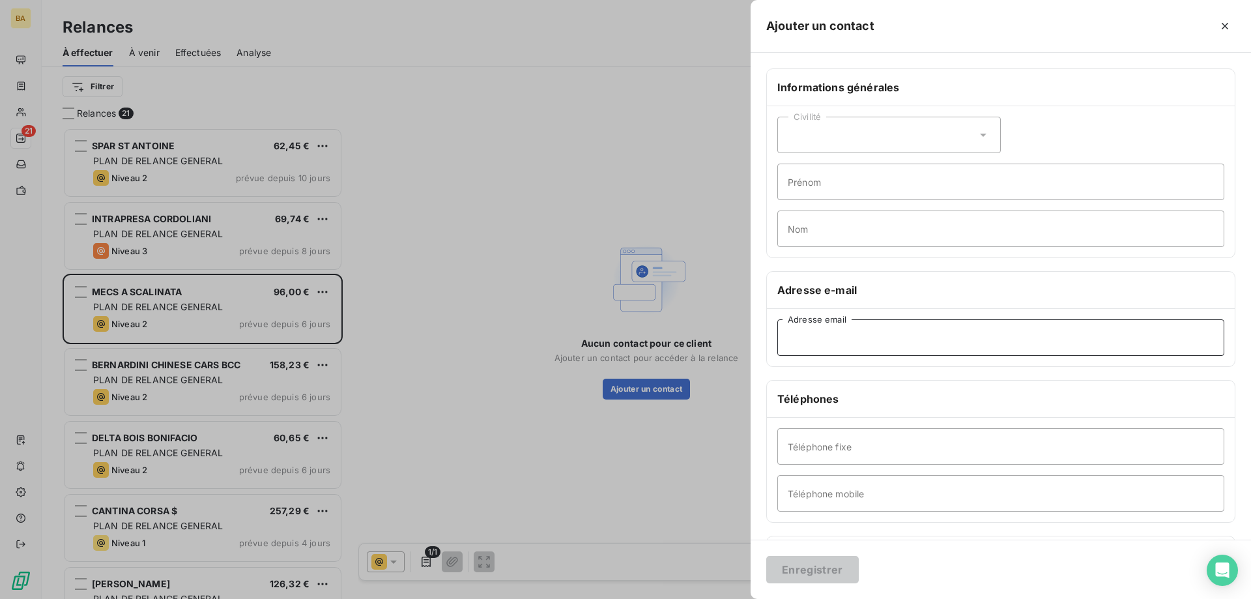
drag, startPoint x: 820, startPoint y: 354, endPoint x: 828, endPoint y: 353, distance: 8.6
click at [820, 354] on input "Adresse email" at bounding box center [1000, 337] width 447 height 36
drag, startPoint x: 828, startPoint y: 331, endPoint x: 612, endPoint y: 336, distance: 215.7
click at [612, 567] on div "Ajouter un contact Informations générales Civilité Prénom Nom Adresse e-mail v …" at bounding box center [625, 599] width 1251 height 0
paste input "[PERSON_NAME][EMAIL_ADDRESS][DOMAIN_NAME]"
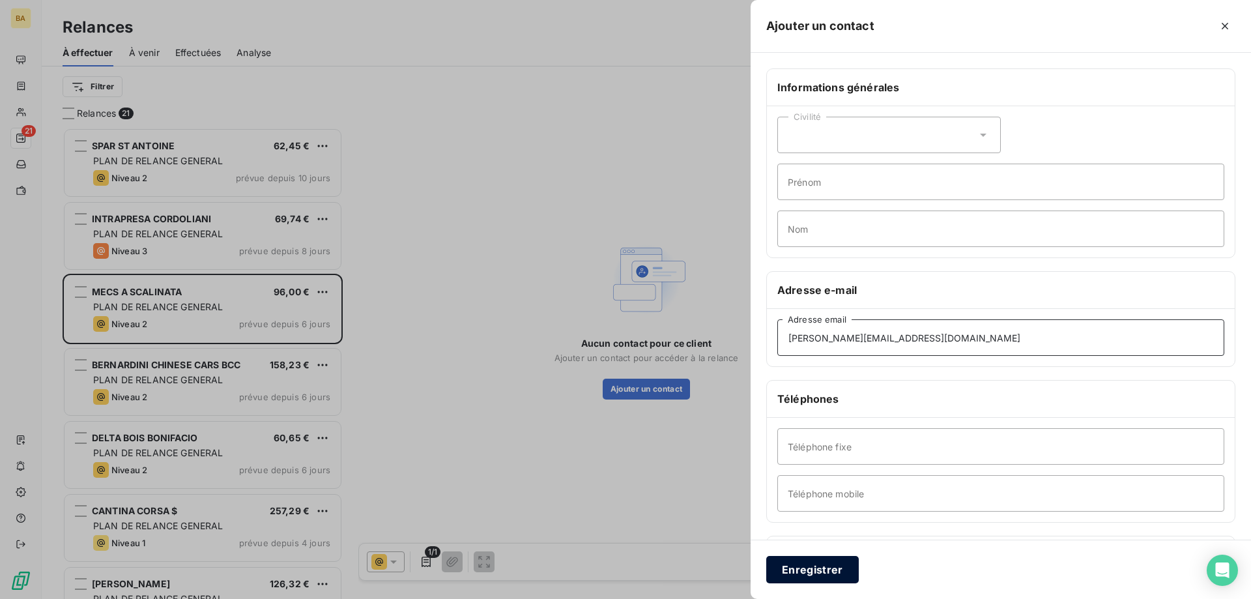
type input "[PERSON_NAME][EMAIL_ADDRESS][DOMAIN_NAME]"
click at [806, 567] on button "Enregistrer" at bounding box center [812, 569] width 93 height 27
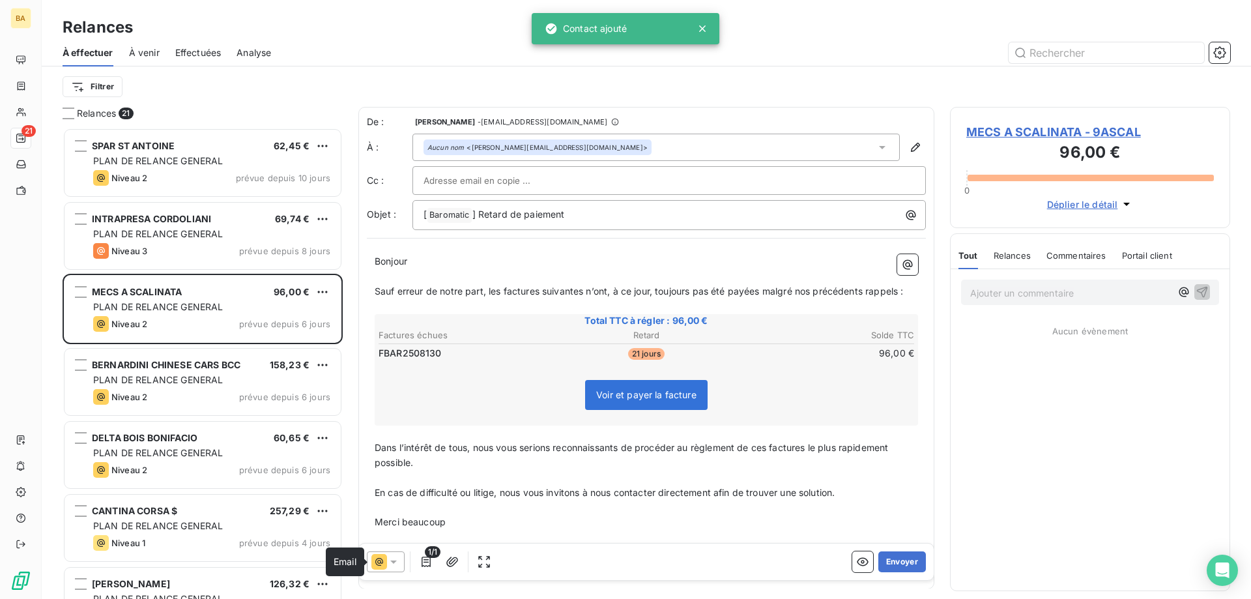
click at [386, 562] on icon at bounding box center [379, 562] width 16 height 16
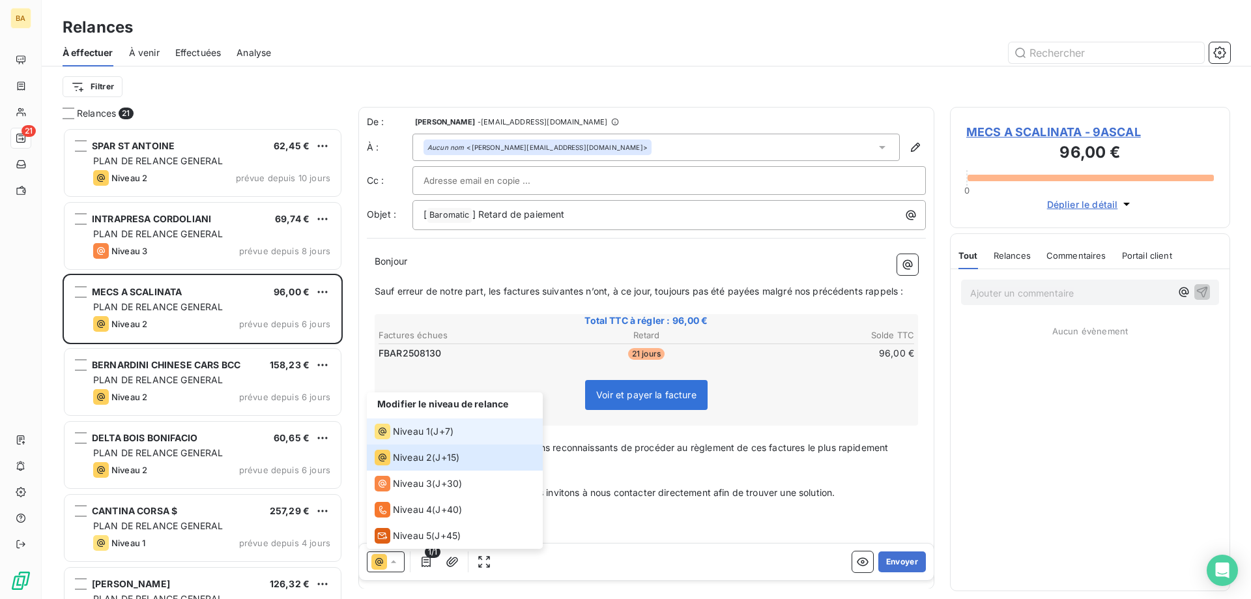
click at [410, 433] on span "Niveau 1" at bounding box center [411, 431] width 37 height 13
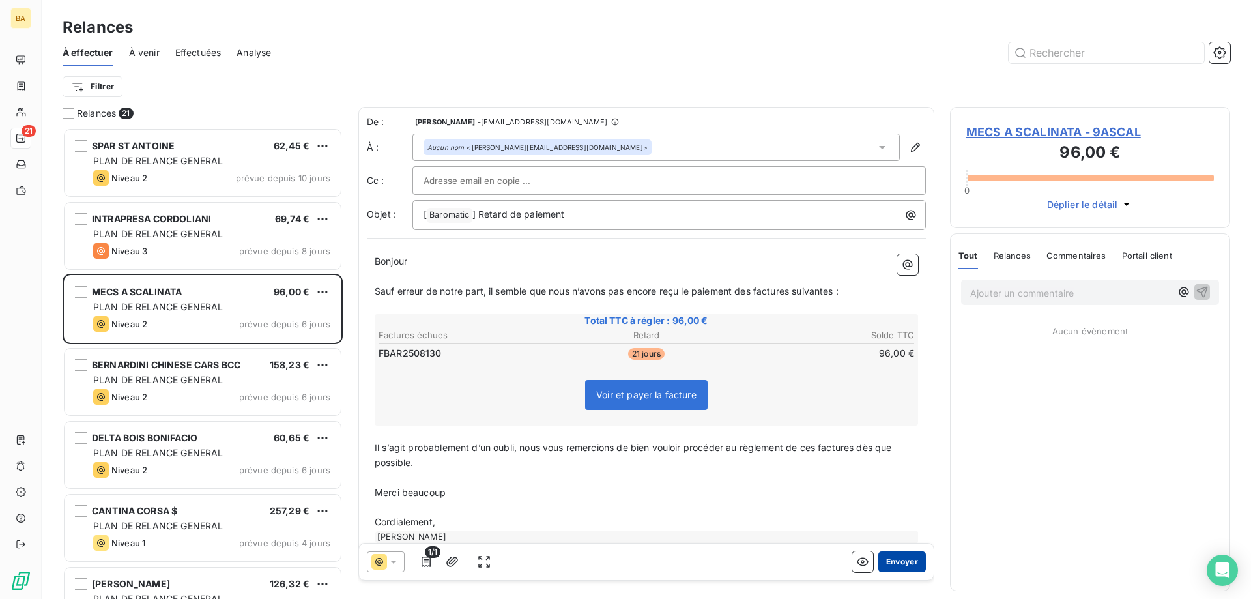
click at [899, 557] on button "Envoyer" at bounding box center [902, 561] width 48 height 21
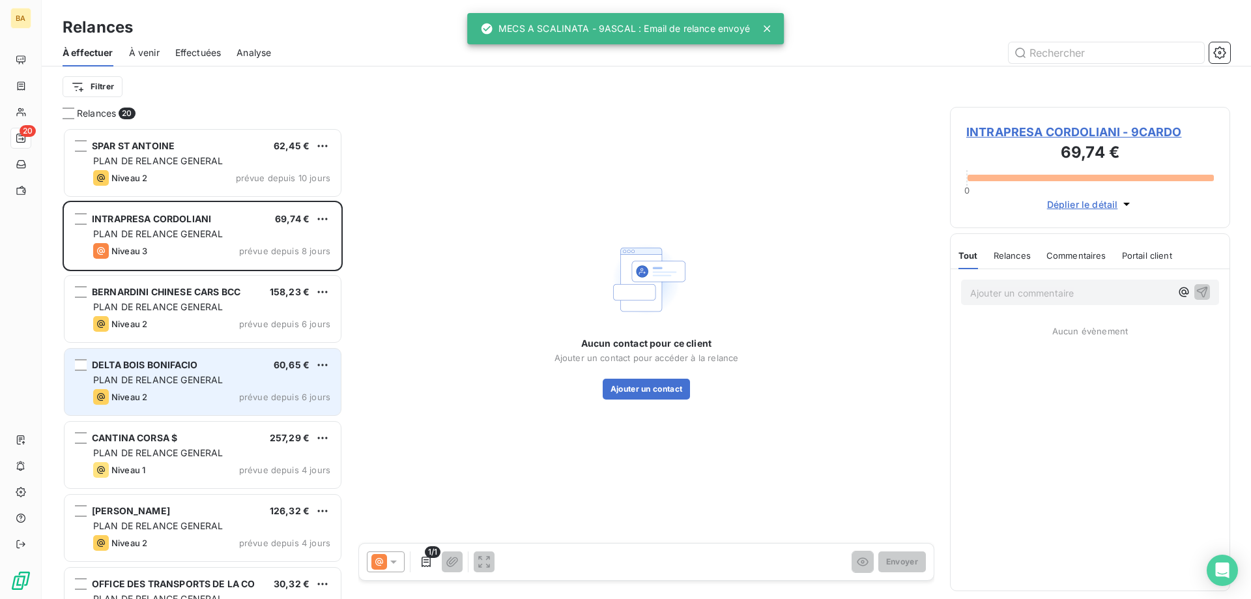
click at [292, 390] on div "Niveau 2 prévue depuis 6 jours" at bounding box center [211, 397] width 237 height 16
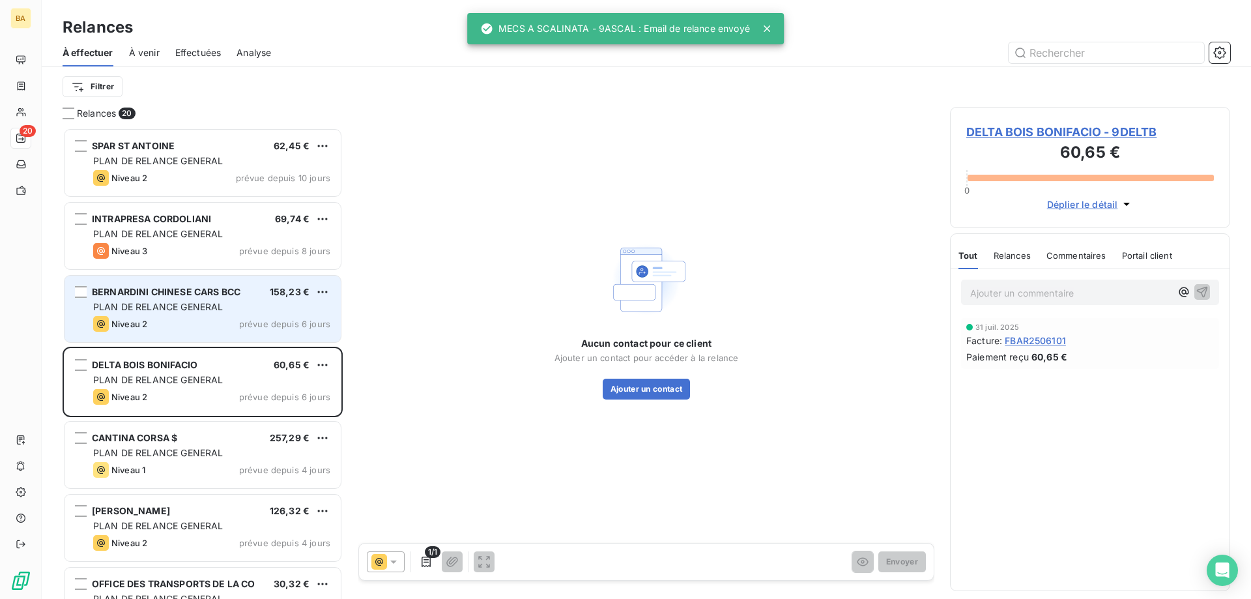
click at [270, 315] on div "BERNARDINI CHINESE CARS BCC 158,23 € PLAN DE RELANCE GENERAL [PERSON_NAME] 2 pr…" at bounding box center [203, 309] width 276 height 66
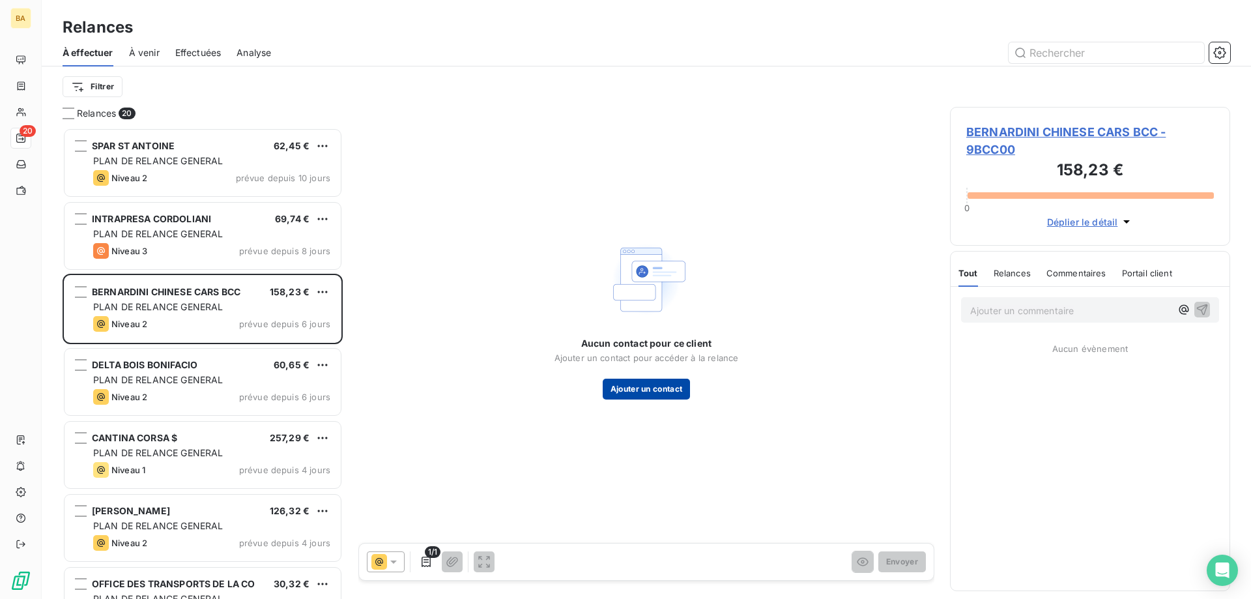
click at [637, 386] on button "Ajouter un contact" at bounding box center [647, 389] width 88 height 21
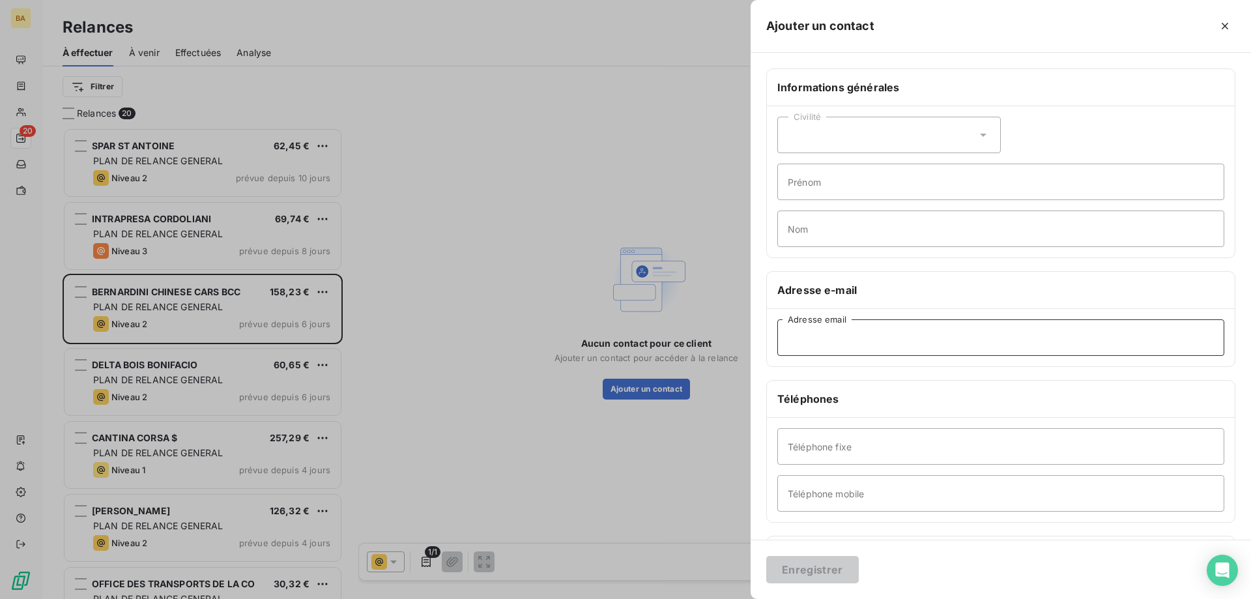
click at [859, 333] on input "Adresse email" at bounding box center [1000, 337] width 447 height 36
paste input "[EMAIL_ADDRESS][PERSON_NAME][DOMAIN_NAME]"
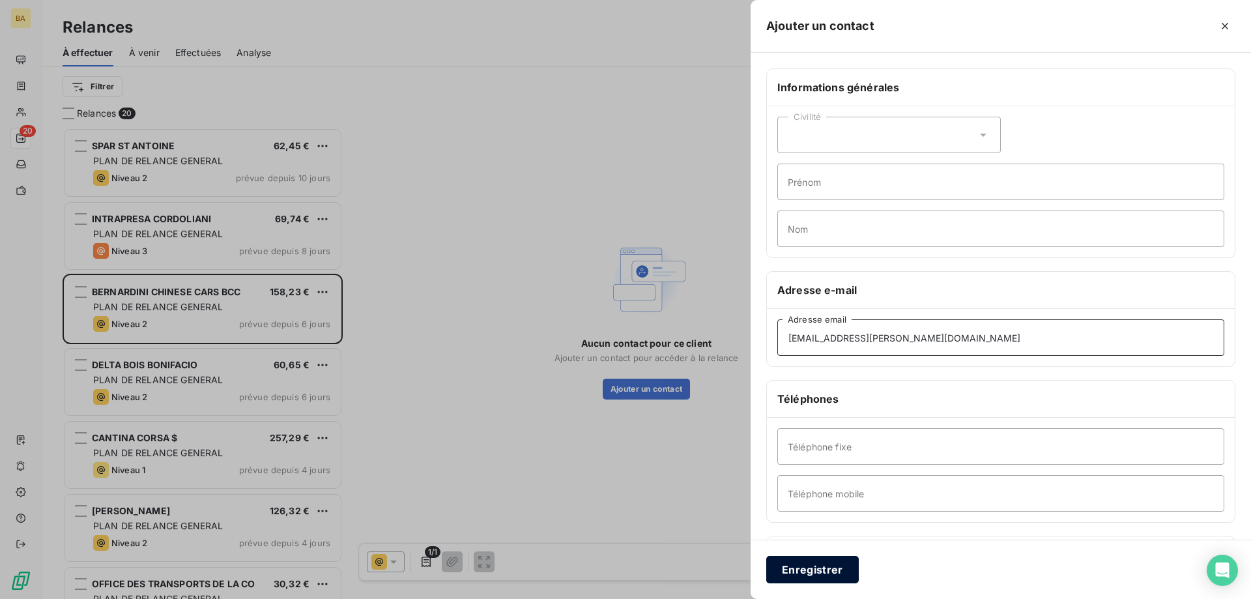
type input "[EMAIL_ADDRESS][PERSON_NAME][DOMAIN_NAME]"
click at [810, 567] on button "Enregistrer" at bounding box center [812, 569] width 93 height 27
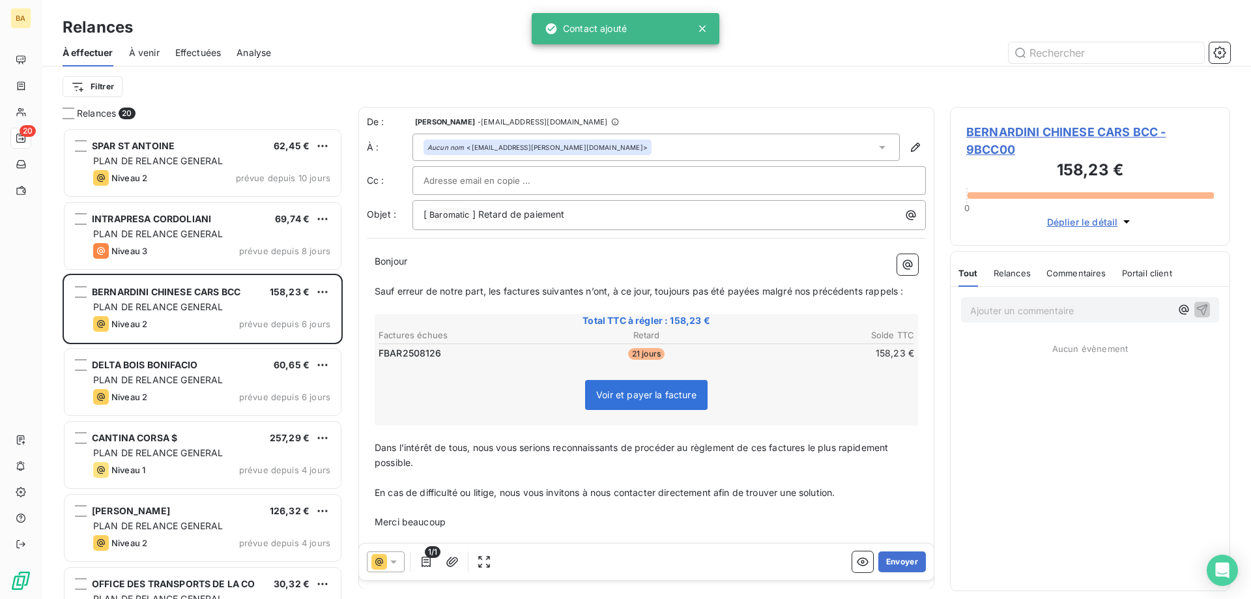
click at [392, 558] on icon at bounding box center [393, 561] width 13 height 13
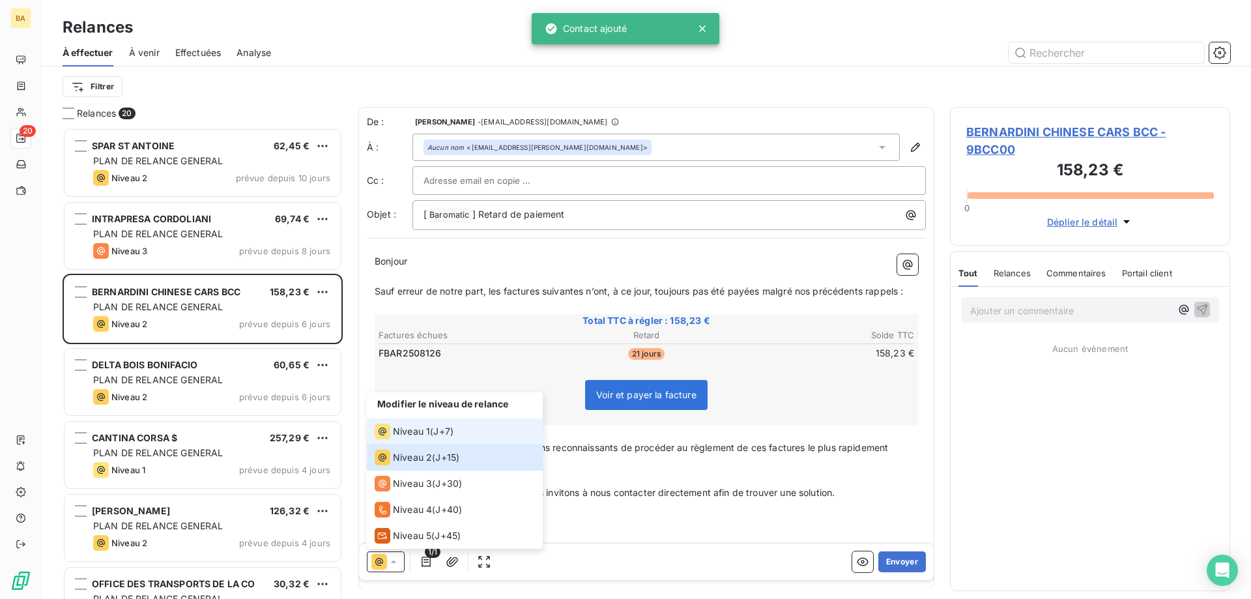
click at [424, 433] on span "Niveau 1" at bounding box center [411, 431] width 37 height 13
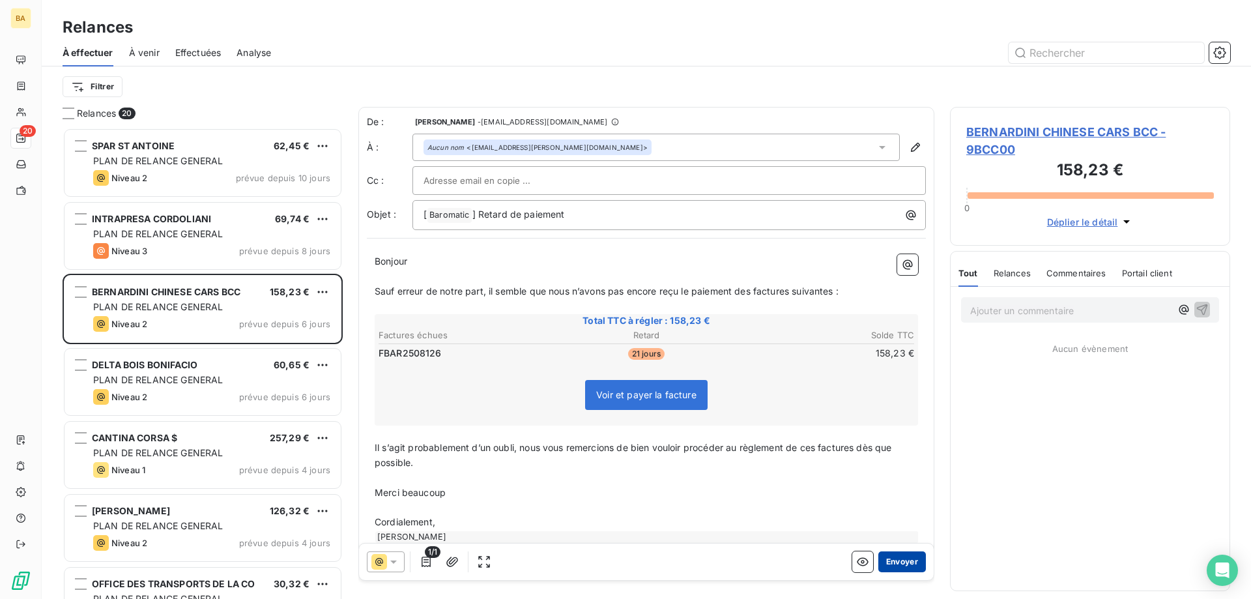
click at [890, 561] on button "Envoyer" at bounding box center [902, 561] width 48 height 21
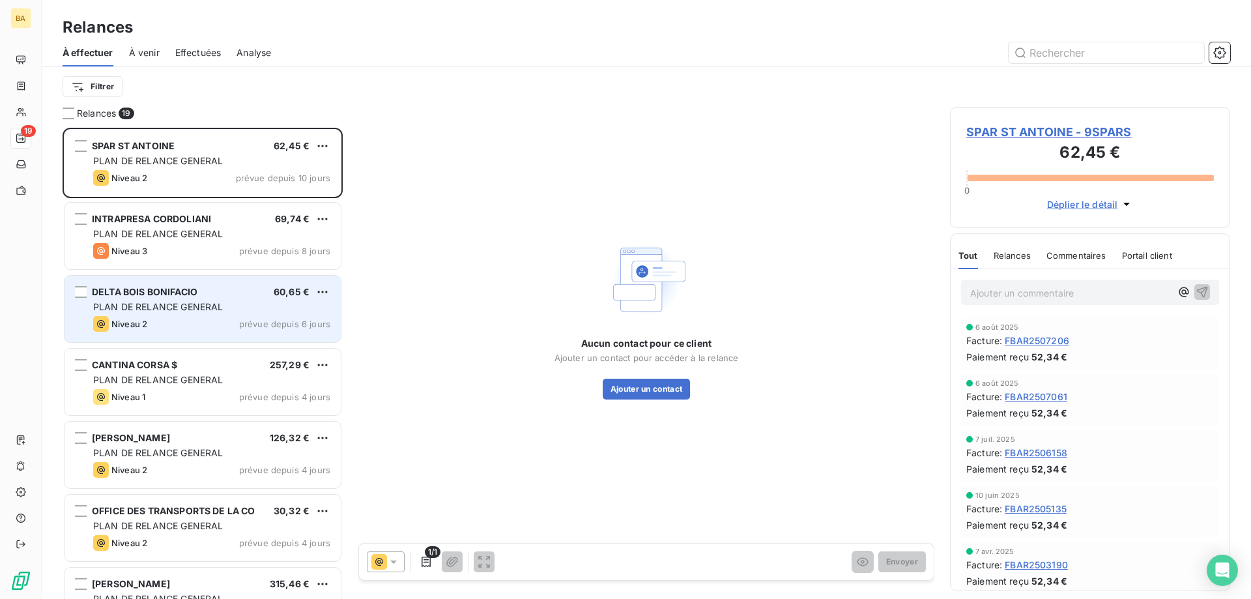
click at [193, 334] on div "DELTA BOIS BONIFACIO 60,65 € PLAN DE RELANCE GENERAL Niveau 2 prévue depuis 6 j…" at bounding box center [203, 309] width 276 height 66
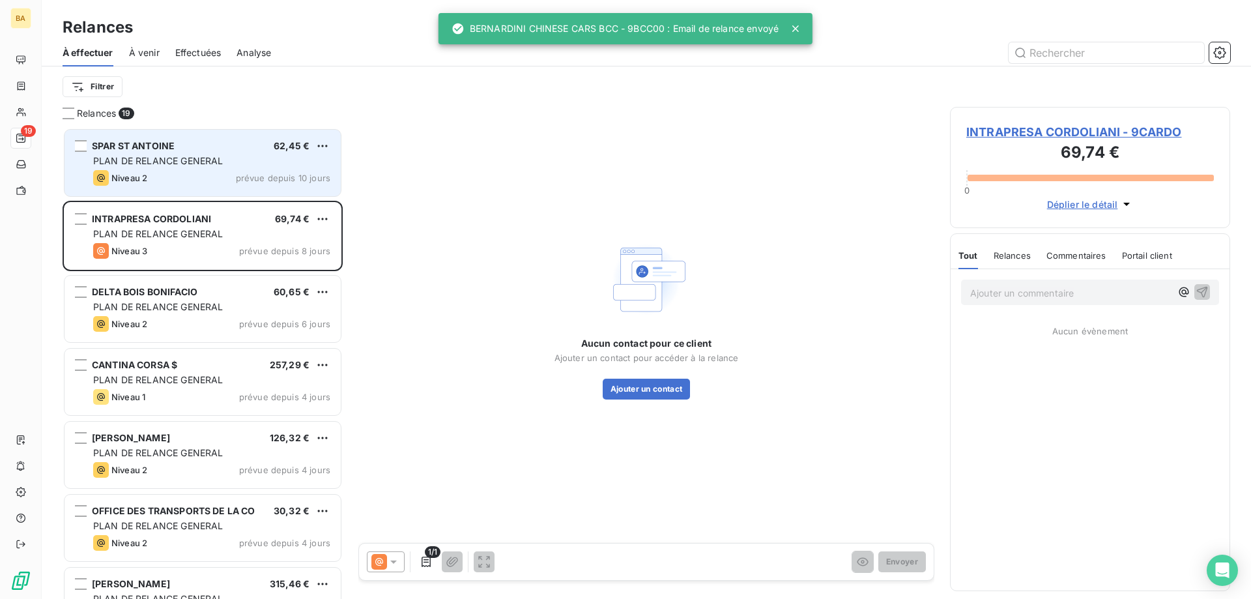
click at [230, 191] on div "SPAR ST ANTOINE 62,45 € PLAN DE RELANCE GENERAL Niveau 2 prévue depuis 10 jours" at bounding box center [203, 163] width 276 height 66
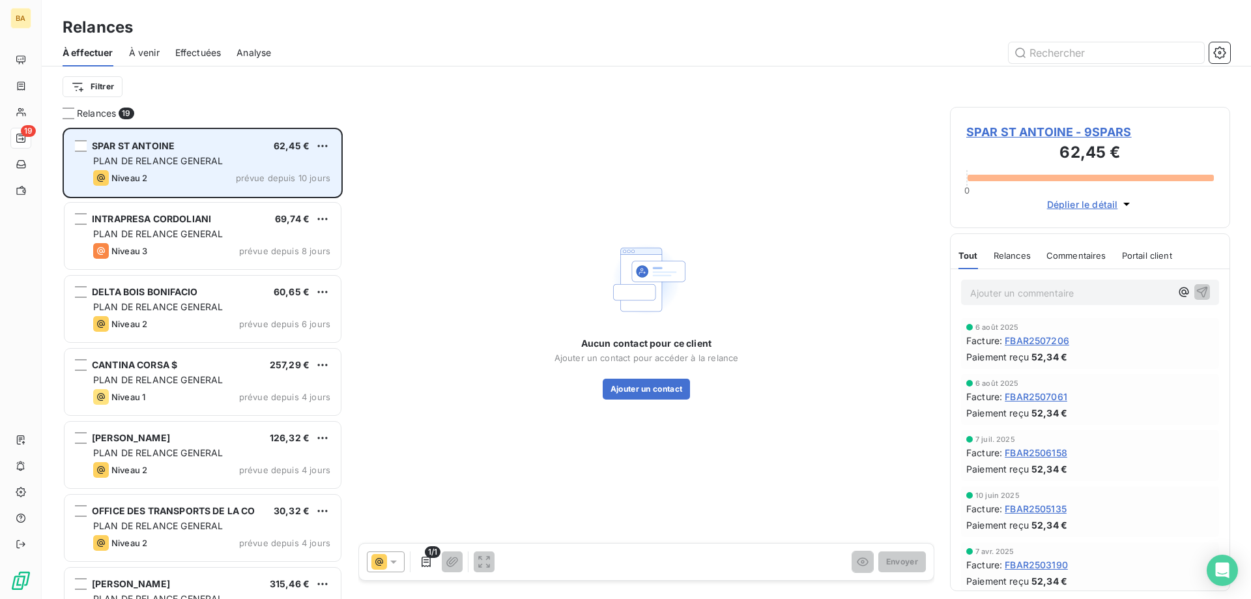
click at [239, 166] on div "PLAN DE RELANCE GENERAL" at bounding box center [211, 160] width 237 height 13
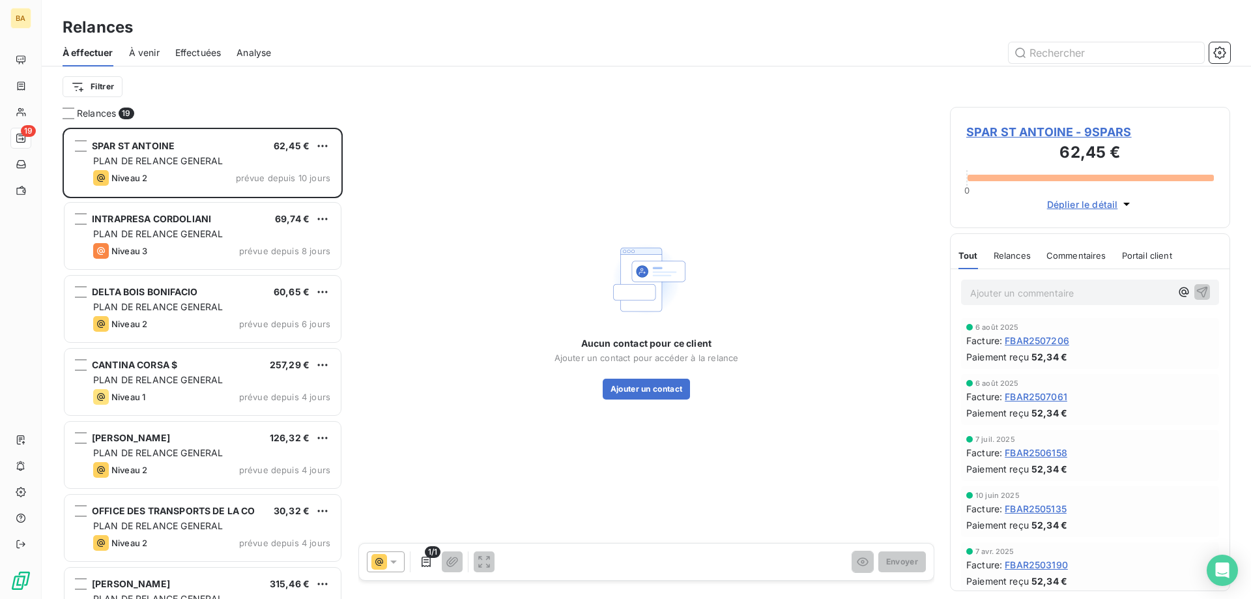
click at [1091, 132] on span "SPAR ST ANTOINE - 9SPARS" at bounding box center [1090, 132] width 248 height 18
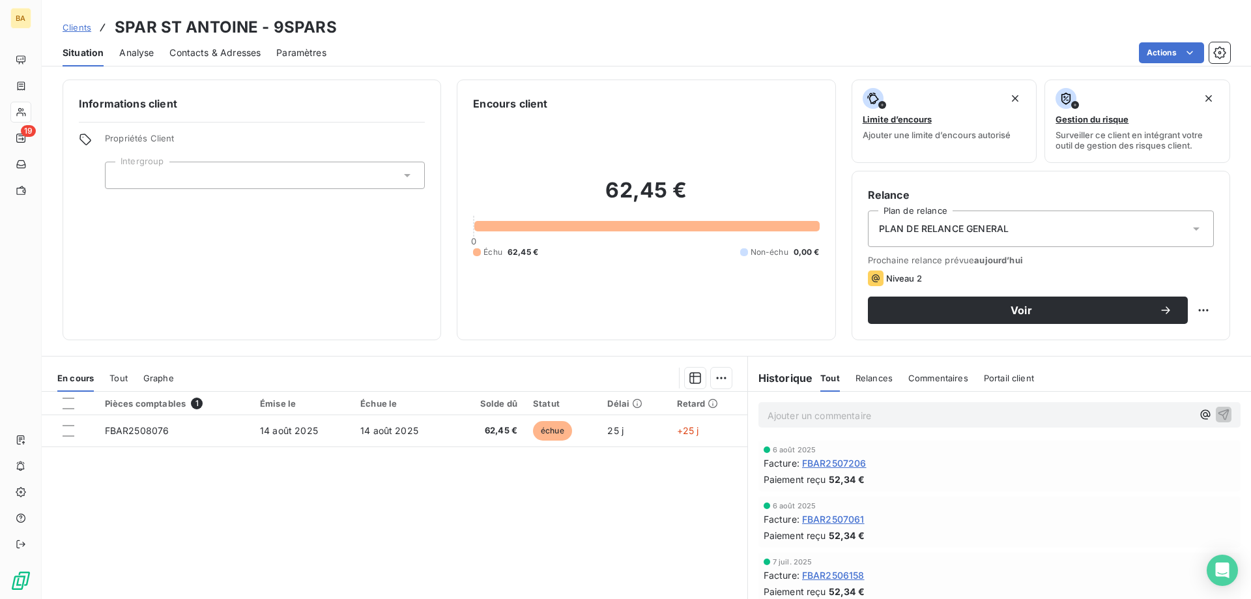
click at [962, 229] on span "PLAN DE RELANCE GENERAL" at bounding box center [944, 228] width 130 height 13
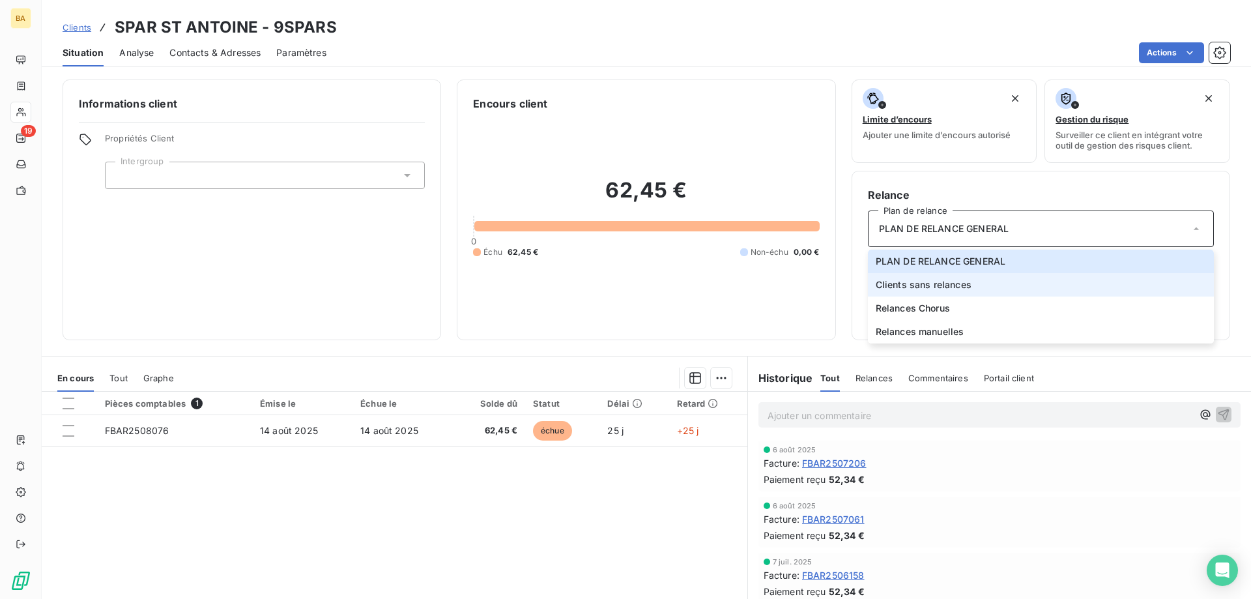
click at [952, 283] on span "Clients sans relances" at bounding box center [924, 284] width 96 height 13
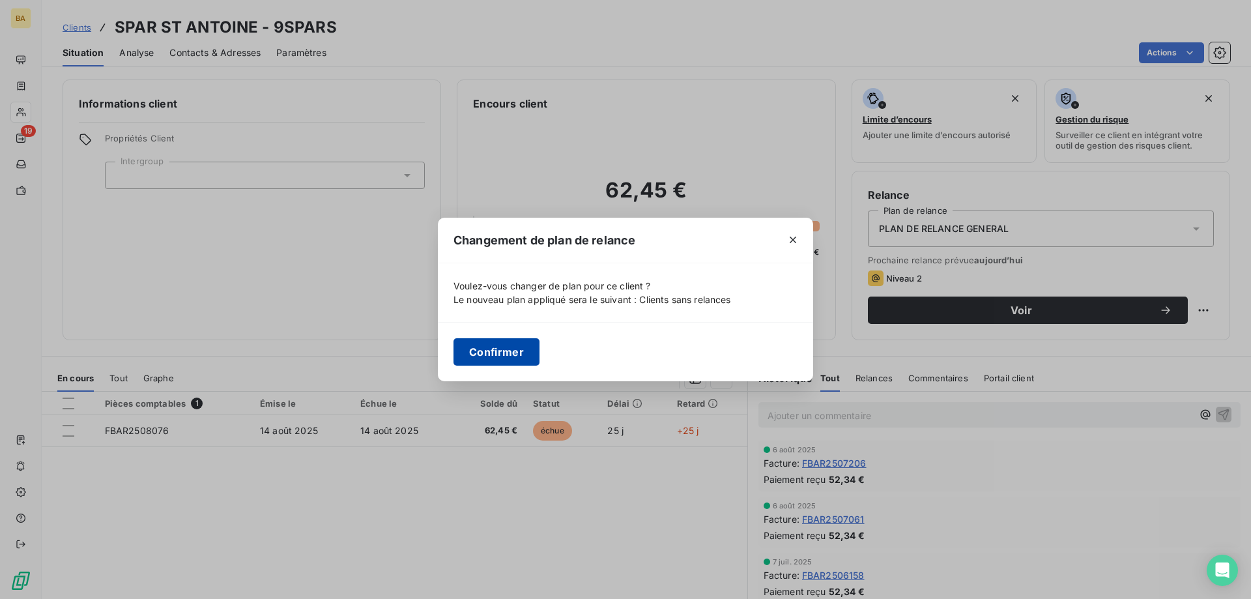
click at [500, 350] on button "Confirmer" at bounding box center [497, 351] width 86 height 27
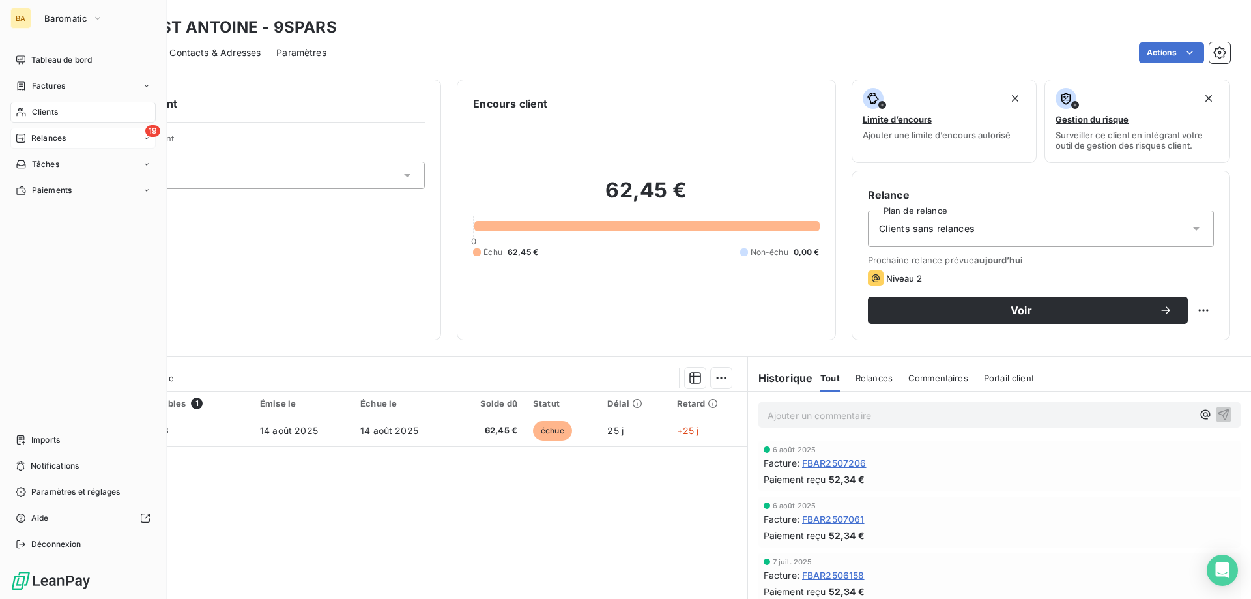
click at [56, 136] on span "Relances" at bounding box center [48, 138] width 35 height 12
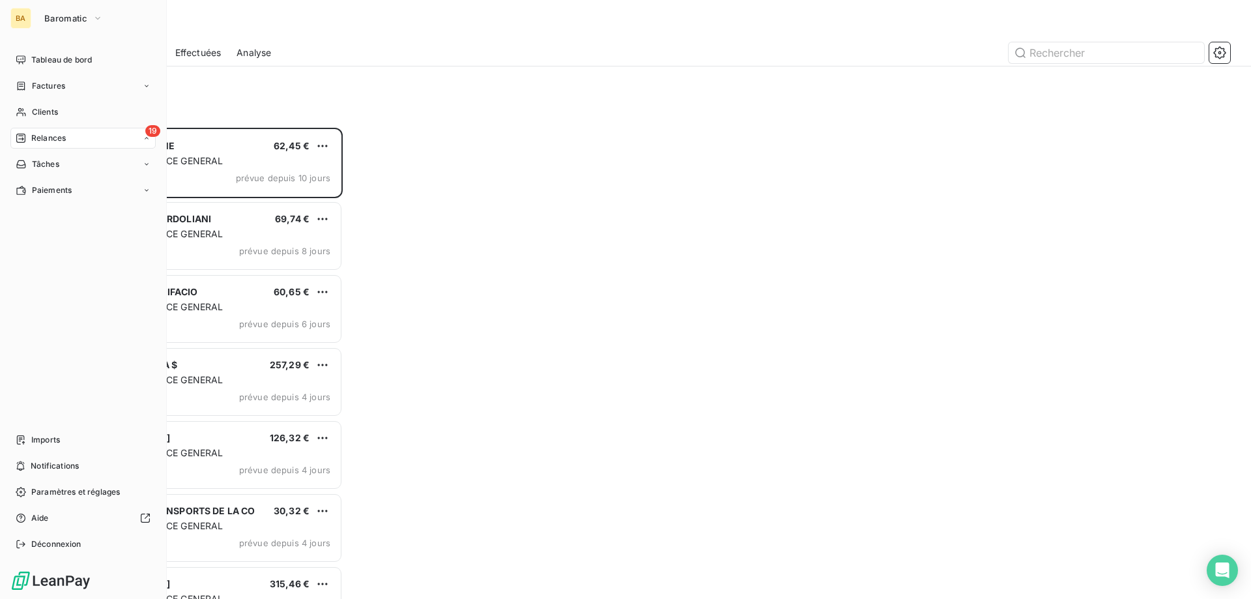
scroll to position [461, 270]
click at [61, 167] on span "À effectuer" at bounding box center [52, 164] width 42 height 12
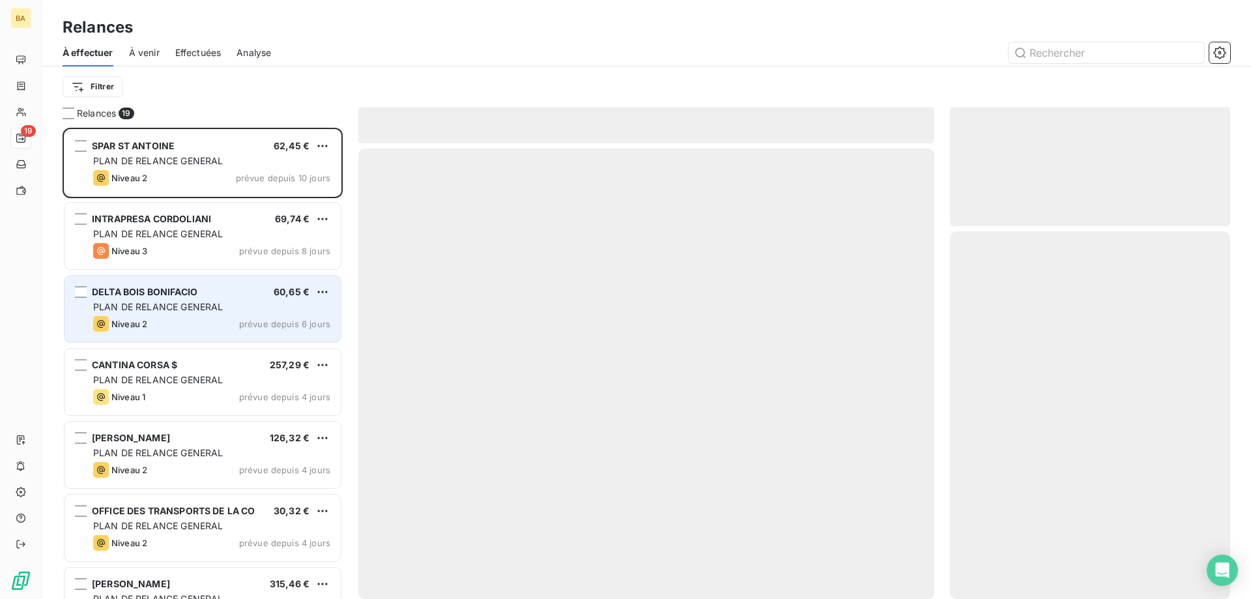
click at [300, 310] on div "PLAN DE RELANCE GENERAL" at bounding box center [211, 306] width 237 height 13
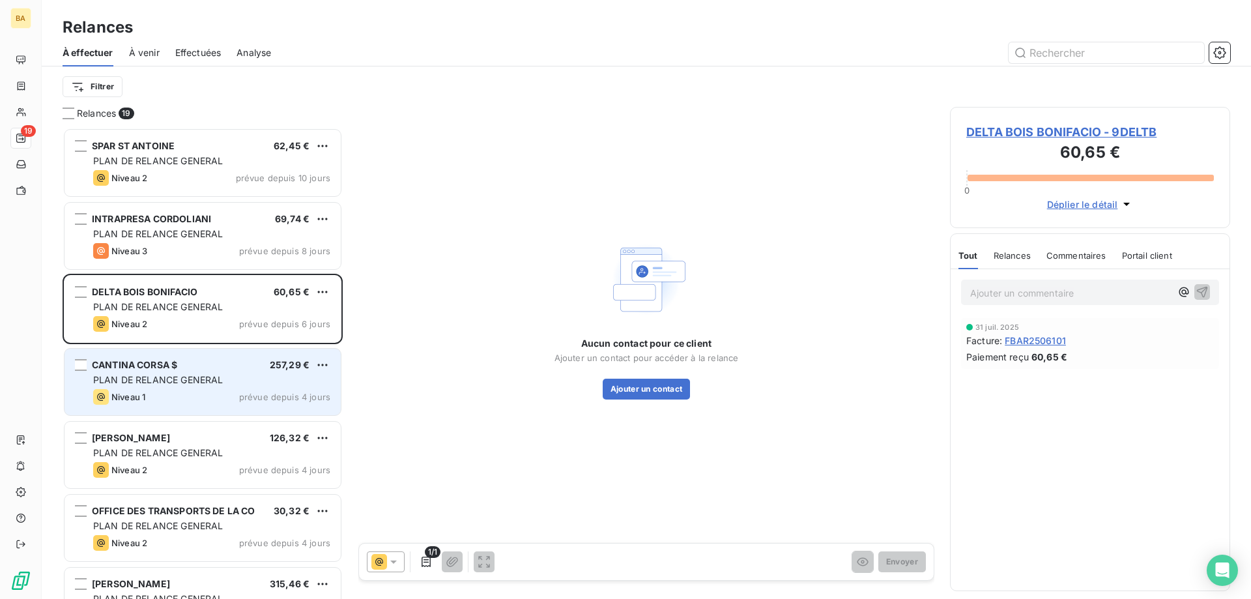
click at [220, 387] on div "CANTINA CORSA $ 257,29 € PLAN DE RELANCE GENERAL Niveau 1 prévue depuis 4 jours" at bounding box center [203, 382] width 276 height 66
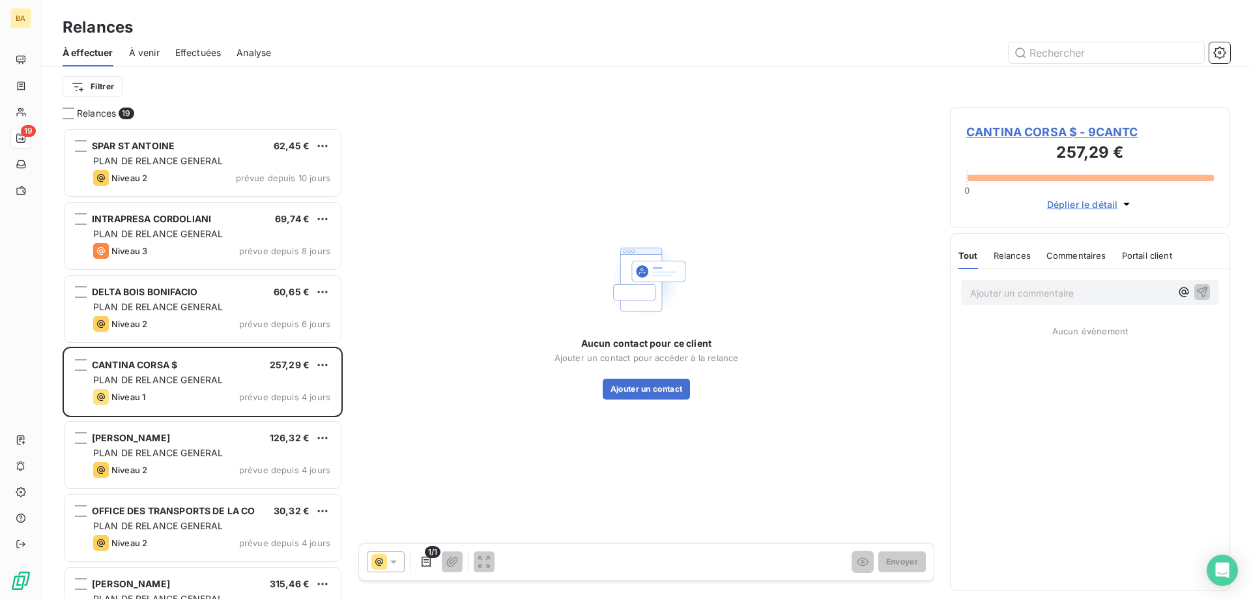
click at [1056, 130] on span "CANTINA CORSA $ - 9CANTC" at bounding box center [1090, 132] width 248 height 18
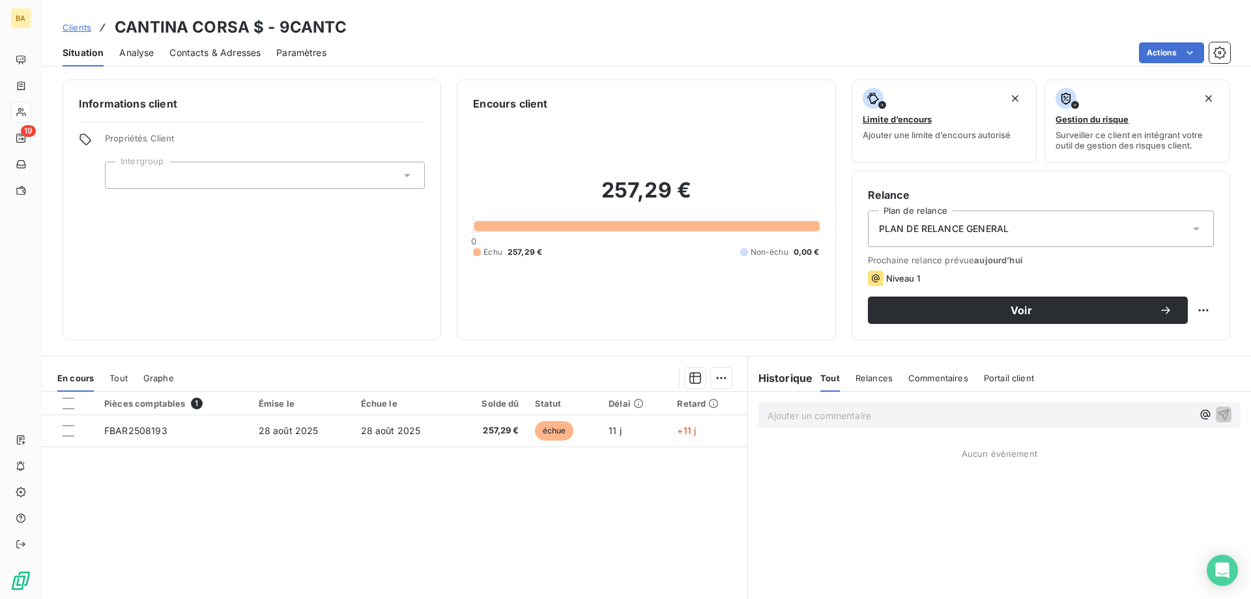
click at [946, 233] on span "PLAN DE RELANCE GENERAL" at bounding box center [944, 228] width 130 height 13
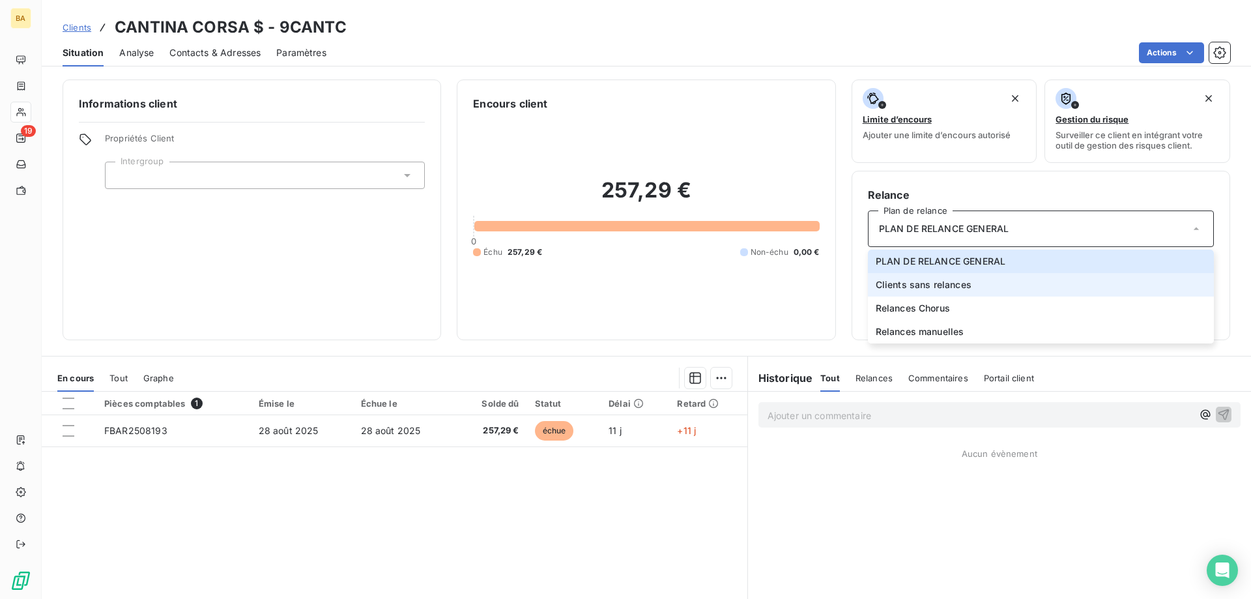
click at [919, 285] on span "Clients sans relances" at bounding box center [924, 284] width 96 height 13
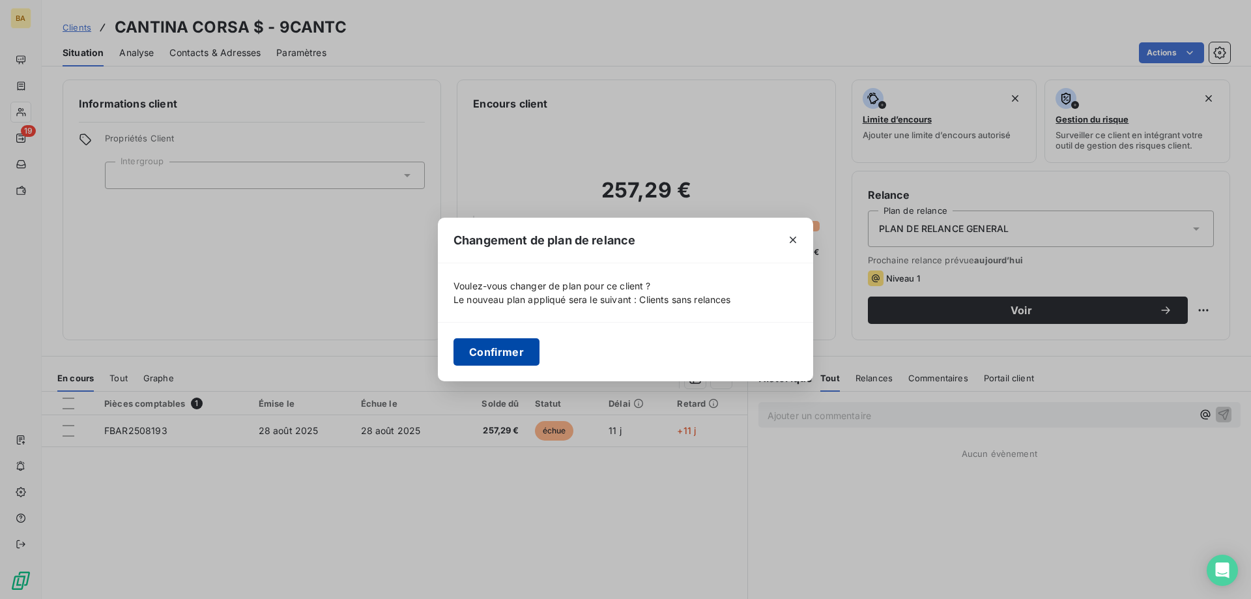
click at [467, 352] on button "Confirmer" at bounding box center [497, 351] width 86 height 27
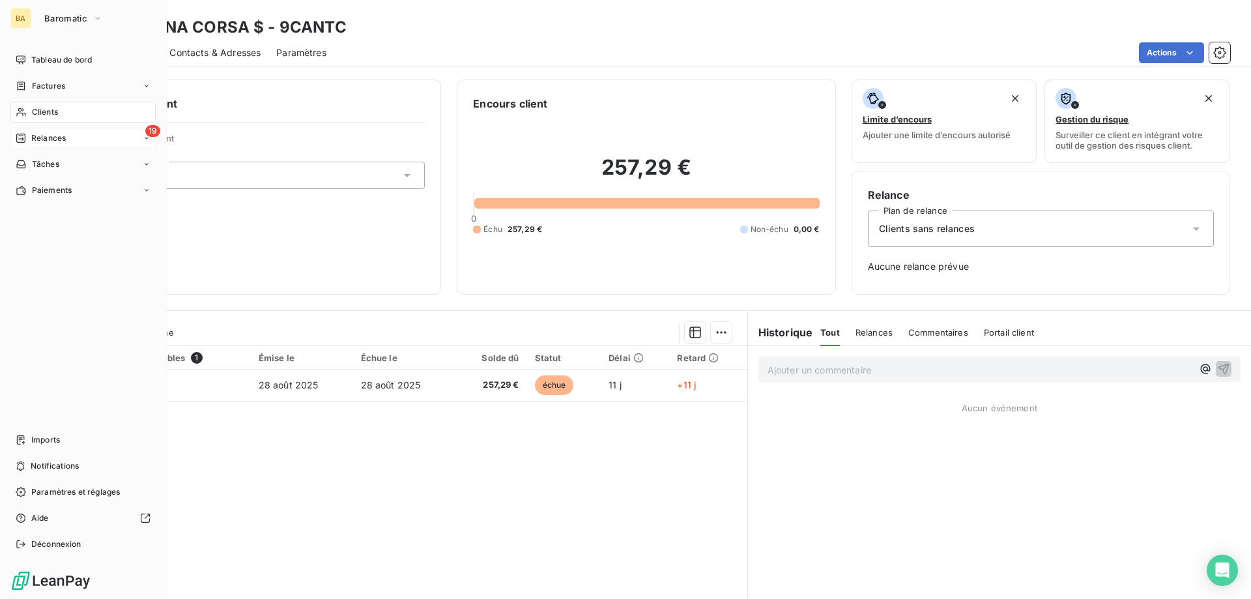
click at [68, 136] on div "19 Relances" at bounding box center [82, 138] width 145 height 21
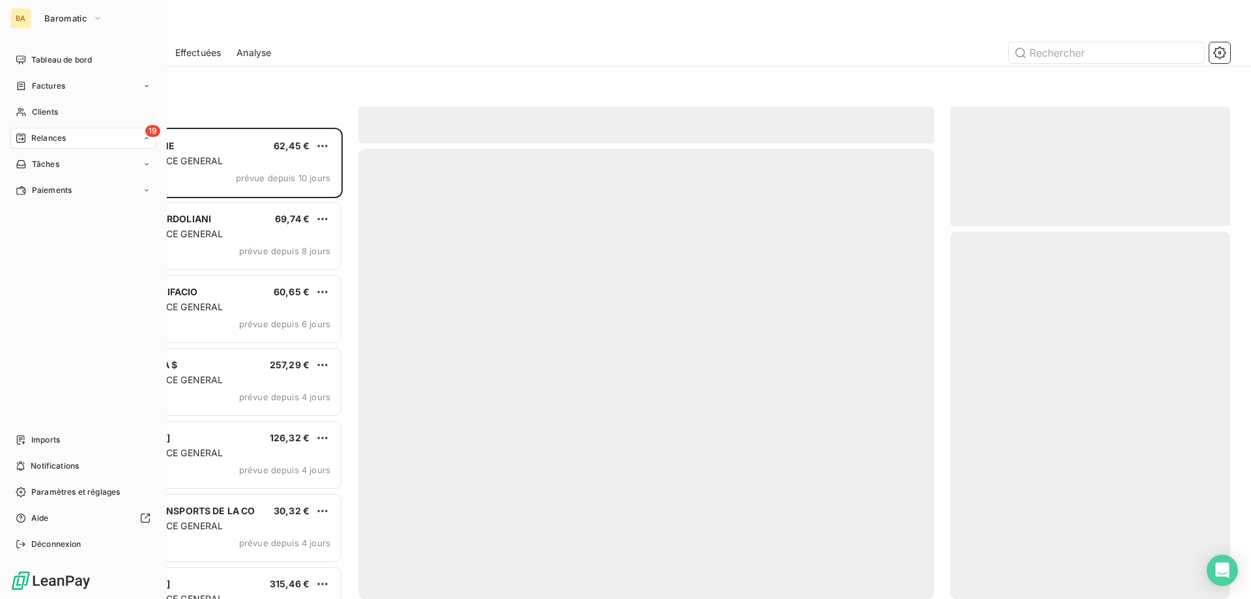
scroll to position [461, 270]
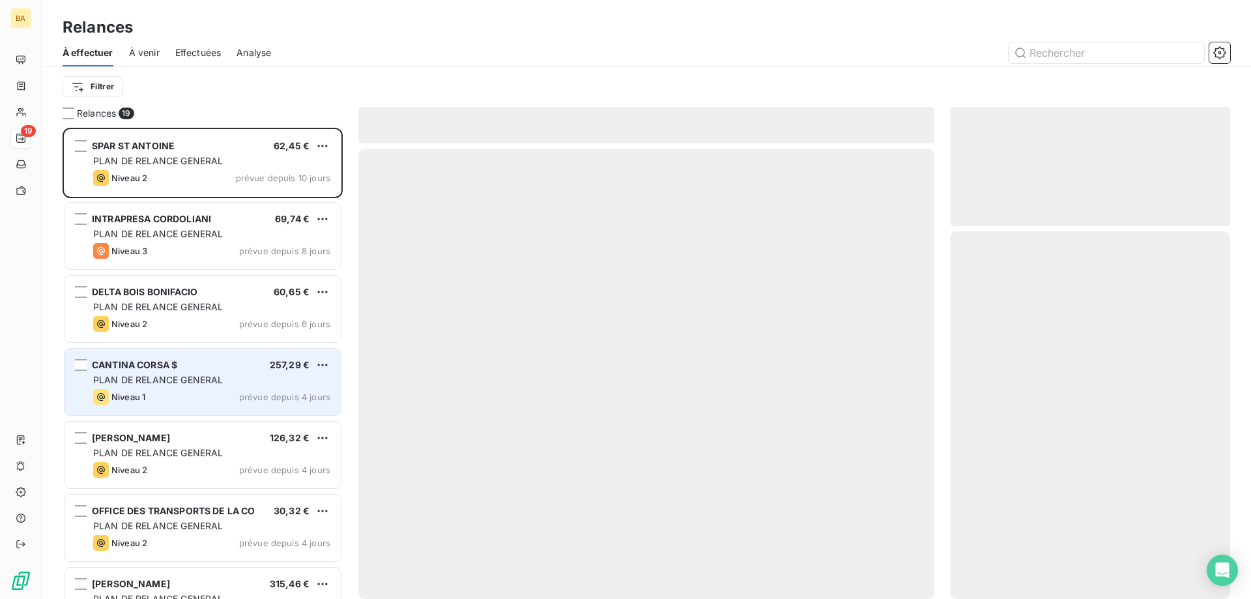
click at [185, 384] on span "PLAN DE RELANCE GENERAL" at bounding box center [158, 379] width 130 height 11
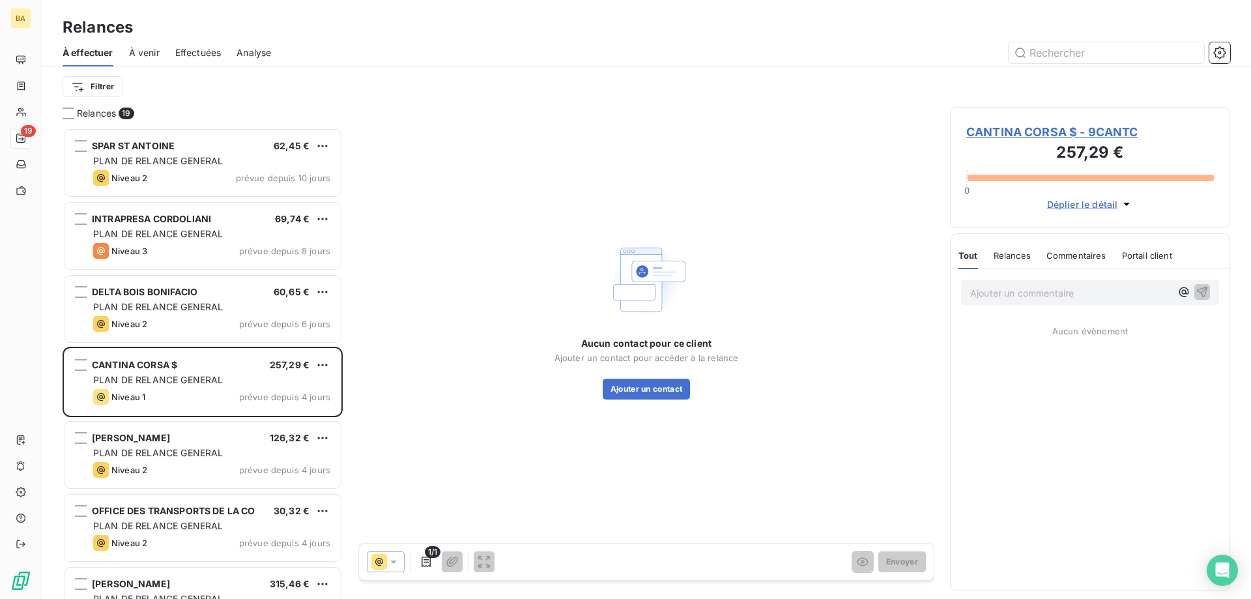
click at [1065, 126] on span "CANTINA CORSA $ - 9CANTC" at bounding box center [1090, 132] width 248 height 18
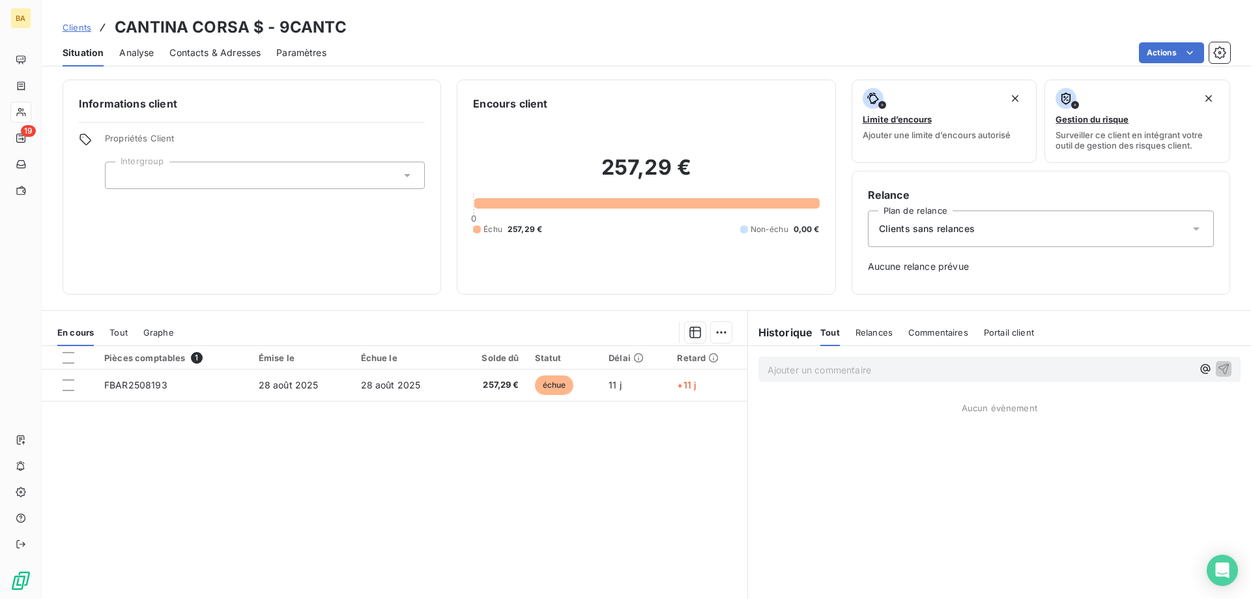
click at [951, 220] on div "Clients sans relances" at bounding box center [1041, 228] width 346 height 36
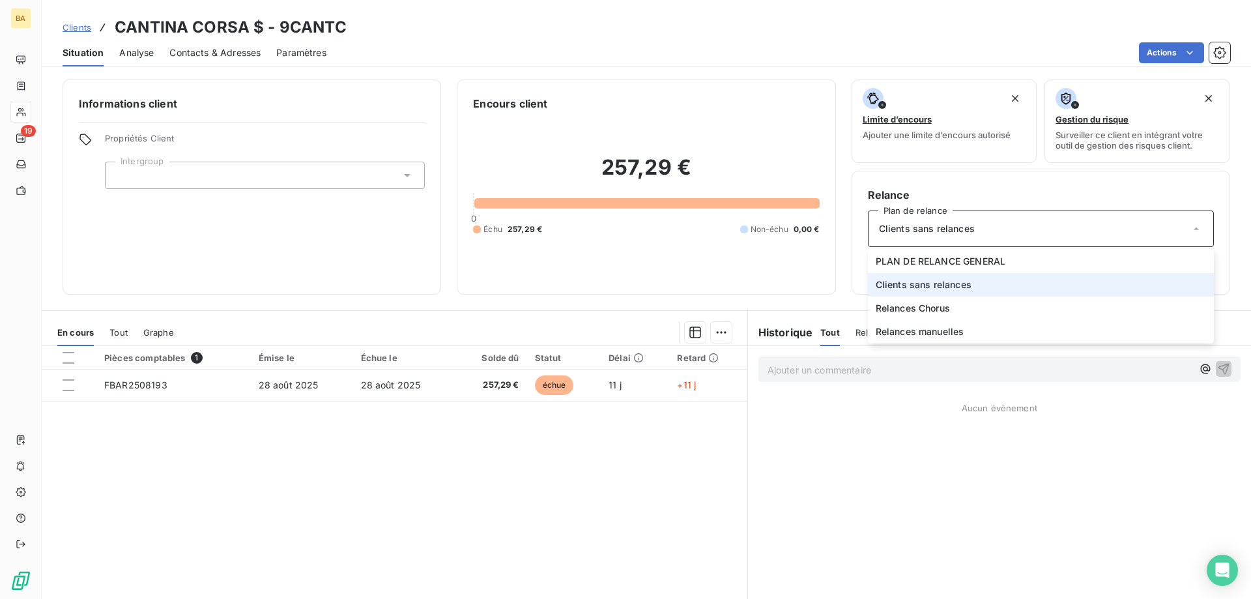
click at [931, 284] on span "Clients sans relances" at bounding box center [924, 284] width 96 height 13
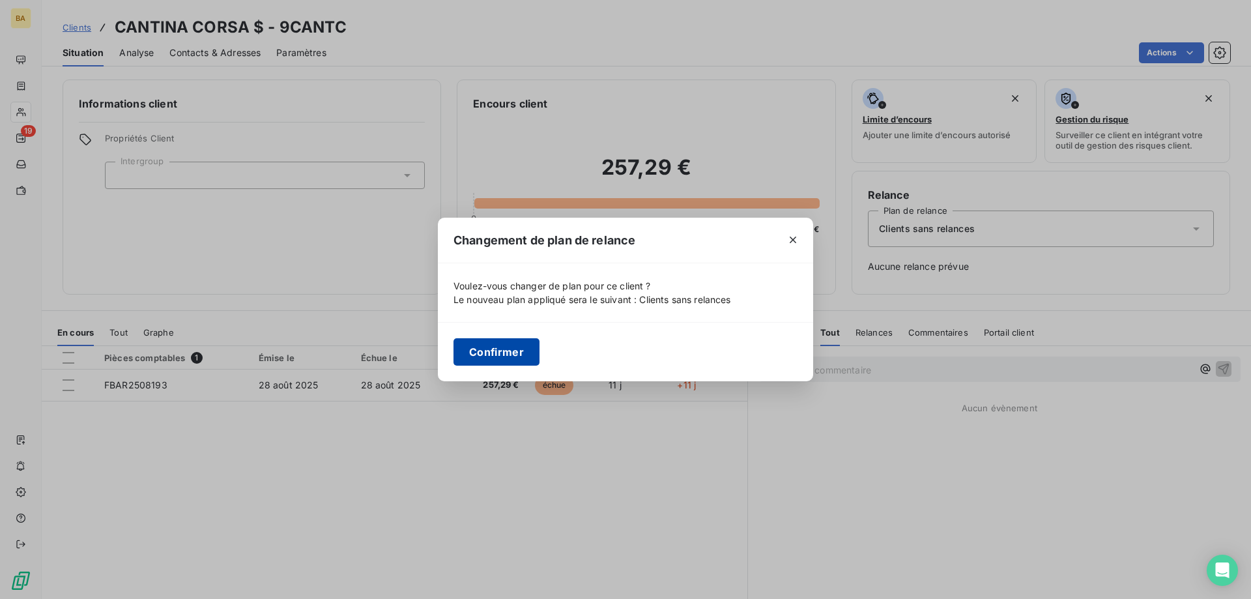
click at [484, 342] on button "Confirmer" at bounding box center [497, 351] width 86 height 27
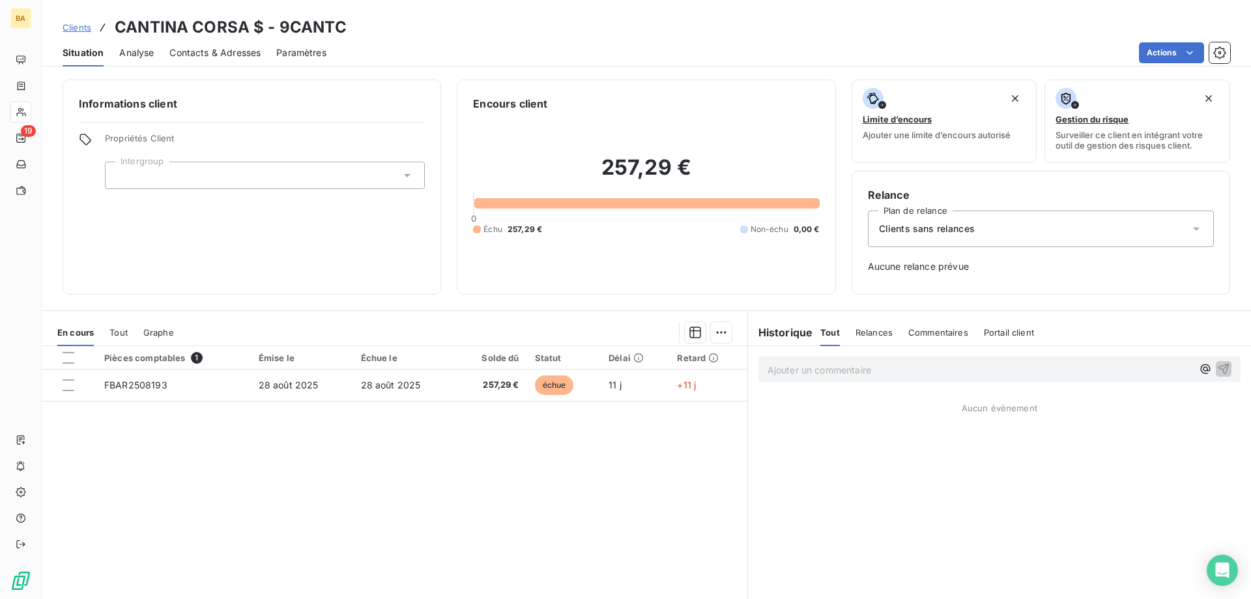
click at [67, 26] on span "Clients" at bounding box center [77, 27] width 29 height 10
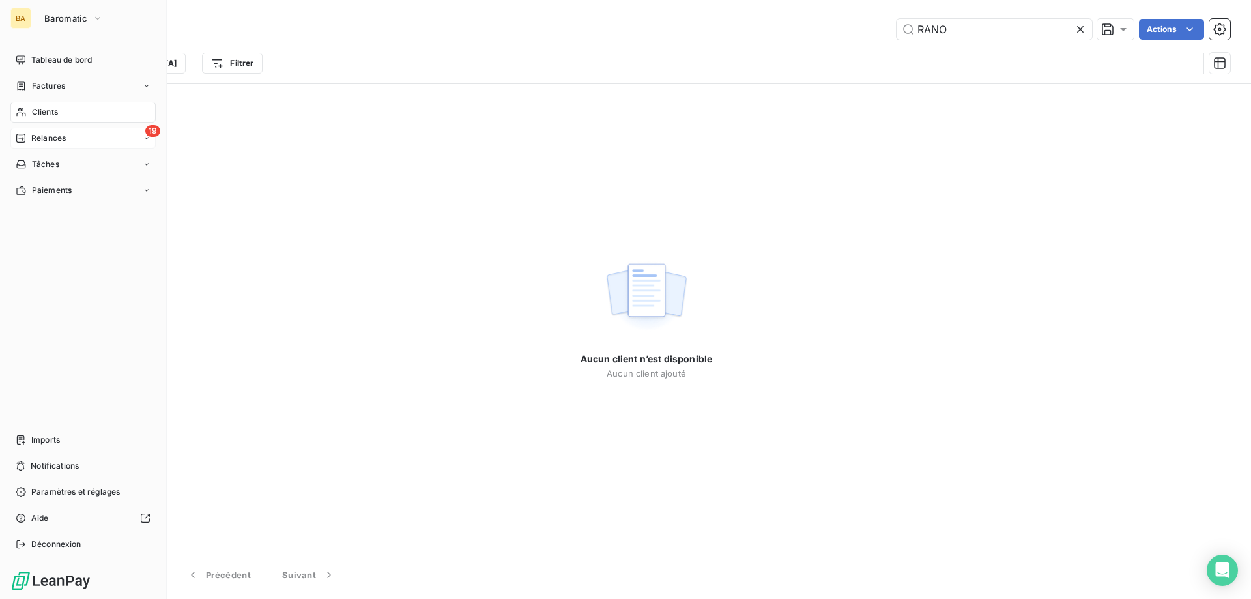
click at [50, 135] on span "Relances" at bounding box center [48, 138] width 35 height 12
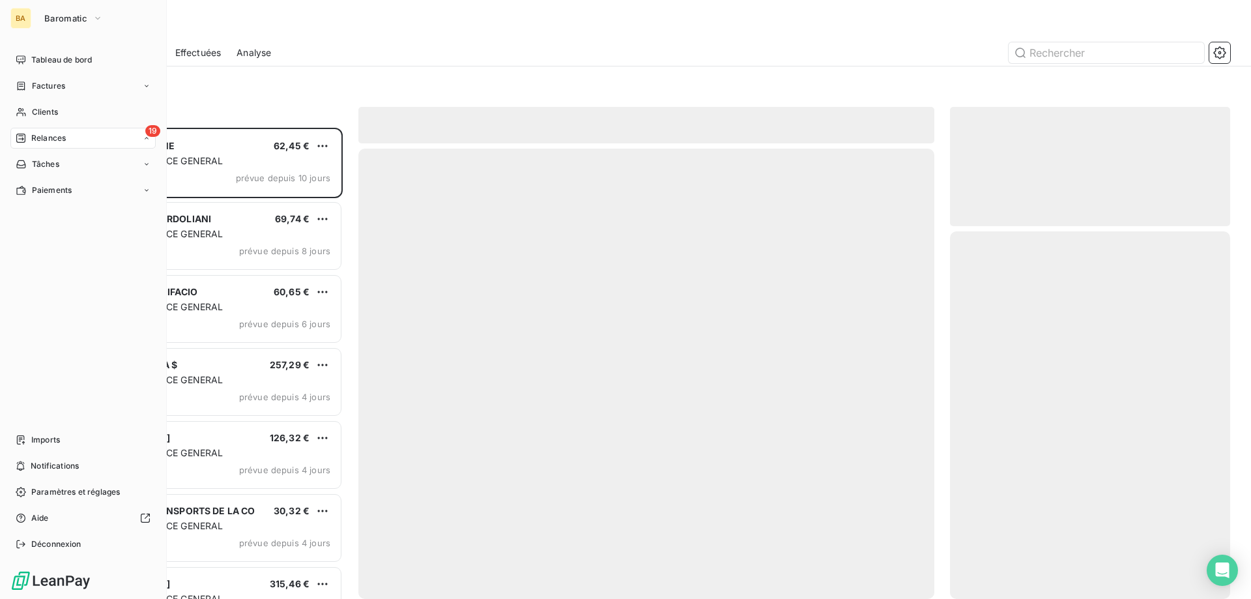
scroll to position [461, 270]
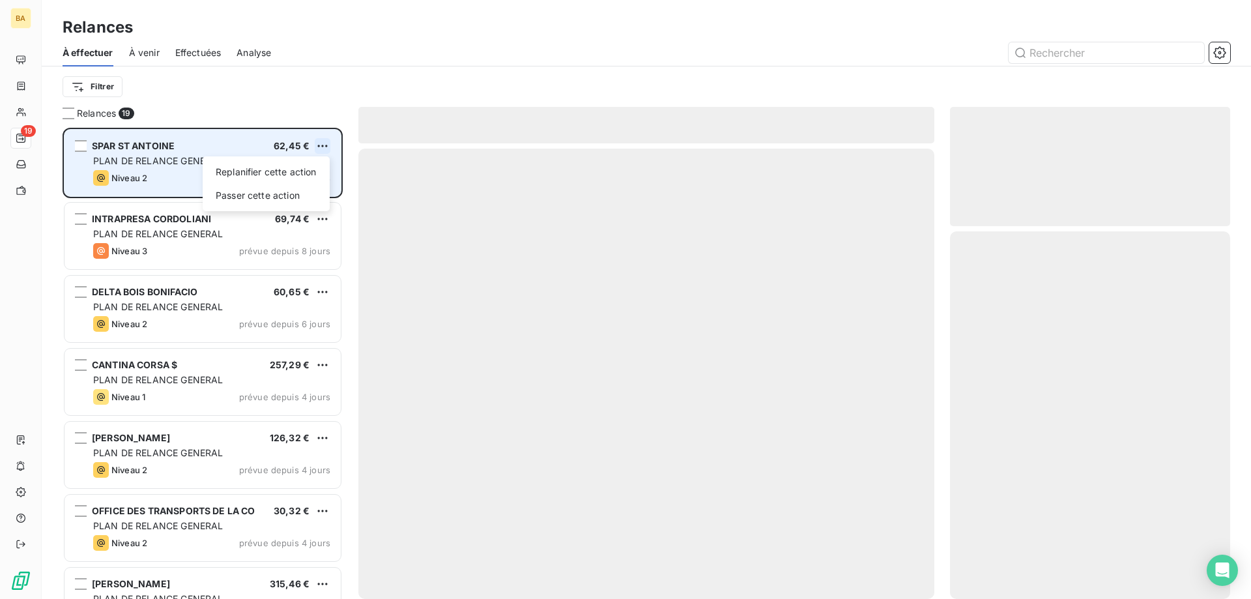
click at [322, 147] on html "BA 19 Relances À effectuer À venir Effectuées Analyse Filtrer Relances 19 SPAR …" at bounding box center [625, 299] width 1251 height 599
click at [266, 199] on div "Passer cette action" at bounding box center [266, 195] width 117 height 21
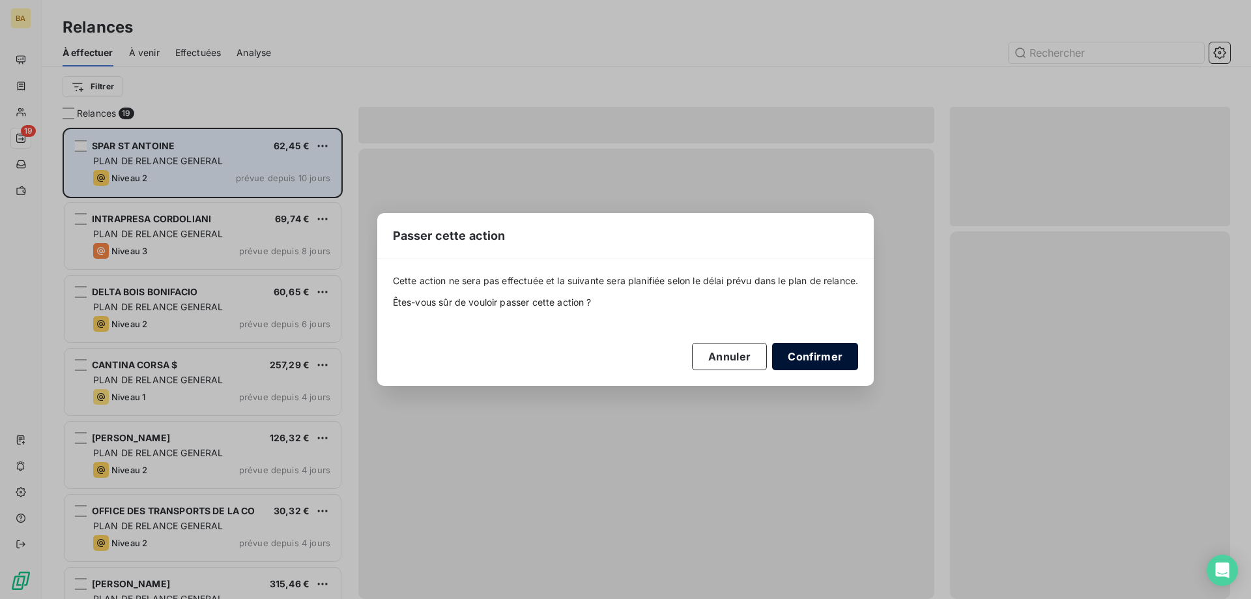
click at [819, 355] on button "Confirmer" at bounding box center [815, 356] width 86 height 27
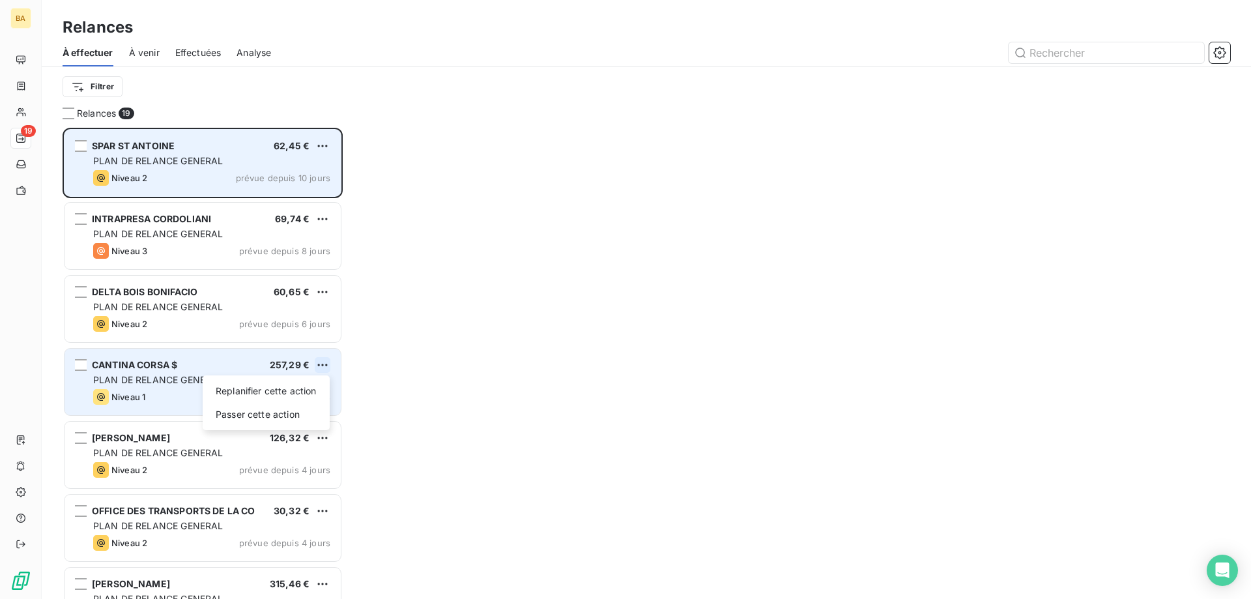
click at [326, 367] on html "BA 19 Relances À effectuer À venir Effectuées Analyse Filtrer Relances 19 SPAR …" at bounding box center [625, 299] width 1251 height 599
click at [266, 416] on div "Passer cette action" at bounding box center [266, 414] width 117 height 21
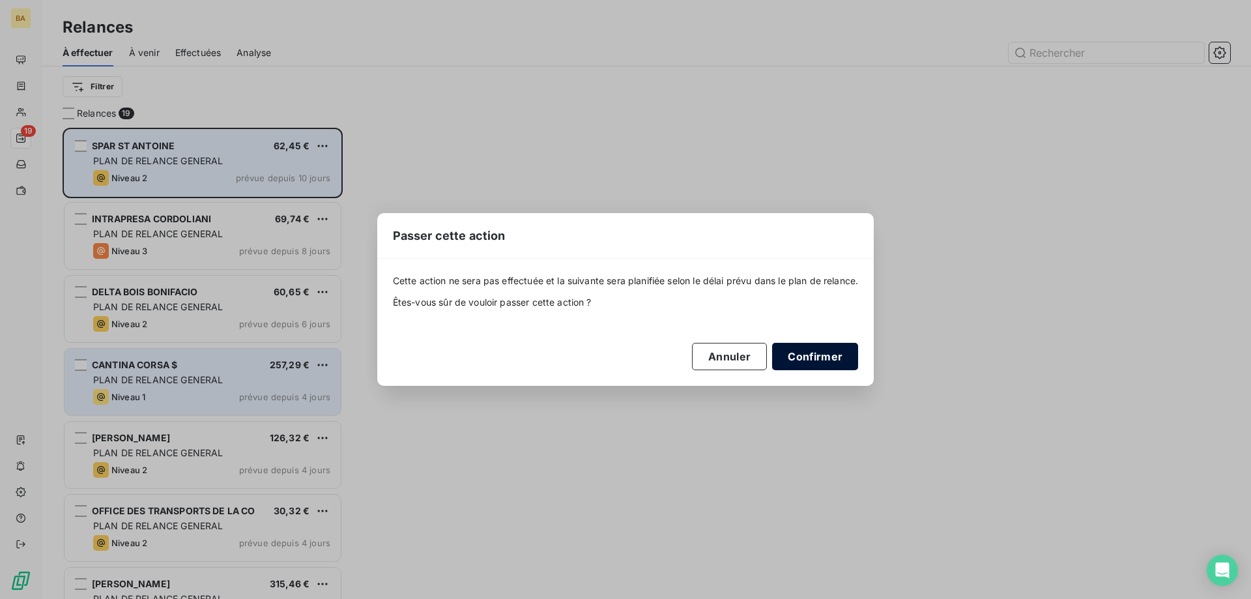
click at [813, 360] on button "Confirmer" at bounding box center [815, 356] width 86 height 27
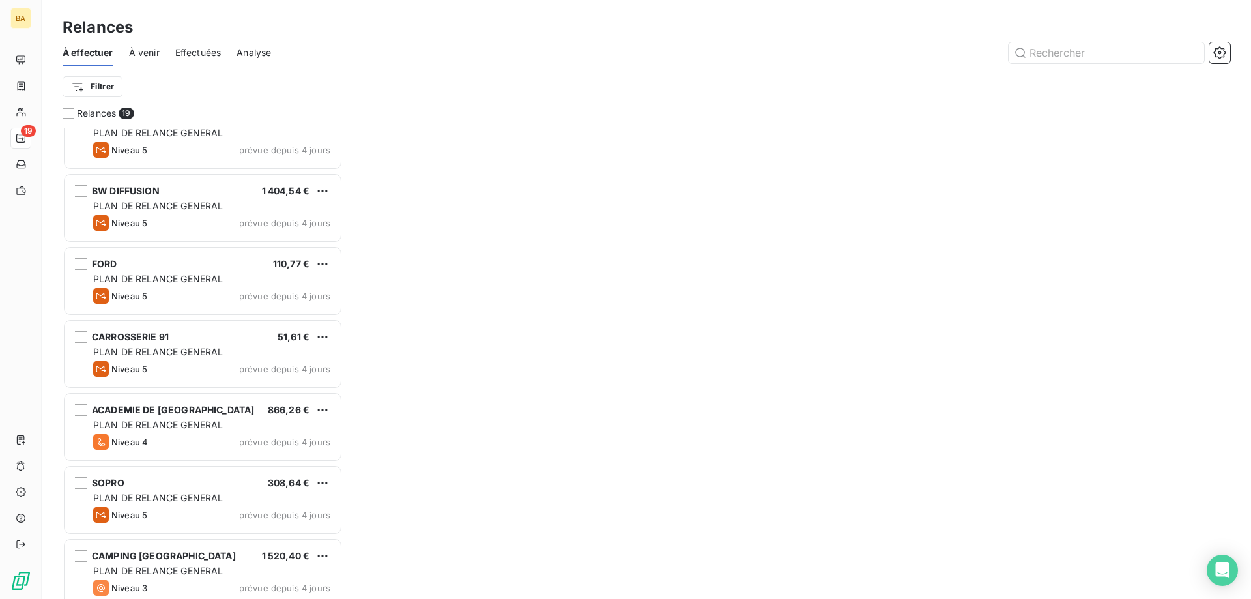
scroll to position [913, 0]
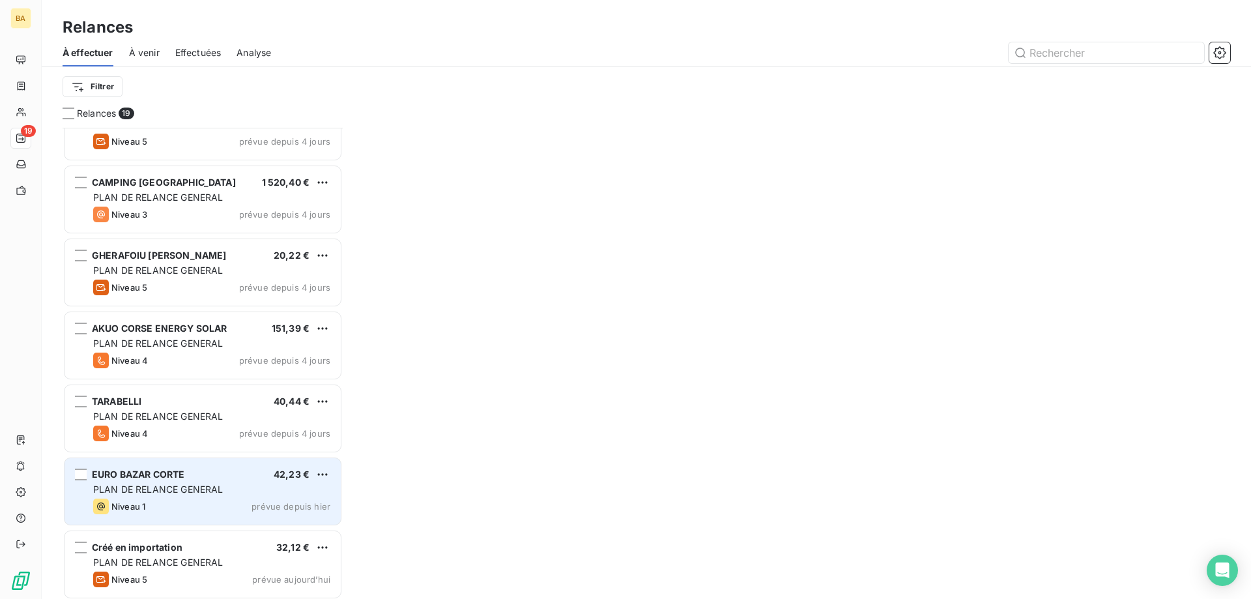
click at [166, 479] on span "EURO BAZAR CORTE" at bounding box center [138, 474] width 93 height 11
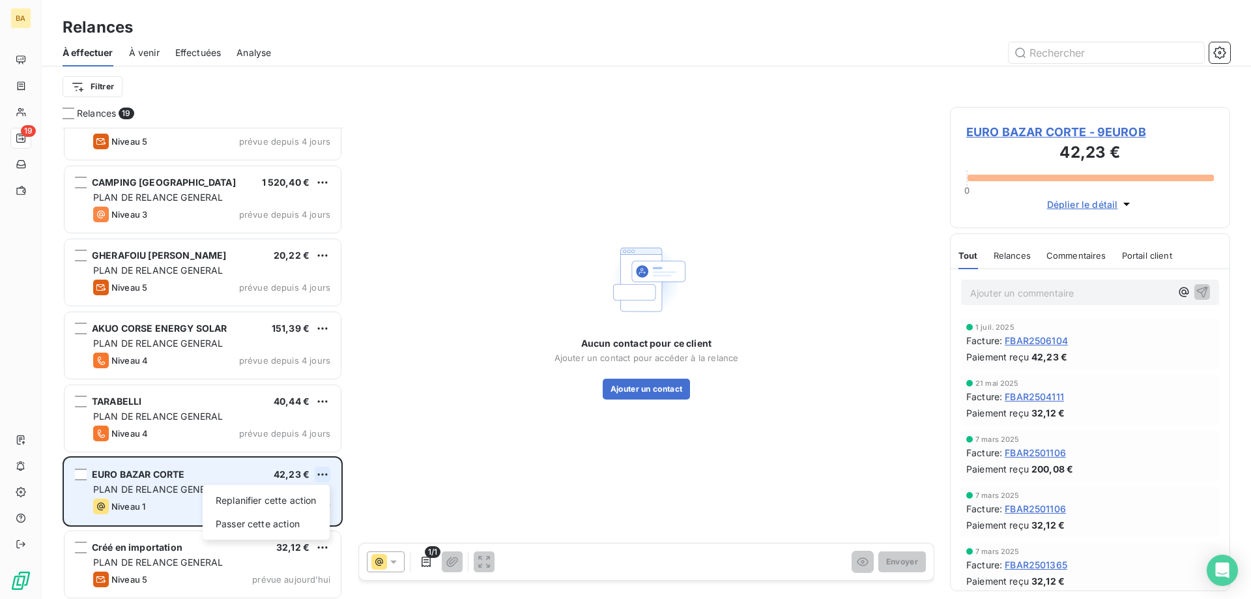
click at [324, 473] on html "BA 19 Relances À effectuer À venir Effectuées Analyse Filtrer Relances 19 ACADE…" at bounding box center [625, 299] width 1251 height 599
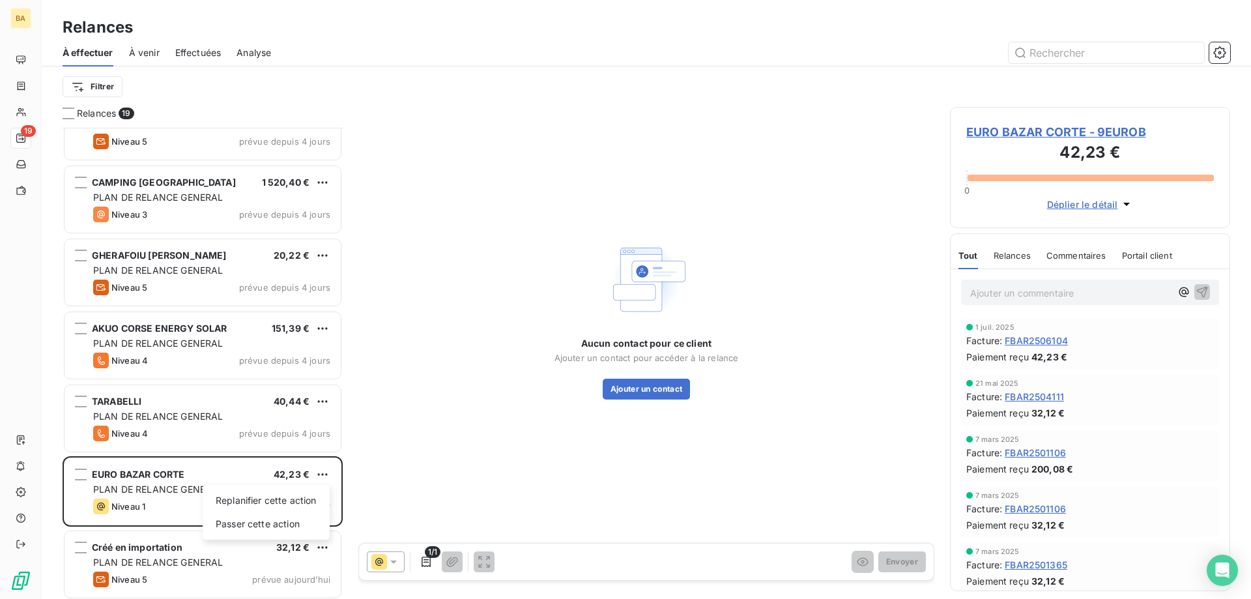
click at [268, 484] on html "BA 19 Relances À effectuer À venir Effectuées Analyse Filtrer Relances 19 ACADE…" at bounding box center [625, 299] width 1251 height 599
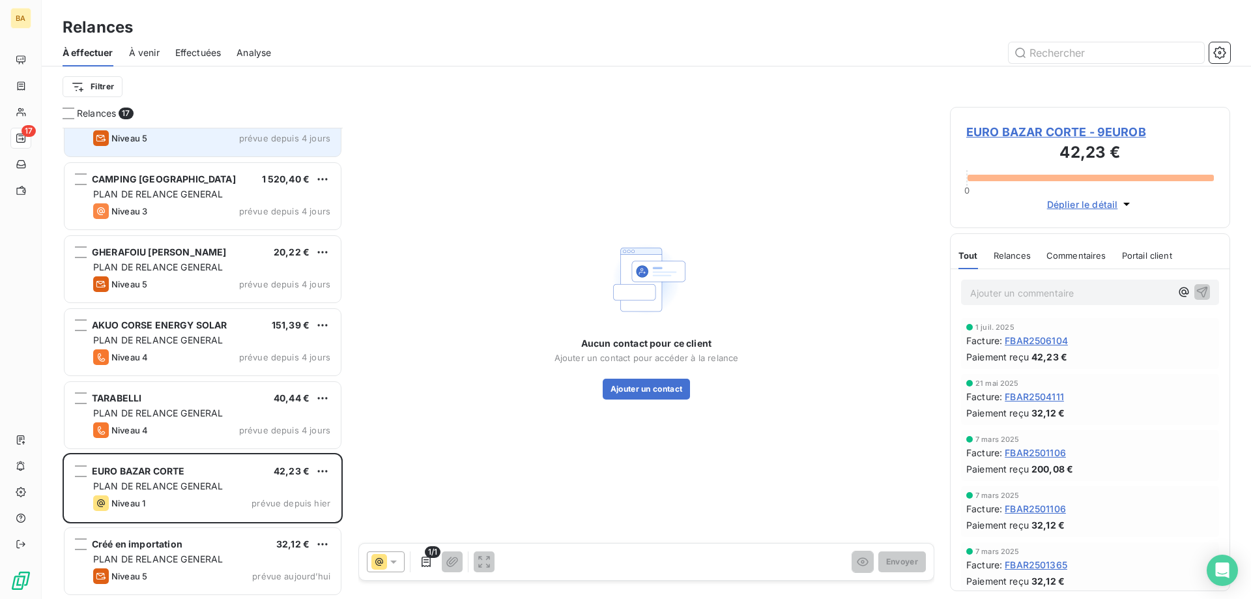
scroll to position [770, 0]
drag, startPoint x: 1036, startPoint y: 343, endPoint x: 1073, endPoint y: 339, distance: 37.3
click at [1073, 339] on div "Facture : FBAR2506104" at bounding box center [1090, 341] width 248 height 14
copy span "2506104"
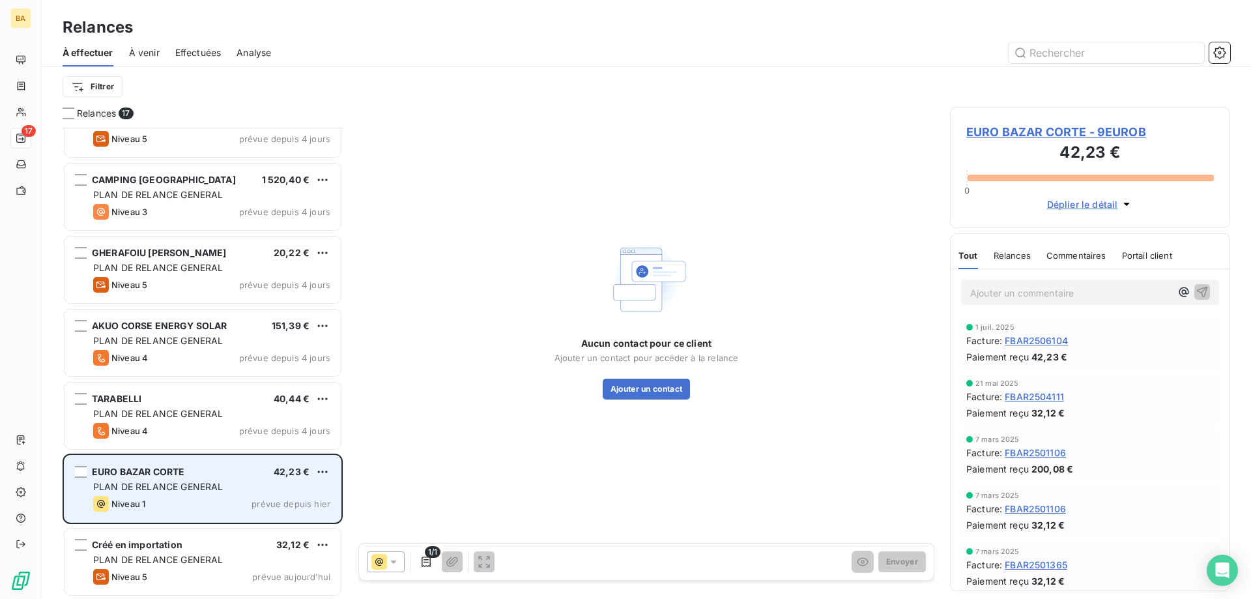
click at [225, 485] on div "PLAN DE RELANCE GENERAL" at bounding box center [211, 486] width 237 height 13
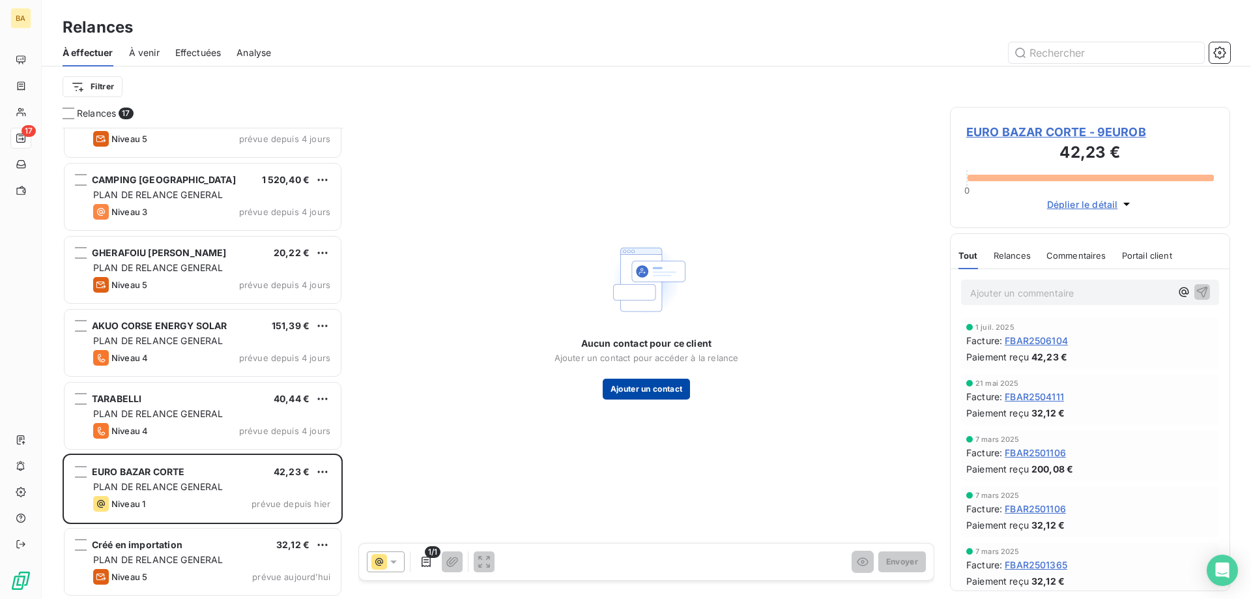
click at [674, 388] on button "Ajouter un contact" at bounding box center [647, 389] width 88 height 21
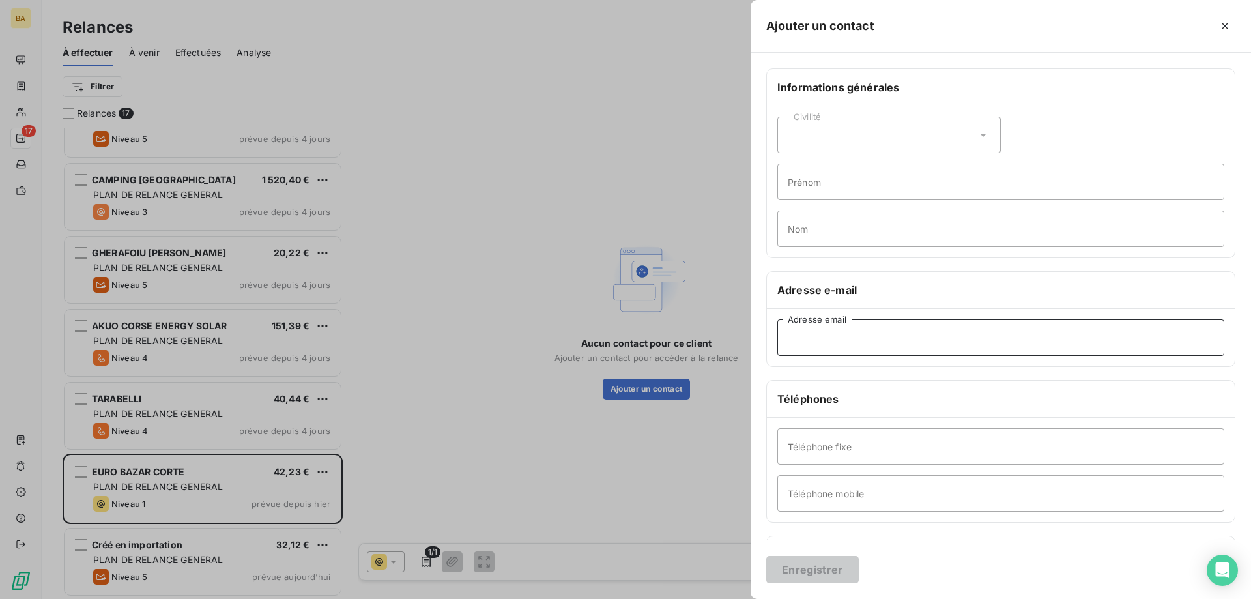
click at [848, 342] on input "Adresse email" at bounding box center [1000, 337] width 447 height 36
paste input "[EMAIL_ADDRESS][DOMAIN_NAME]"
type input "[EMAIL_ADDRESS][DOMAIN_NAME]"
click at [829, 567] on button "Enregistrer" at bounding box center [812, 569] width 93 height 27
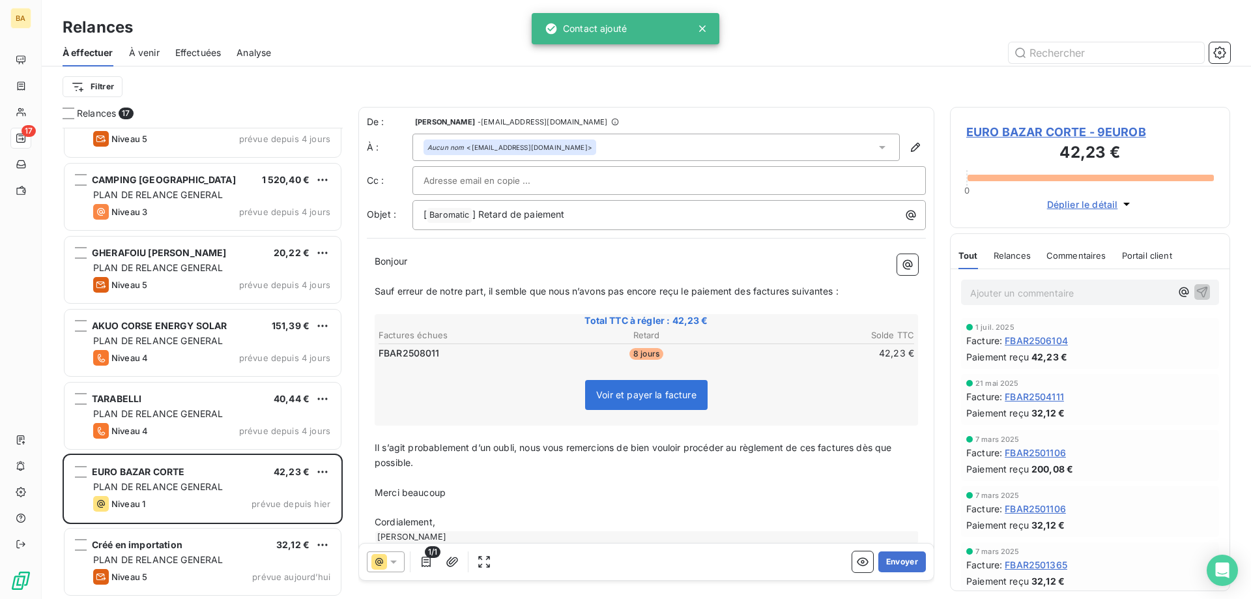
click at [394, 565] on icon at bounding box center [393, 561] width 13 height 13
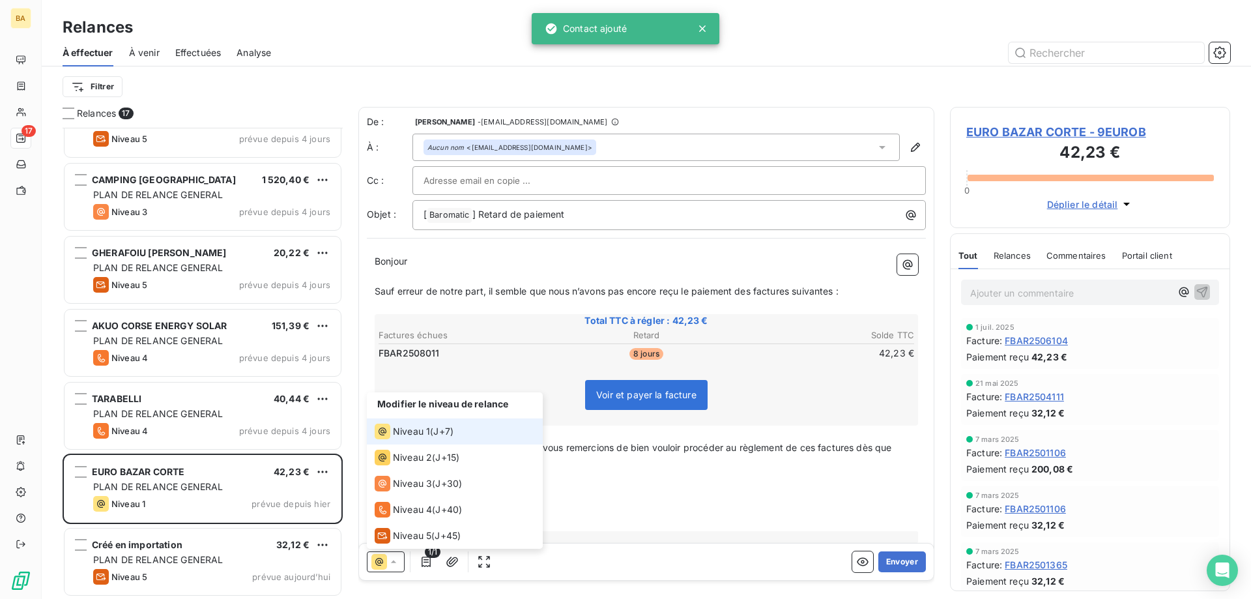
click at [417, 431] on span "Niveau 1" at bounding box center [411, 431] width 37 height 13
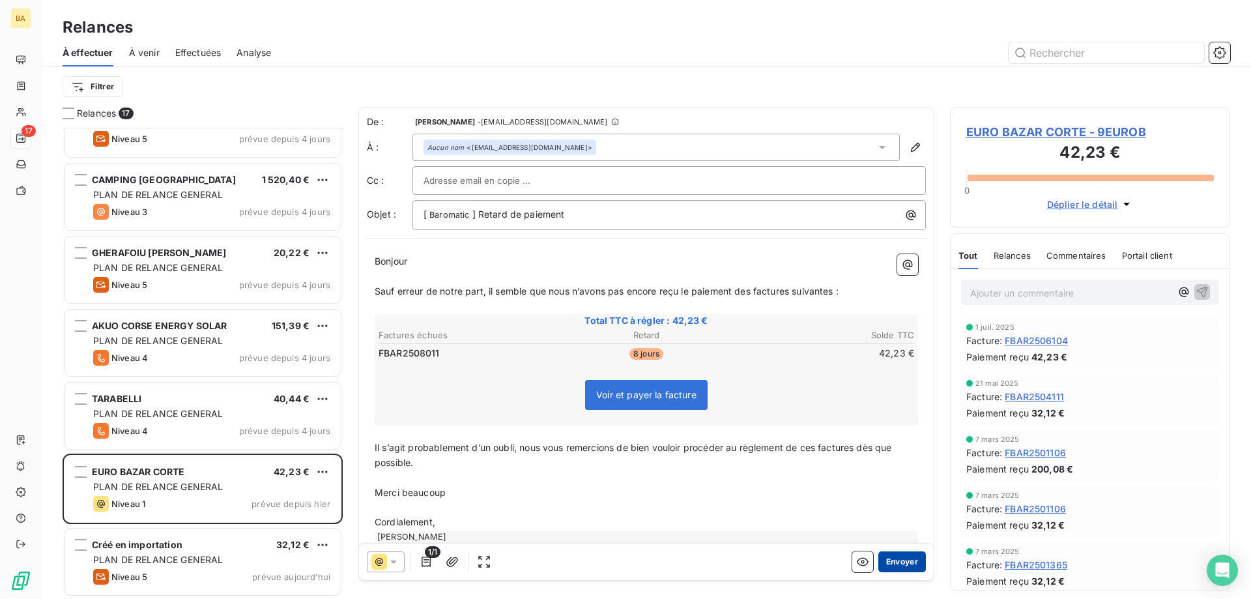
click at [899, 562] on button "Envoyer" at bounding box center [902, 561] width 48 height 21
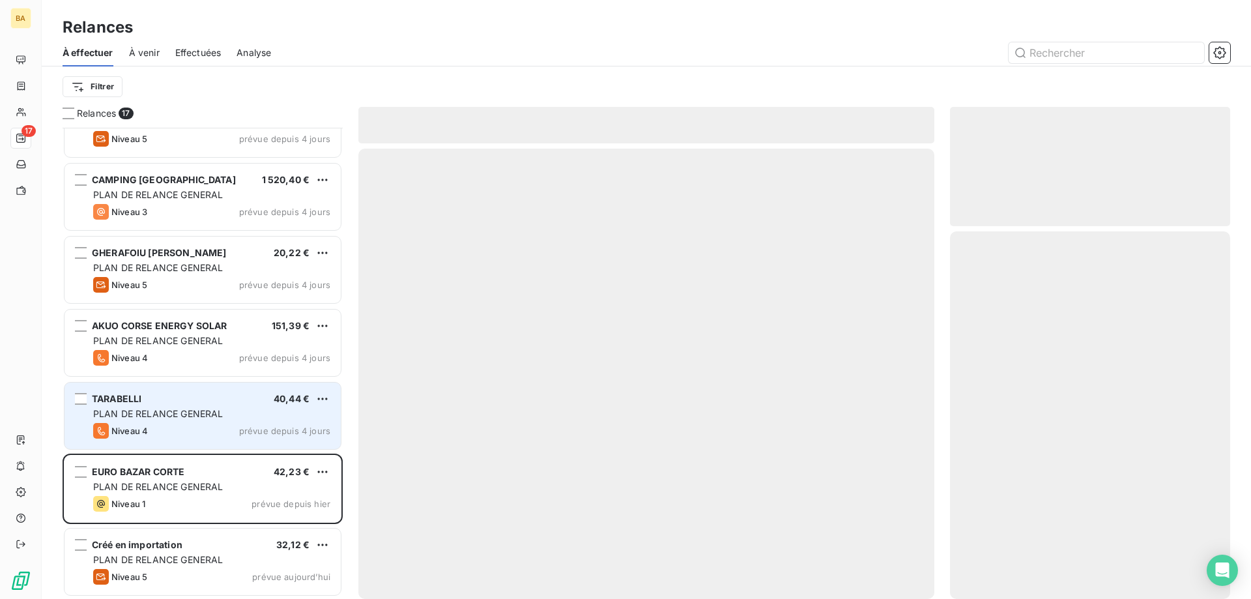
scroll to position [697, 0]
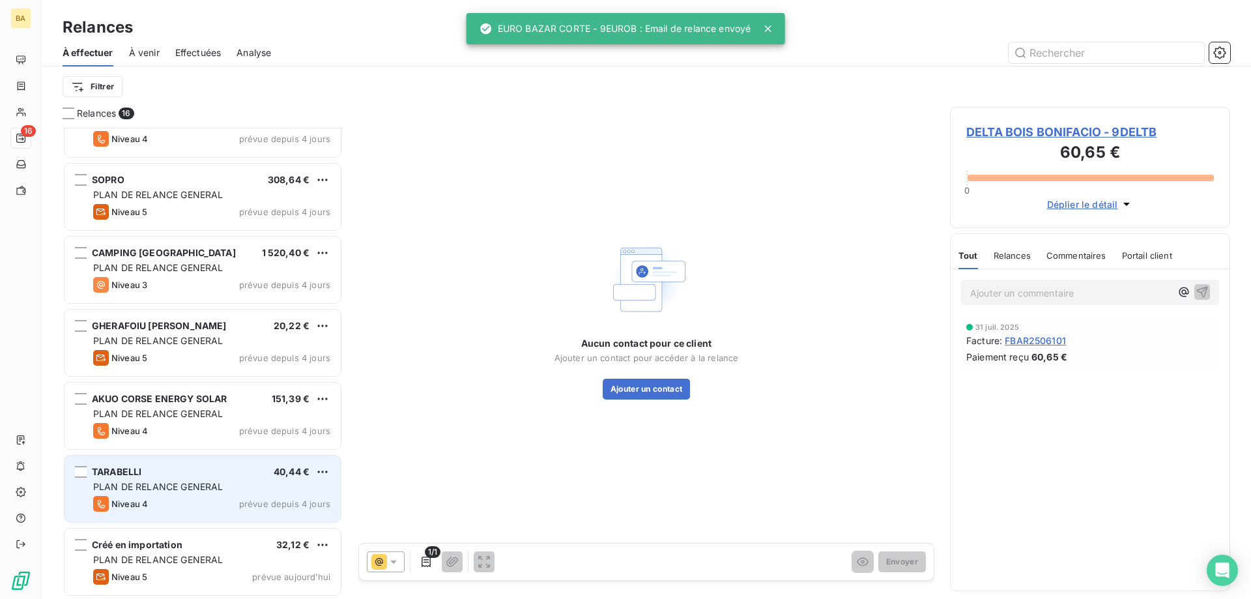
click at [195, 492] on div "PLAN DE RELANCE GENERAL" at bounding box center [211, 486] width 237 height 13
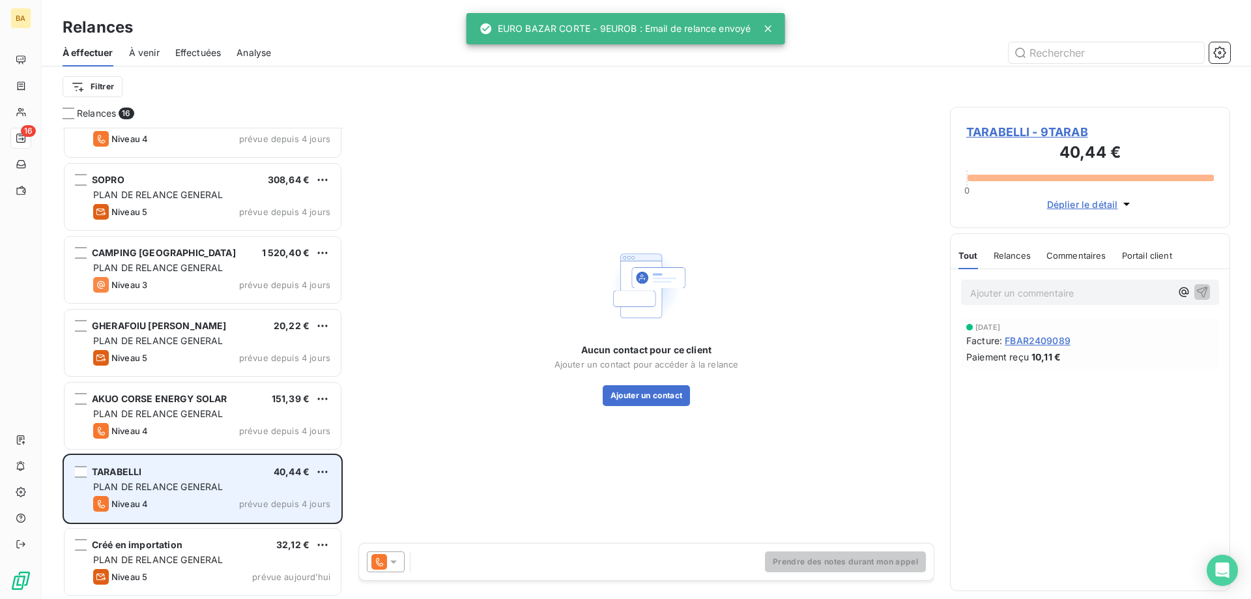
scroll to position [697, 0]
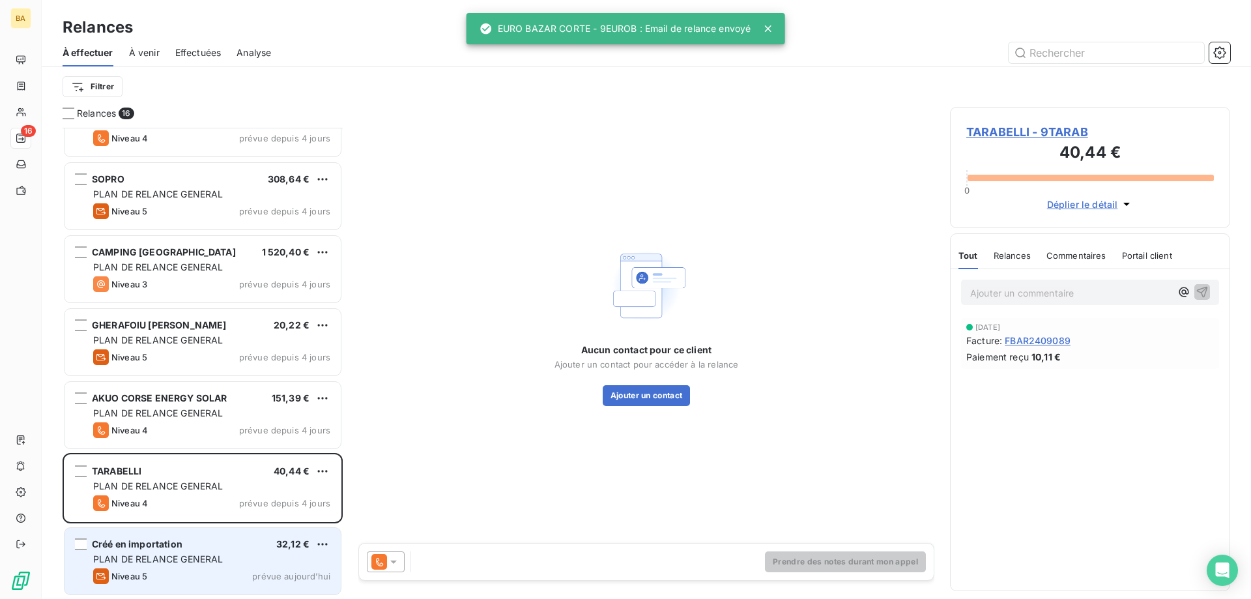
click at [201, 546] on div "Créé en importation 32,12 €" at bounding box center [211, 544] width 237 height 12
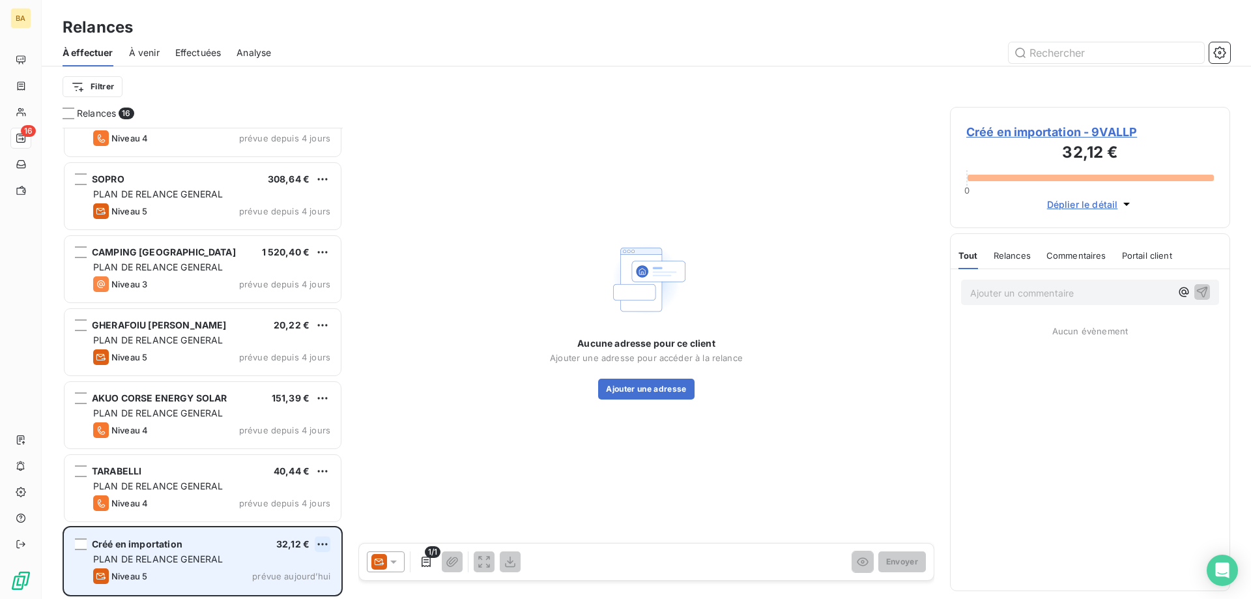
click at [322, 541] on html "BA 16 Relances À effectuer À venir Effectuées Analyse Filtrer Relances 16 CARRO…" at bounding box center [625, 299] width 1251 height 599
click at [274, 512] on div "Passer cette action" at bounding box center [266, 518] width 117 height 21
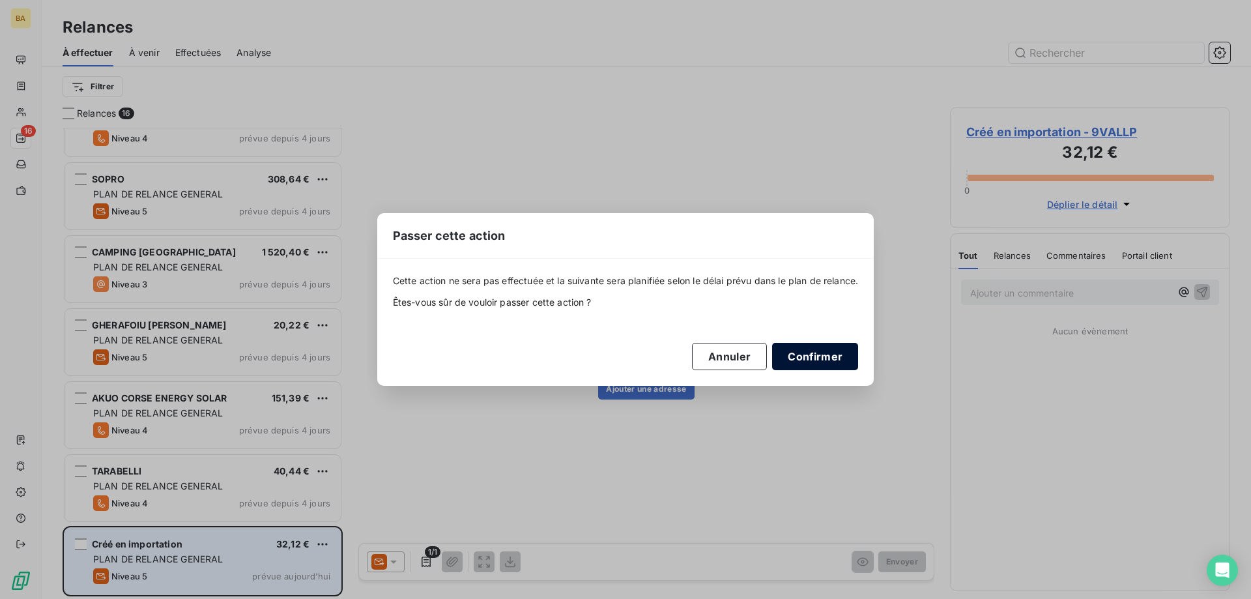
click at [816, 358] on button "Confirmer" at bounding box center [815, 356] width 86 height 27
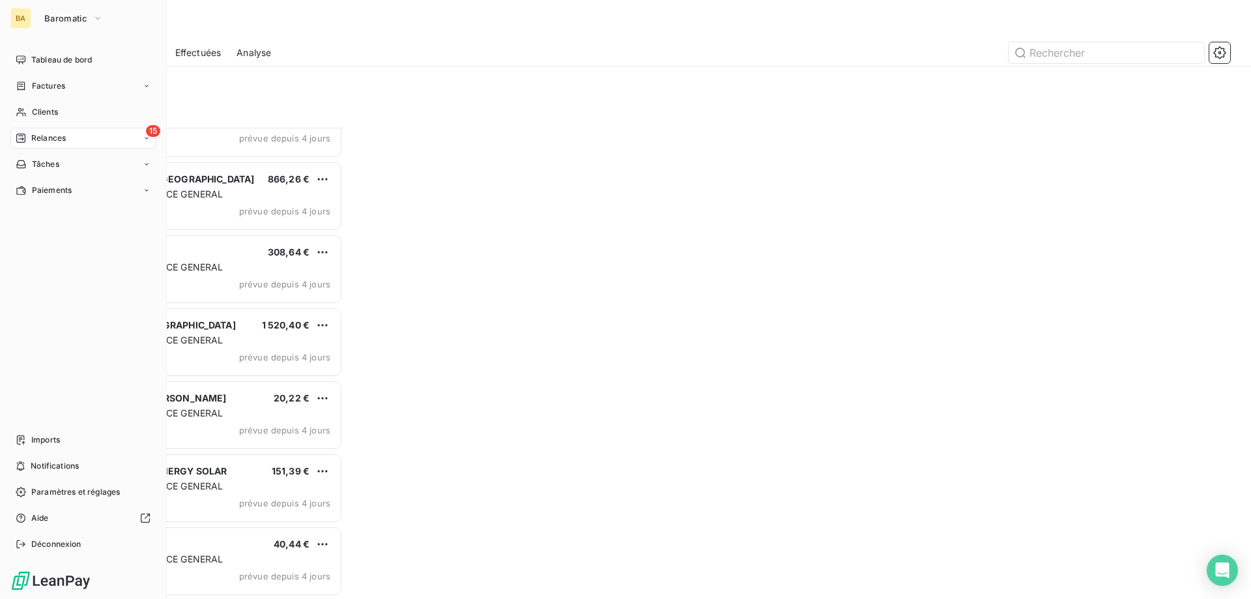
scroll to position [624, 0]
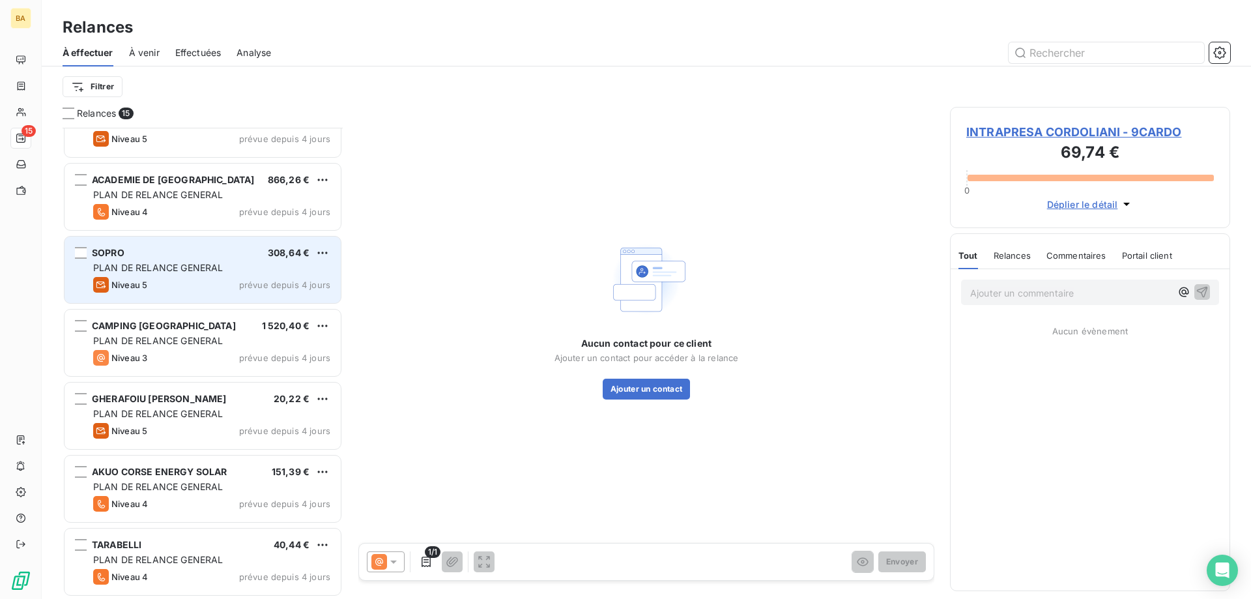
click at [237, 257] on div "SOPRO 308,64 €" at bounding box center [211, 253] width 237 height 12
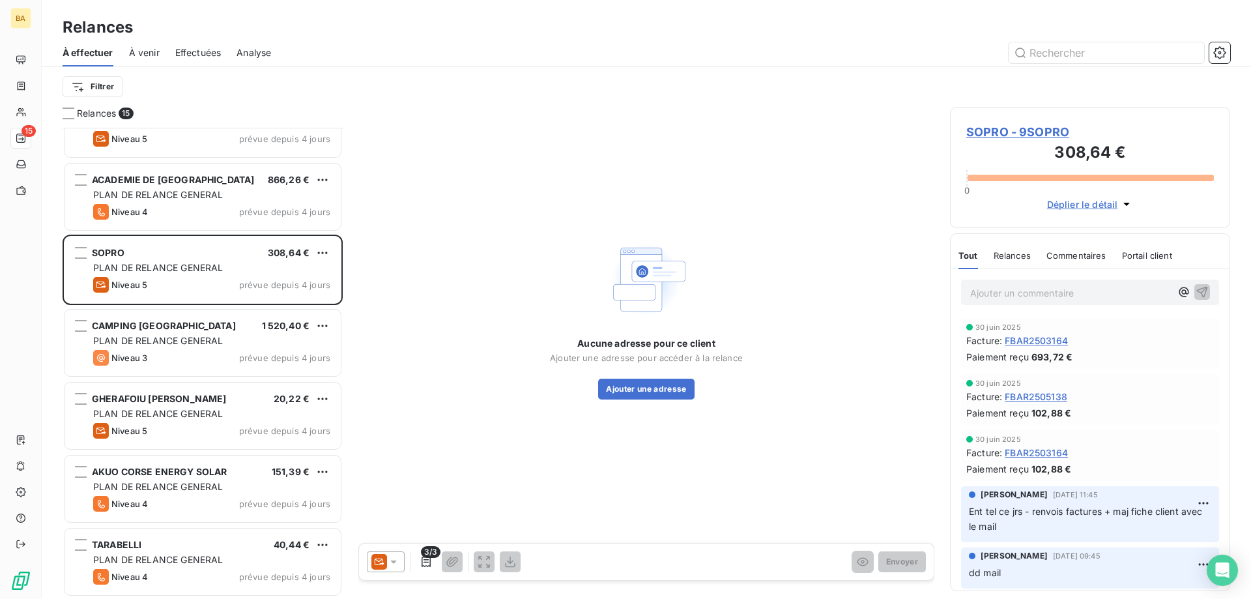
click at [394, 563] on icon at bounding box center [393, 561] width 7 height 3
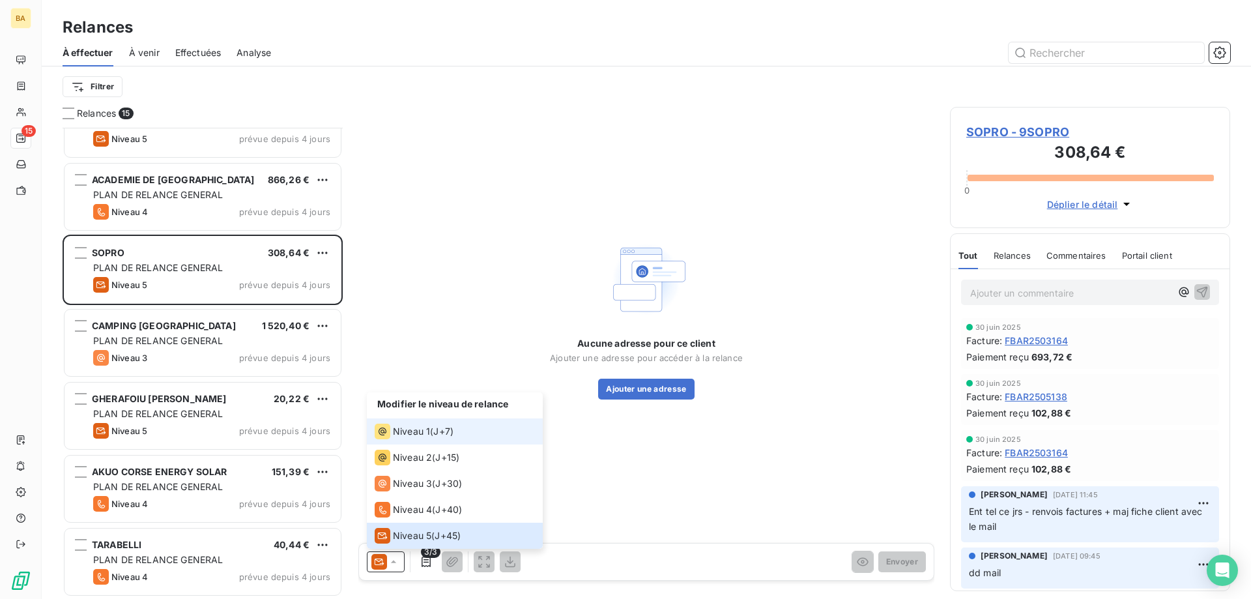
click at [442, 431] on span "J+7 )" at bounding box center [443, 431] width 20 height 13
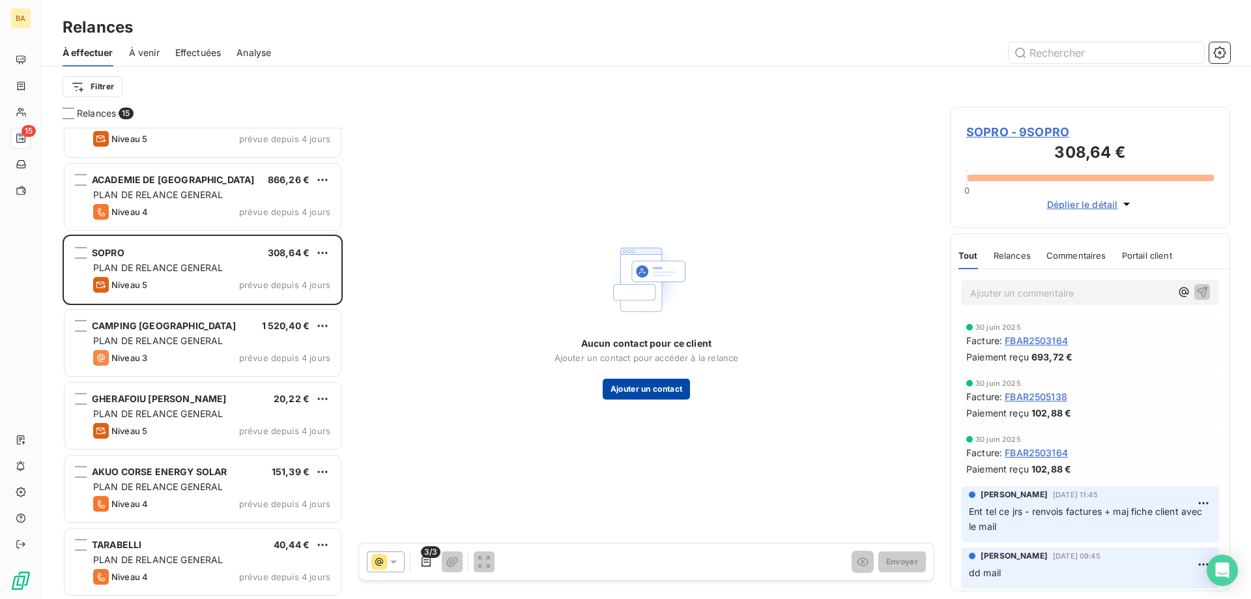
click at [662, 387] on button "Ajouter un contact" at bounding box center [647, 389] width 88 height 21
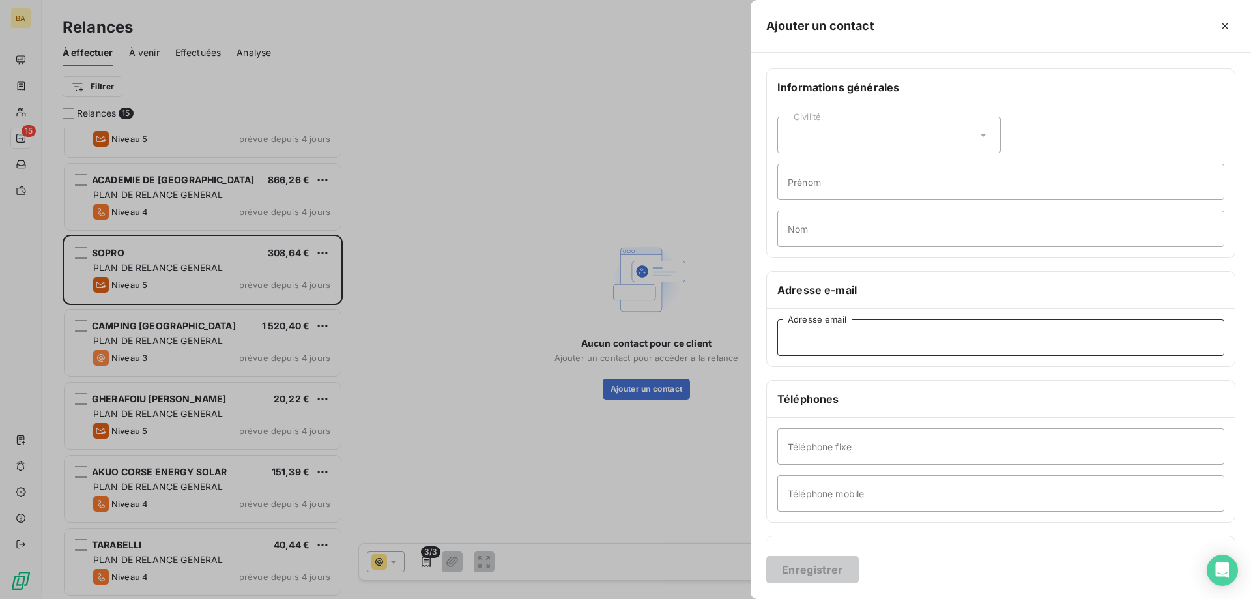
click at [846, 346] on input "Adresse email" at bounding box center [1000, 337] width 447 height 36
paste input "[EMAIL_ADDRESS][DOMAIN_NAME]"
type input "[EMAIL_ADDRESS][DOMAIN_NAME]"
click at [813, 567] on button "Enregistrer" at bounding box center [812, 569] width 93 height 27
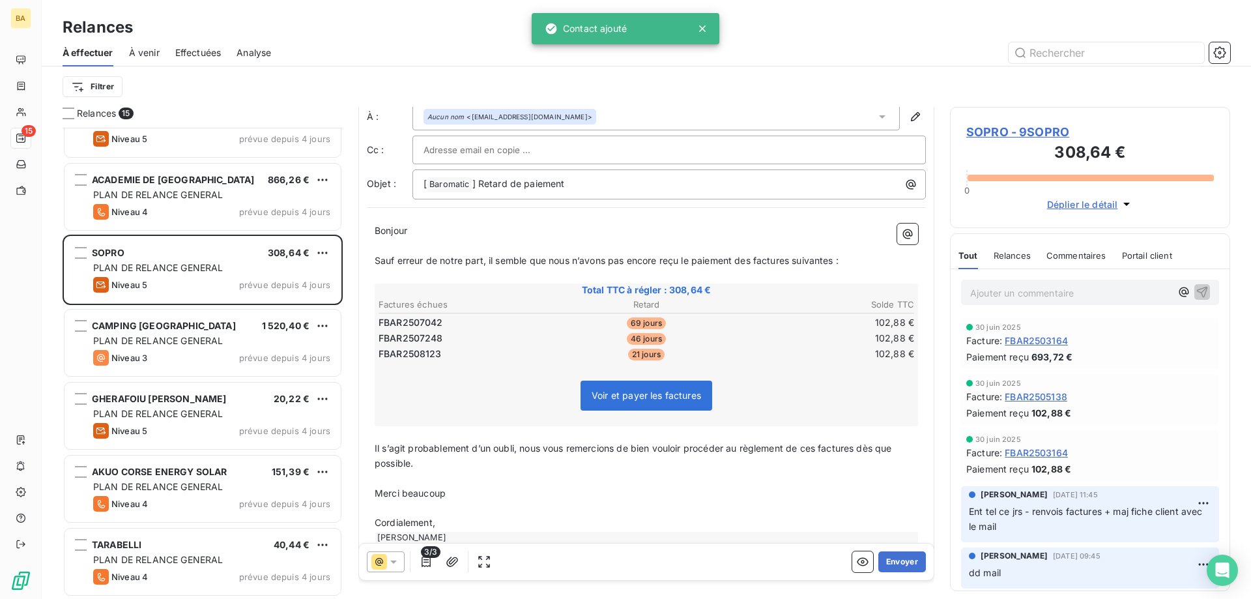
scroll to position [56, 0]
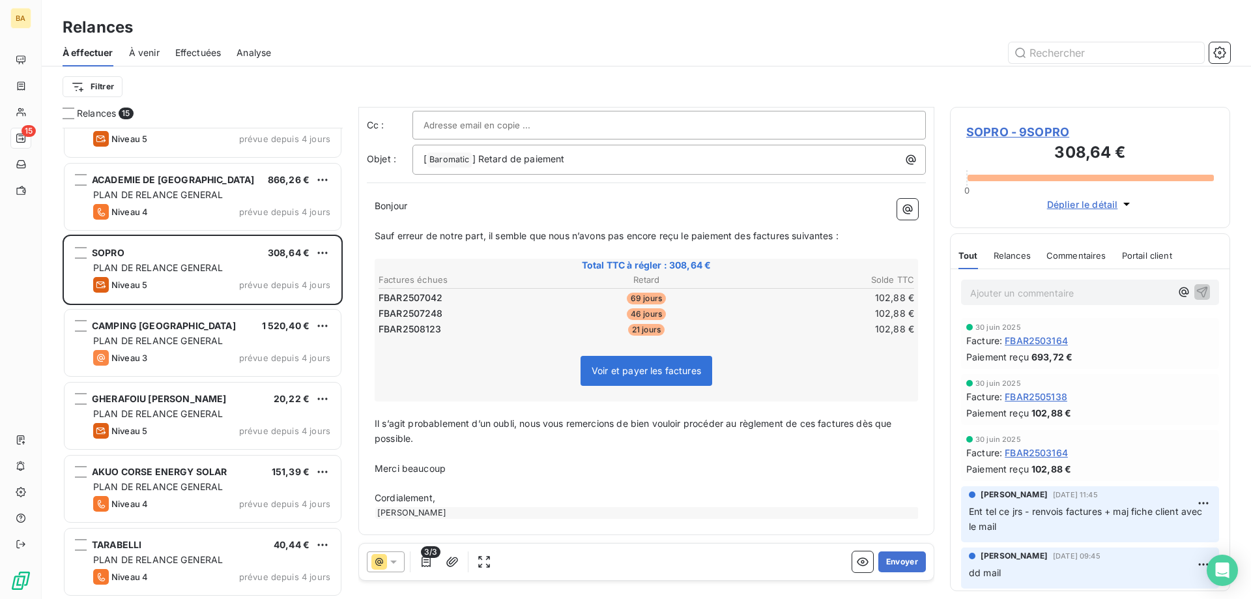
click at [386, 566] on icon at bounding box center [379, 562] width 16 height 16
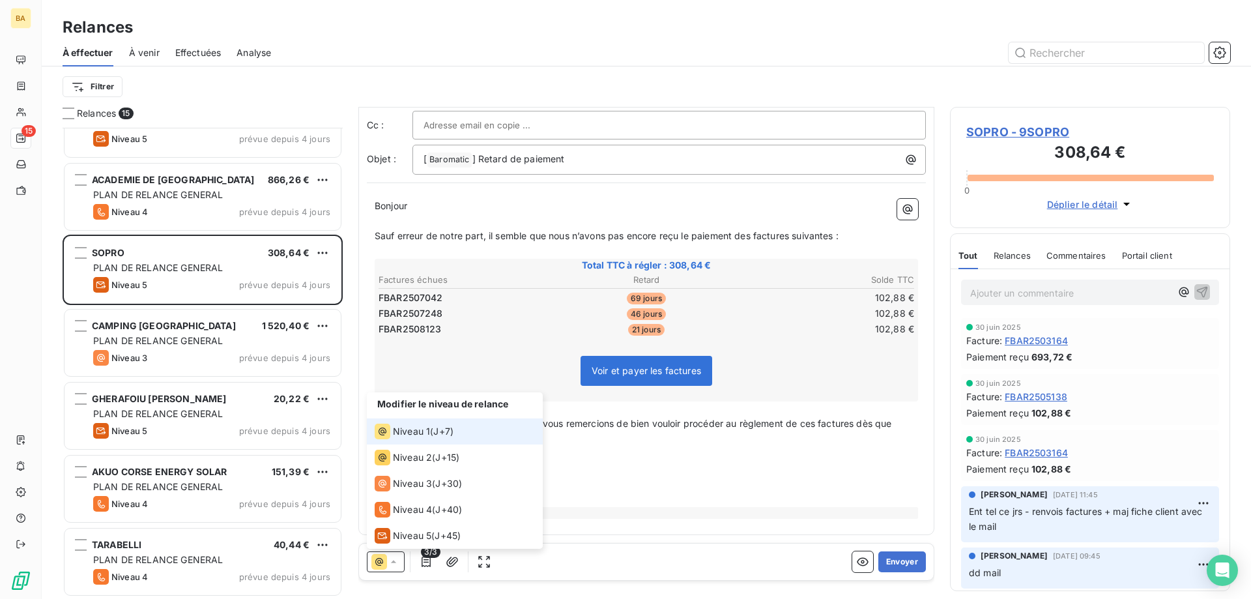
click at [439, 437] on span "J+7 )" at bounding box center [443, 431] width 20 height 13
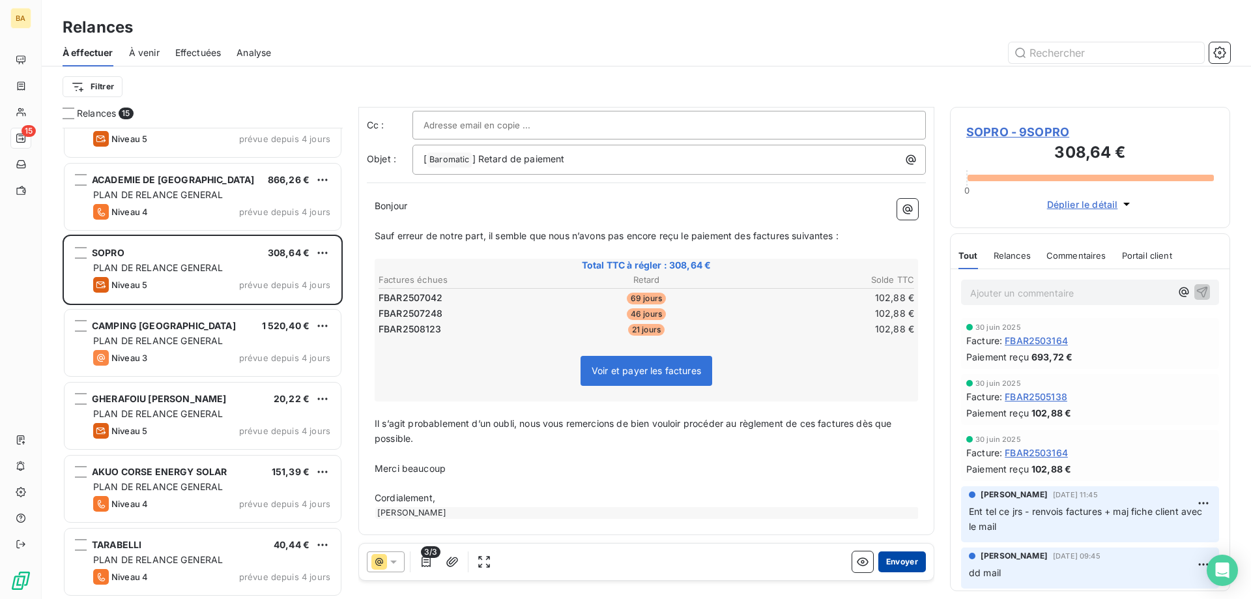
click at [892, 559] on button "Envoyer" at bounding box center [902, 561] width 48 height 21
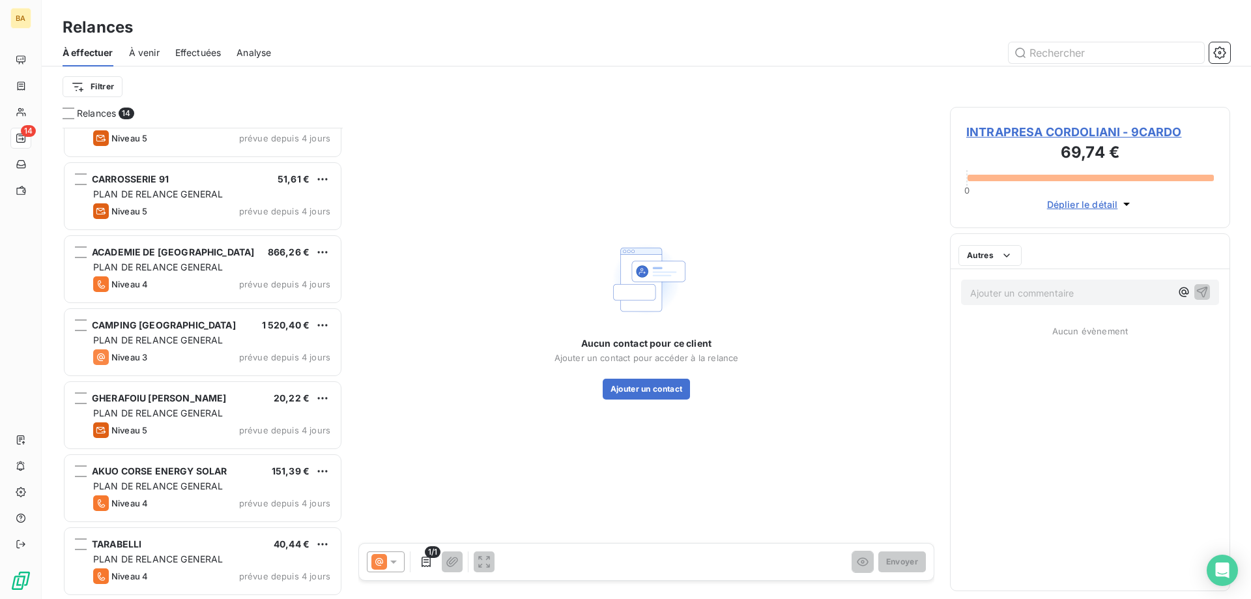
scroll to position [551, 0]
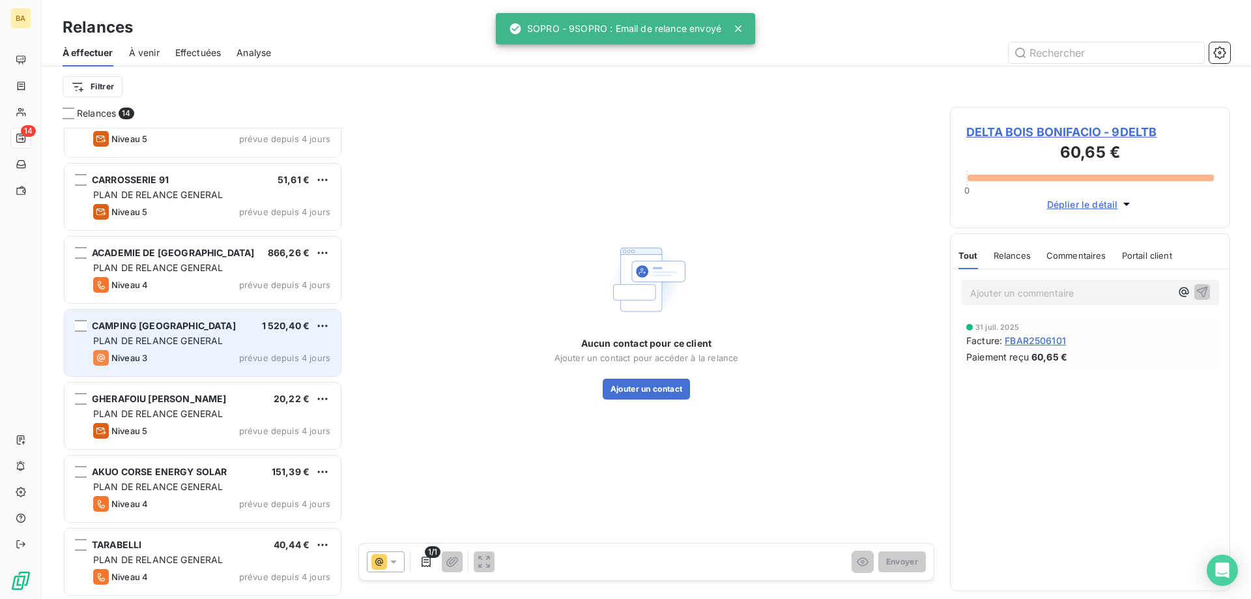
click at [212, 339] on span "PLAN DE RELANCE GENERAL" at bounding box center [158, 340] width 130 height 11
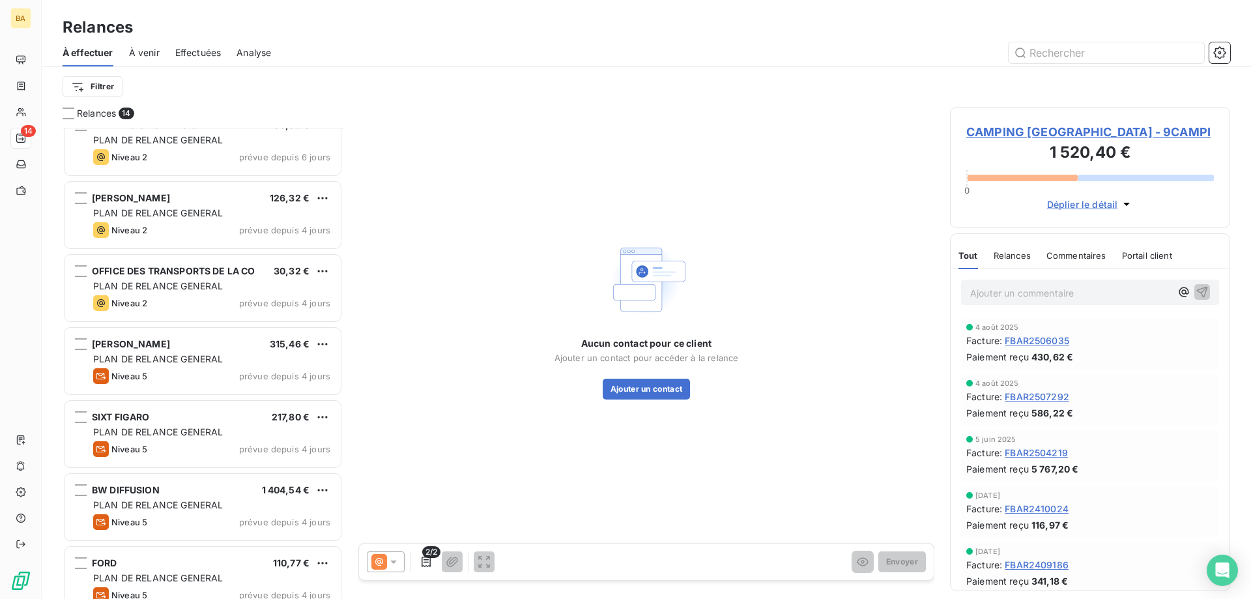
scroll to position [29, 0]
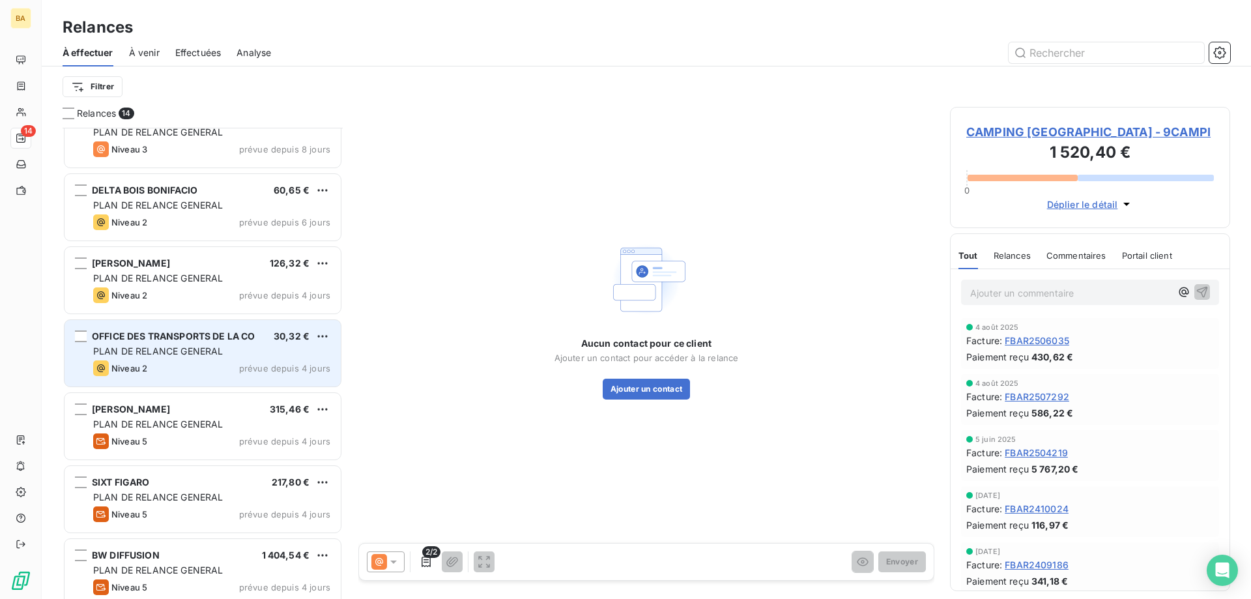
click at [221, 364] on div "Niveau 2 prévue depuis 4 jours" at bounding box center [211, 368] width 237 height 16
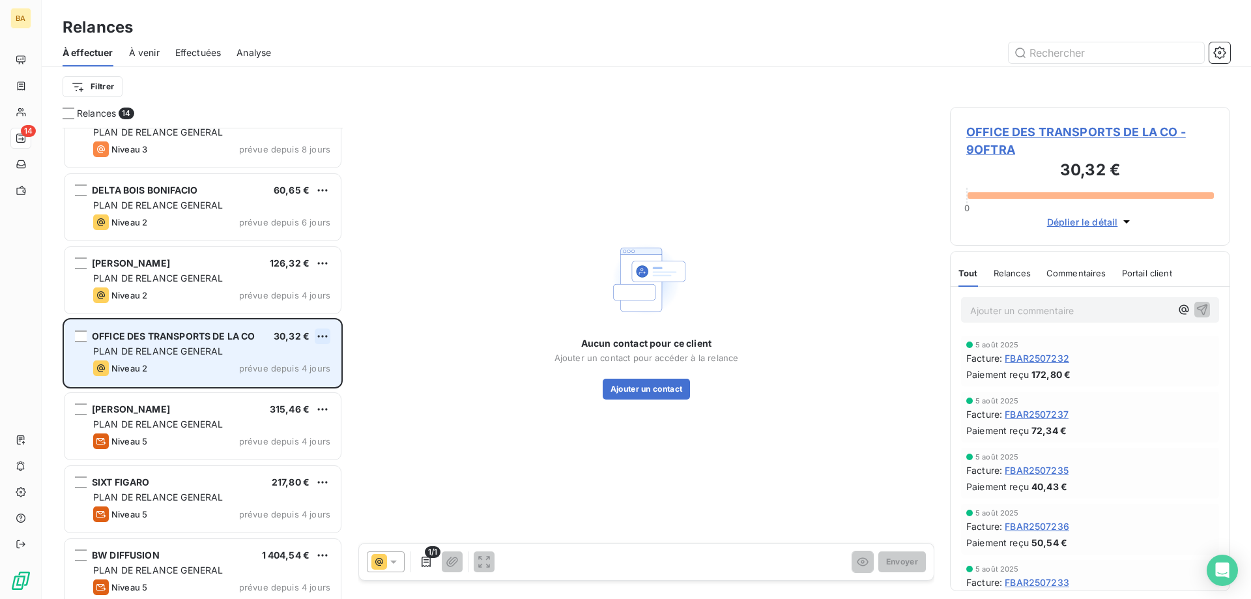
click at [323, 332] on html "BA 14 Relances À effectuer À venir Effectuées Analyse Filtrer Relances 14 INTRA…" at bounding box center [625, 299] width 1251 height 599
click at [282, 382] on div "Passer cette action" at bounding box center [266, 385] width 117 height 21
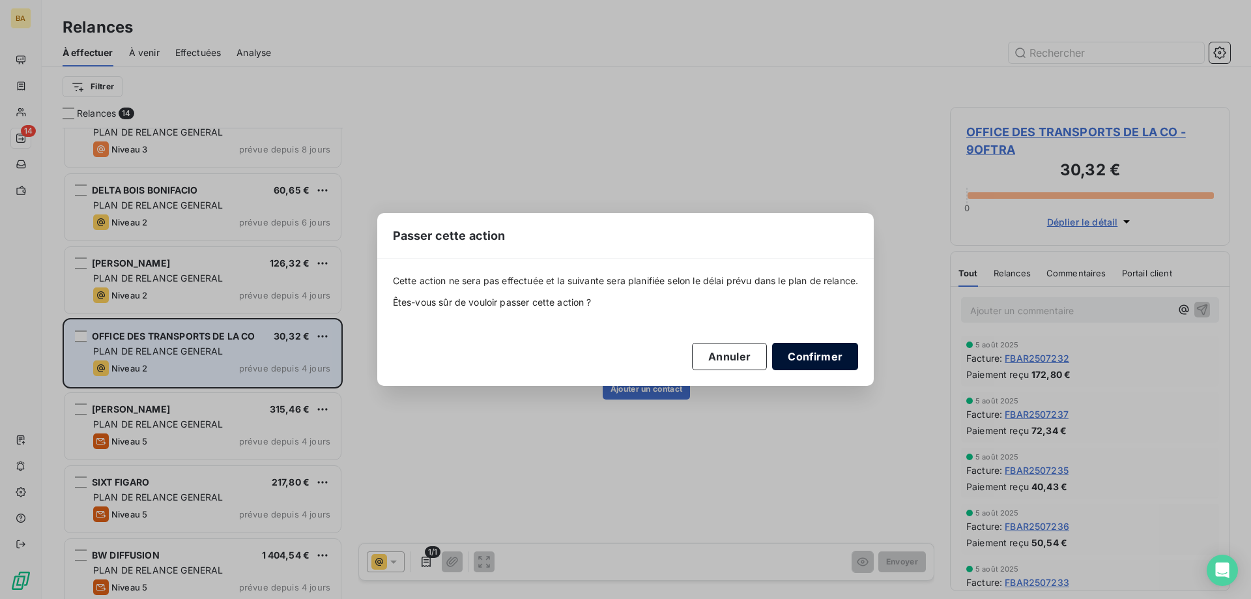
click at [829, 356] on button "Confirmer" at bounding box center [815, 356] width 86 height 27
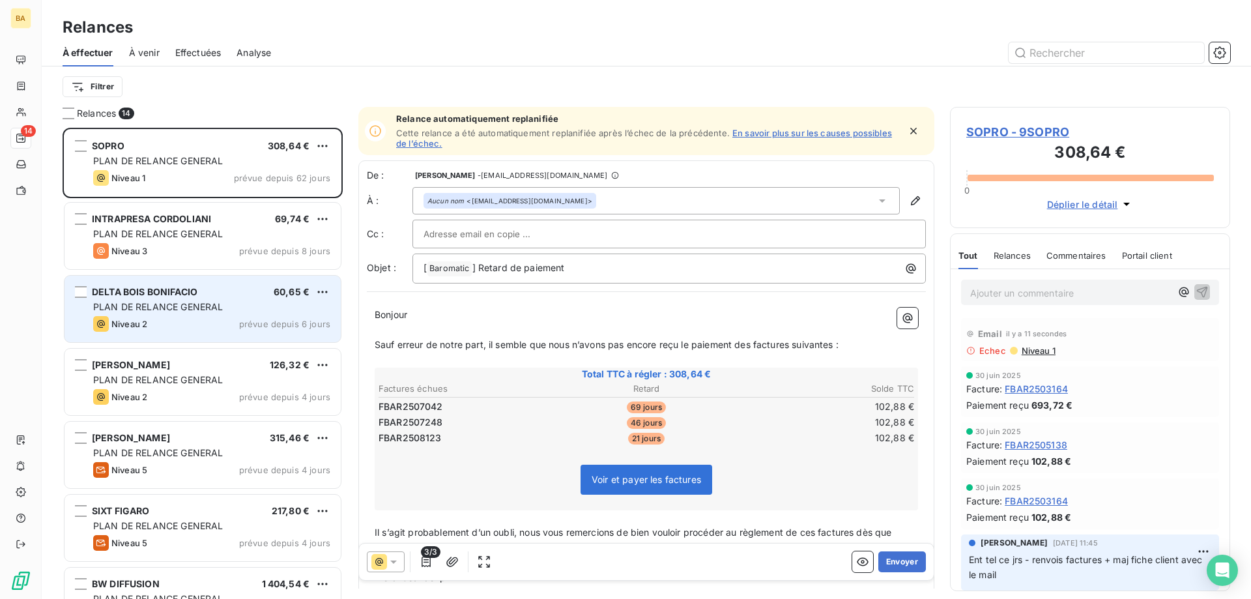
click at [179, 302] on span "PLAN DE RELANCE GENERAL" at bounding box center [158, 306] width 130 height 11
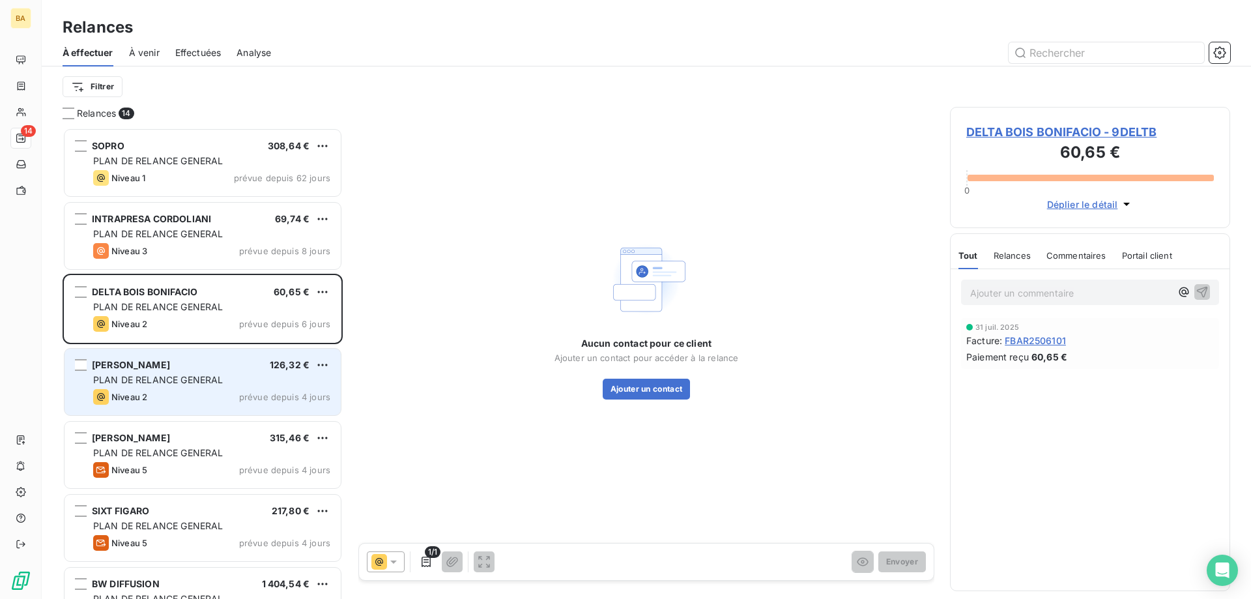
click at [205, 382] on span "PLAN DE RELANCE GENERAL" at bounding box center [158, 379] width 130 height 11
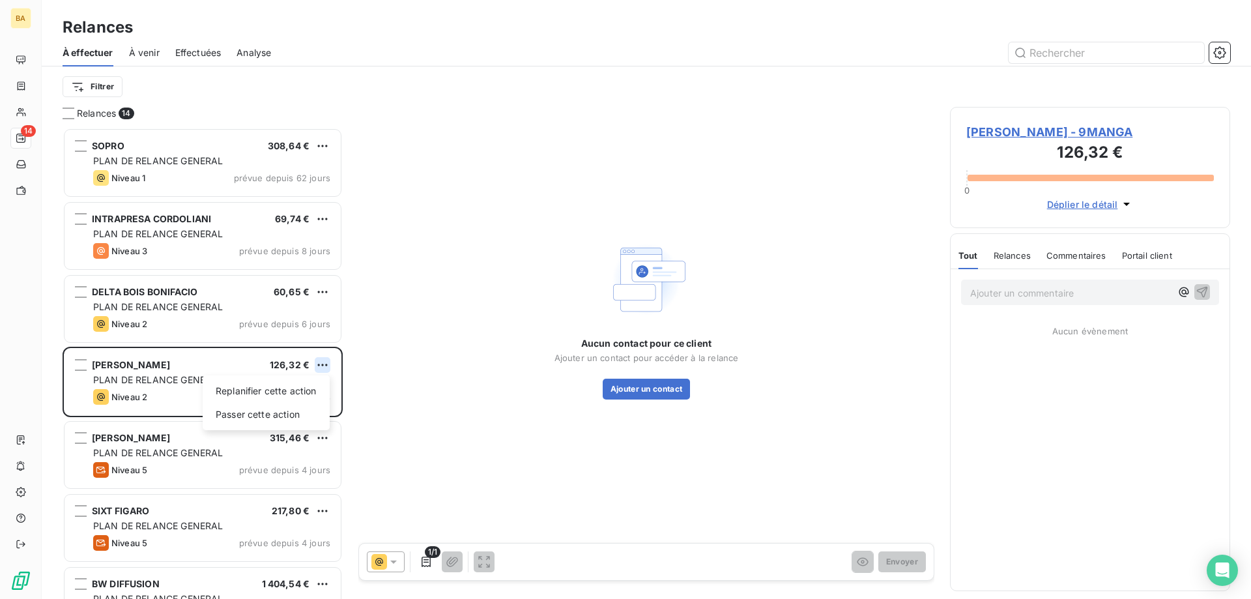
click at [323, 366] on html "BA 14 Relances À effectuer À venir Effectuées Analyse Filtrer Relances 14 SOPRO…" at bounding box center [625, 299] width 1251 height 599
click at [286, 413] on div "Passer cette action" at bounding box center [266, 414] width 117 height 21
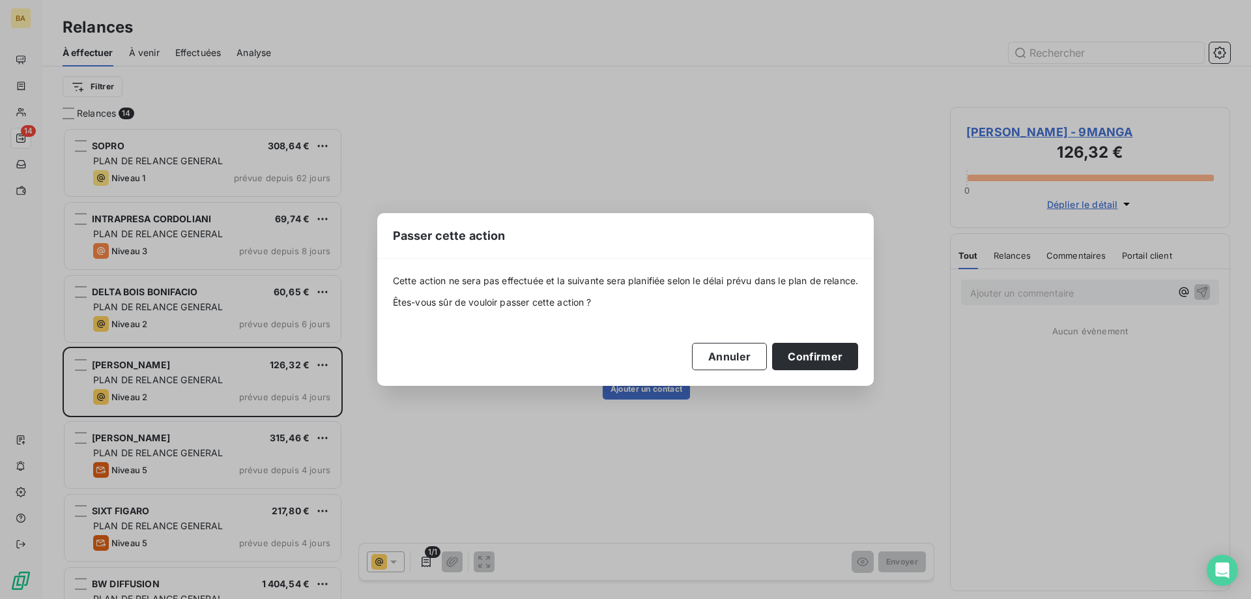
click at [820, 151] on div "Passer cette action Cette action ne sera pas effectuée et la suivante sera plan…" at bounding box center [625, 299] width 1251 height 599
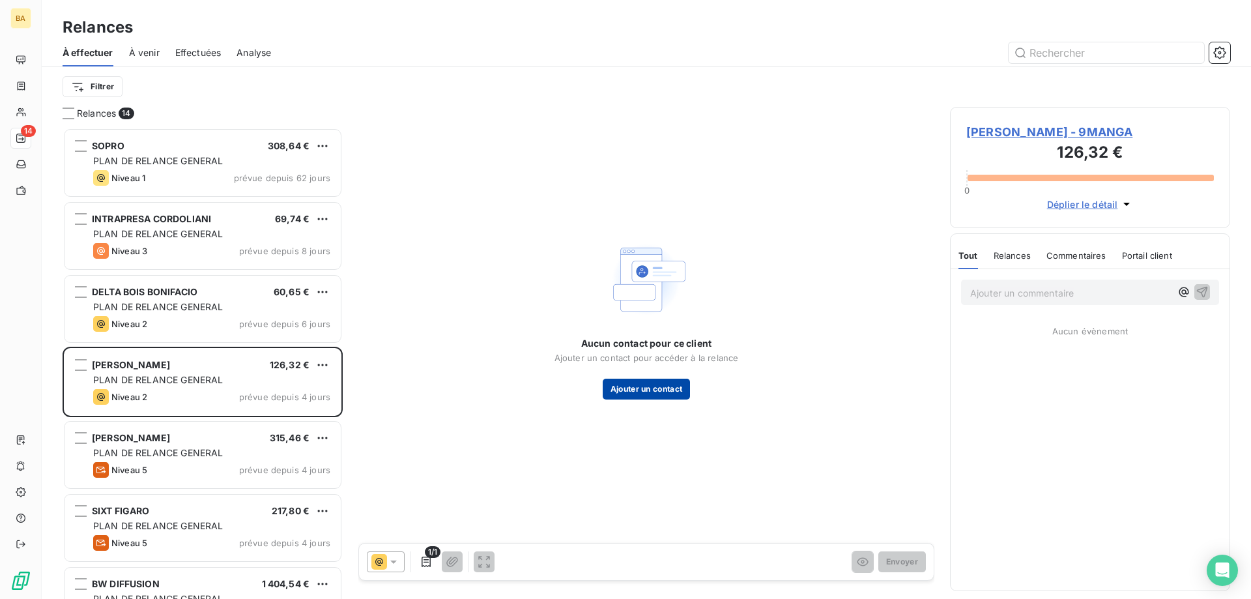
click at [657, 386] on button "Ajouter un contact" at bounding box center [647, 389] width 88 height 21
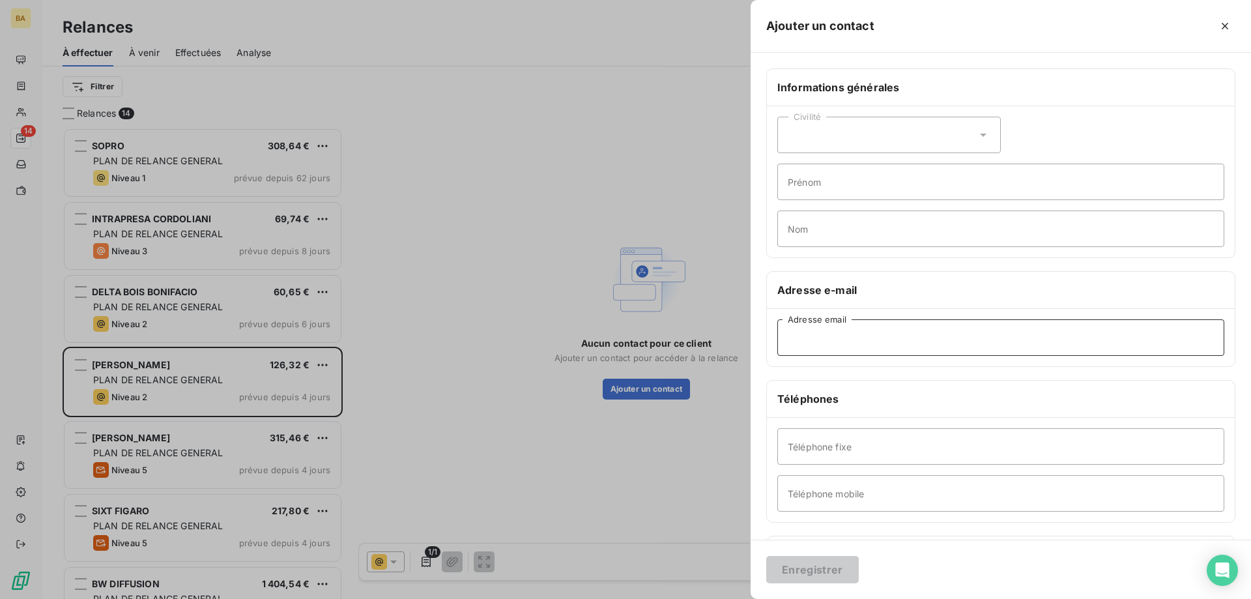
click at [823, 336] on input "Adresse email" at bounding box center [1000, 337] width 447 height 36
paste input "[EMAIL_ADDRESS][DOMAIN_NAME]"
type input "[EMAIL_ADDRESS][DOMAIN_NAME]"
click at [807, 556] on button "Enregistrer" at bounding box center [812, 569] width 93 height 27
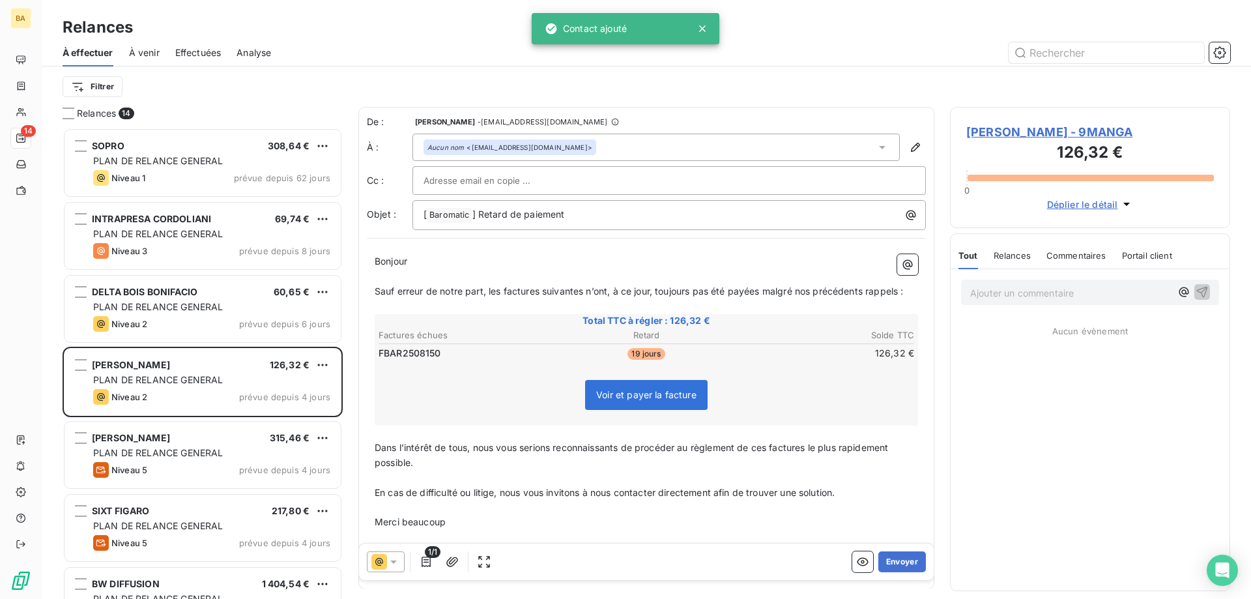
click at [388, 558] on icon at bounding box center [393, 561] width 13 height 13
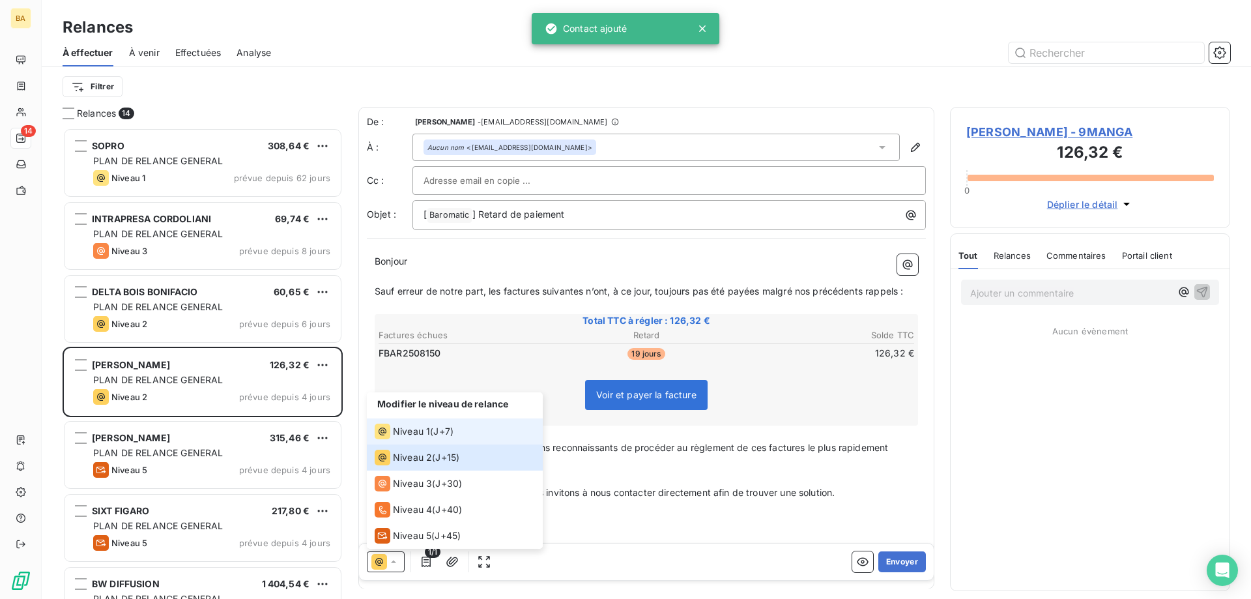
click at [414, 430] on span "Niveau 1" at bounding box center [411, 431] width 37 height 13
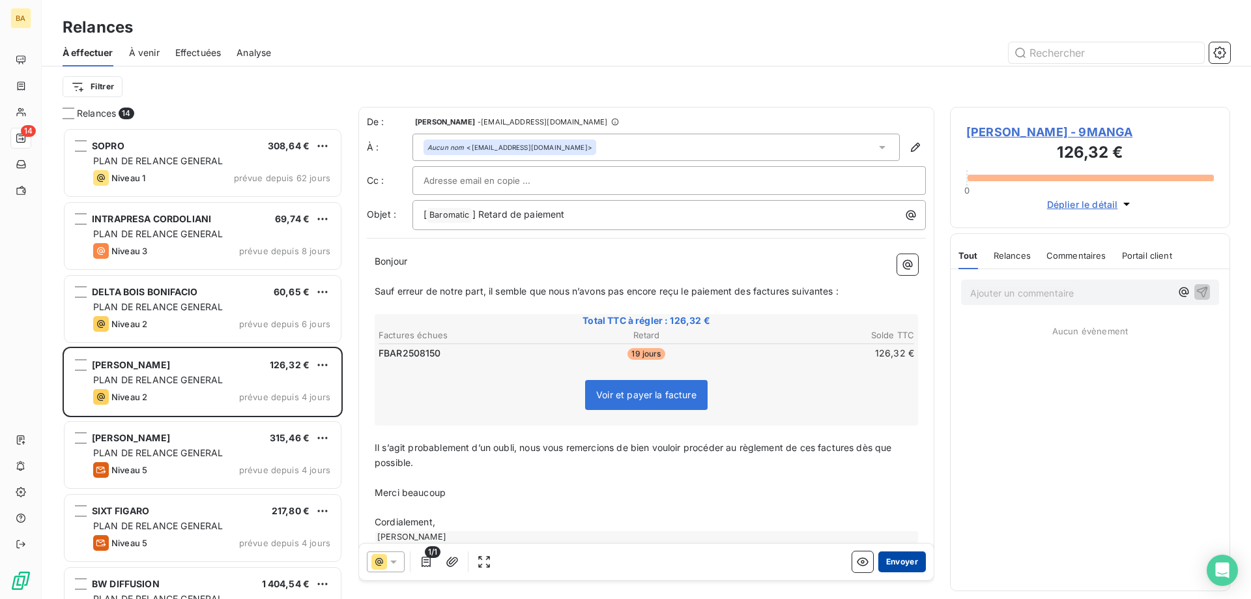
click at [901, 556] on button "Envoyer" at bounding box center [902, 561] width 48 height 21
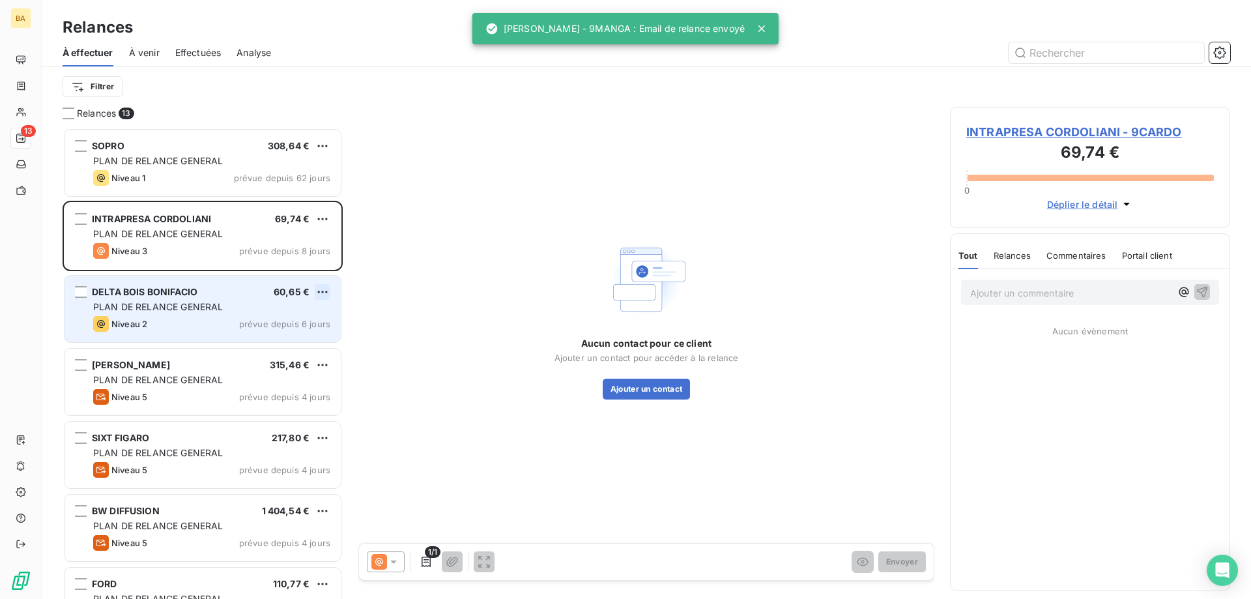
click at [321, 290] on html "BA 13 Relances À effectuer À venir Effectuées Analyse Filtrer Relances 13 SOPRO…" at bounding box center [625, 299] width 1251 height 599
click at [286, 343] on div "Passer cette action" at bounding box center [266, 341] width 117 height 21
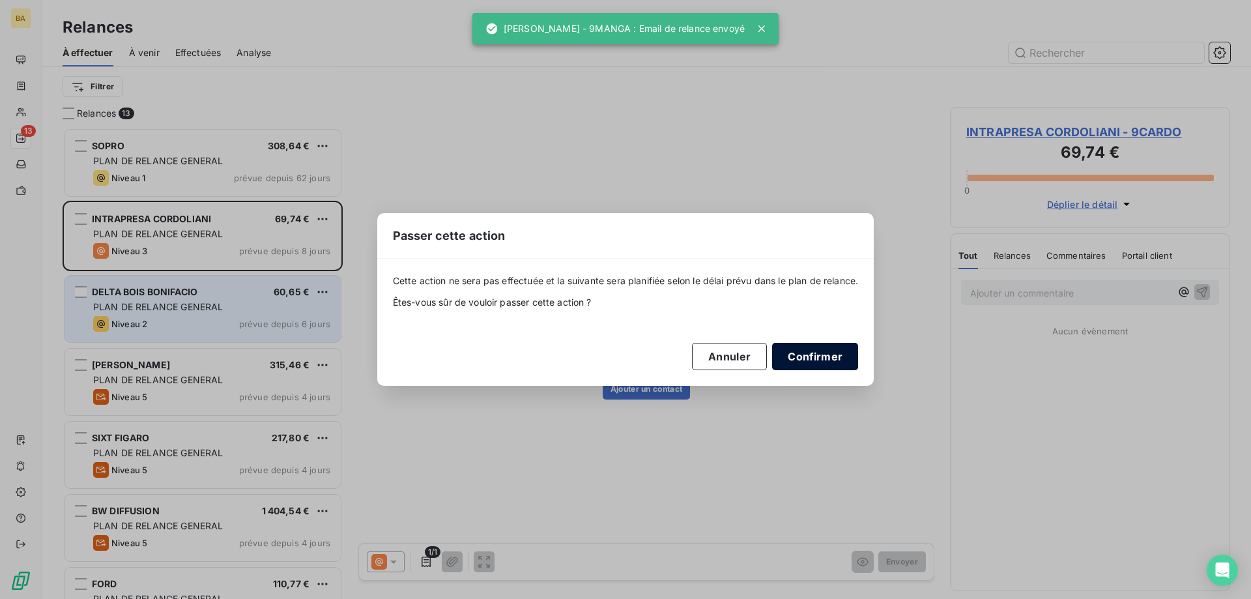
click at [818, 354] on button "Confirmer" at bounding box center [815, 356] width 86 height 27
